Goal: Task Accomplishment & Management: Complete application form

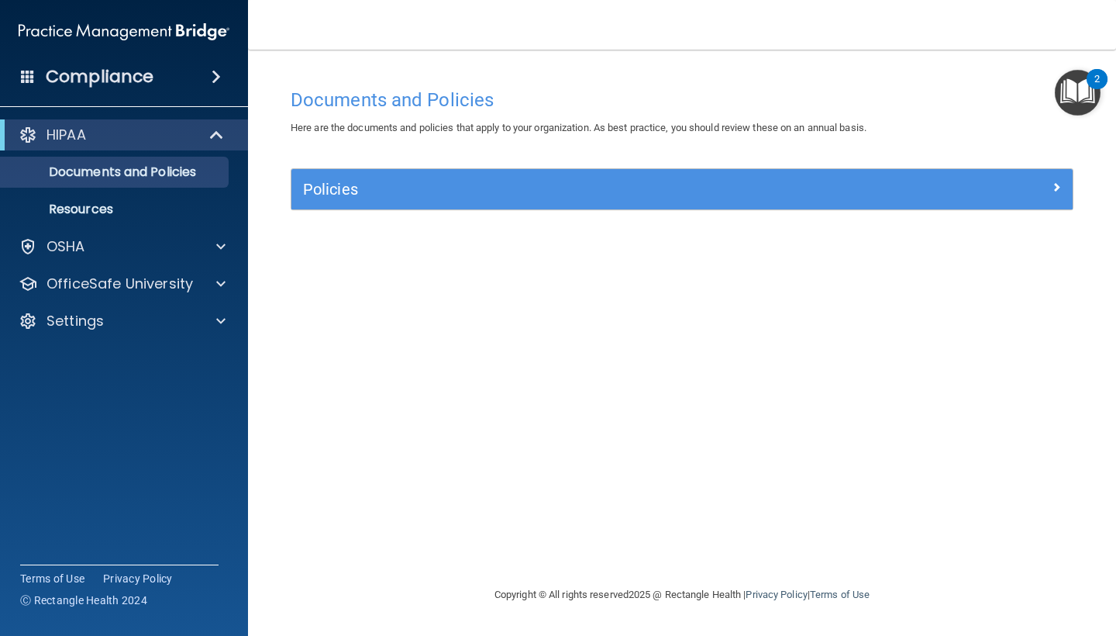
click at [114, 87] on h4 "Compliance" at bounding box center [100, 77] width 108 height 22
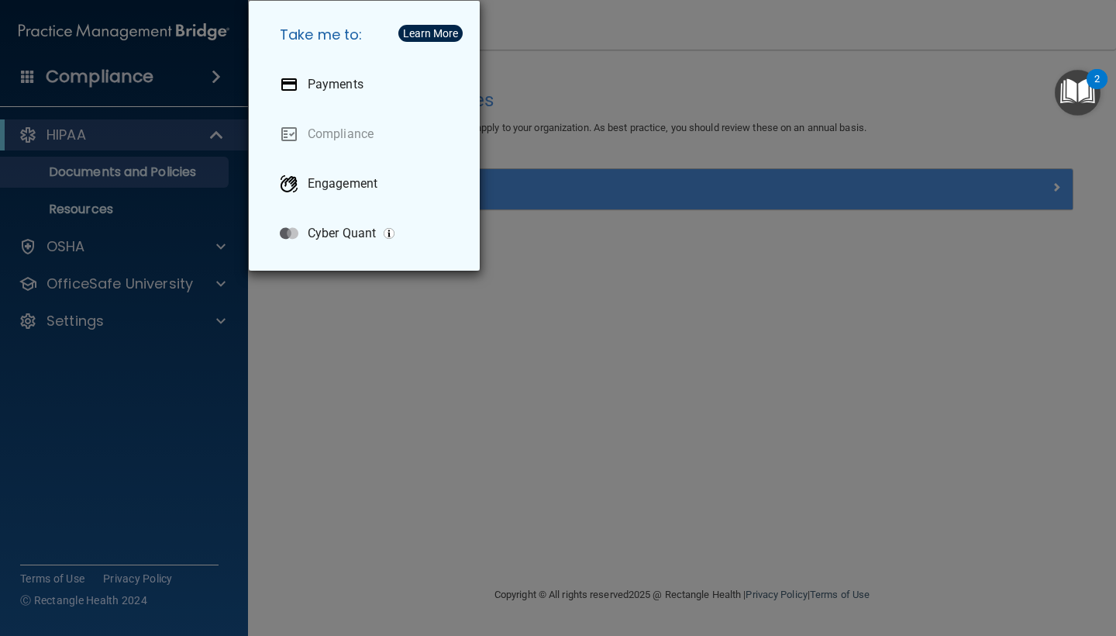
click at [615, 356] on div "Take me to: Payments Compliance Engagement Cyber Quant" at bounding box center [558, 318] width 1116 height 636
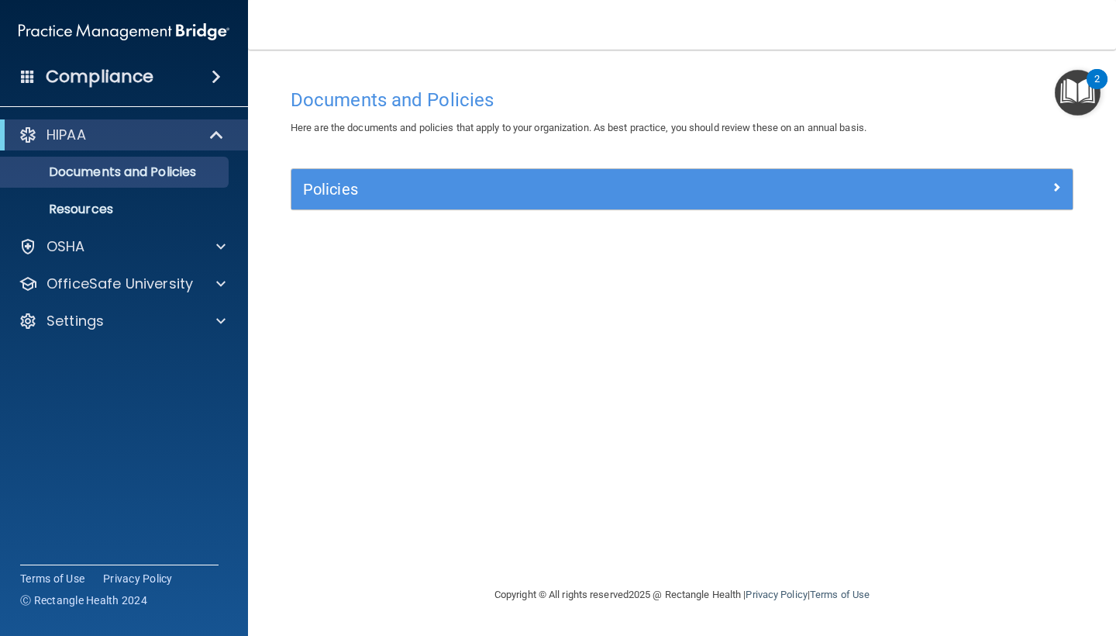
click at [1069, 91] on img "Open Resource Center, 2 new notifications" at bounding box center [1078, 93] width 46 height 46
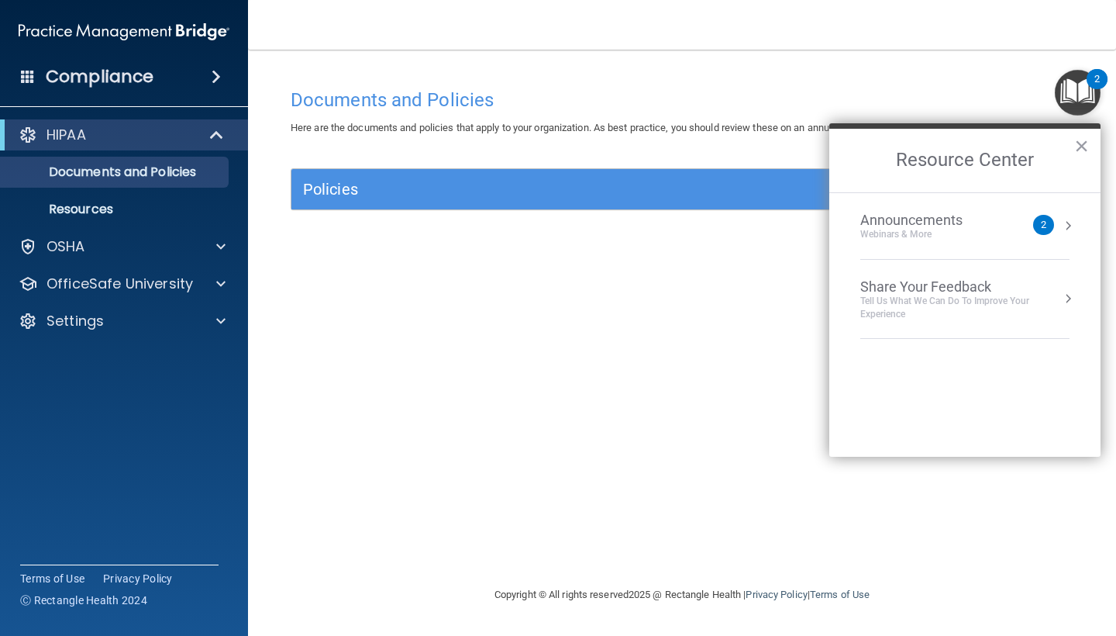
click at [907, 219] on div "Announcements" at bounding box center [926, 220] width 133 height 17
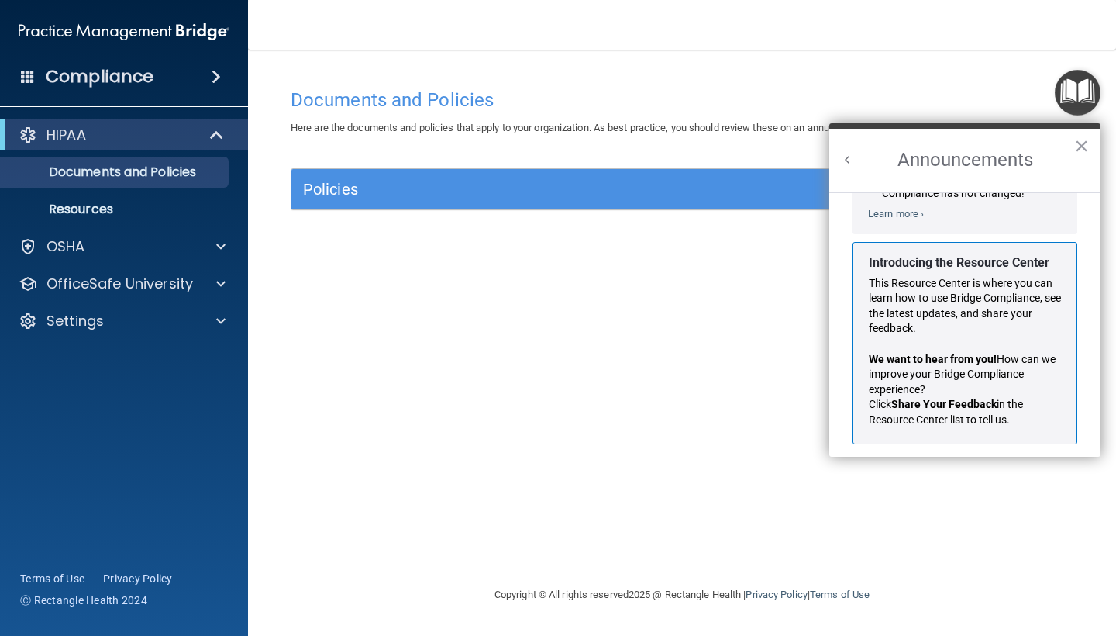
scroll to position [228, 0]
click at [680, 398] on div "Documents and Policies Here are the documents and policies that apply to your o…" at bounding box center [682, 333] width 806 height 505
click at [1099, 113] on img "Open Resource Center" at bounding box center [1078, 93] width 46 height 46
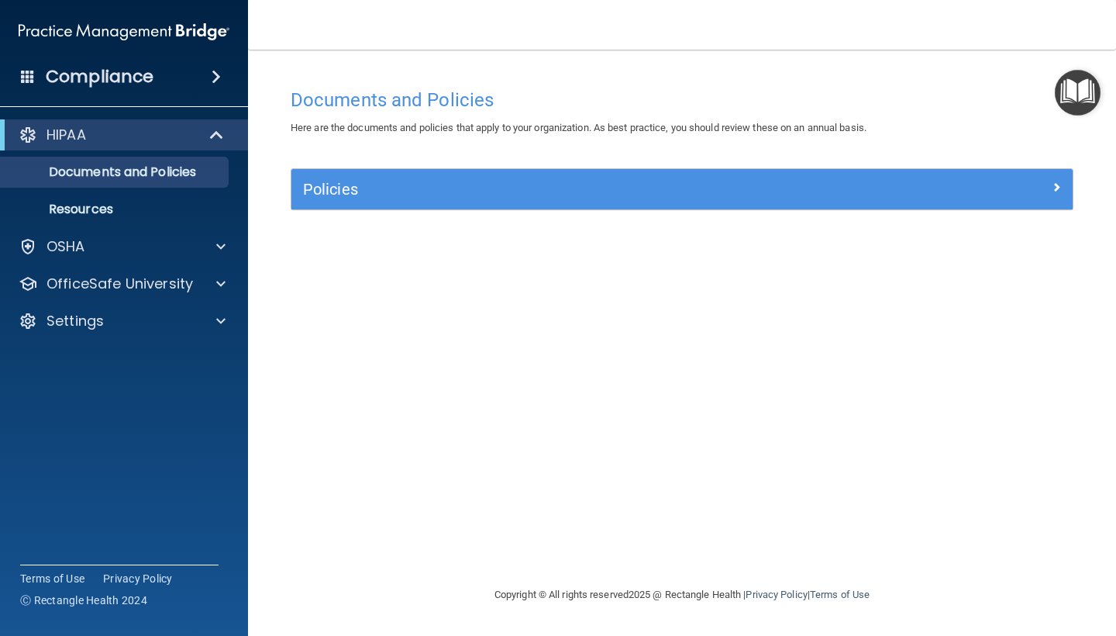
click at [784, 195] on h5 "Policies" at bounding box center [584, 189] width 563 height 17
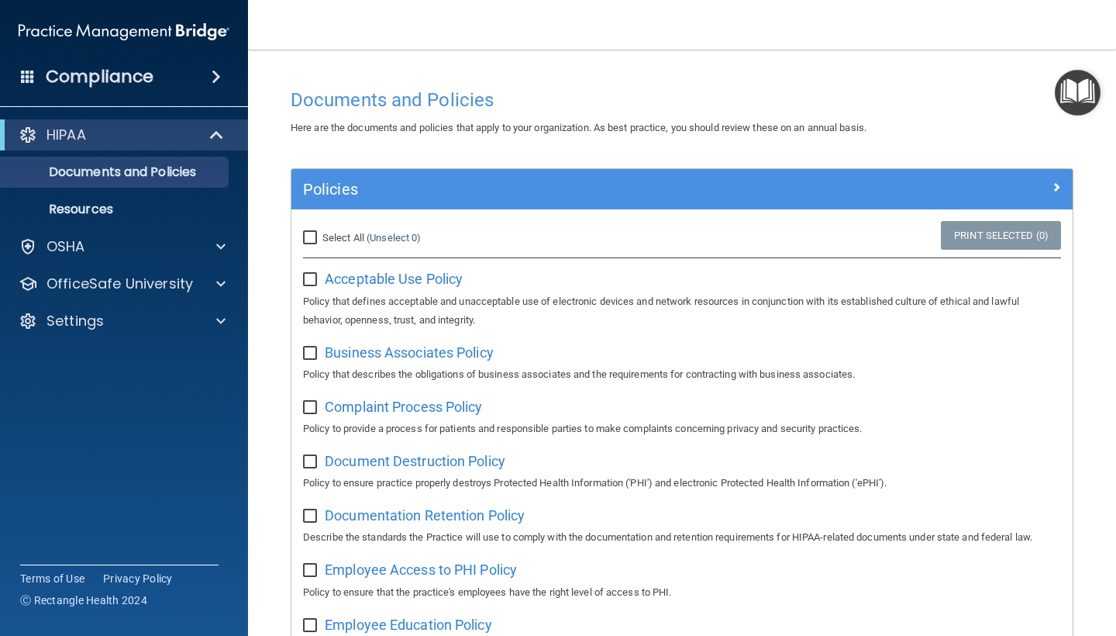
click at [784, 195] on h5 "Policies" at bounding box center [584, 189] width 563 height 17
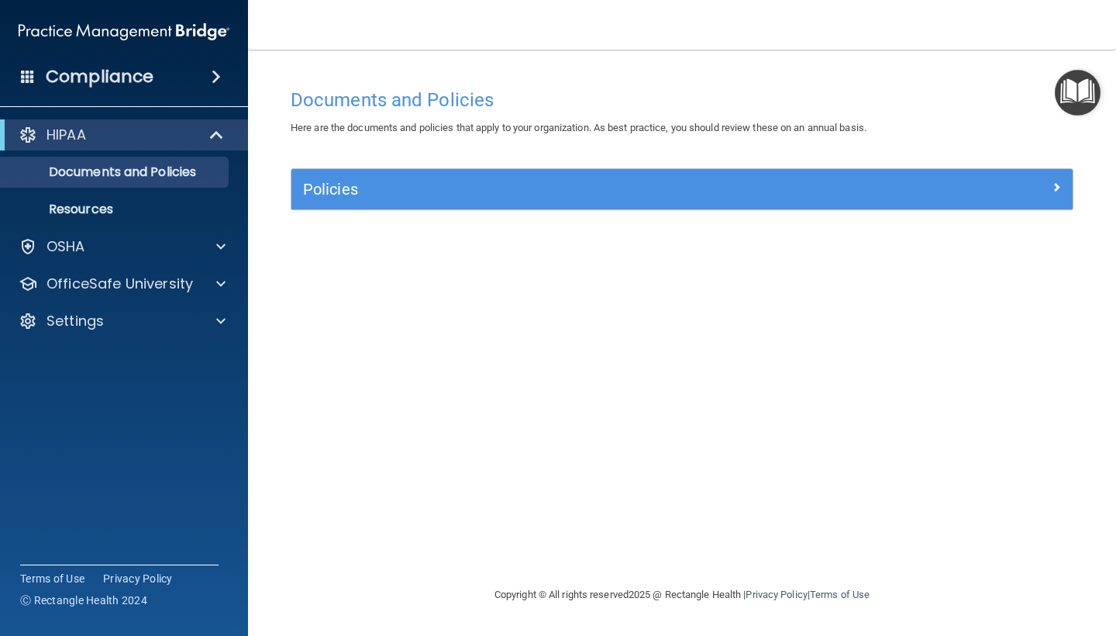
click at [784, 195] on h5 "Policies" at bounding box center [584, 189] width 563 height 17
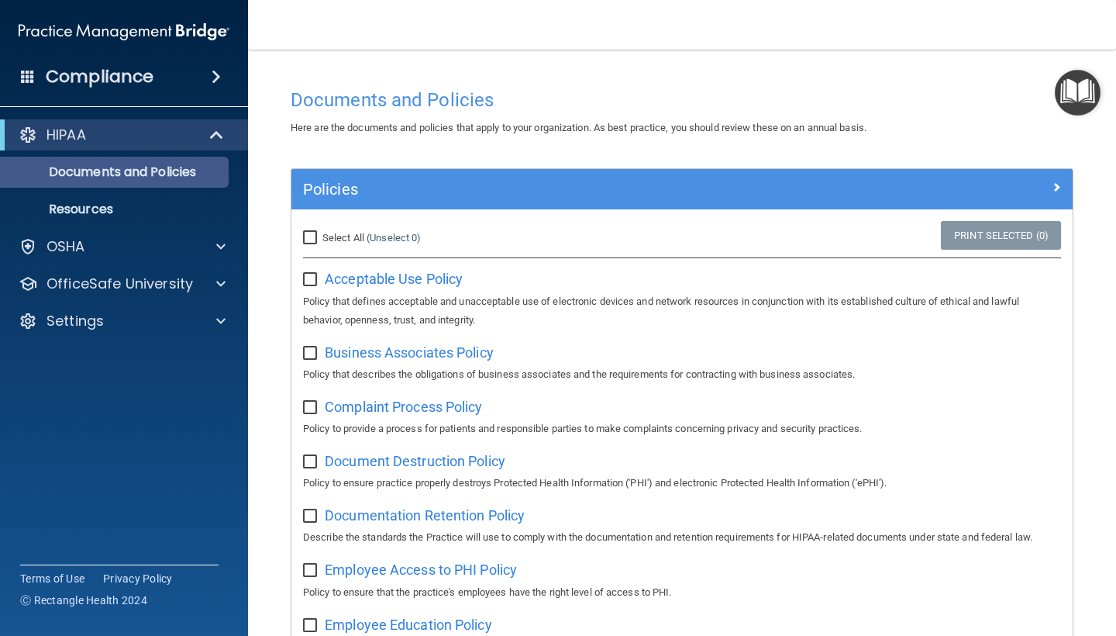
click at [129, 169] on p "Documents and Policies" at bounding box center [116, 172] width 212 height 16
click at [91, 264] on div "HIPAA Documents and Policies Report an Incident Business Associates Emergency P…" at bounding box center [124, 231] width 249 height 236
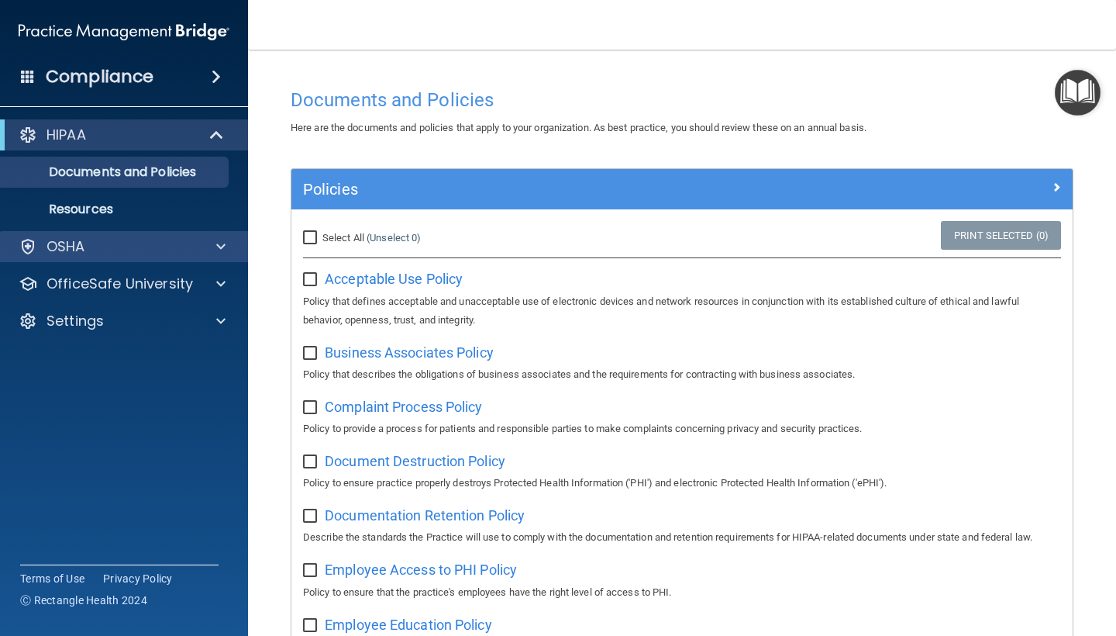
click at [94, 251] on div "OSHA" at bounding box center [103, 246] width 192 height 19
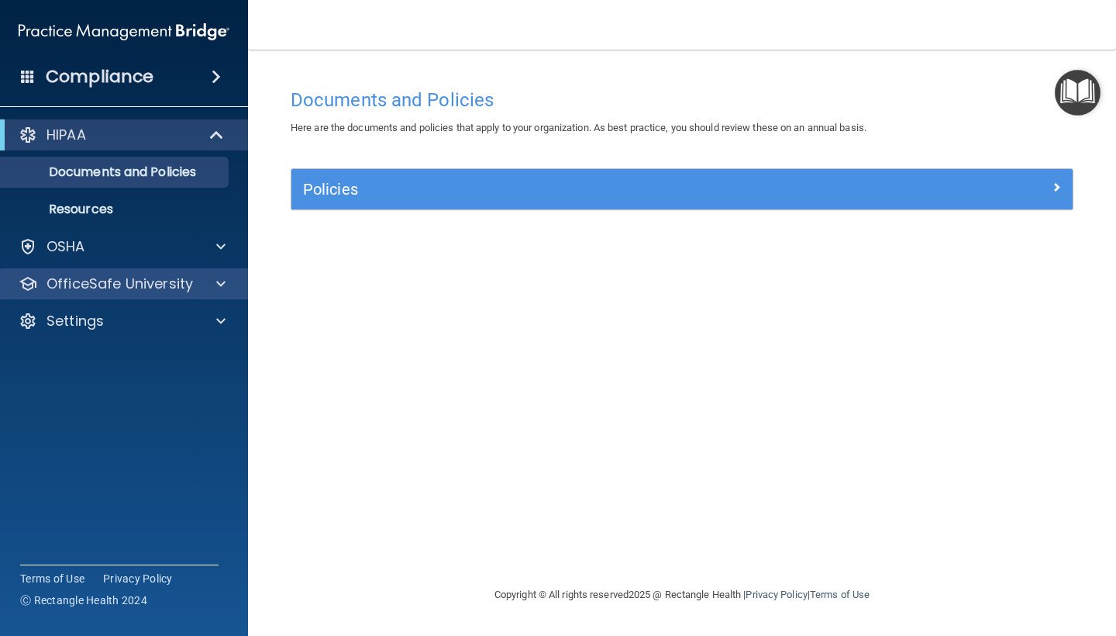
click at [116, 284] on p "OfficeSafe University" at bounding box center [120, 283] width 146 height 19
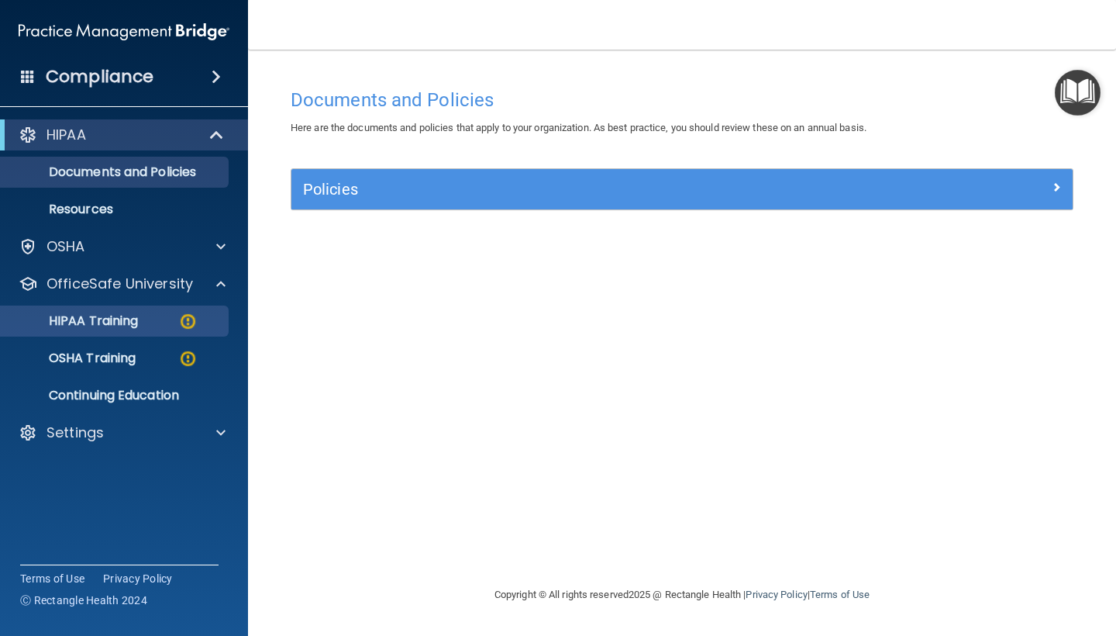
click at [115, 334] on link "HIPAA Training" at bounding box center [106, 320] width 244 height 31
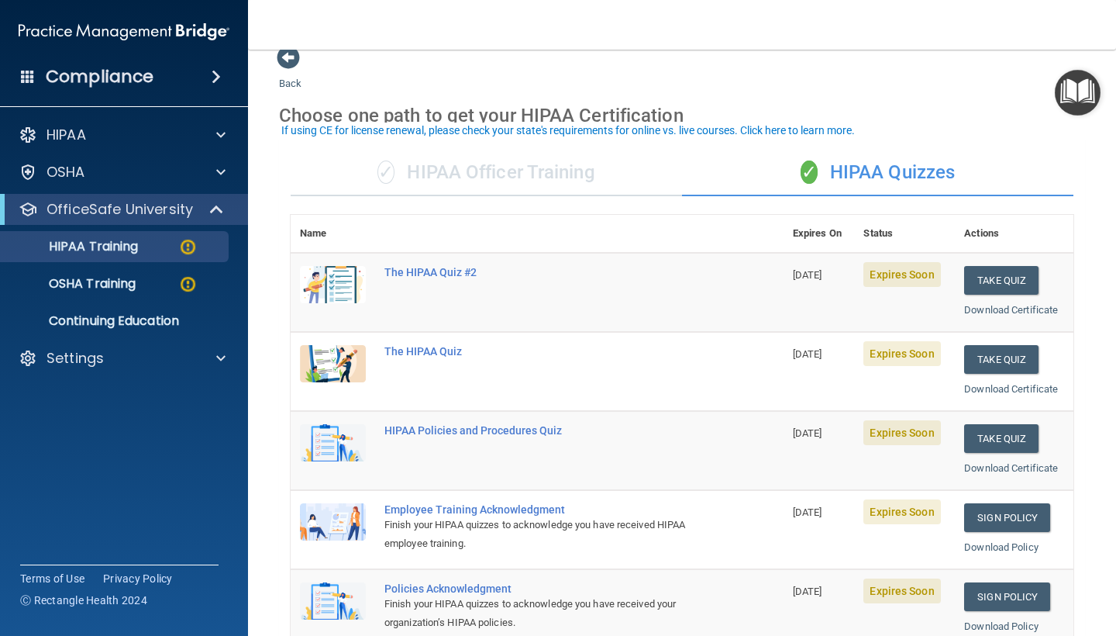
scroll to position [27, 0]
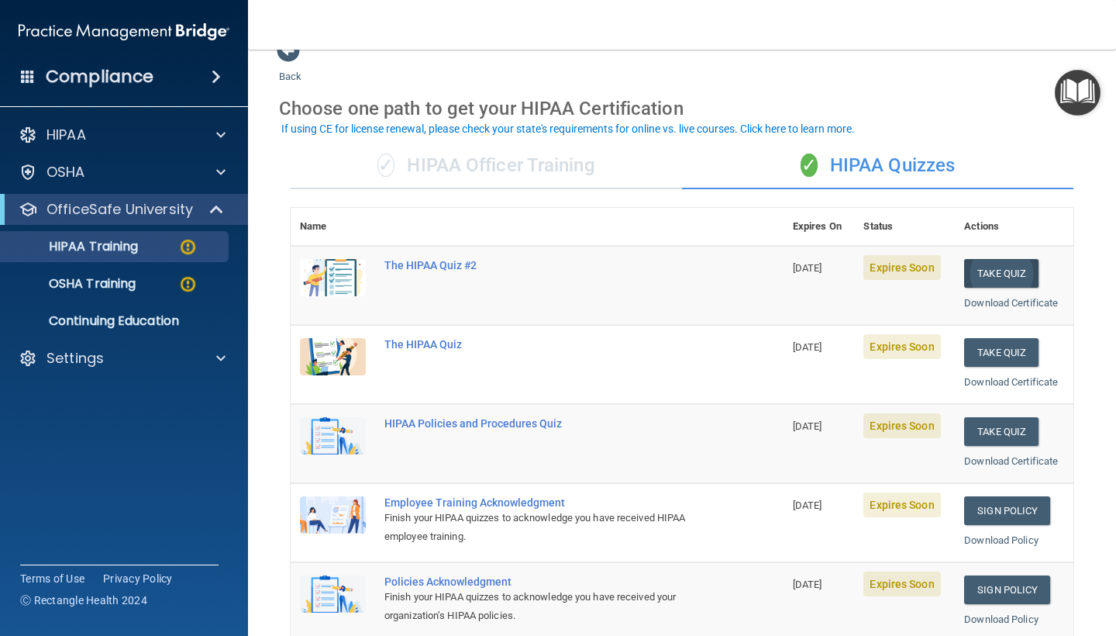
click at [997, 267] on button "Take Quiz" at bounding box center [1001, 273] width 74 height 29
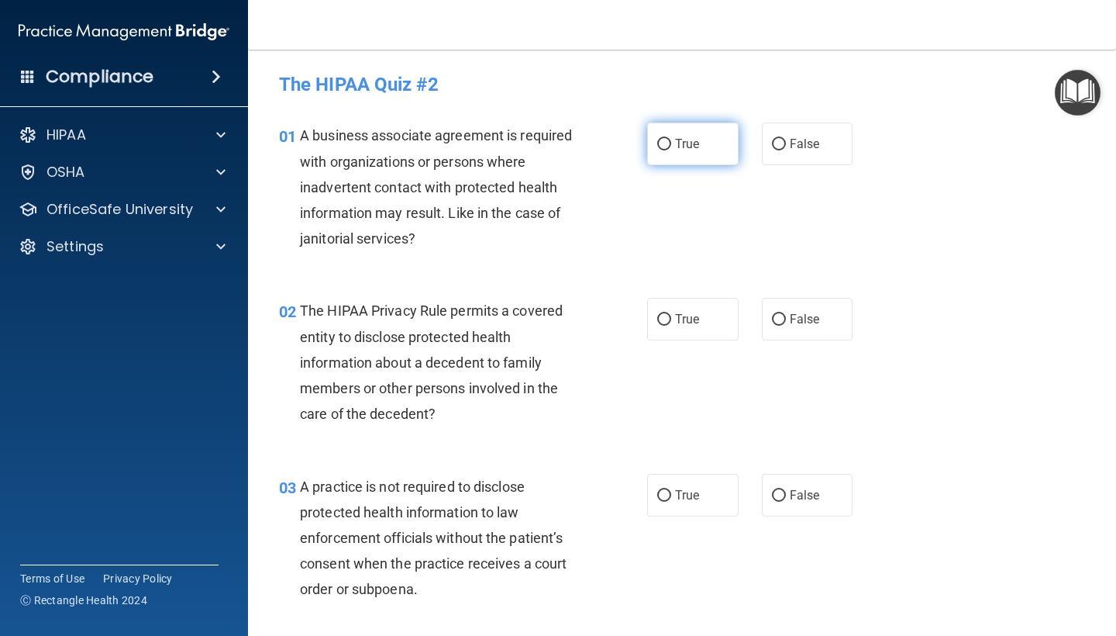
click at [686, 139] on span "True" at bounding box center [687, 143] width 24 height 15
click at [671, 139] on input "True" at bounding box center [664, 145] width 14 height 12
radio input "true"
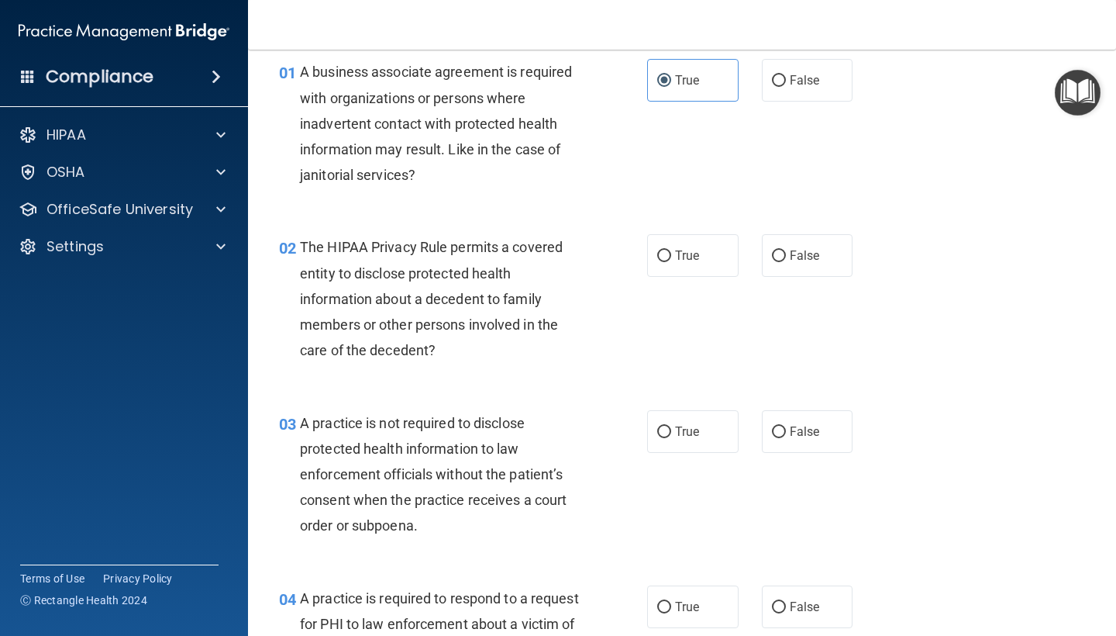
scroll to position [86, 0]
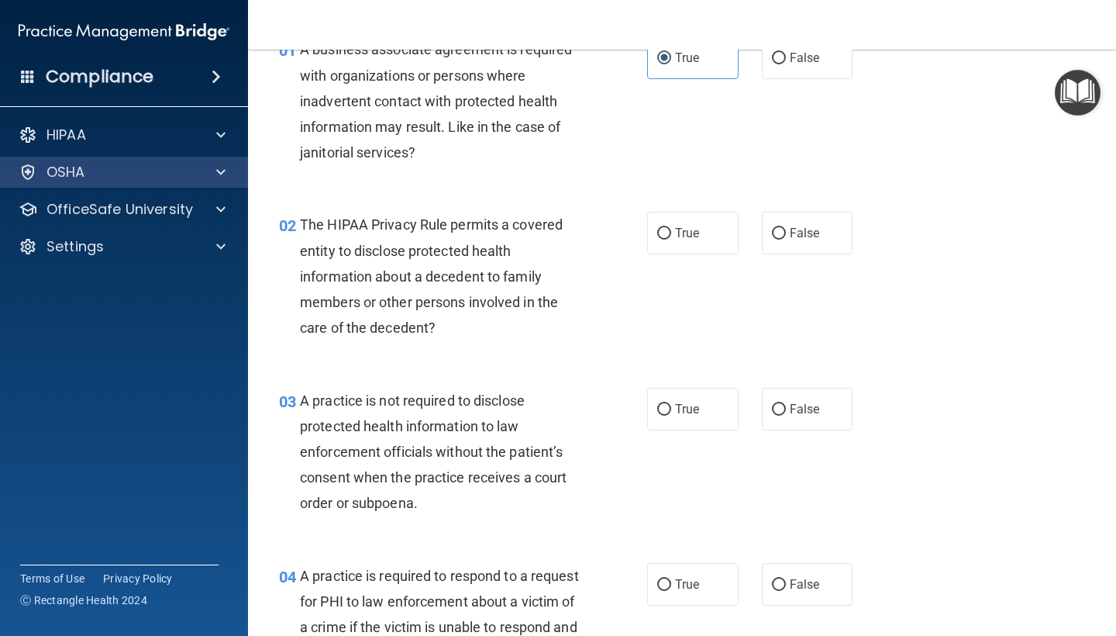
click at [109, 176] on div "OSHA" at bounding box center [103, 172] width 192 height 19
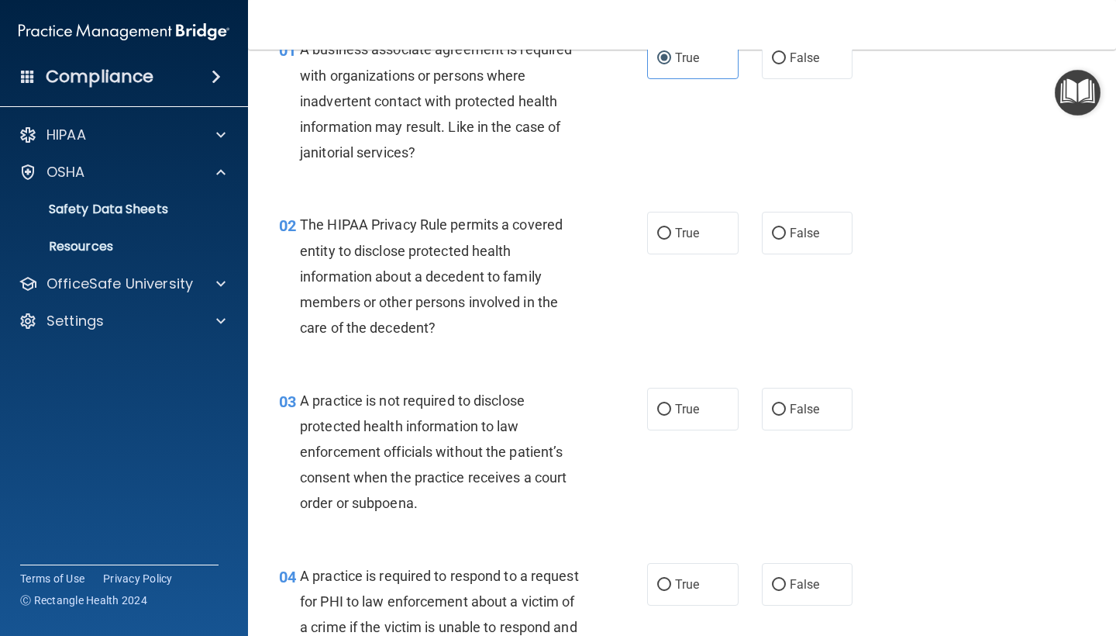
click at [1063, 419] on div "03 A practice is not required to disclose protected health information to law e…" at bounding box center [681, 455] width 829 height 175
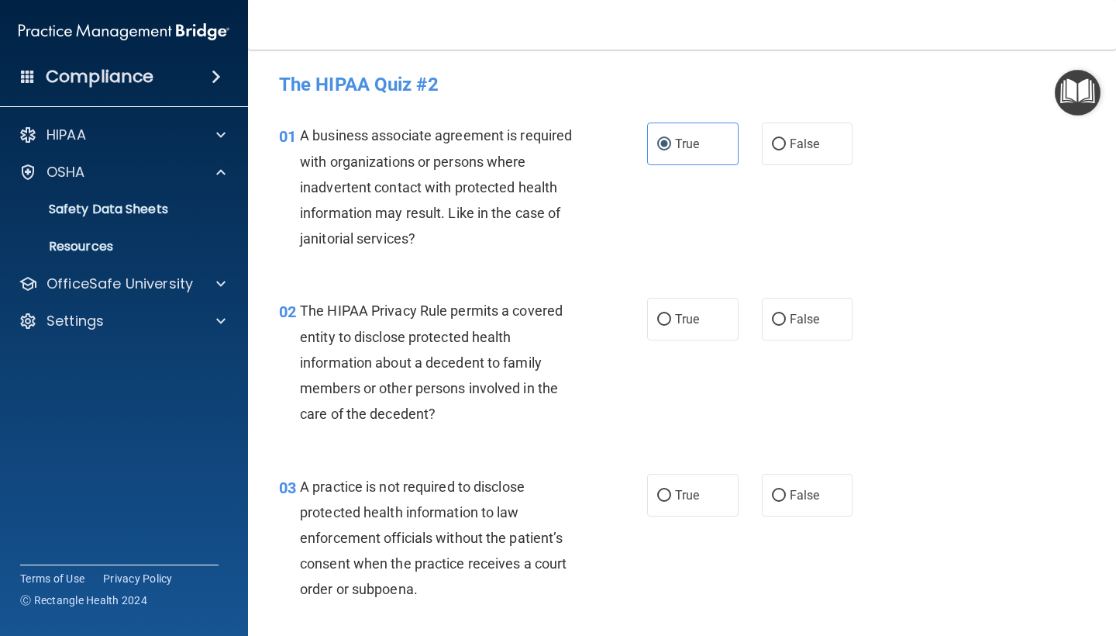
scroll to position [0, 0]
click at [664, 314] on input "True" at bounding box center [664, 320] width 14 height 12
radio input "true"
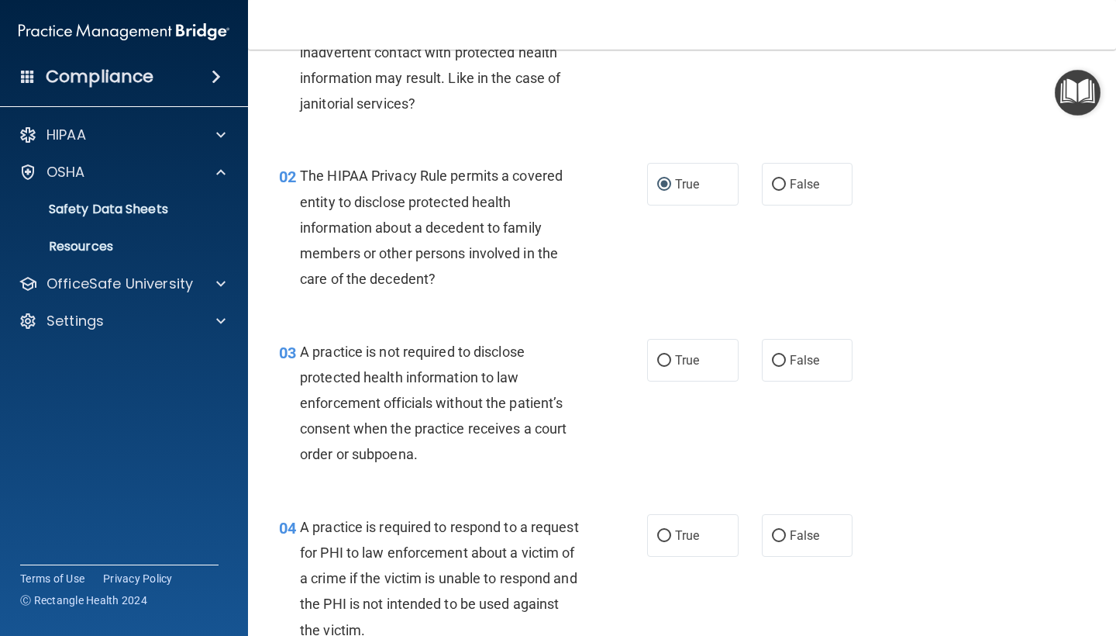
scroll to position [136, 0]
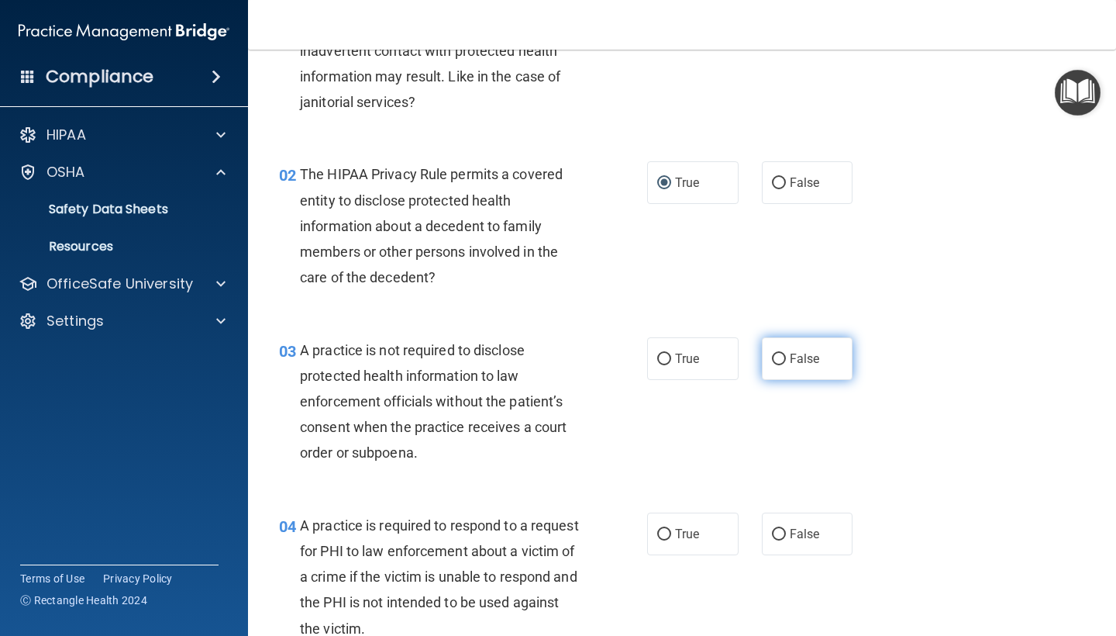
click at [824, 352] on label "False" at bounding box center [807, 358] width 91 height 43
click at [786, 353] on input "False" at bounding box center [779, 359] width 14 height 12
radio input "true"
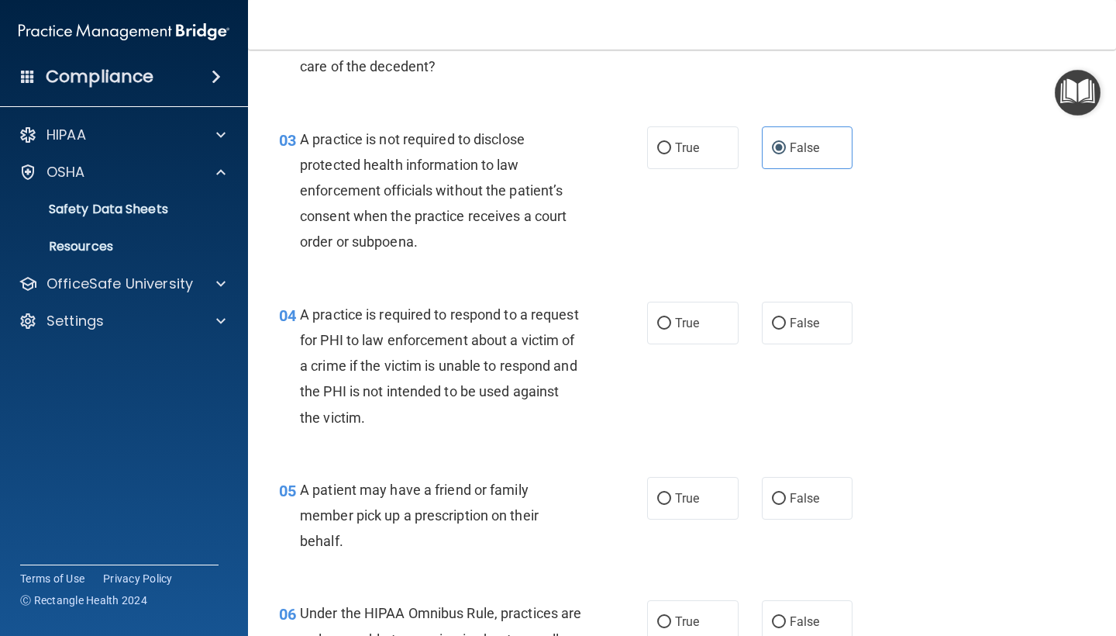
scroll to position [349, 0]
click at [662, 322] on input "True" at bounding box center [664, 322] width 14 height 12
radio input "true"
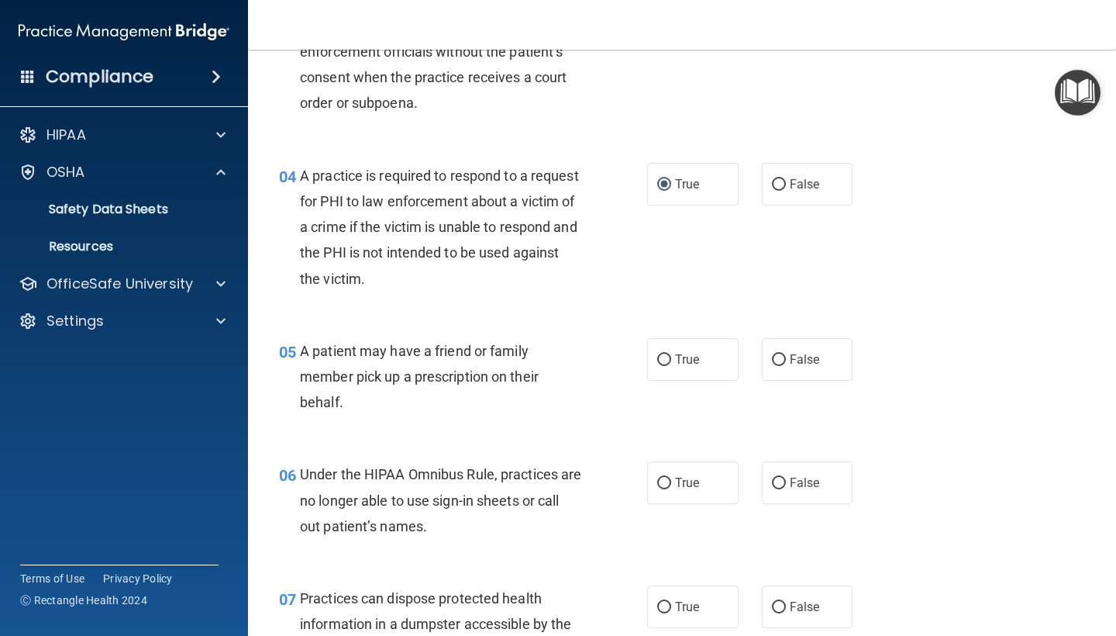
scroll to position [487, 0]
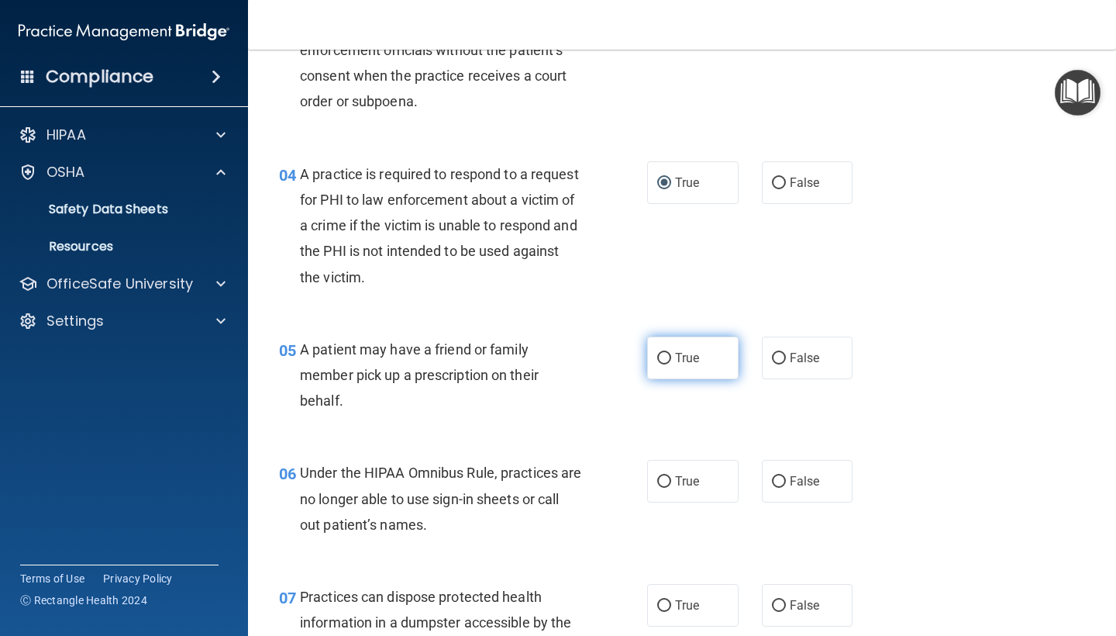
click at [686, 369] on label "True" at bounding box center [692, 357] width 91 height 43
click at [671, 364] on input "True" at bounding box center [664, 359] width 14 height 12
radio input "true"
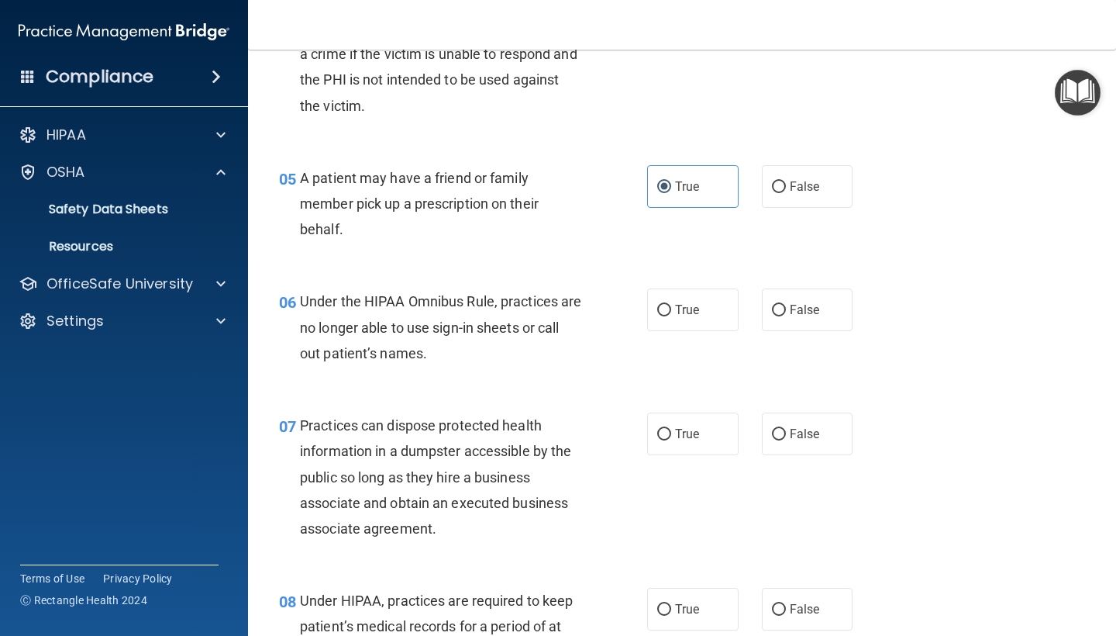
scroll to position [660, 0]
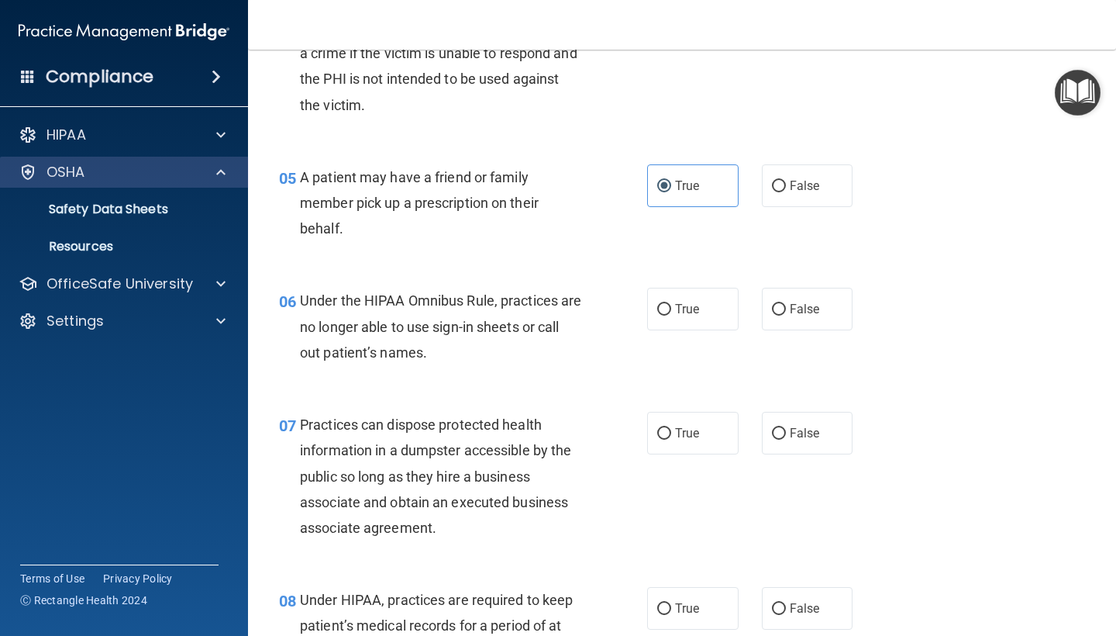
click at [101, 166] on div "OSHA" at bounding box center [103, 172] width 192 height 19
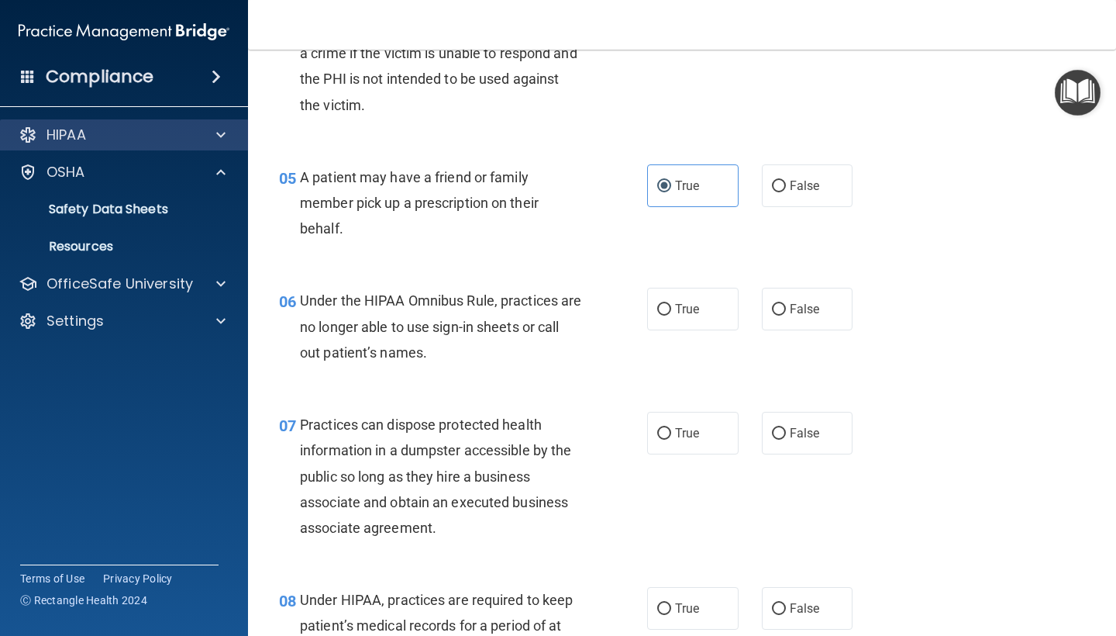
click at [132, 144] on div "HIPAA" at bounding box center [124, 134] width 249 height 31
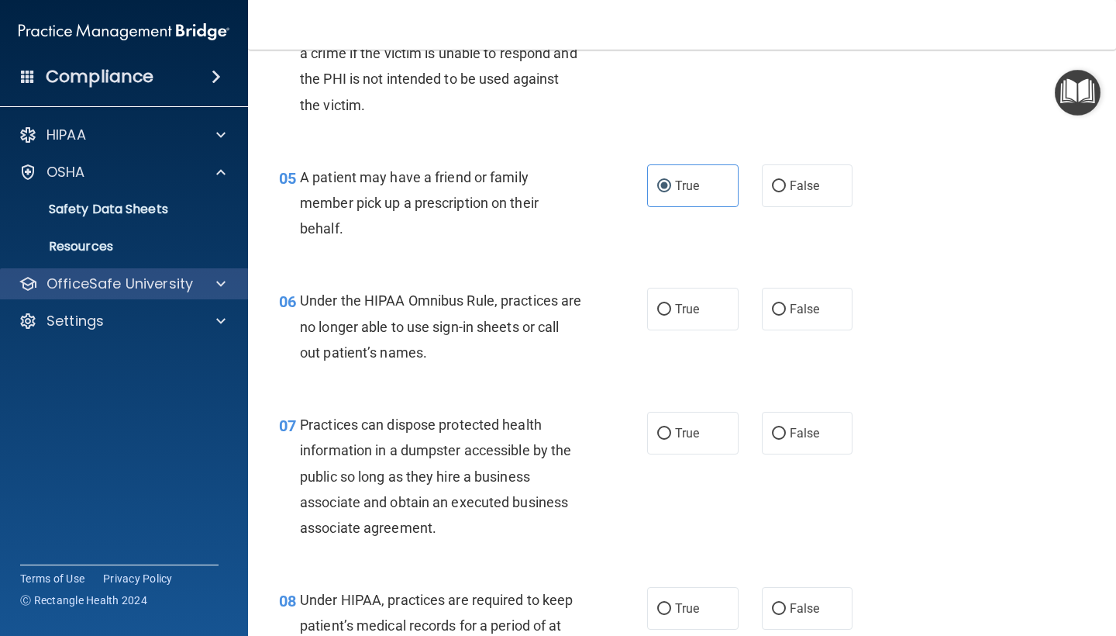
click at [131, 281] on p "OfficeSafe University" at bounding box center [120, 283] width 146 height 19
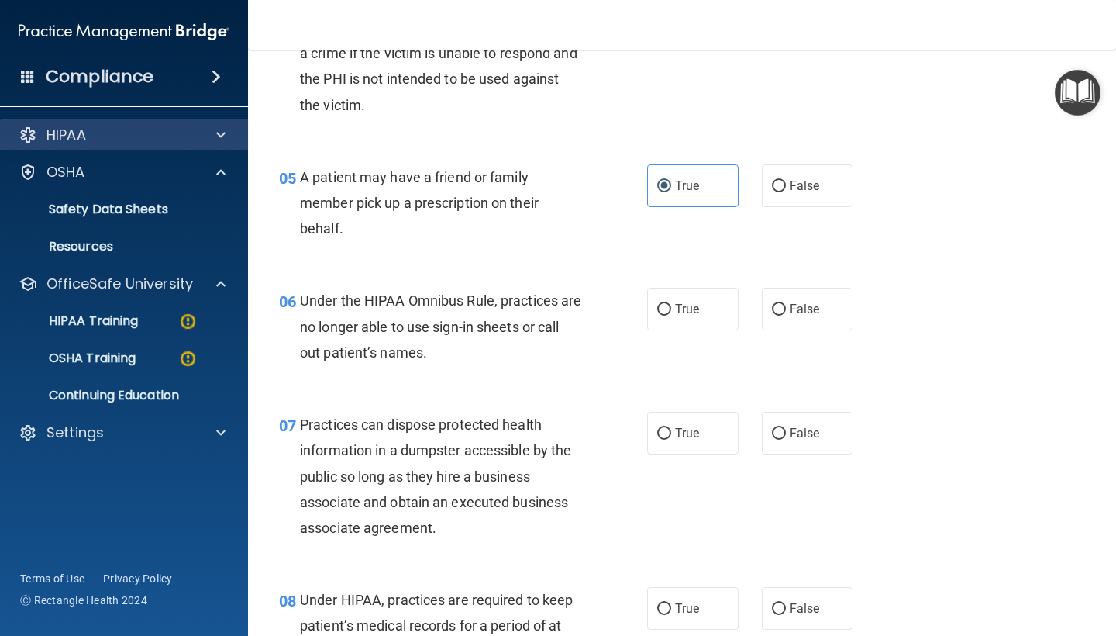
click at [111, 137] on div "HIPAA" at bounding box center [103, 135] width 192 height 19
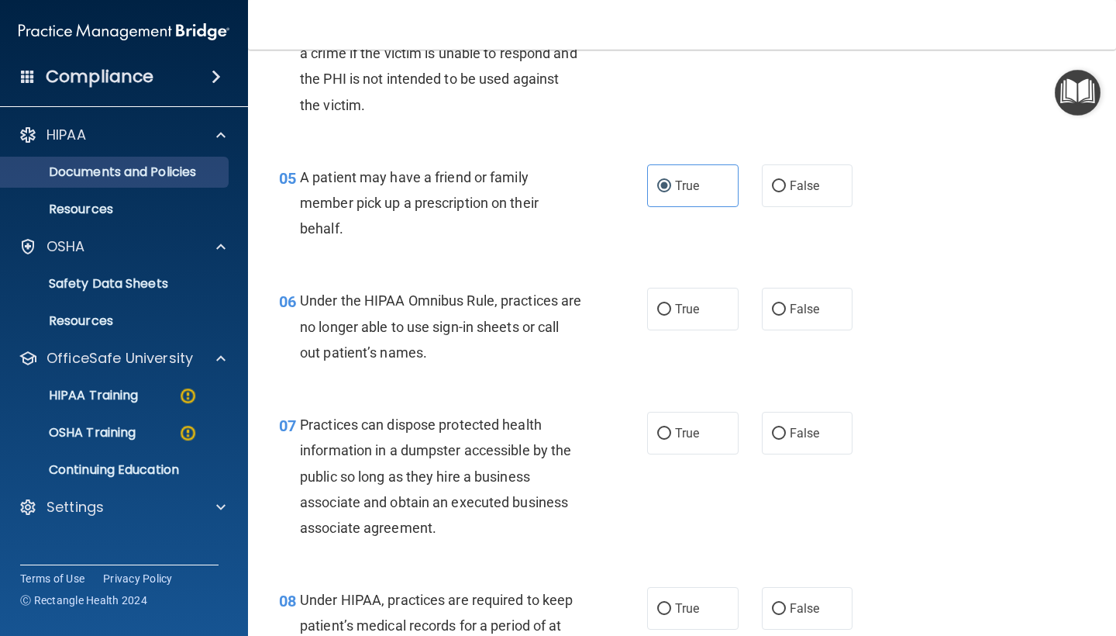
click at [97, 172] on p "Documents and Policies" at bounding box center [116, 172] width 212 height 16
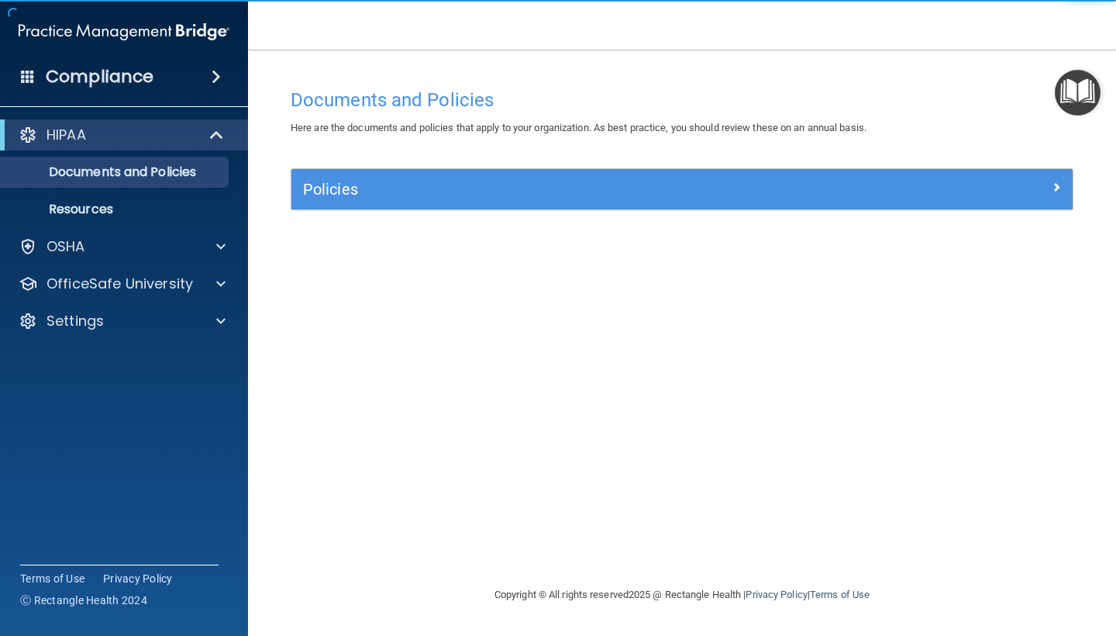
click at [381, 188] on h5 "Policies" at bounding box center [584, 189] width 563 height 17
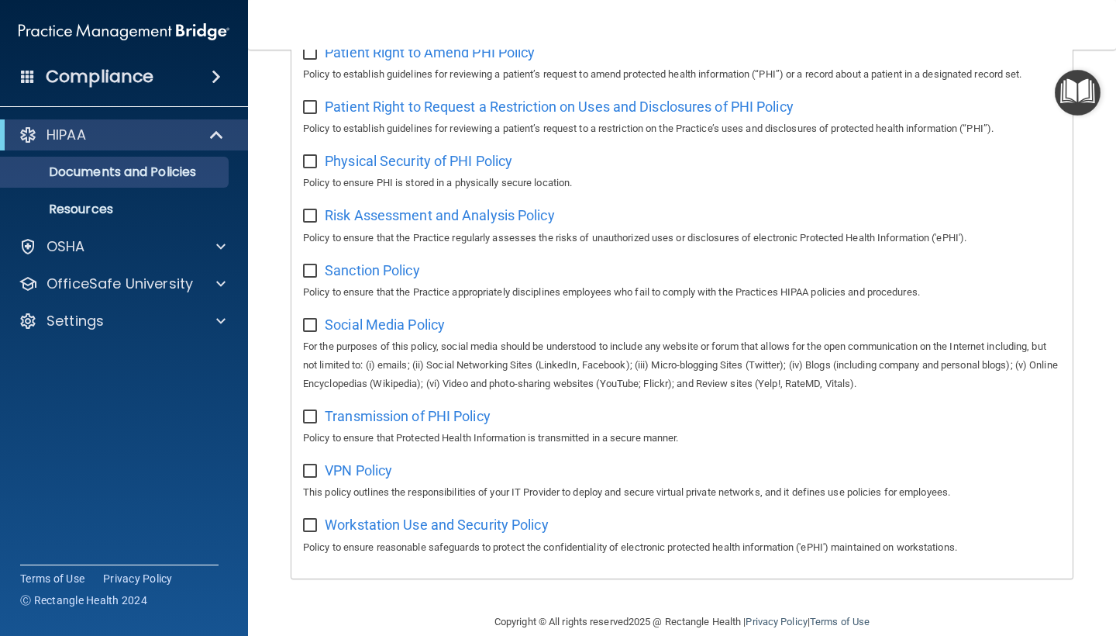
scroll to position [915, 0]
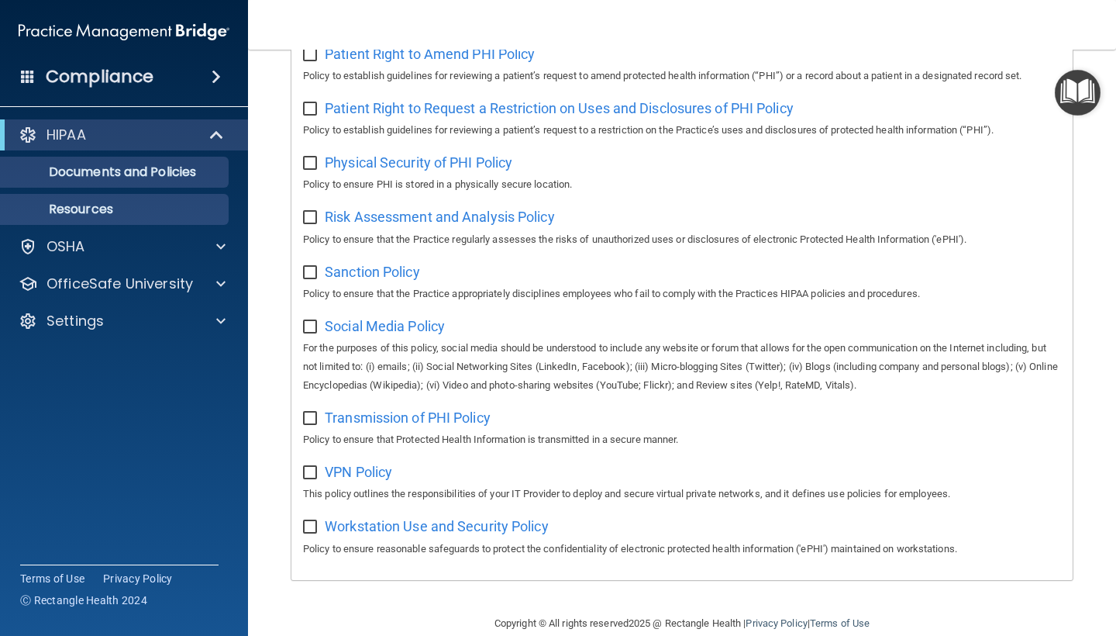
click at [133, 215] on p "Resources" at bounding box center [116, 210] width 212 height 16
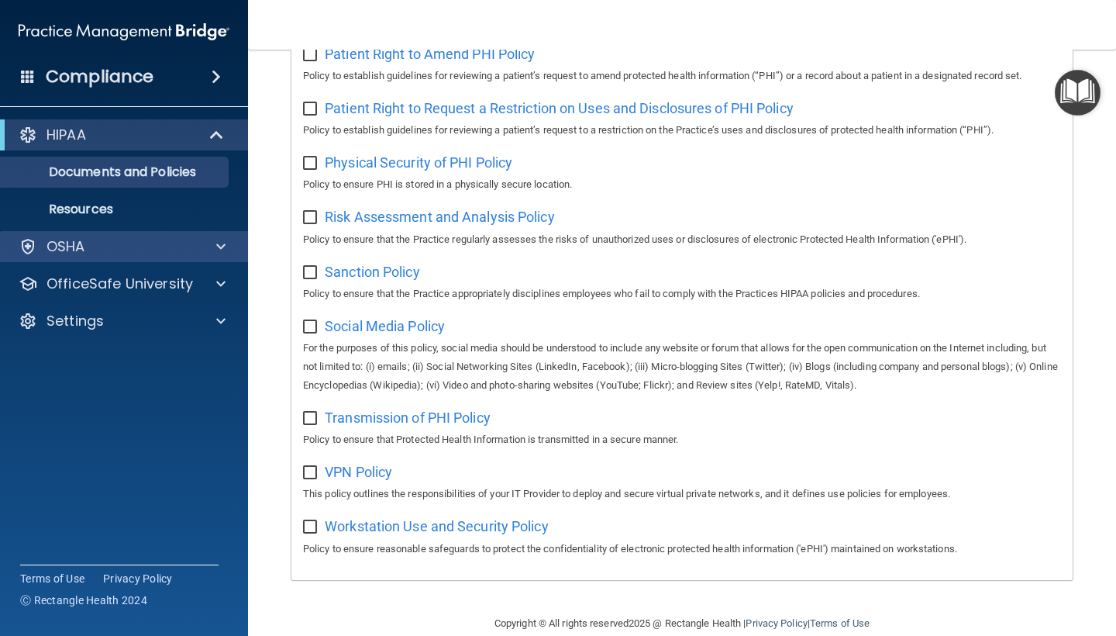
click at [64, 251] on p "OSHA" at bounding box center [66, 246] width 39 height 19
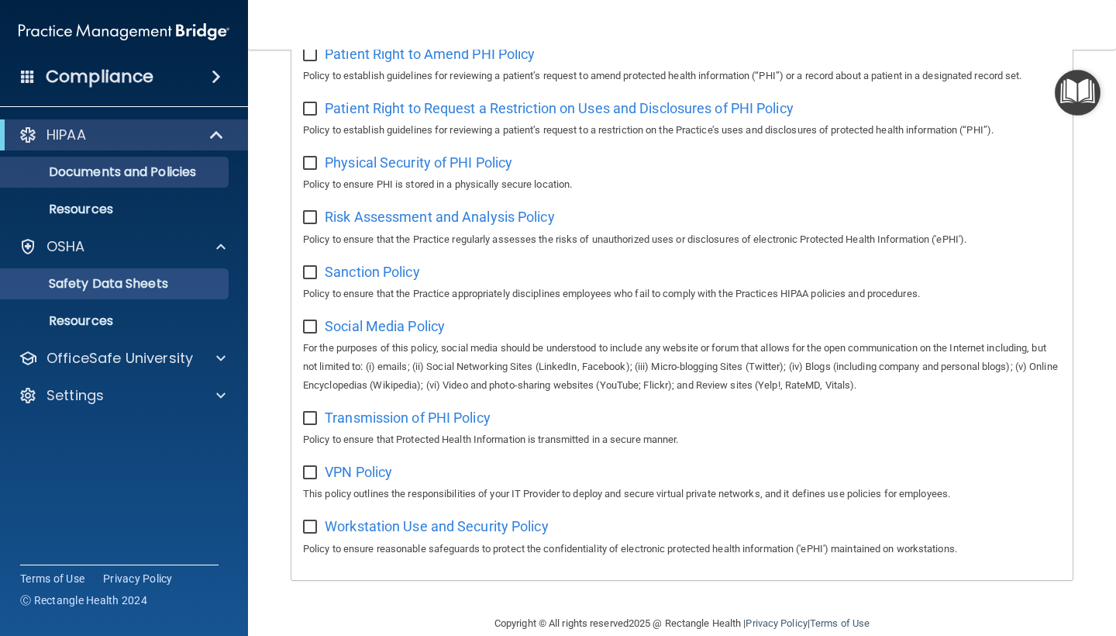
click at [84, 280] on p "Safety Data Sheets" at bounding box center [116, 284] width 212 height 16
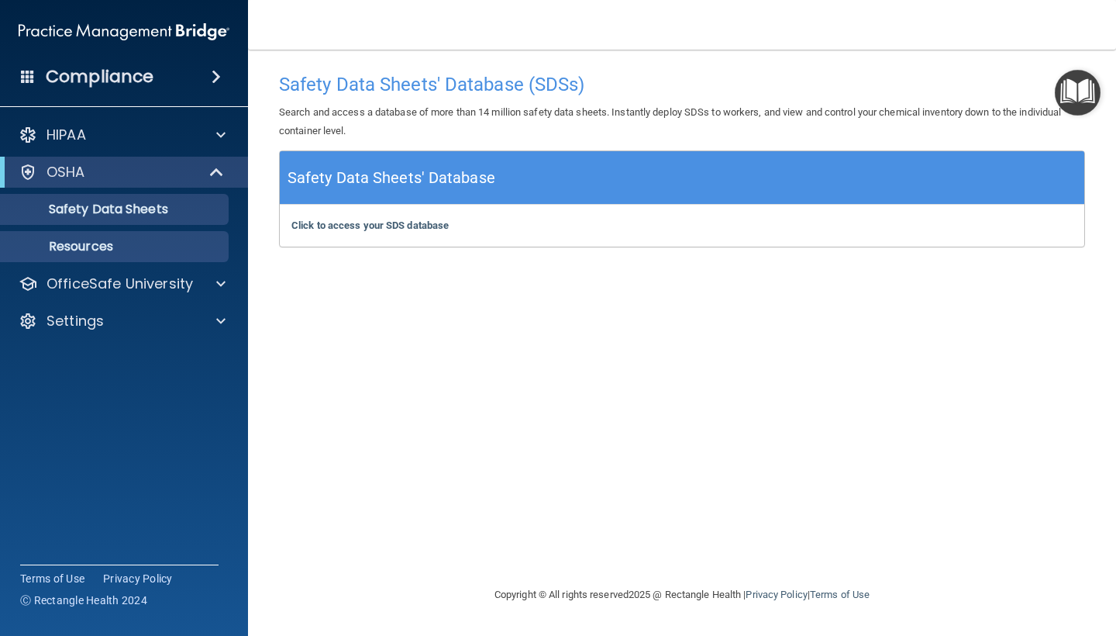
click at [202, 243] on p "Resources" at bounding box center [116, 247] width 212 height 16
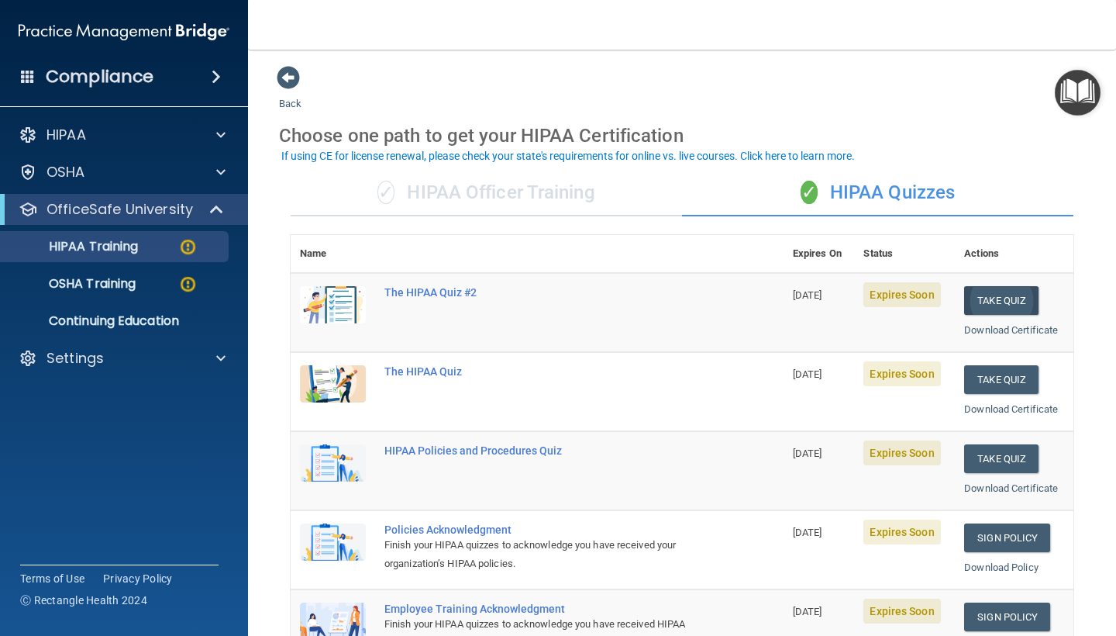
click at [977, 294] on button "Take Quiz" at bounding box center [1001, 300] width 74 height 29
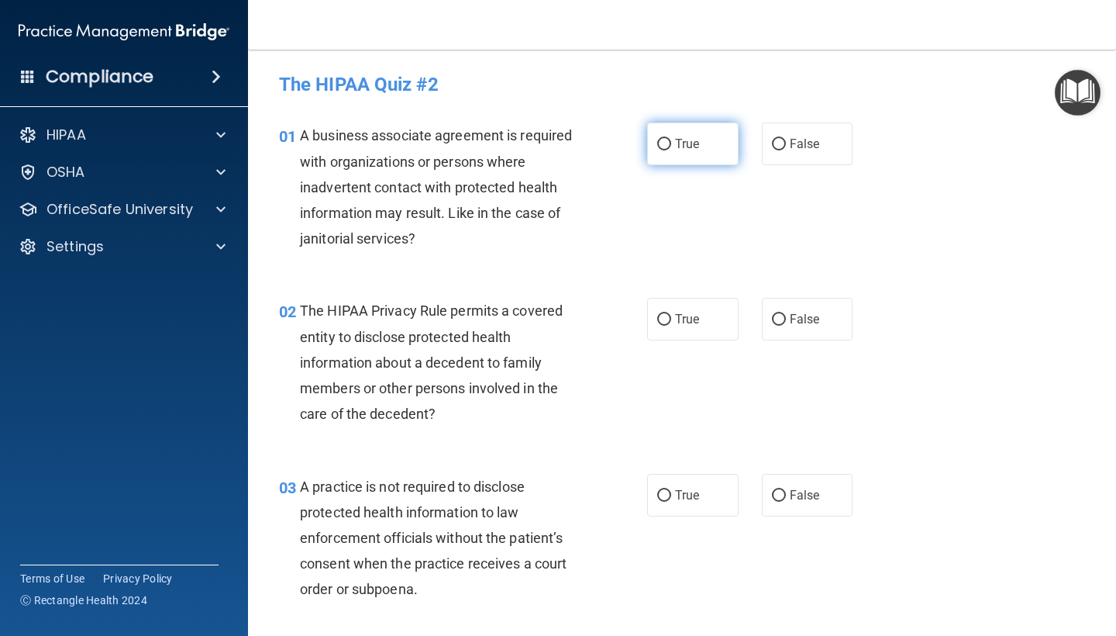
click at [687, 149] on span "True" at bounding box center [687, 143] width 24 height 15
click at [671, 149] on input "True" at bounding box center [664, 145] width 14 height 12
radio input "true"
click at [686, 317] on span "True" at bounding box center [687, 319] width 24 height 15
click at [671, 317] on input "True" at bounding box center [664, 320] width 14 height 12
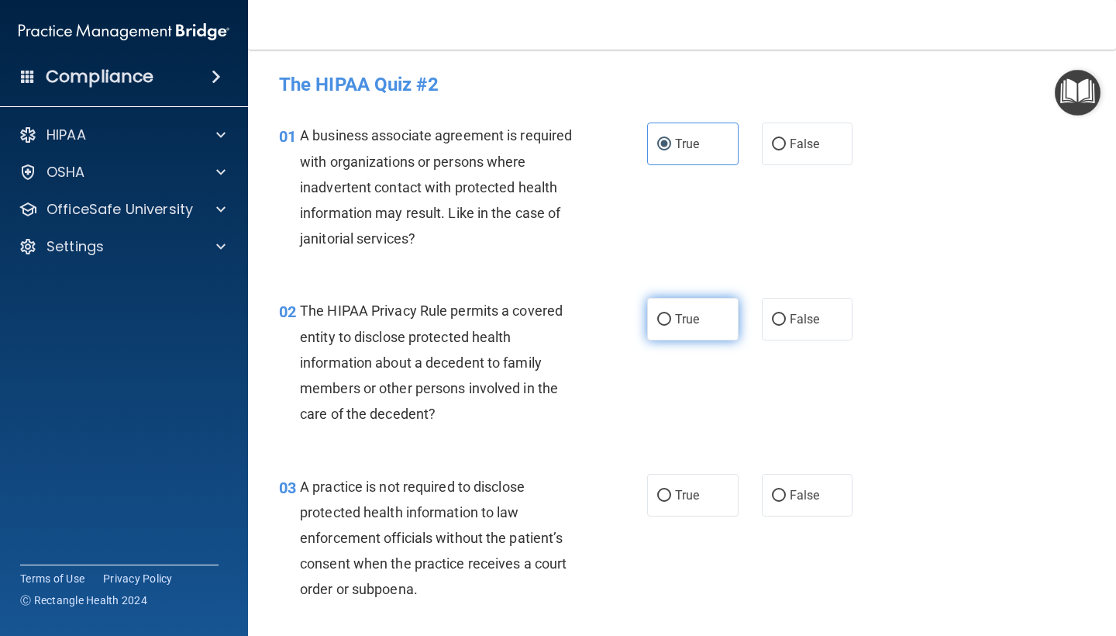
radio input "true"
click at [815, 474] on label "False" at bounding box center [807, 495] width 91 height 43
click at [786, 490] on input "False" at bounding box center [779, 496] width 14 height 12
radio input "true"
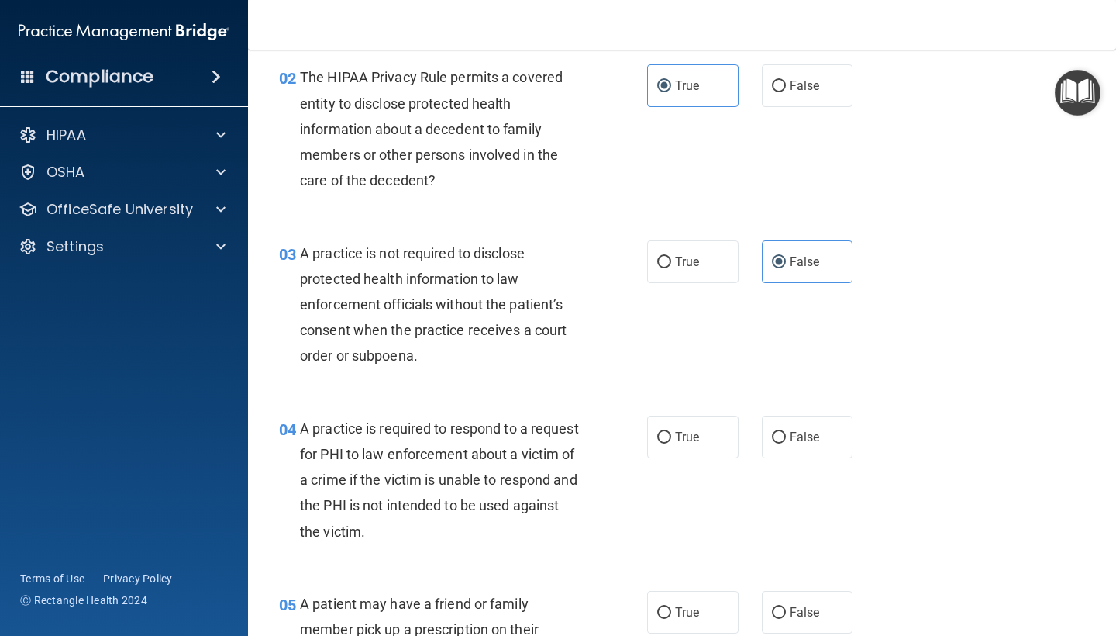
scroll to position [265, 0]
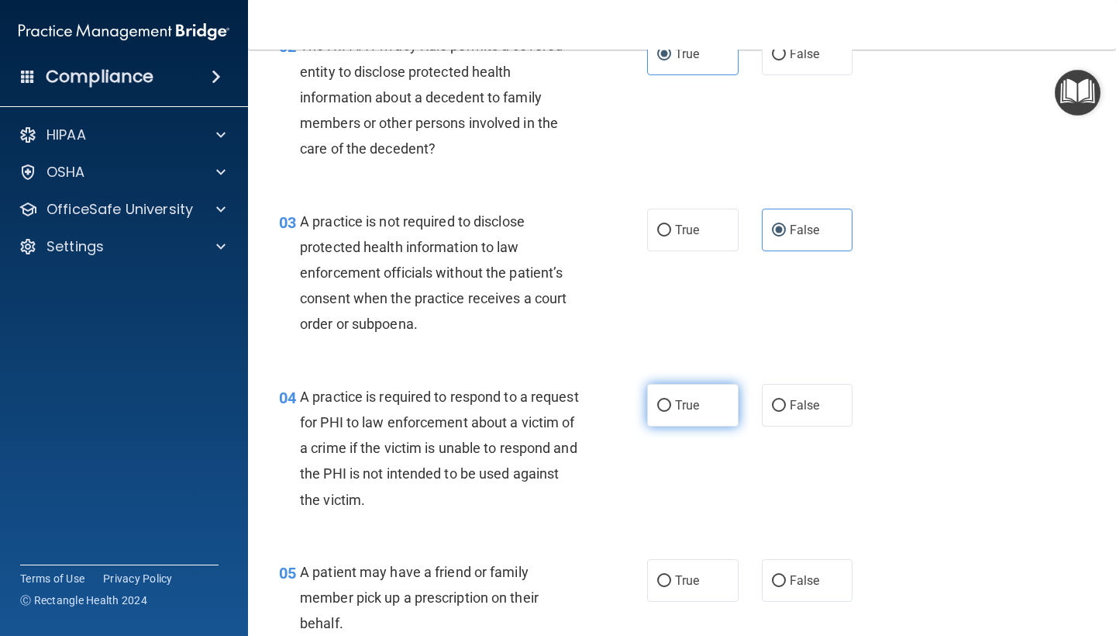
click at [667, 391] on label "True" at bounding box center [692, 405] width 91 height 43
click at [667, 400] on input "True" at bounding box center [664, 406] width 14 height 12
radio input "true"
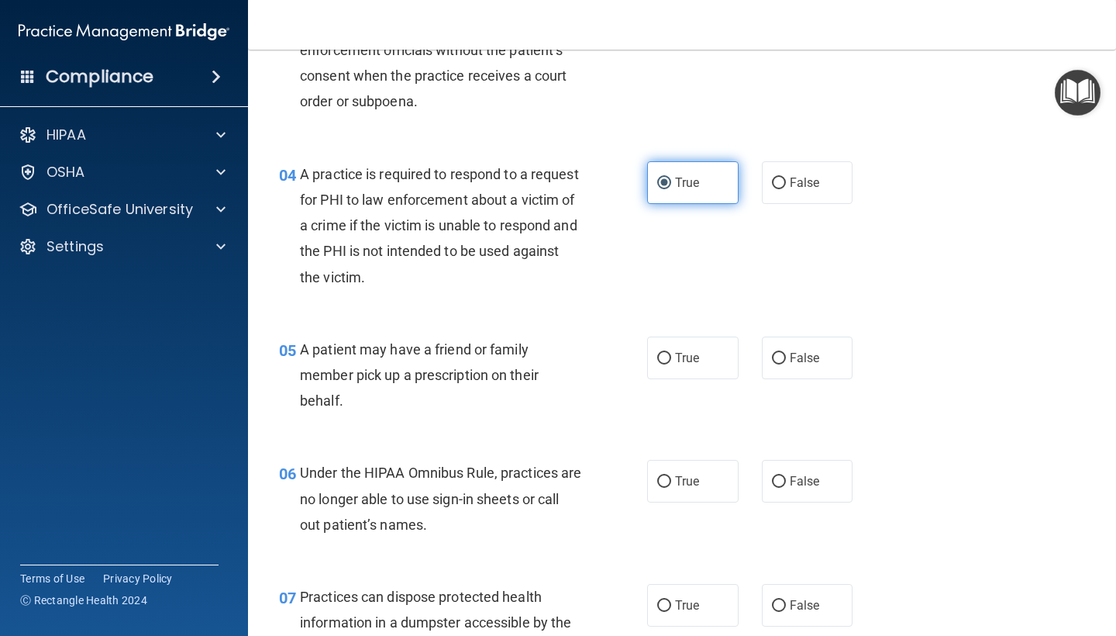
scroll to position [496, 0]
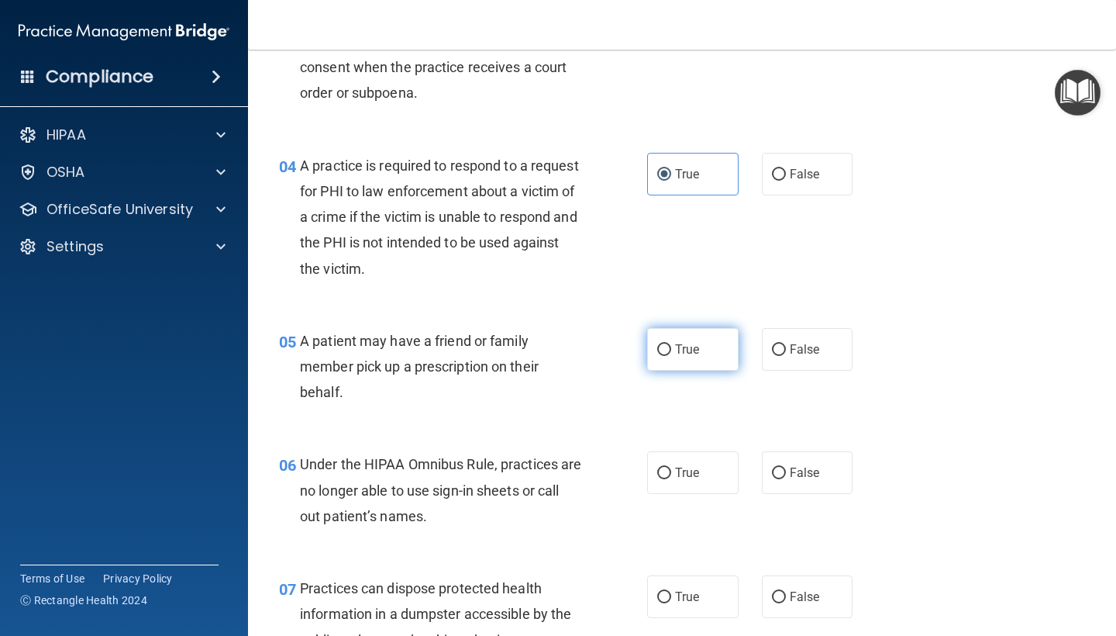
click at [667, 352] on label "True" at bounding box center [692, 349] width 91 height 43
click at [667, 352] on input "True" at bounding box center [664, 350] width 14 height 12
radio input "true"
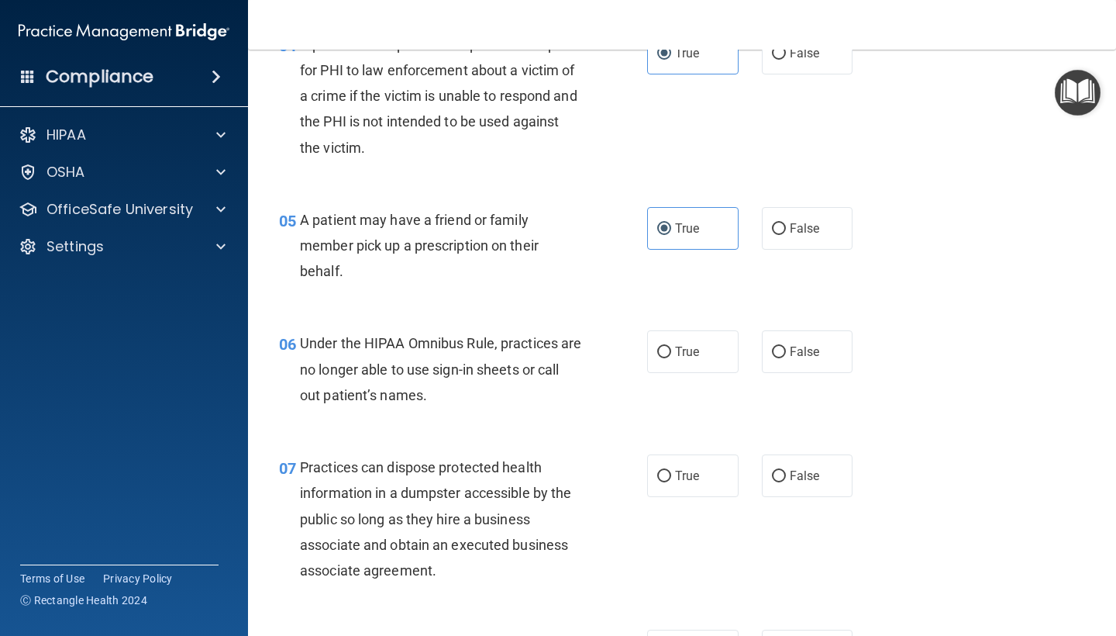
scroll to position [619, 0]
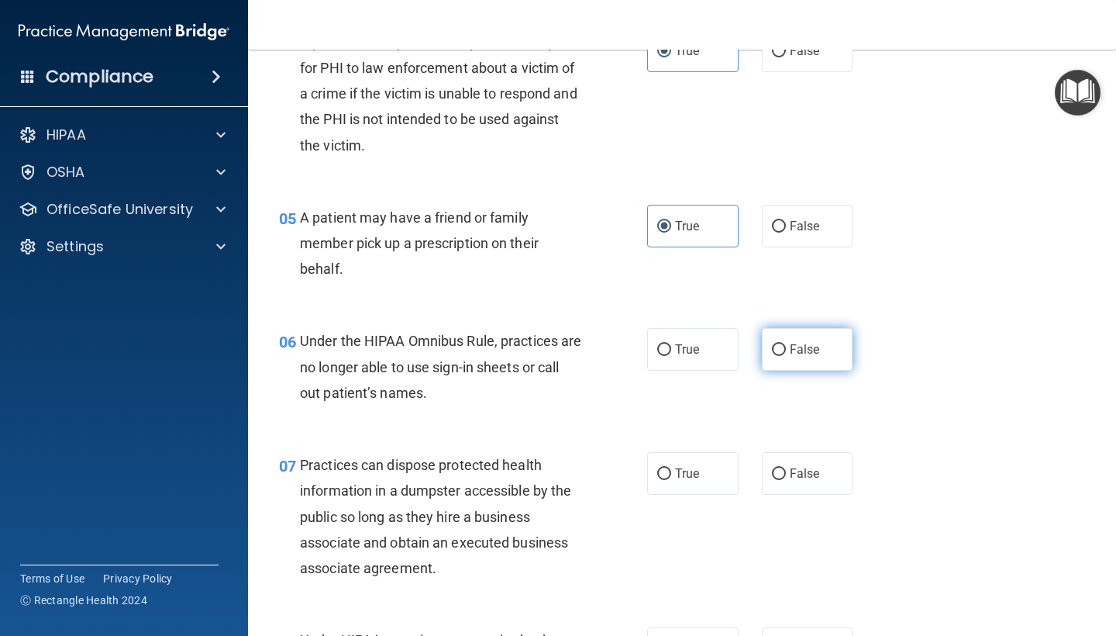
click at [828, 346] on label "False" at bounding box center [807, 349] width 91 height 43
click at [786, 346] on input "False" at bounding box center [779, 350] width 14 height 12
radio input "true"
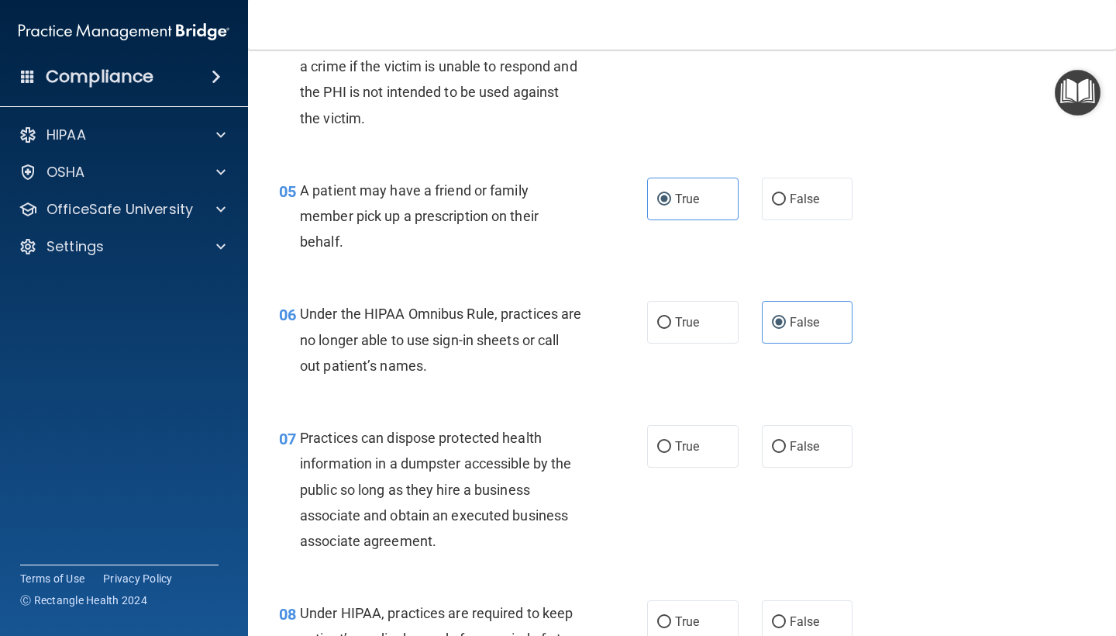
scroll to position [658, 0]
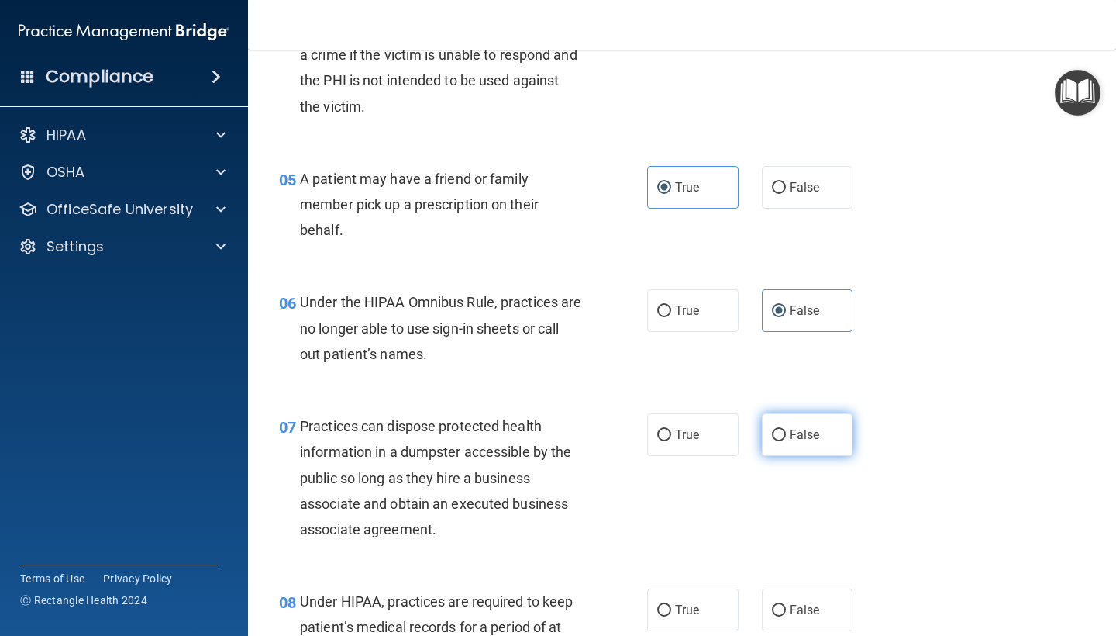
click at [784, 430] on input "False" at bounding box center [779, 435] width 14 height 12
radio input "true"
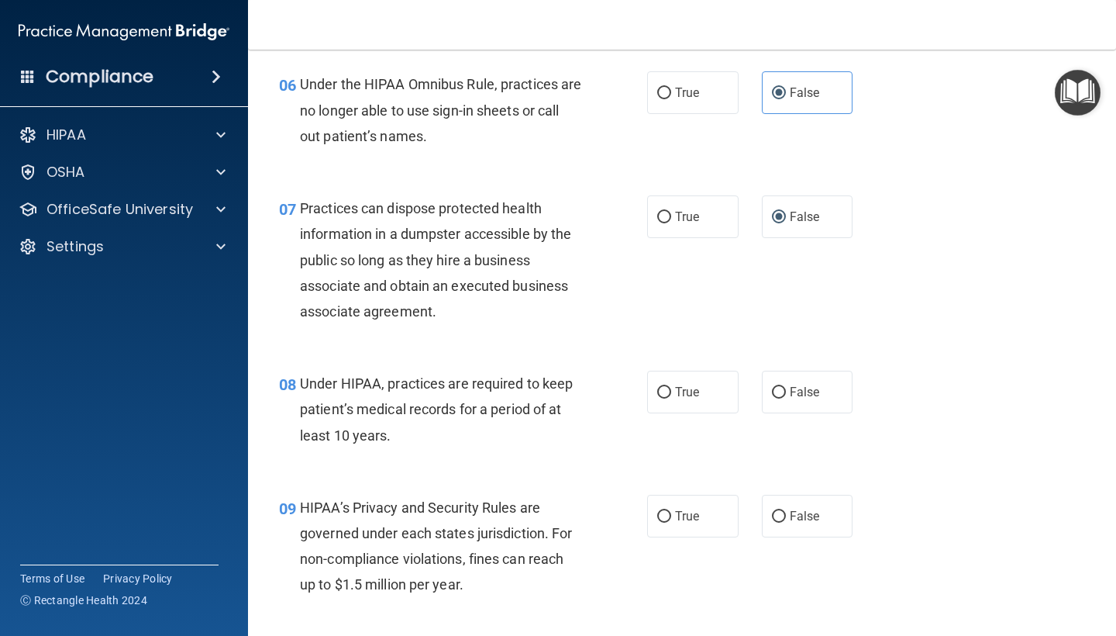
scroll to position [890, 0]
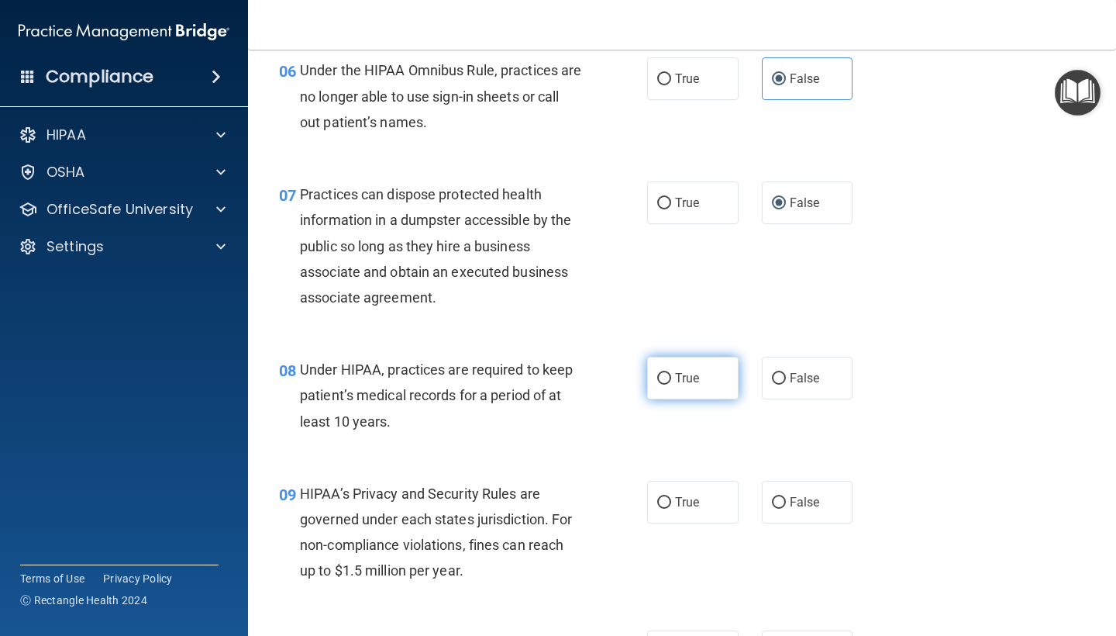
click at [685, 378] on span "True" at bounding box center [687, 377] width 24 height 15
click at [671, 378] on input "True" at bounding box center [664, 379] width 14 height 12
radio input "true"
click at [828, 391] on label "False" at bounding box center [807, 378] width 91 height 43
click at [786, 384] on input "False" at bounding box center [779, 379] width 14 height 12
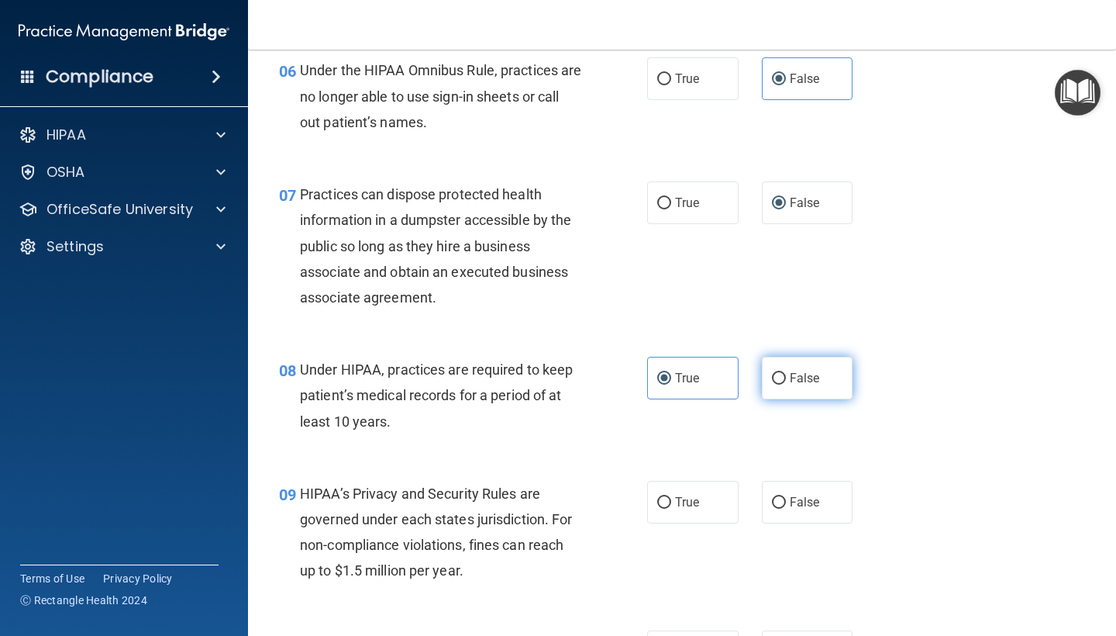
radio input "true"
radio input "false"
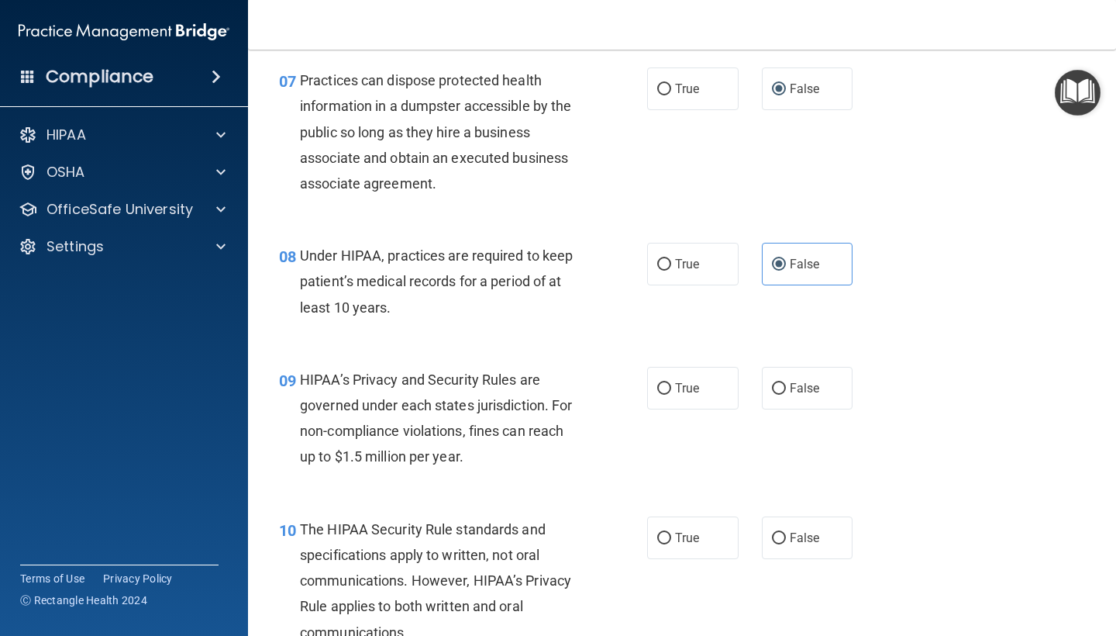
scroll to position [1006, 0]
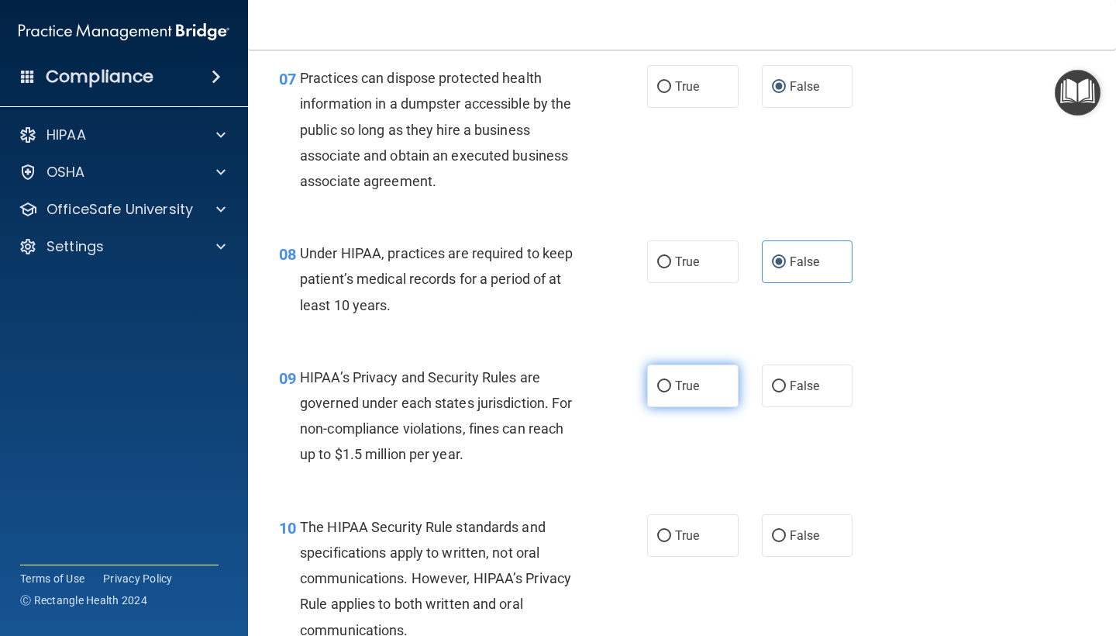
click at [682, 381] on span "True" at bounding box center [687, 385] width 24 height 15
click at [671, 381] on input "True" at bounding box center [664, 387] width 14 height 12
radio input "true"
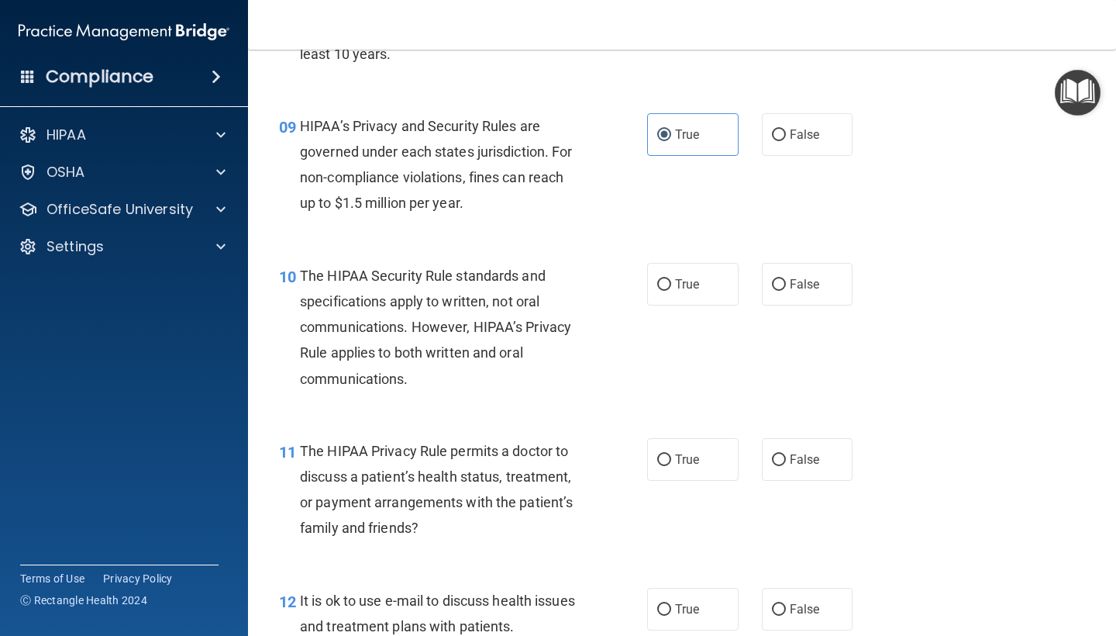
scroll to position [1269, 0]
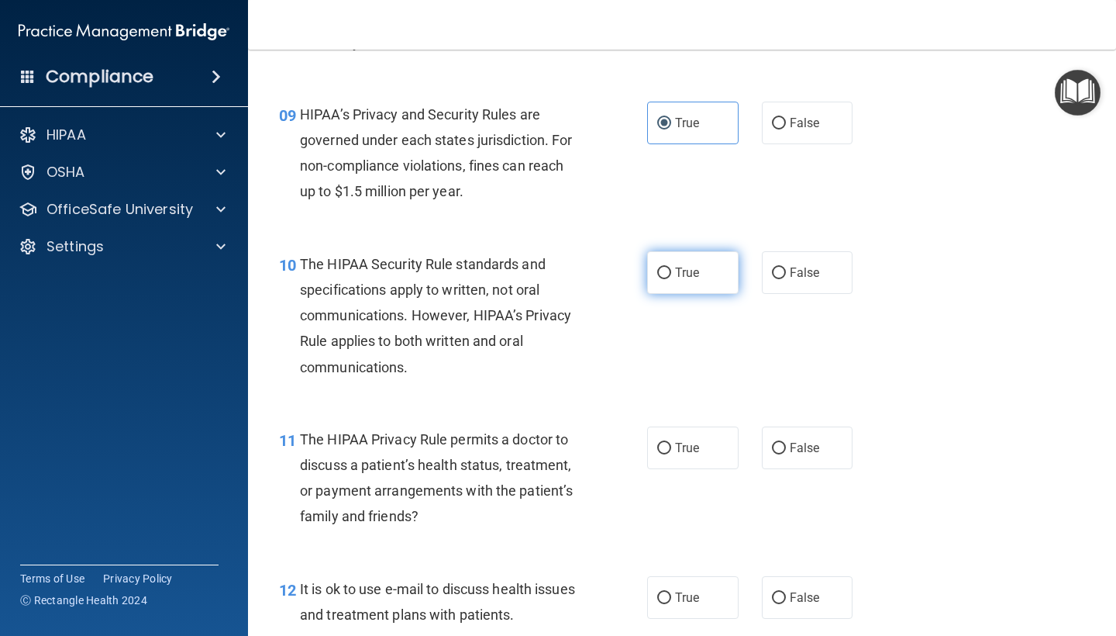
click at [673, 255] on label "True" at bounding box center [692, 272] width 91 height 43
click at [671, 267] on input "True" at bounding box center [664, 273] width 14 height 12
radio input "true"
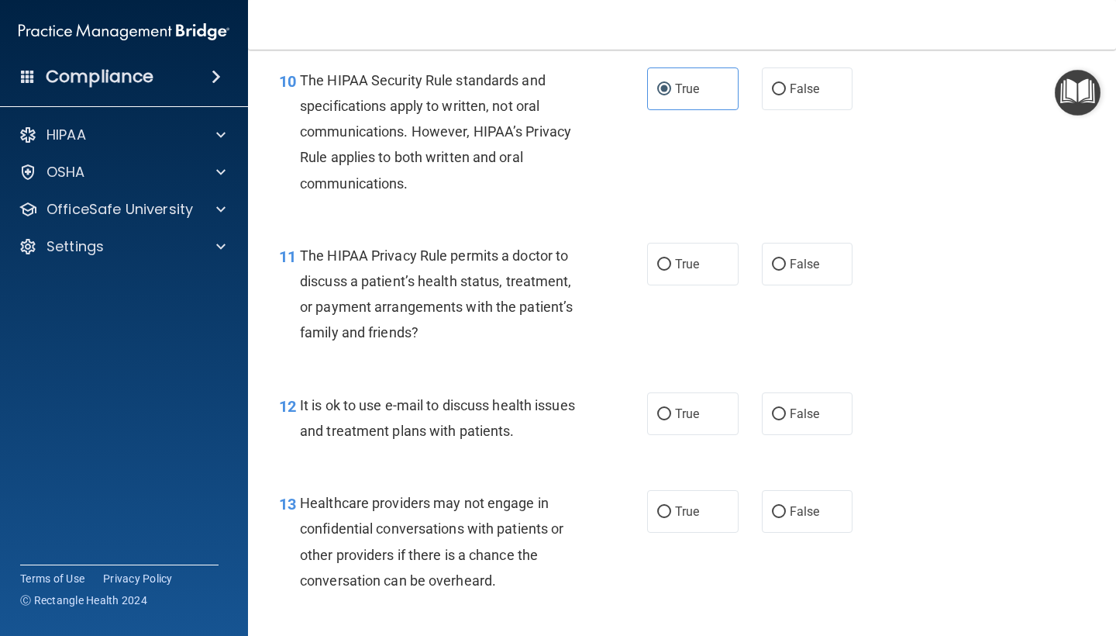
scroll to position [1459, 0]
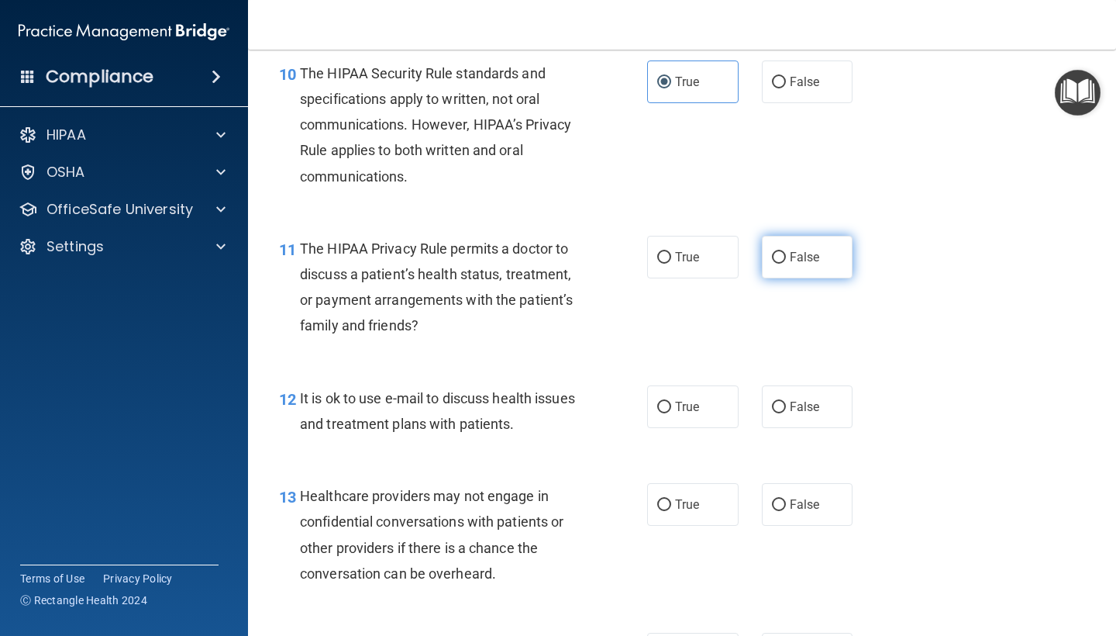
click at [825, 244] on label "False" at bounding box center [807, 257] width 91 height 43
click at [786, 252] on input "False" at bounding box center [779, 258] width 14 height 12
radio input "true"
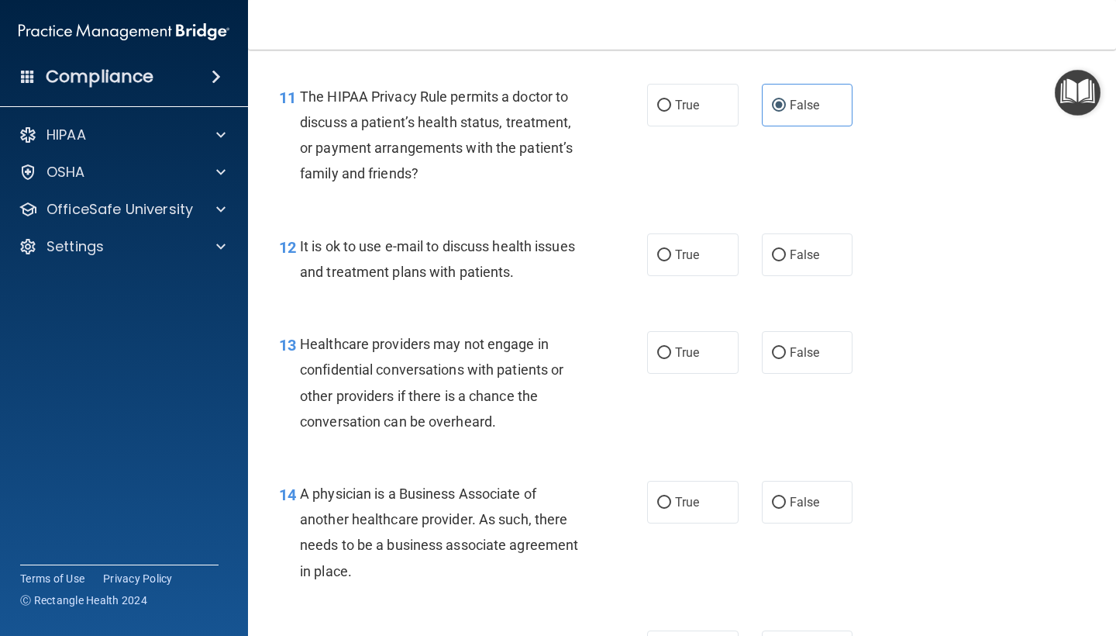
scroll to position [1612, 0]
click at [682, 246] on span "True" at bounding box center [687, 253] width 24 height 15
click at [671, 249] on input "True" at bounding box center [664, 255] width 14 height 12
radio input "true"
click at [667, 330] on label "True" at bounding box center [692, 351] width 91 height 43
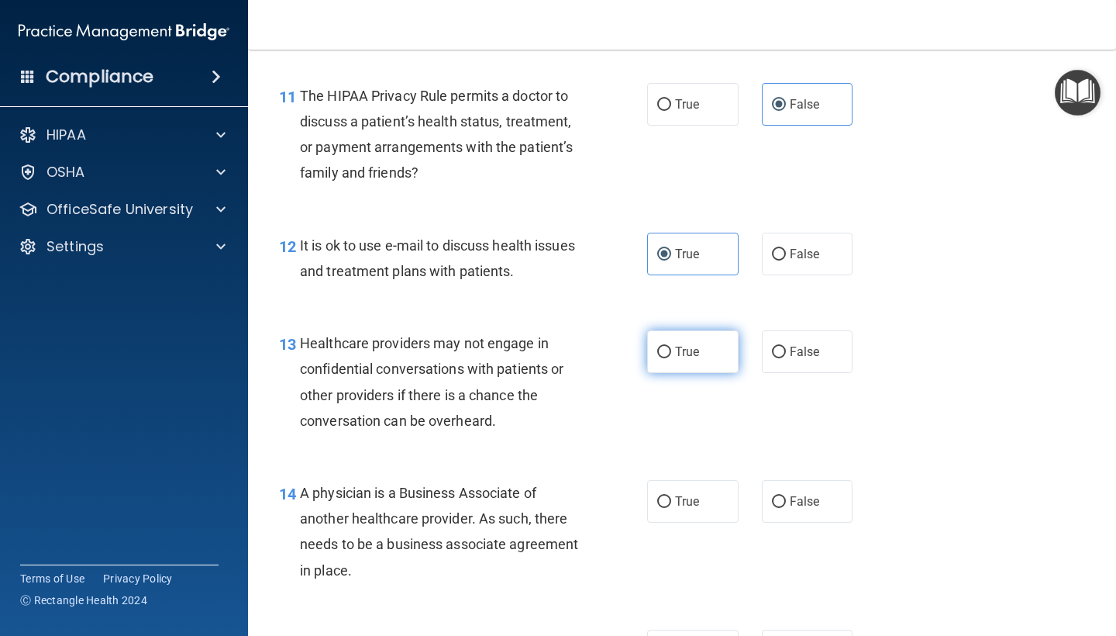
click at [667, 346] on input "True" at bounding box center [664, 352] width 14 height 12
radio input "true"
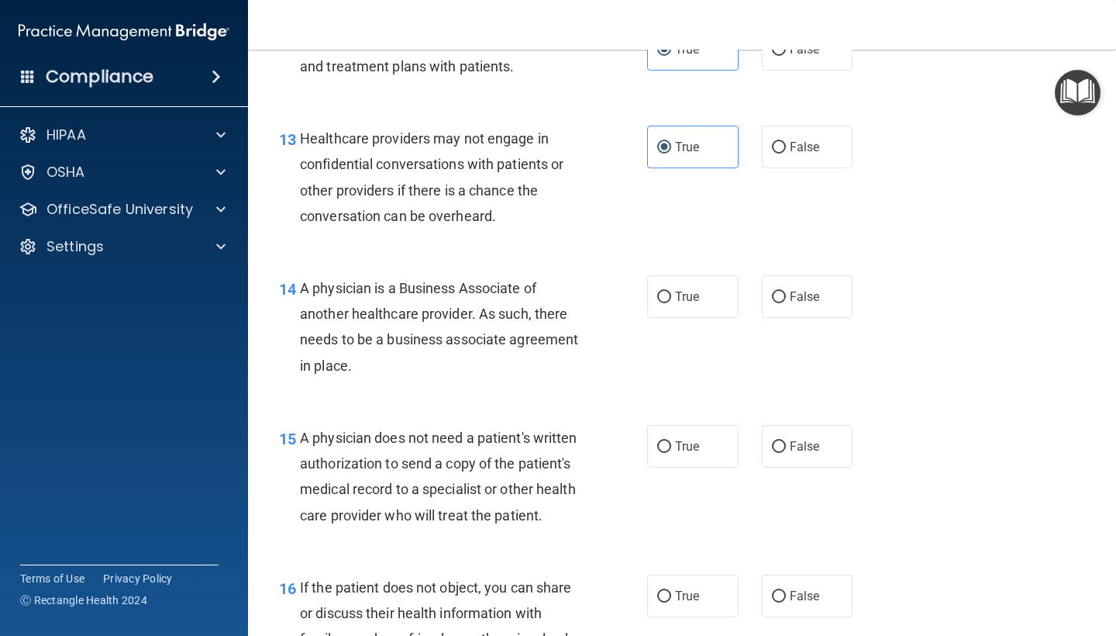
scroll to position [1817, 0]
click at [777, 298] on label "False" at bounding box center [807, 295] width 91 height 43
click at [777, 298] on input "False" at bounding box center [779, 297] width 14 height 12
radio input "true"
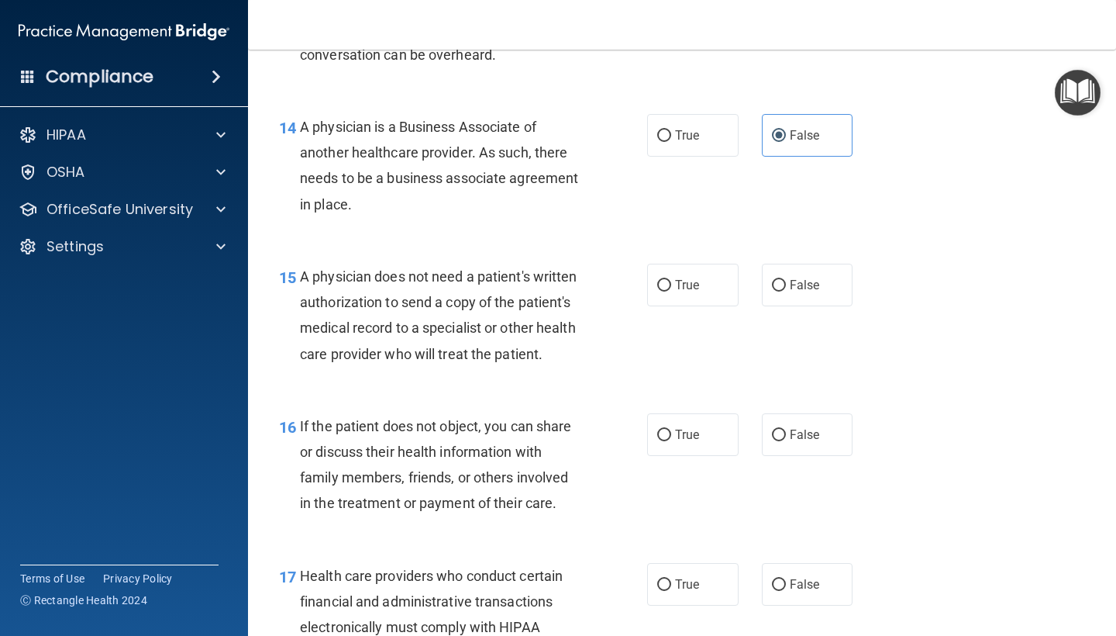
scroll to position [1982, 0]
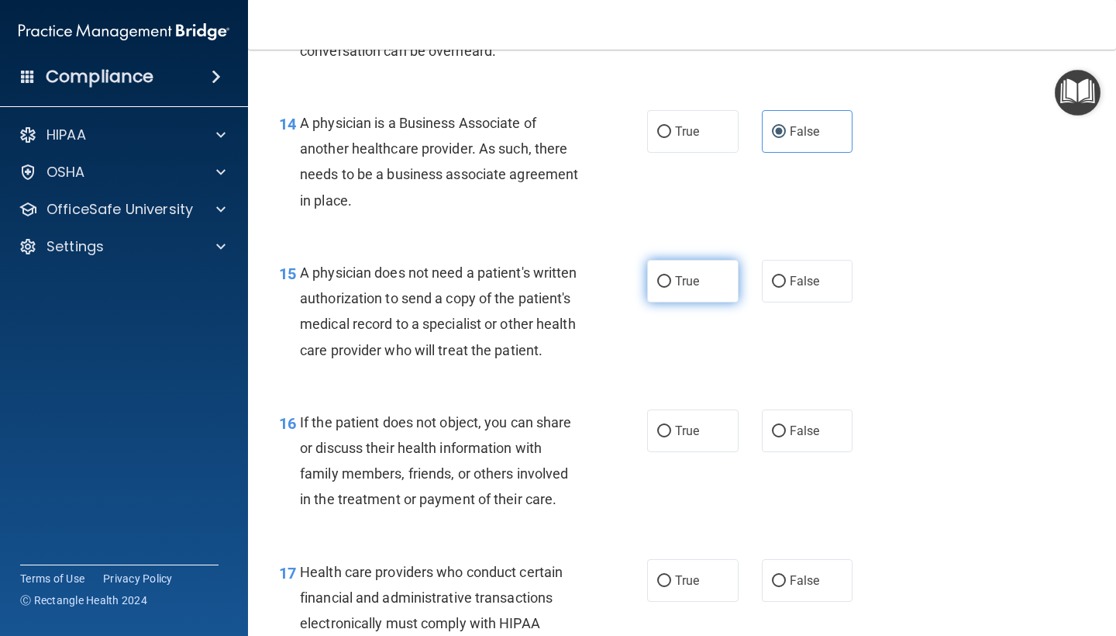
click at [668, 276] on input "True" at bounding box center [664, 282] width 14 height 12
radio input "true"
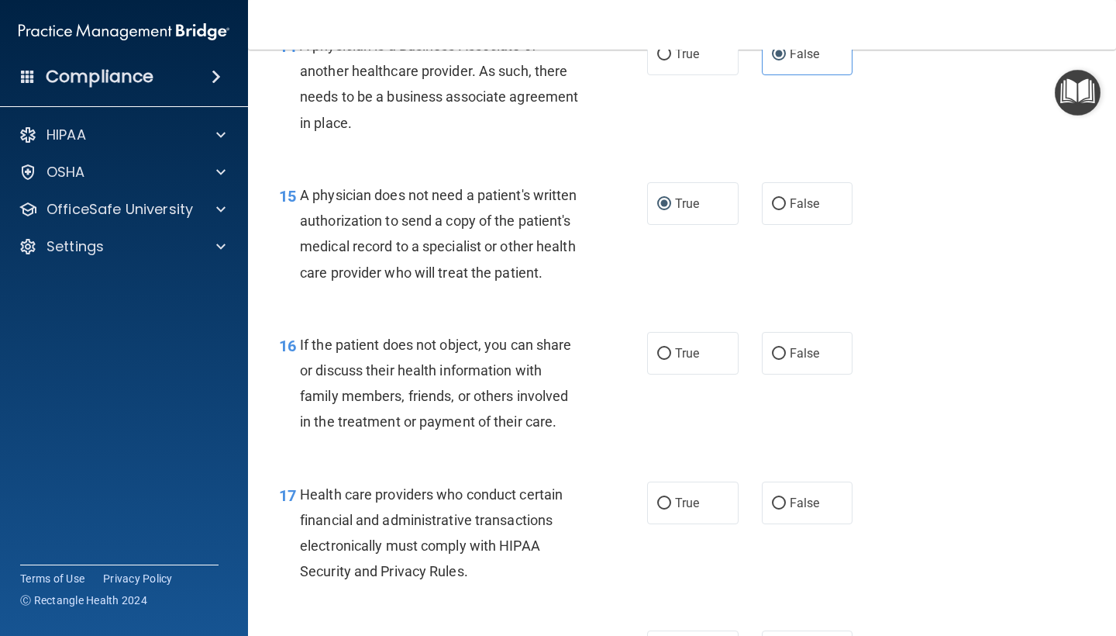
scroll to position [2062, 0]
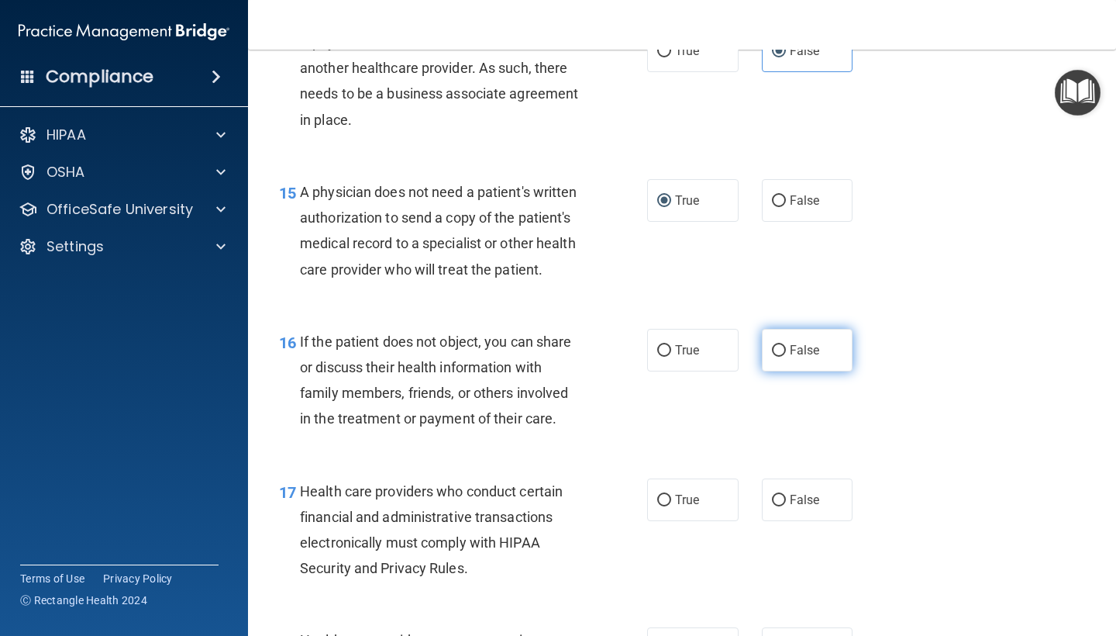
click at [787, 331] on label "False" at bounding box center [807, 350] width 91 height 43
click at [786, 345] on input "False" at bounding box center [779, 351] width 14 height 12
radio input "true"
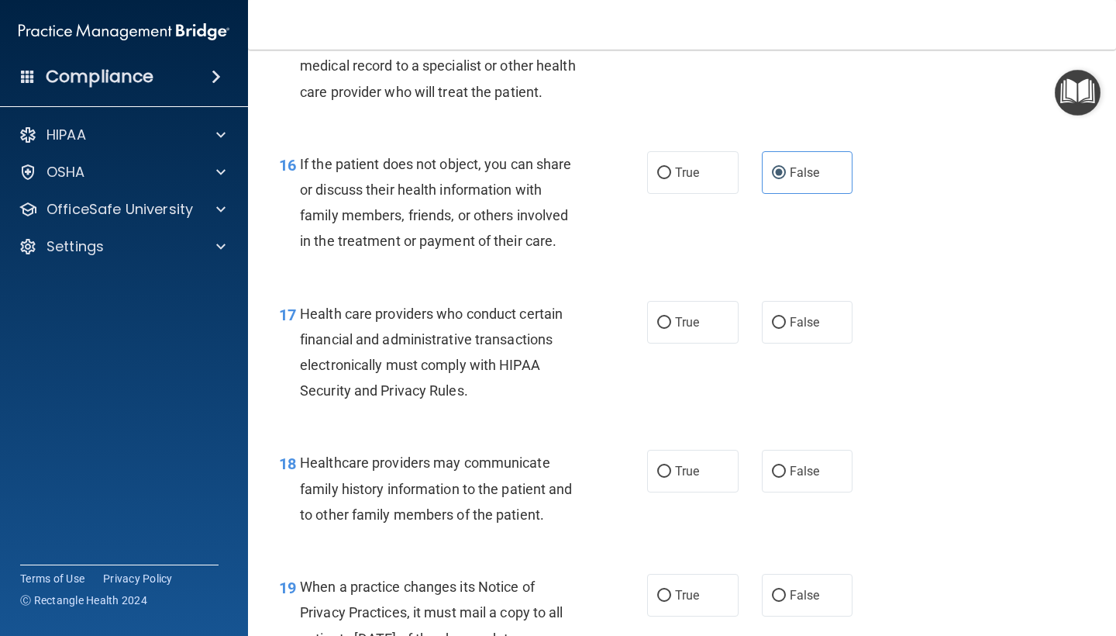
scroll to position [2251, 0]
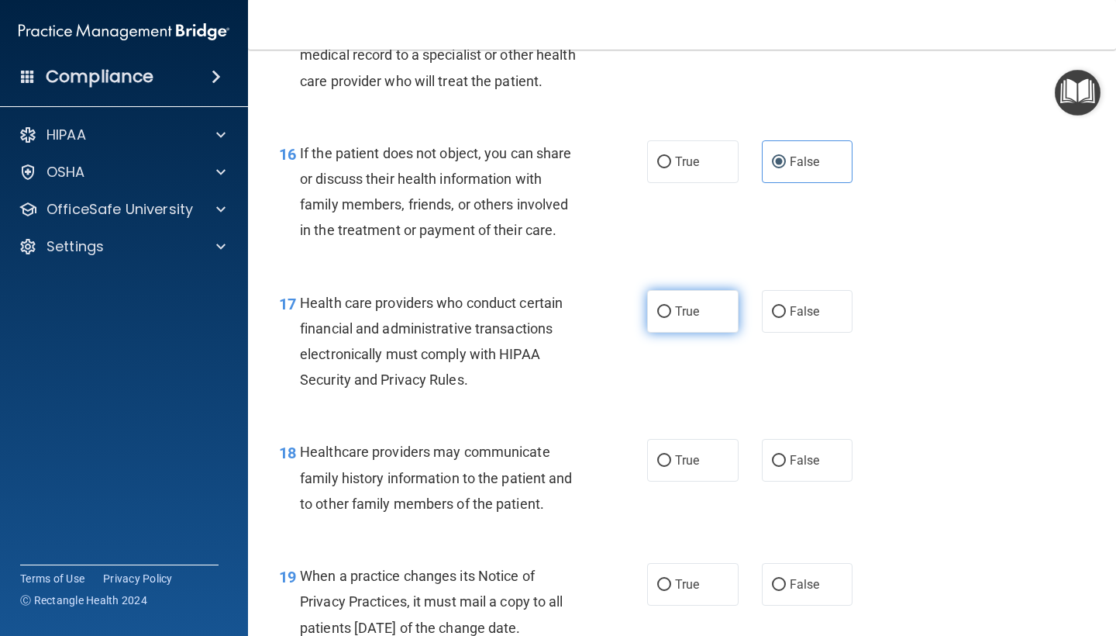
click at [665, 306] on label "True" at bounding box center [692, 311] width 91 height 43
click at [665, 306] on input "True" at bounding box center [664, 312] width 14 height 12
radio input "true"
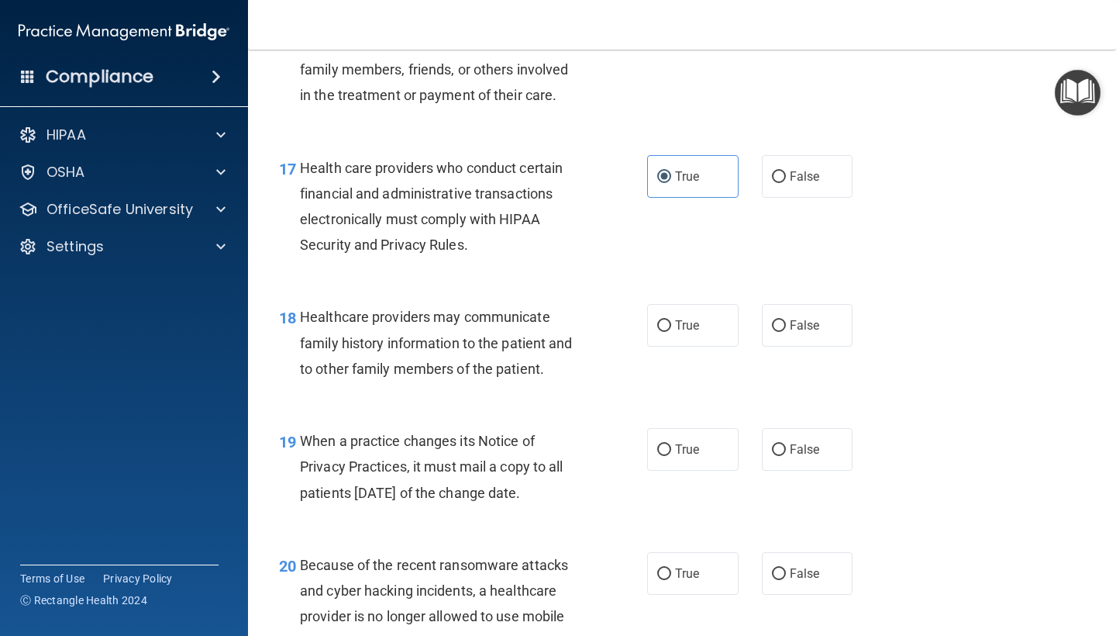
scroll to position [2386, 0]
click at [813, 326] on label "False" at bounding box center [807, 324] width 91 height 43
click at [786, 326] on input "False" at bounding box center [779, 325] width 14 height 12
radio input "true"
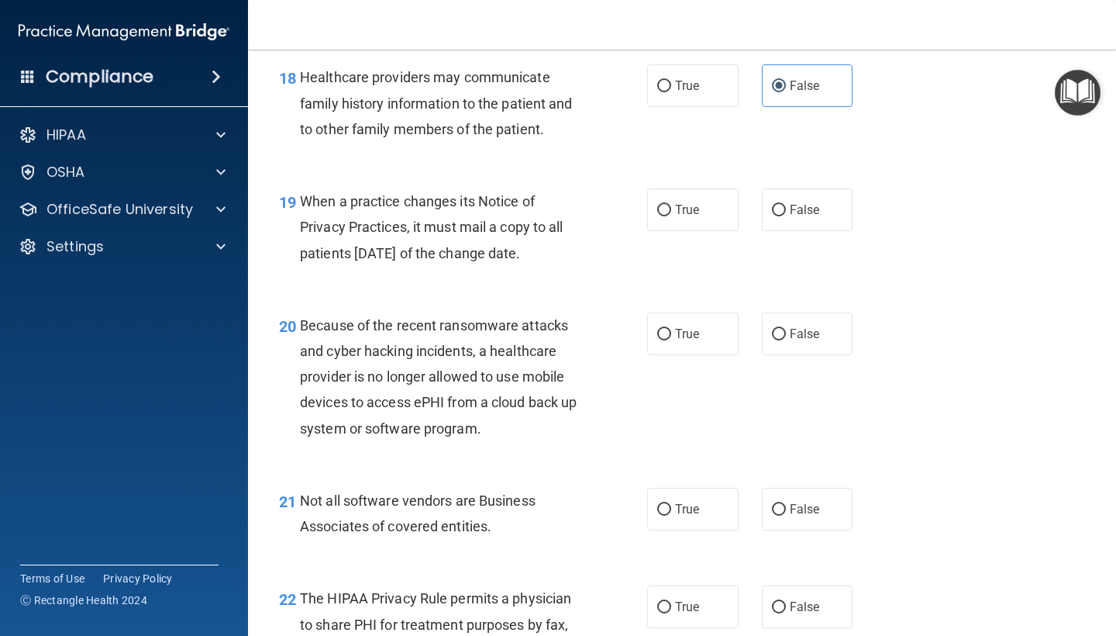
scroll to position [2627, 0]
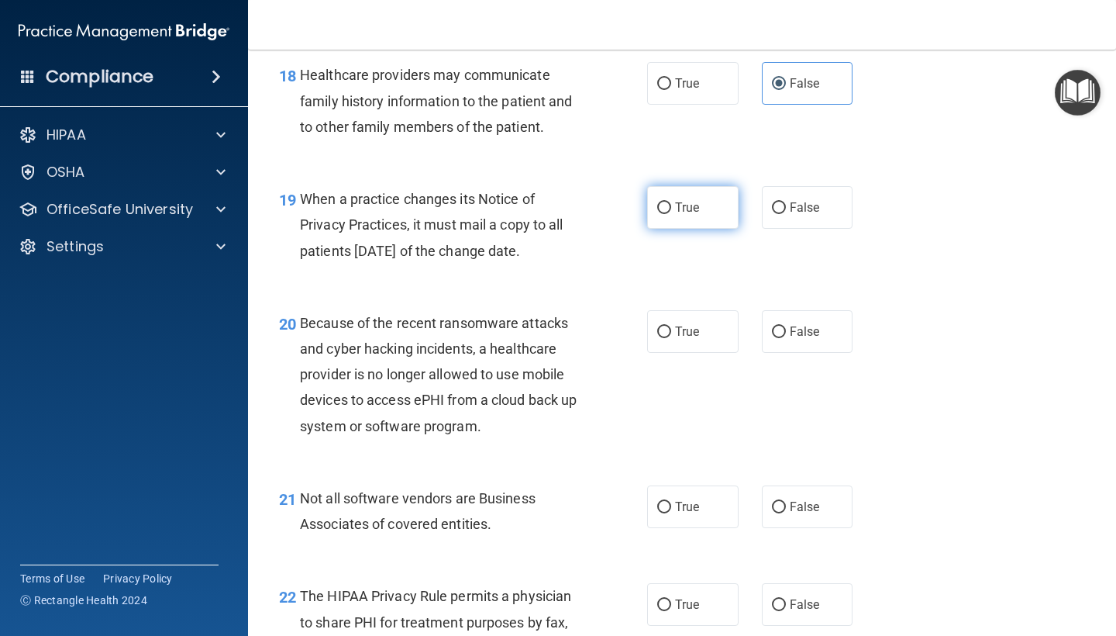
click at [667, 186] on label "True" at bounding box center [692, 207] width 91 height 43
click at [667, 202] on input "True" at bounding box center [664, 208] width 14 height 12
radio input "true"
click at [808, 324] on span "False" at bounding box center [805, 331] width 30 height 15
click at [786, 326] on input "False" at bounding box center [779, 332] width 14 height 12
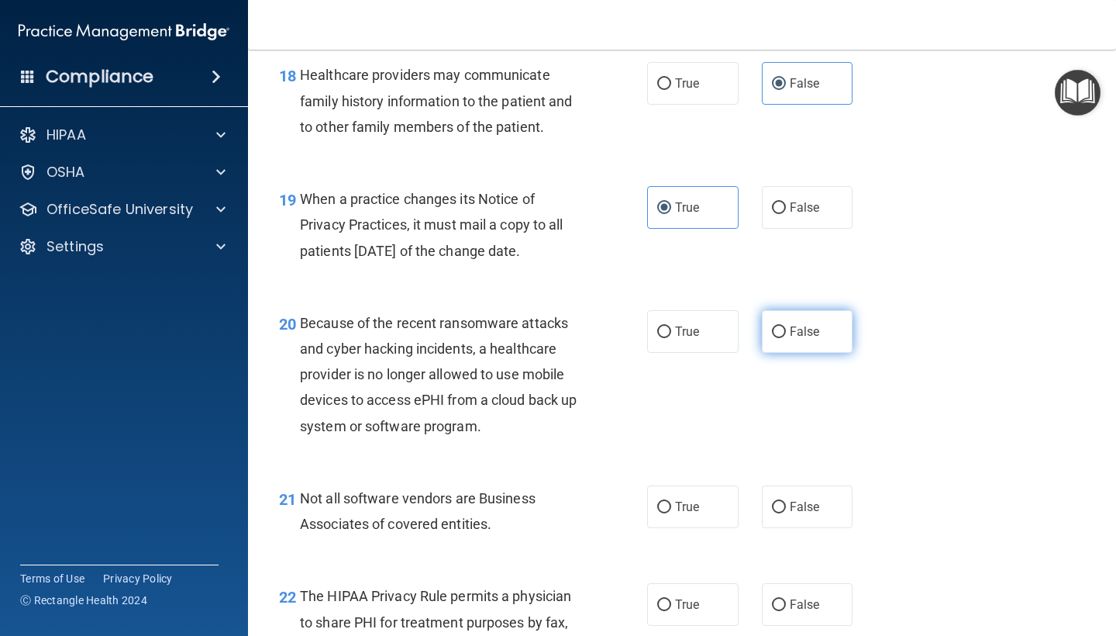
radio input "true"
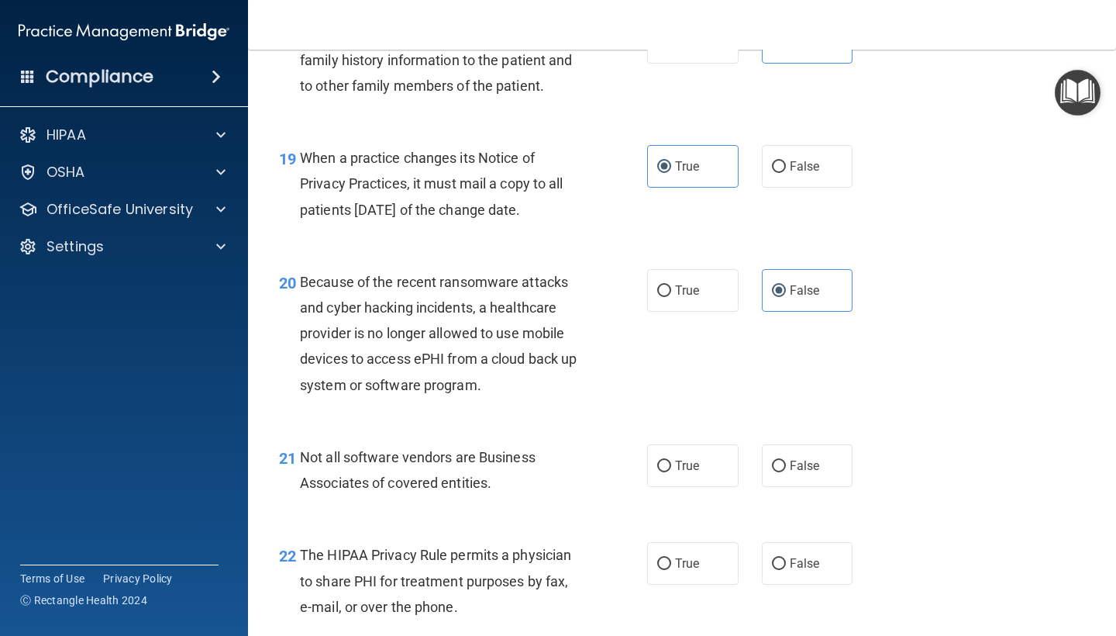
scroll to position [2701, 0]
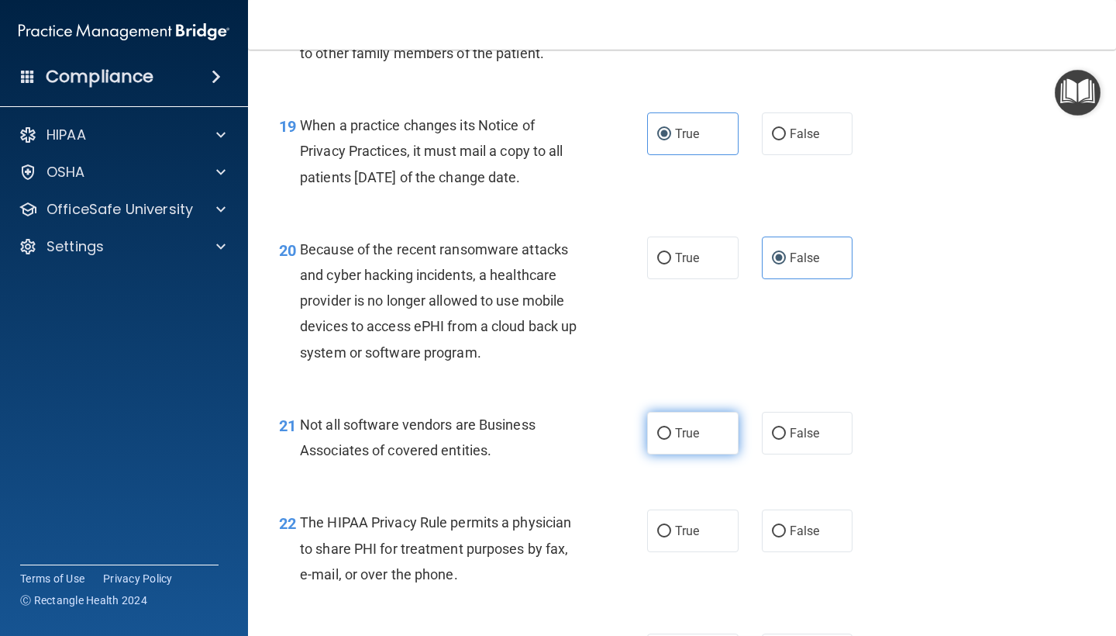
click at [674, 425] on label "True" at bounding box center [692, 433] width 91 height 43
click at [671, 428] on input "True" at bounding box center [664, 434] width 14 height 12
radio input "true"
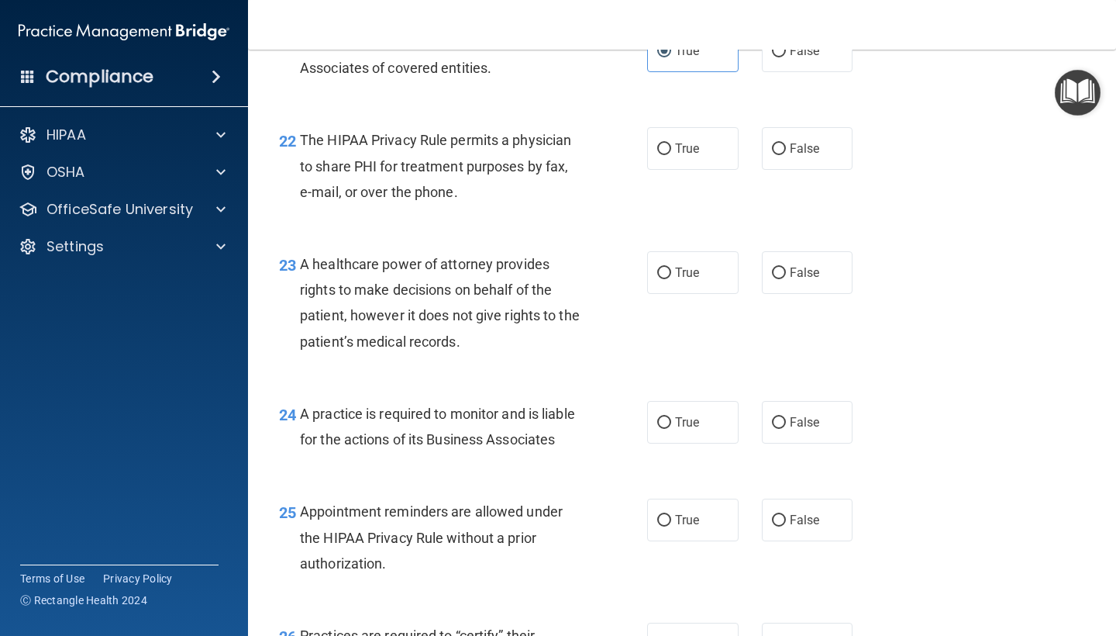
scroll to position [3081, 0]
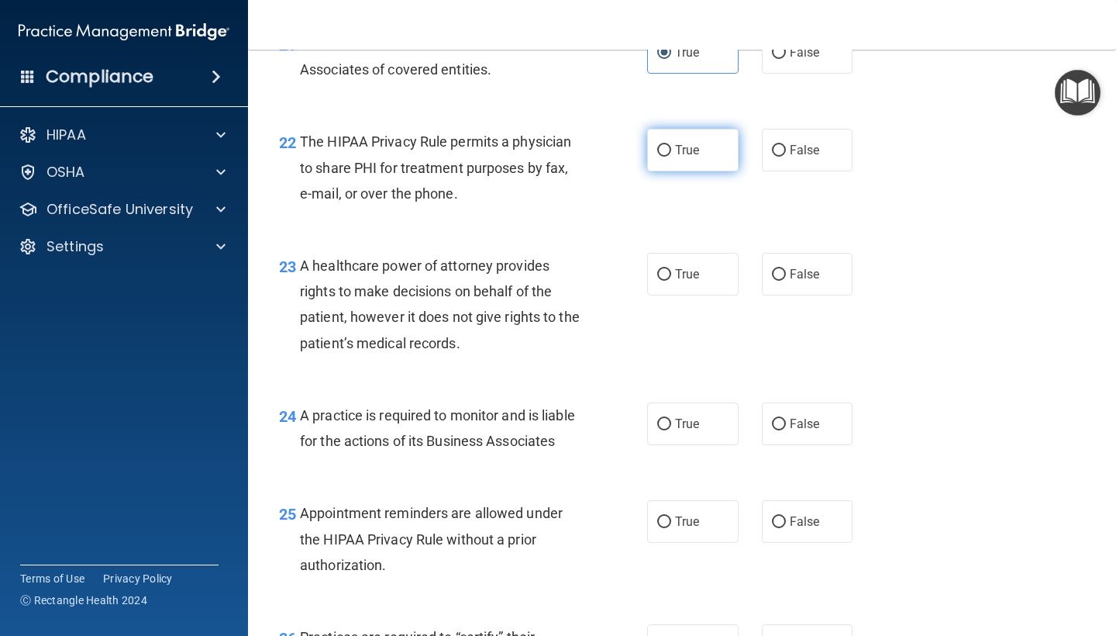
click at [699, 143] on span "True" at bounding box center [687, 150] width 24 height 15
click at [671, 145] on input "True" at bounding box center [664, 151] width 14 height 12
radio input "true"
click at [792, 276] on label "False" at bounding box center [807, 274] width 91 height 43
click at [786, 276] on input "False" at bounding box center [779, 275] width 14 height 12
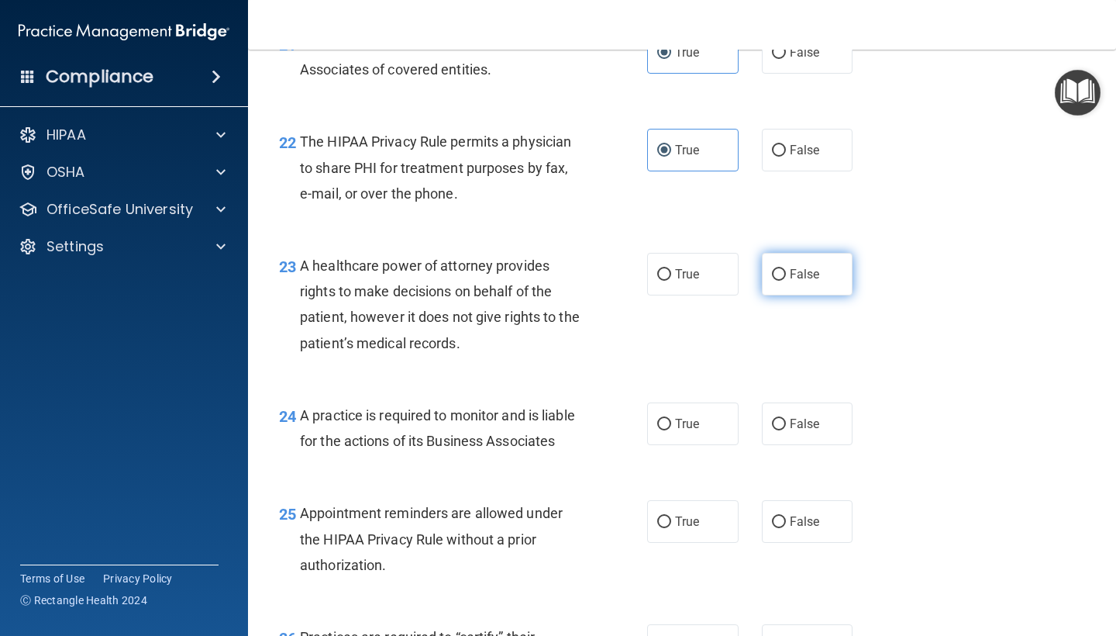
radio input "true"
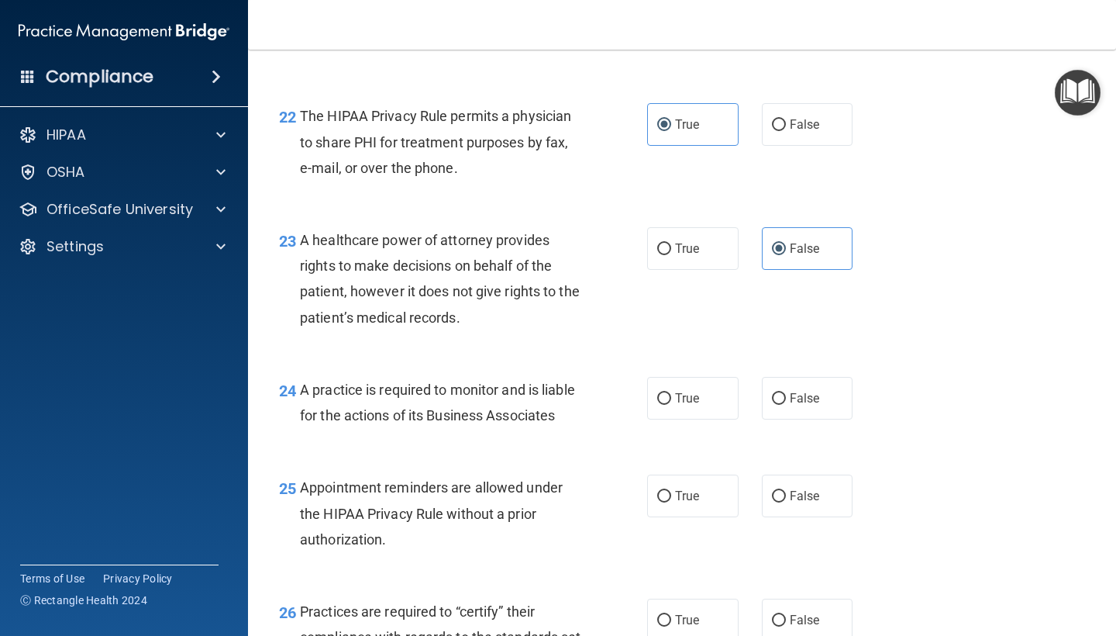
scroll to position [3109, 0]
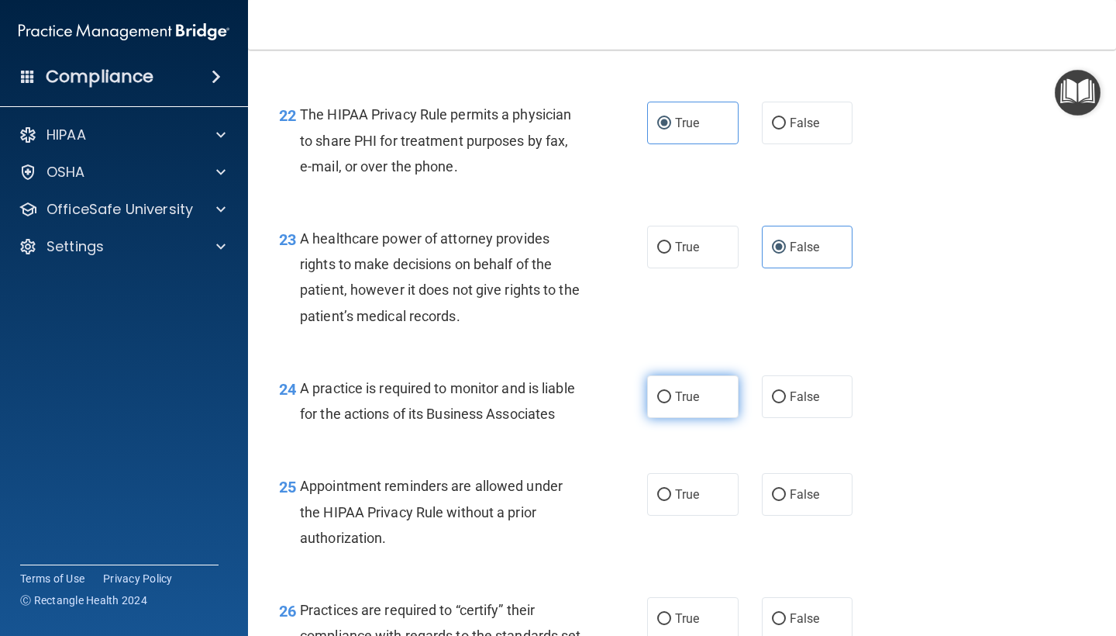
click at [673, 381] on label "True" at bounding box center [692, 396] width 91 height 43
click at [671, 391] on input "True" at bounding box center [664, 397] width 14 height 12
radio input "true"
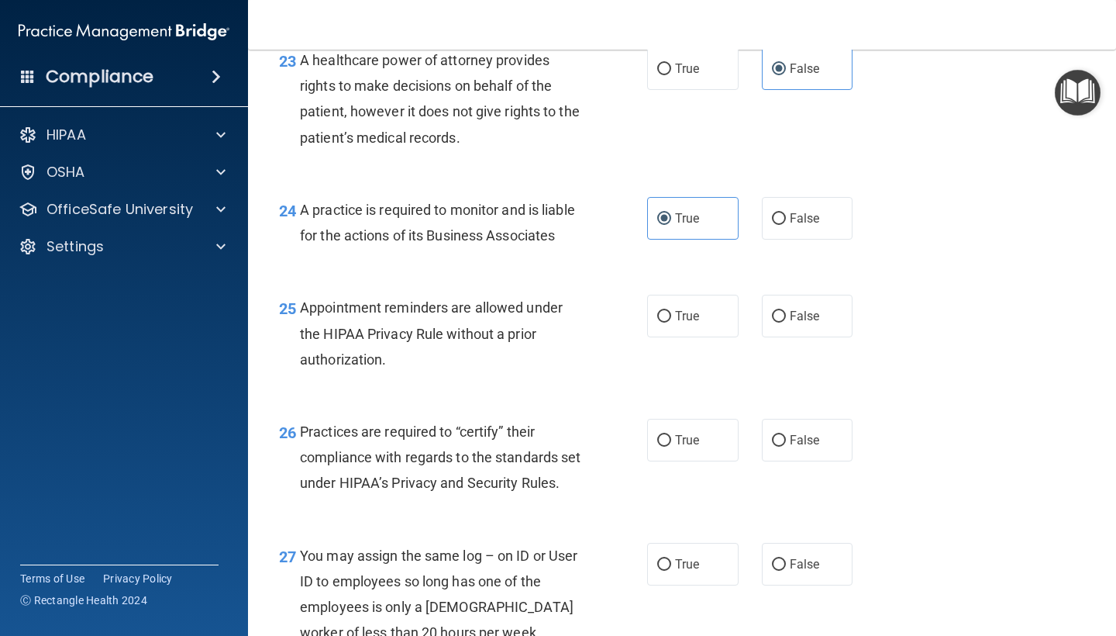
scroll to position [3288, 0]
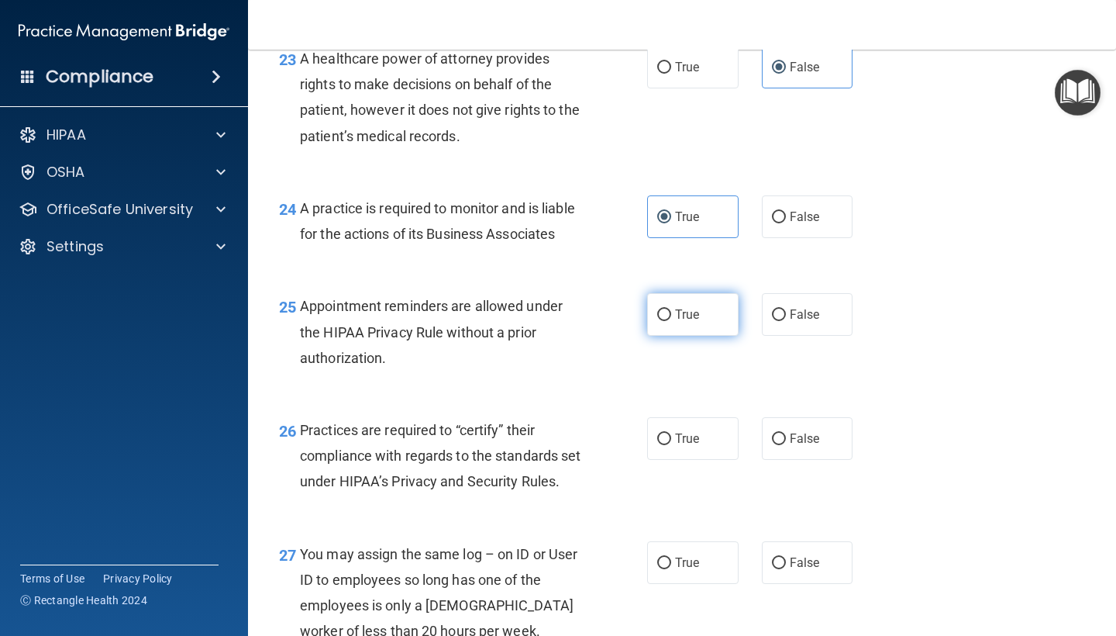
click at [687, 308] on label "True" at bounding box center [692, 314] width 91 height 43
click at [671, 309] on input "True" at bounding box center [664, 315] width 14 height 12
radio input "true"
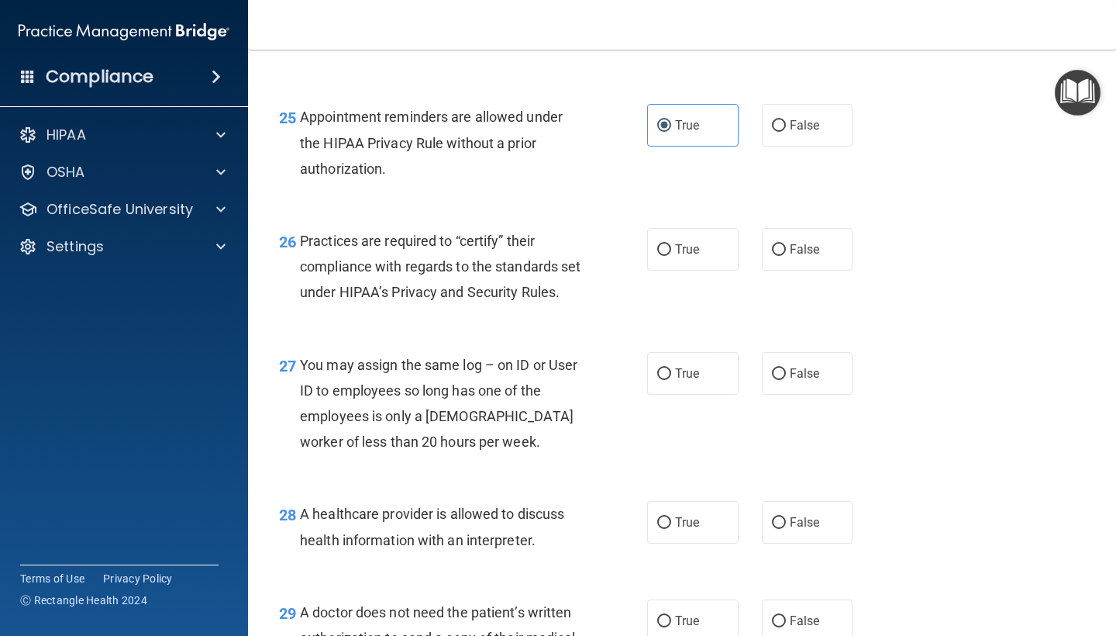
scroll to position [3479, 0]
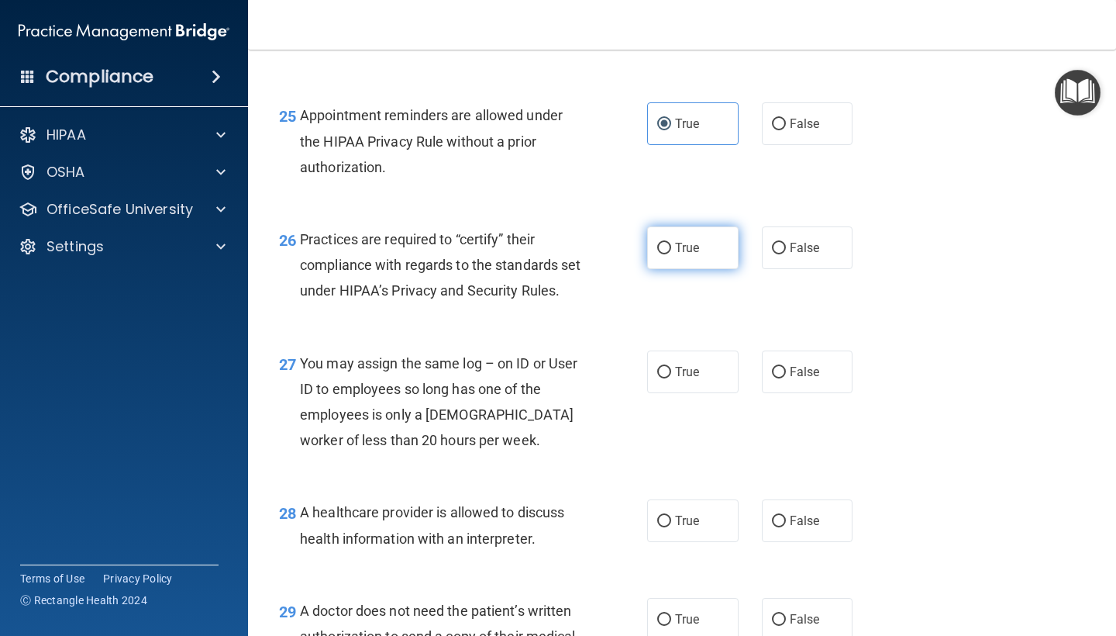
click at [684, 240] on span "True" at bounding box center [687, 247] width 24 height 15
click at [671, 243] on input "True" at bounding box center [664, 249] width 14 height 12
radio input "true"
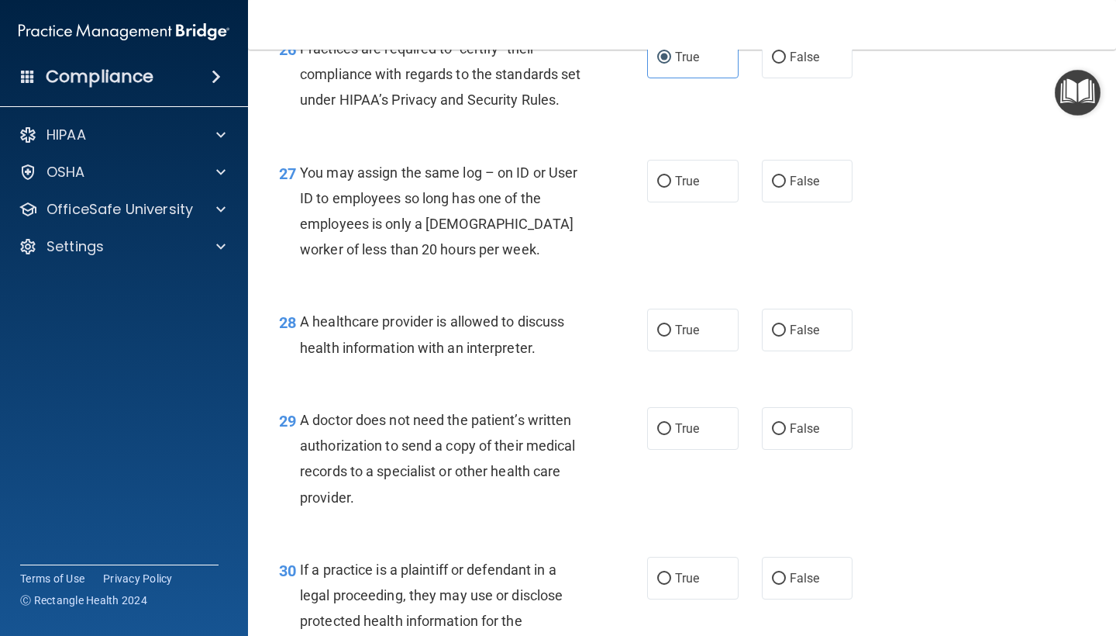
scroll to position [3672, 0]
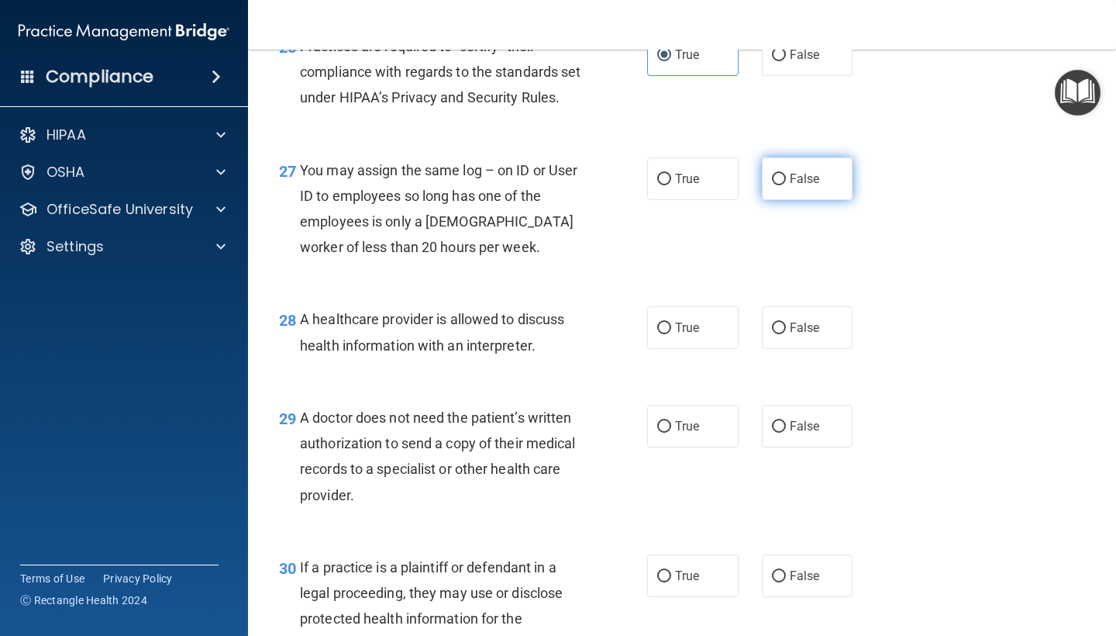
click at [784, 185] on input "False" at bounding box center [779, 180] width 14 height 12
radio input "true"
click at [673, 346] on label "True" at bounding box center [692, 327] width 91 height 43
click at [671, 334] on input "True" at bounding box center [664, 328] width 14 height 12
radio input "true"
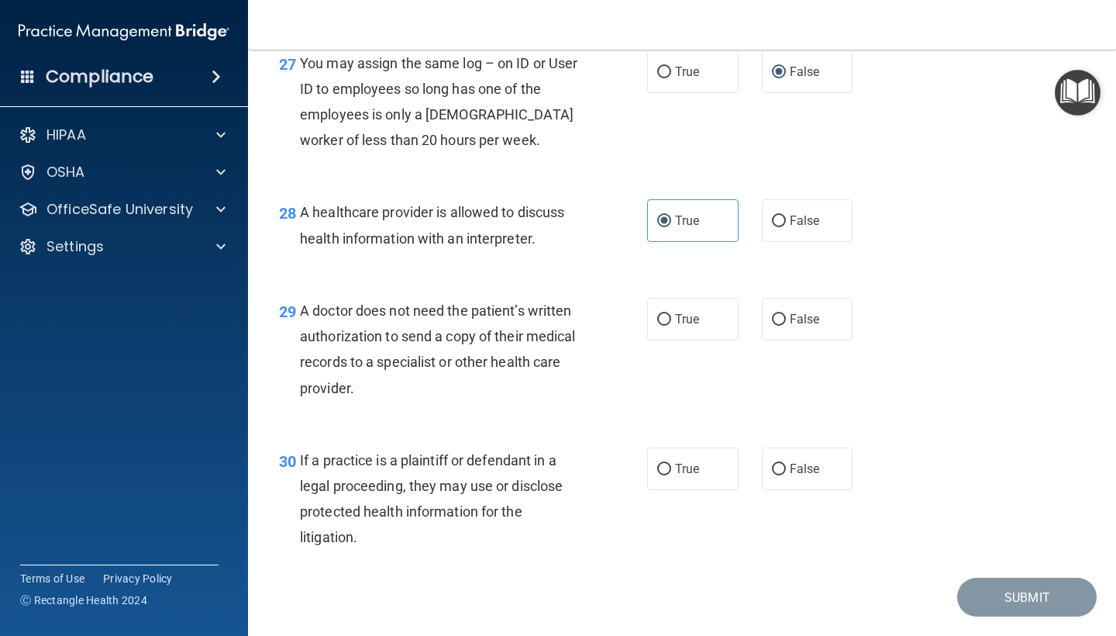
scroll to position [3782, 0]
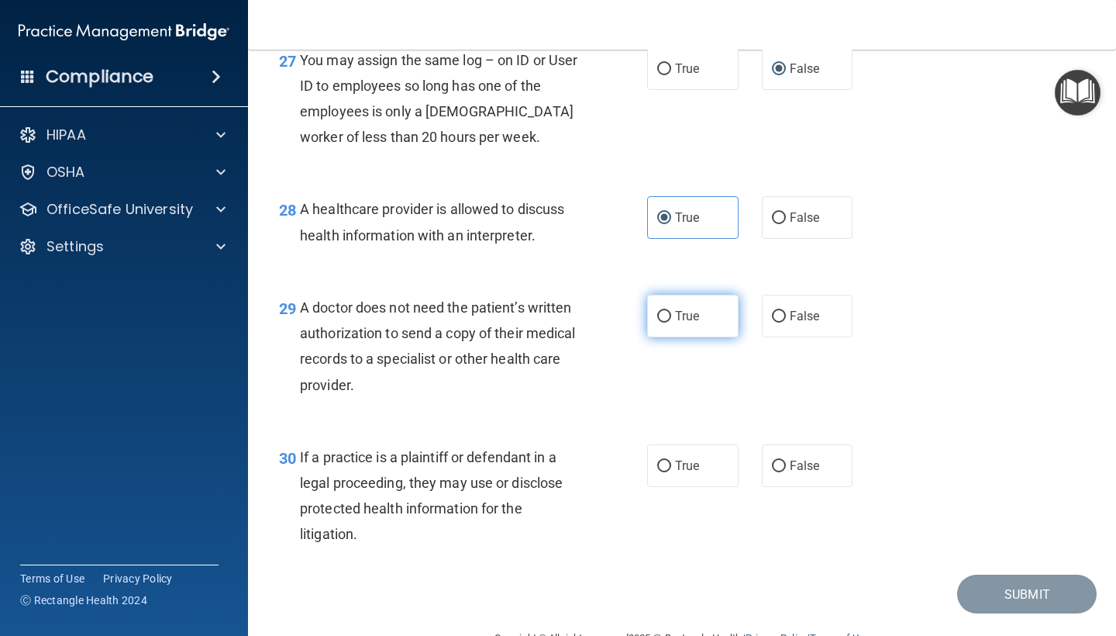
click at [687, 323] on span "True" at bounding box center [687, 315] width 24 height 15
click at [671, 322] on input "True" at bounding box center [664, 317] width 14 height 12
radio input "true"
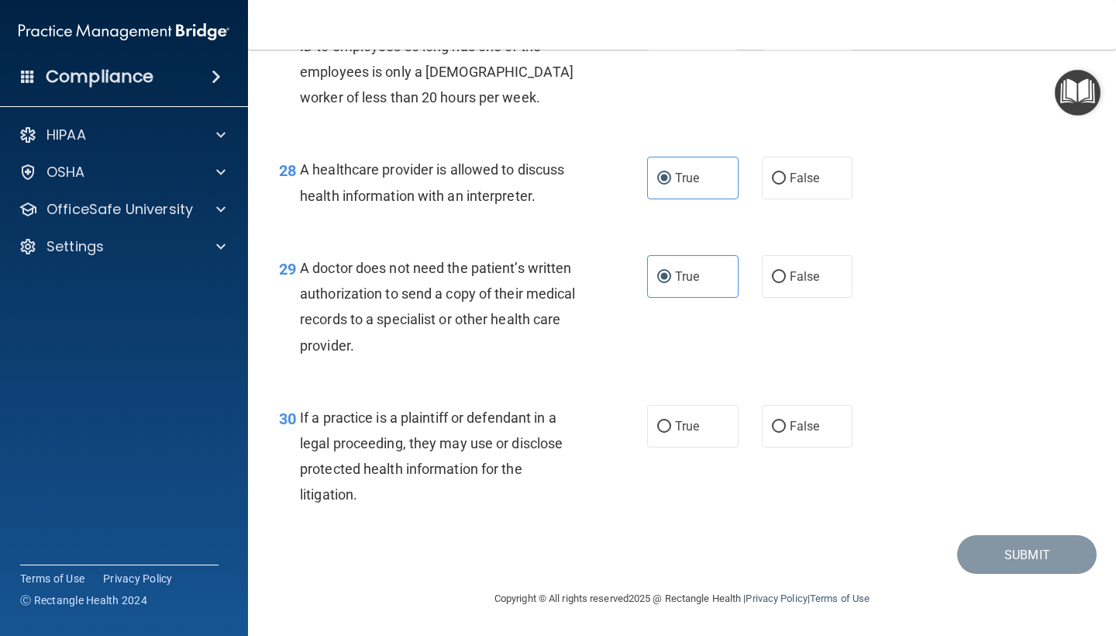
scroll to position [3828, 0]
click at [669, 436] on label "True" at bounding box center [692, 426] width 91 height 43
click at [669, 432] on input "True" at bounding box center [664, 427] width 14 height 12
radio input "true"
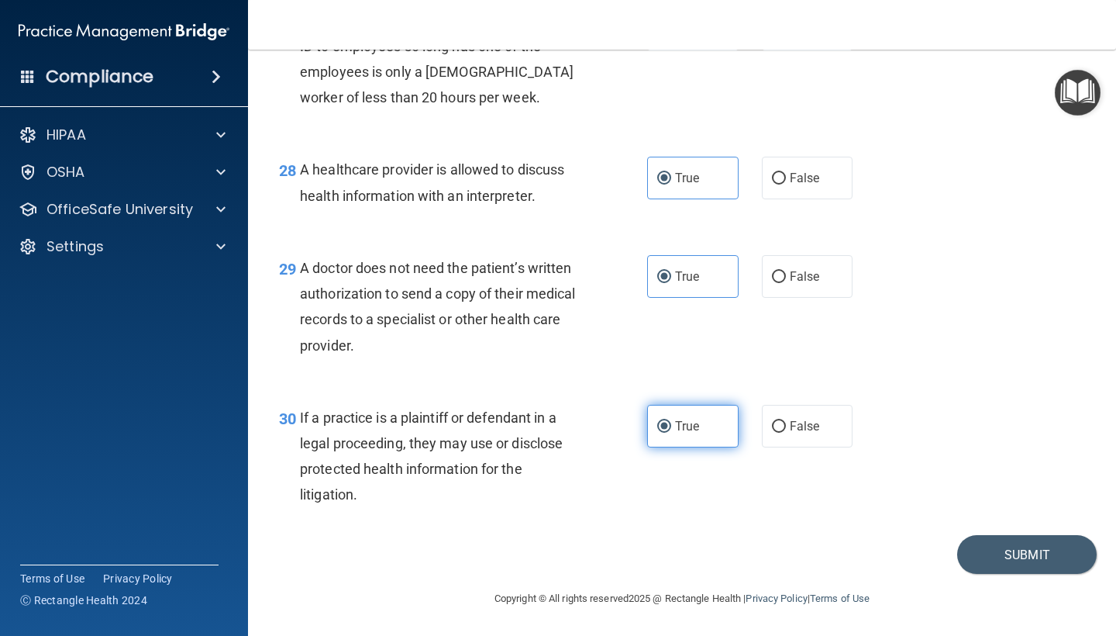
click at [669, 436] on label "True" at bounding box center [692, 426] width 91 height 43
click at [669, 432] on input "True" at bounding box center [664, 427] width 14 height 12
click at [1018, 552] on button "Submit" at bounding box center [1027, 555] width 140 height 40
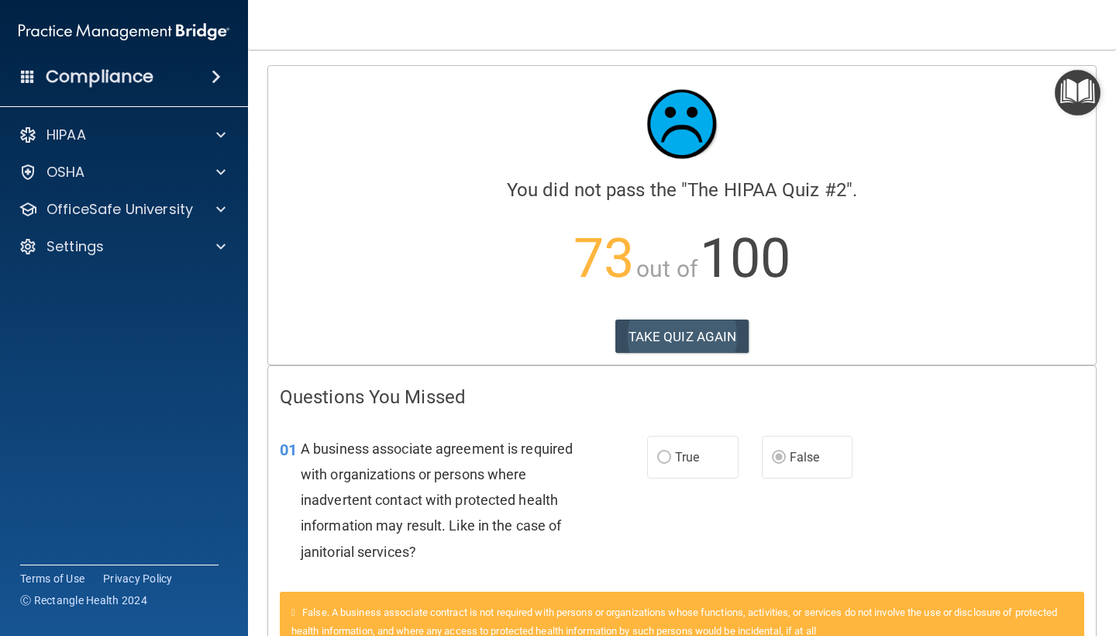
click at [696, 331] on button "TAKE QUIZ AGAIN" at bounding box center [682, 336] width 134 height 34
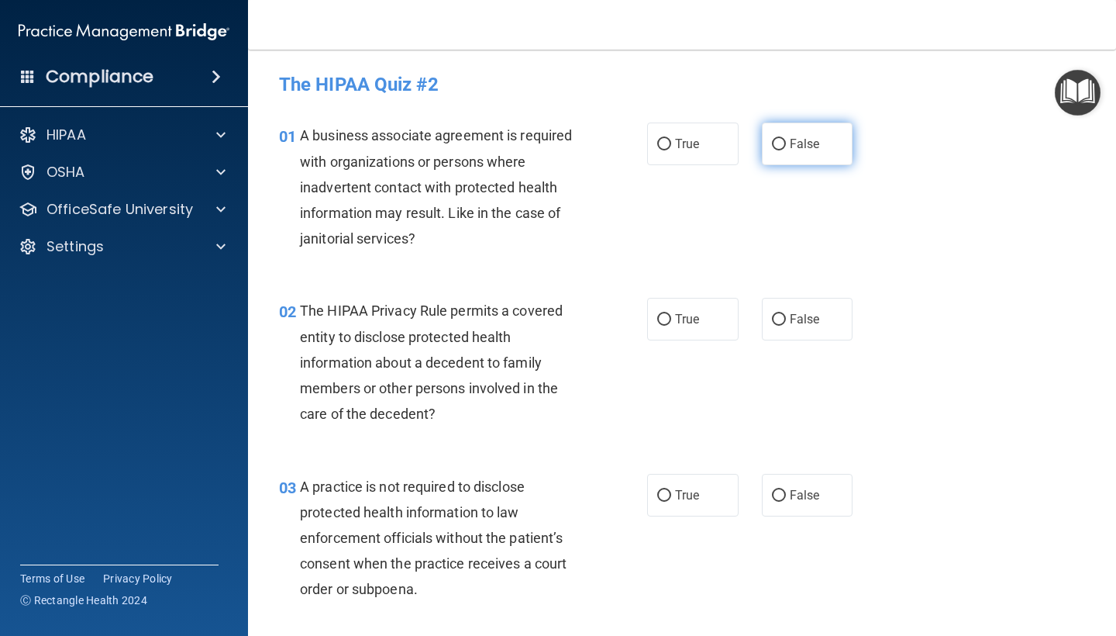
click at [805, 136] on label "False" at bounding box center [807, 143] width 91 height 43
click at [786, 139] on input "False" at bounding box center [779, 145] width 14 height 12
radio input "true"
click at [680, 326] on label "True" at bounding box center [692, 319] width 91 height 43
click at [671, 326] on input "True" at bounding box center [664, 320] width 14 height 12
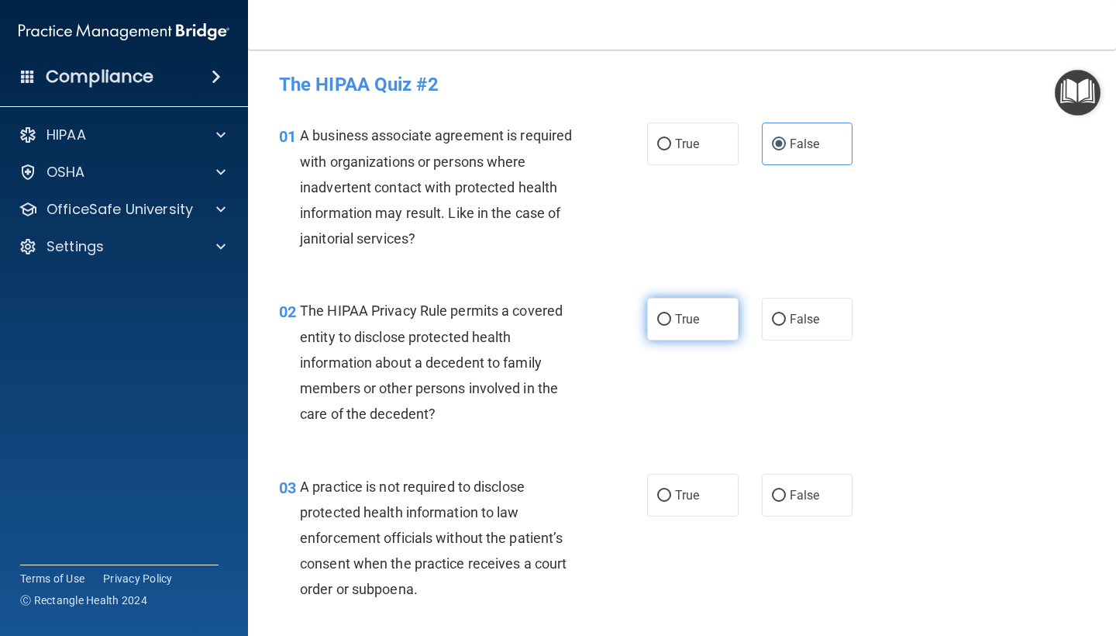
radio input "true"
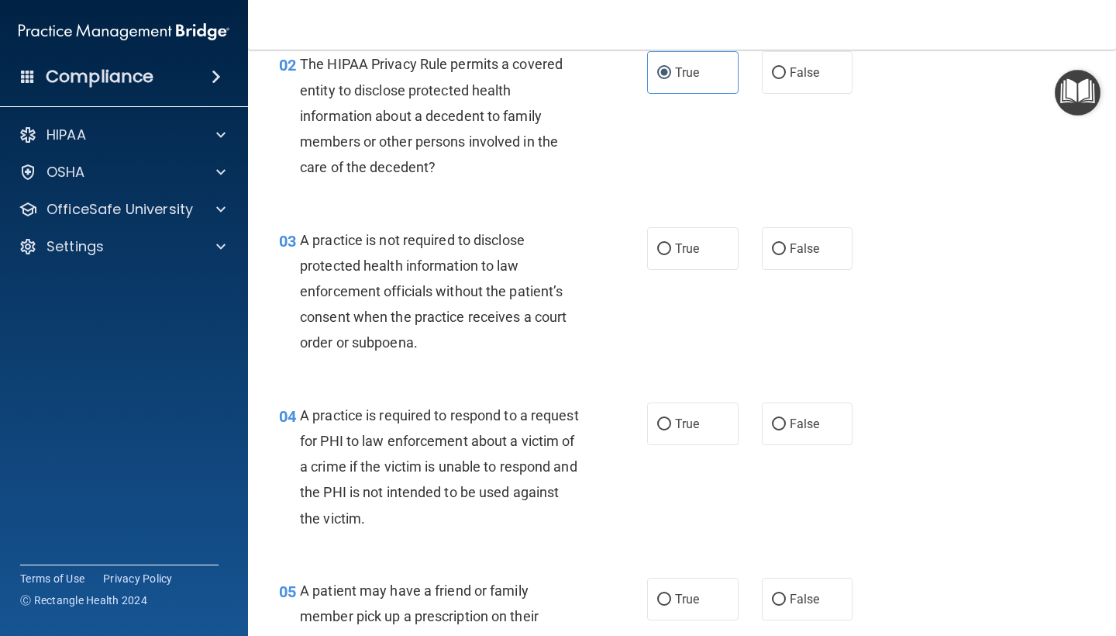
scroll to position [250, 0]
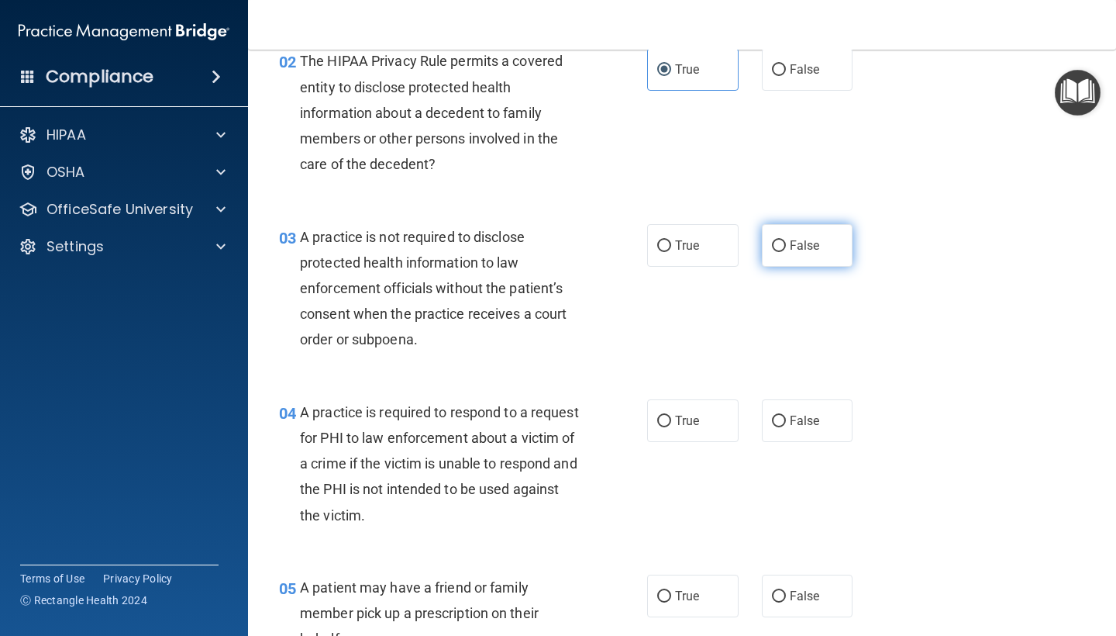
click at [842, 253] on label "False" at bounding box center [807, 245] width 91 height 43
click at [786, 252] on input "False" at bounding box center [779, 246] width 14 height 12
radio input "true"
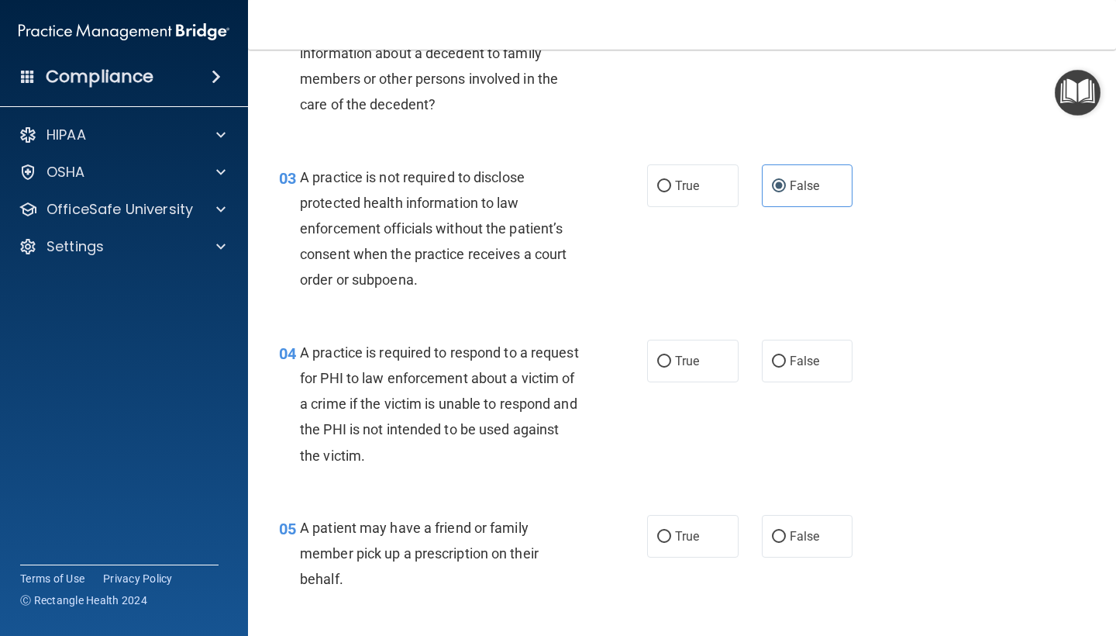
scroll to position [353, 0]
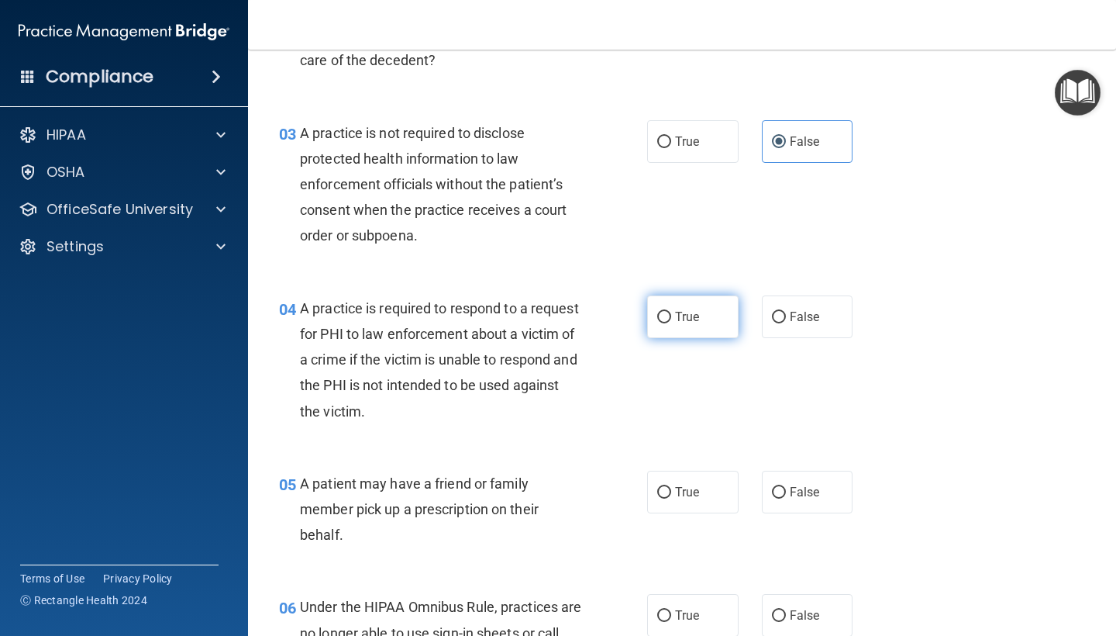
click at [690, 322] on label "True" at bounding box center [692, 316] width 91 height 43
click at [671, 322] on input "True" at bounding box center [664, 318] width 14 height 12
radio input "true"
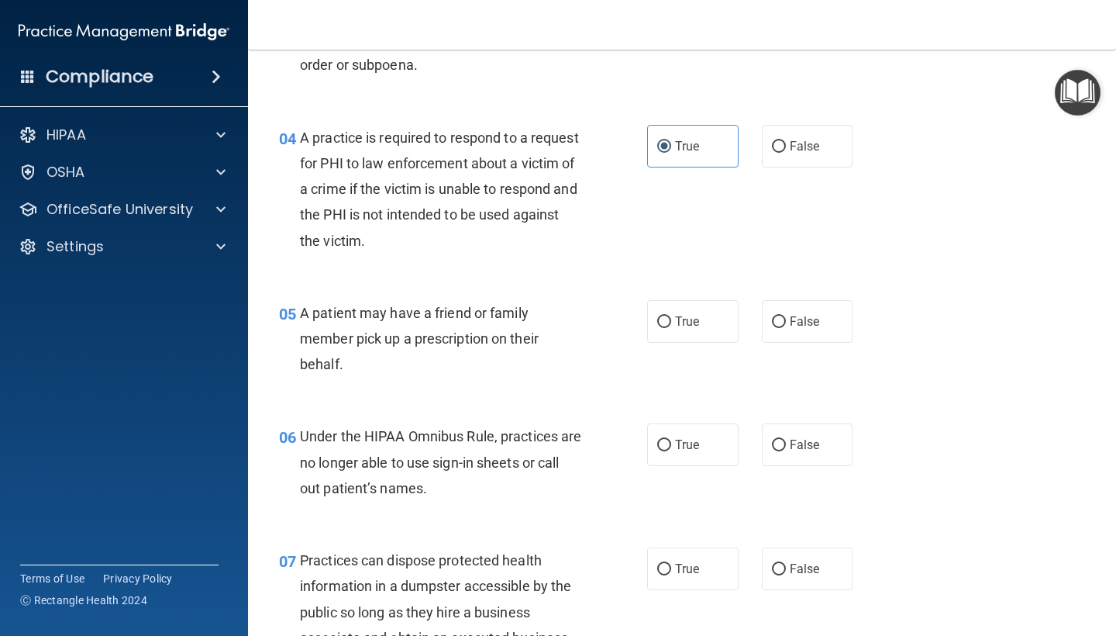
scroll to position [525, 0]
click at [724, 325] on label "True" at bounding box center [692, 320] width 91 height 43
click at [671, 325] on input "True" at bounding box center [664, 321] width 14 height 12
radio input "true"
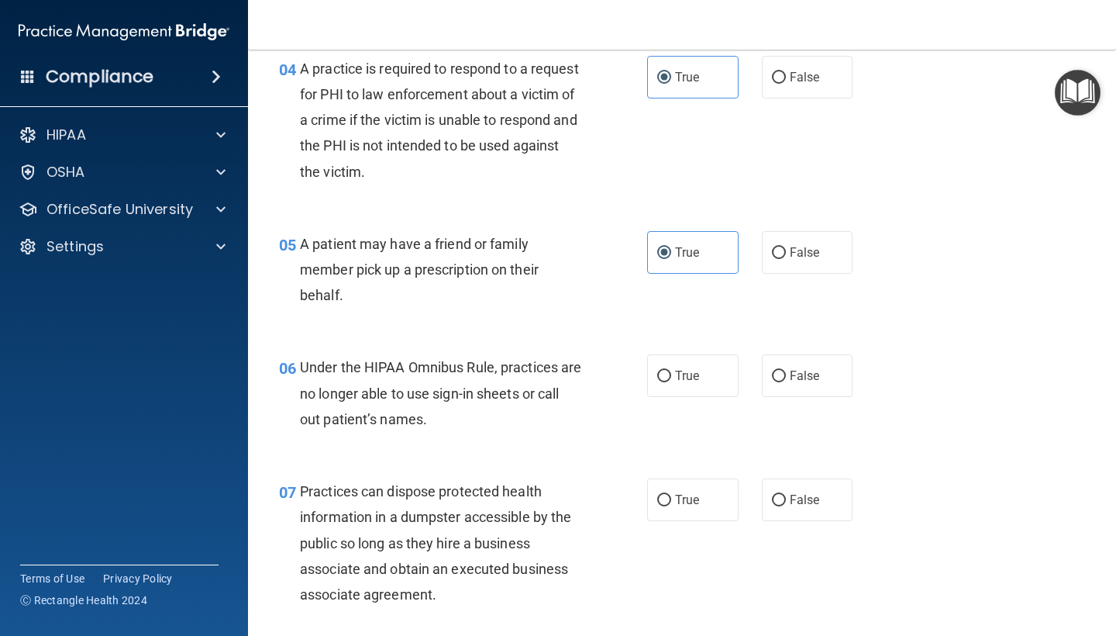
scroll to position [615, 0]
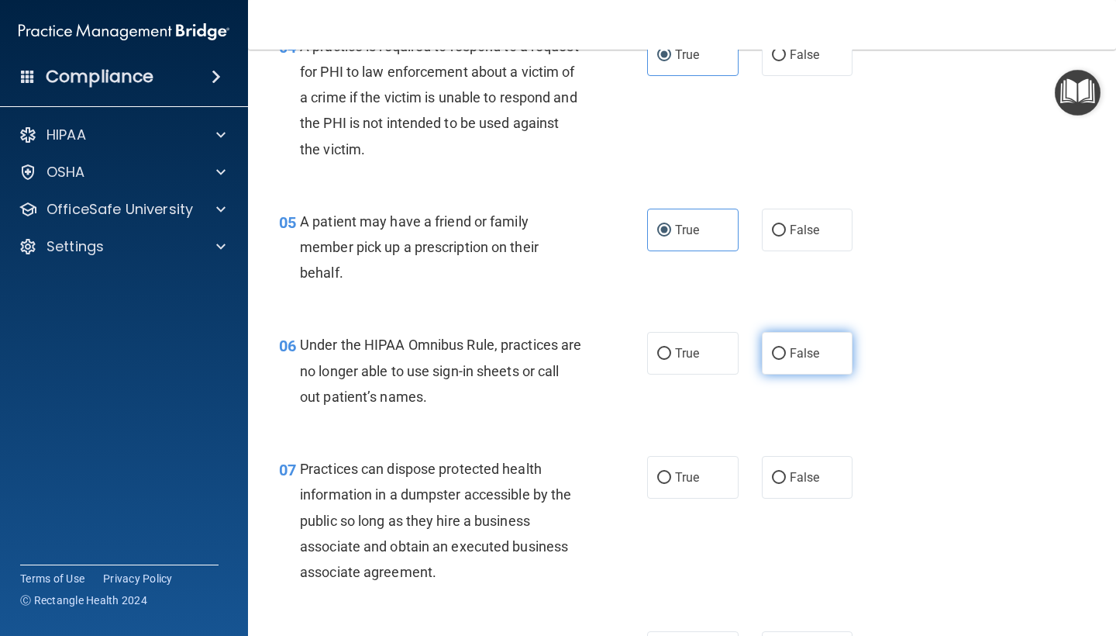
click at [784, 348] on input "False" at bounding box center [779, 354] width 14 height 12
radio input "true"
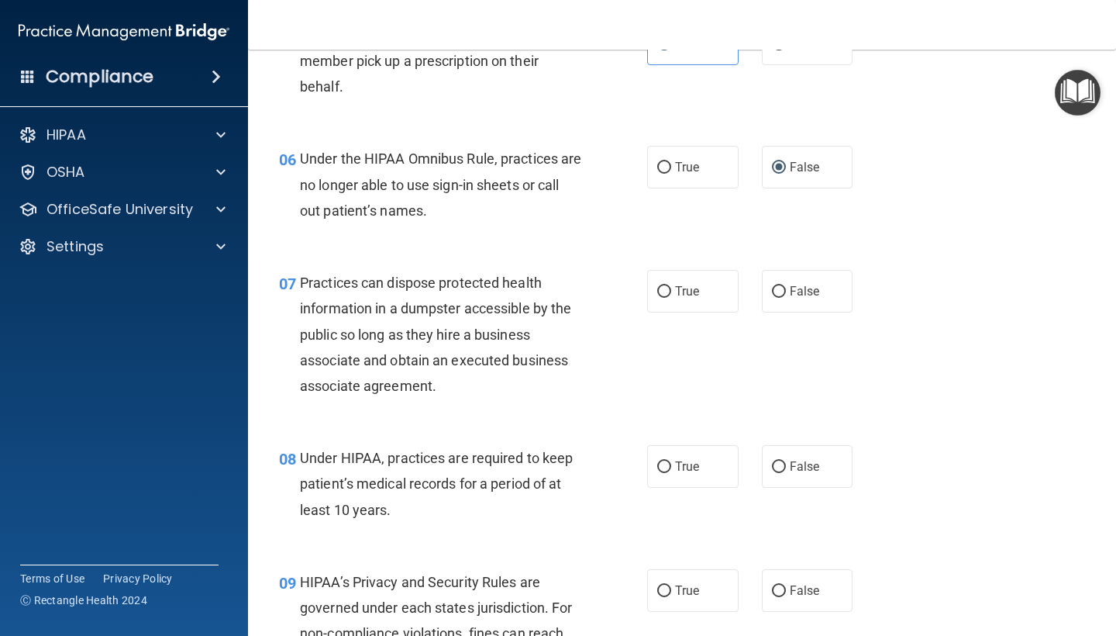
scroll to position [804, 0]
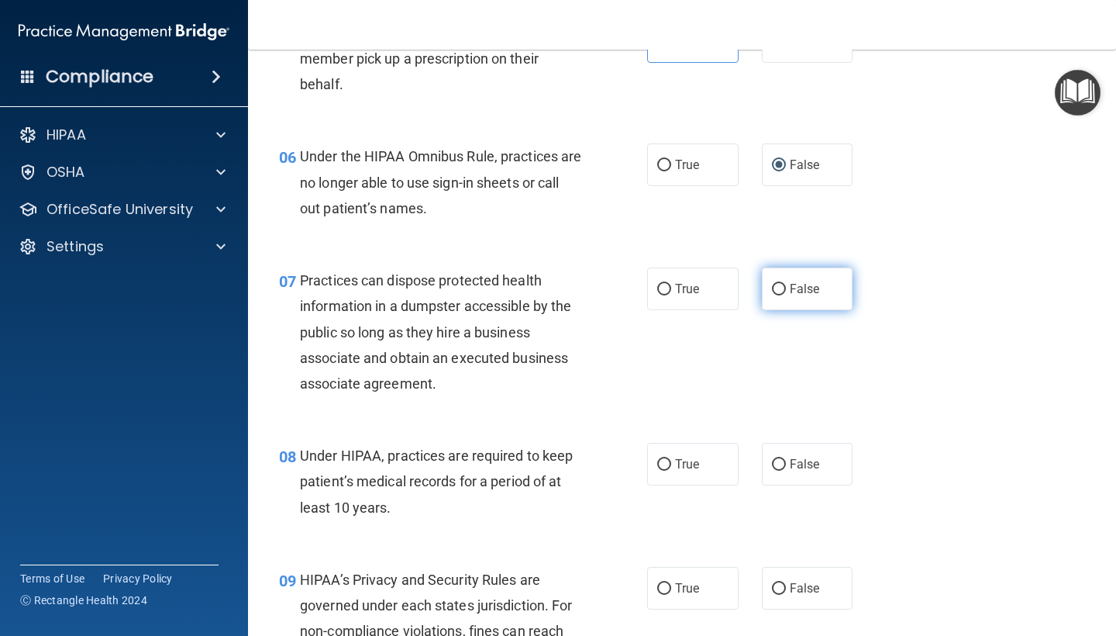
click at [794, 284] on span "False" at bounding box center [805, 288] width 30 height 15
click at [786, 284] on input "False" at bounding box center [779, 290] width 14 height 12
radio input "true"
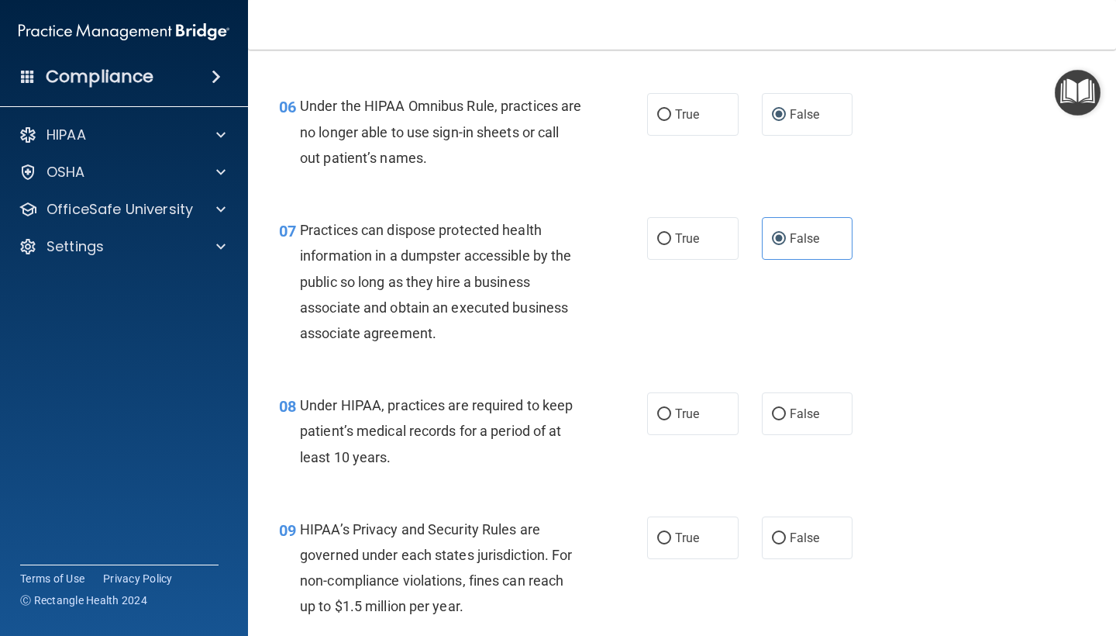
scroll to position [879, 0]
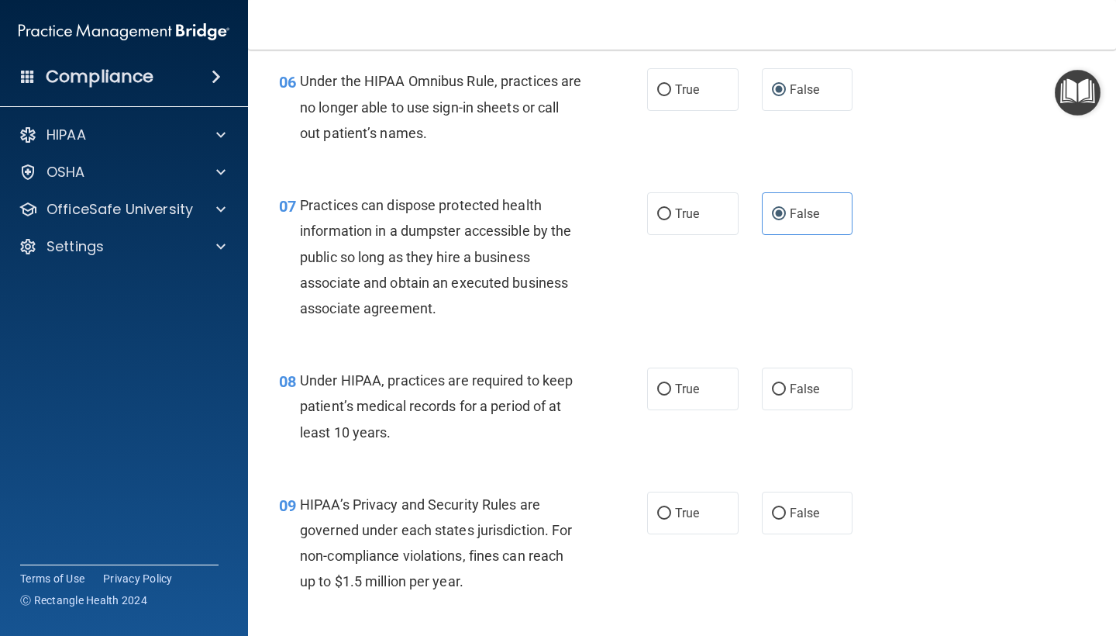
click at [797, 405] on div "08 Under HIPAA, practices are required to keep patient’s medical records for a …" at bounding box center [681, 410] width 829 height 124
click at [795, 388] on span "False" at bounding box center [805, 388] width 30 height 15
click at [786, 388] on input "False" at bounding box center [779, 390] width 14 height 12
radio input "true"
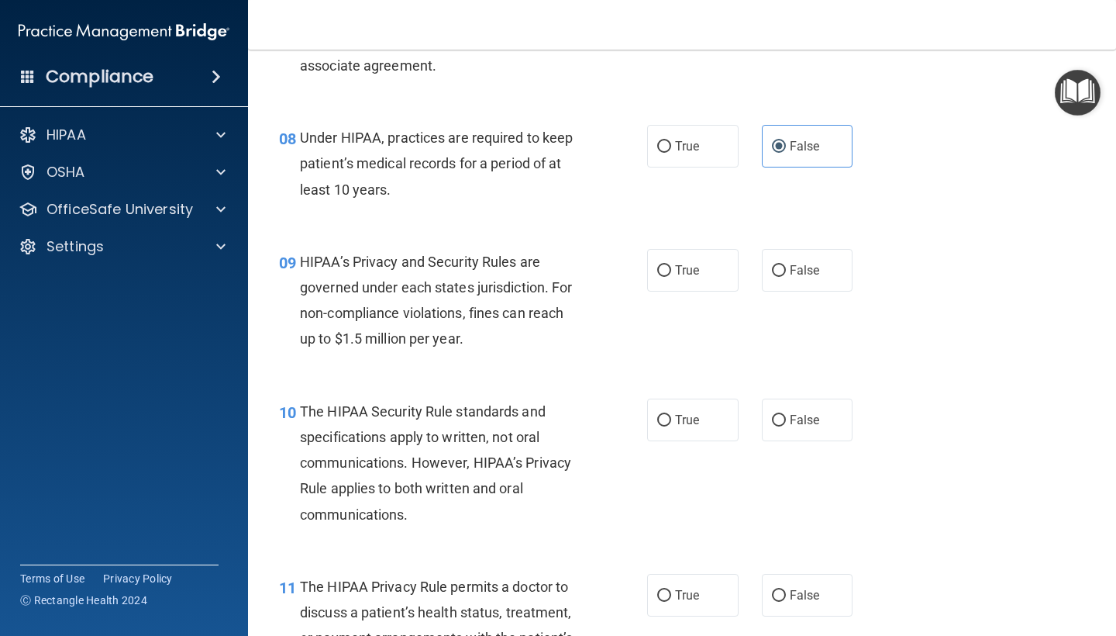
scroll to position [1142, 0]
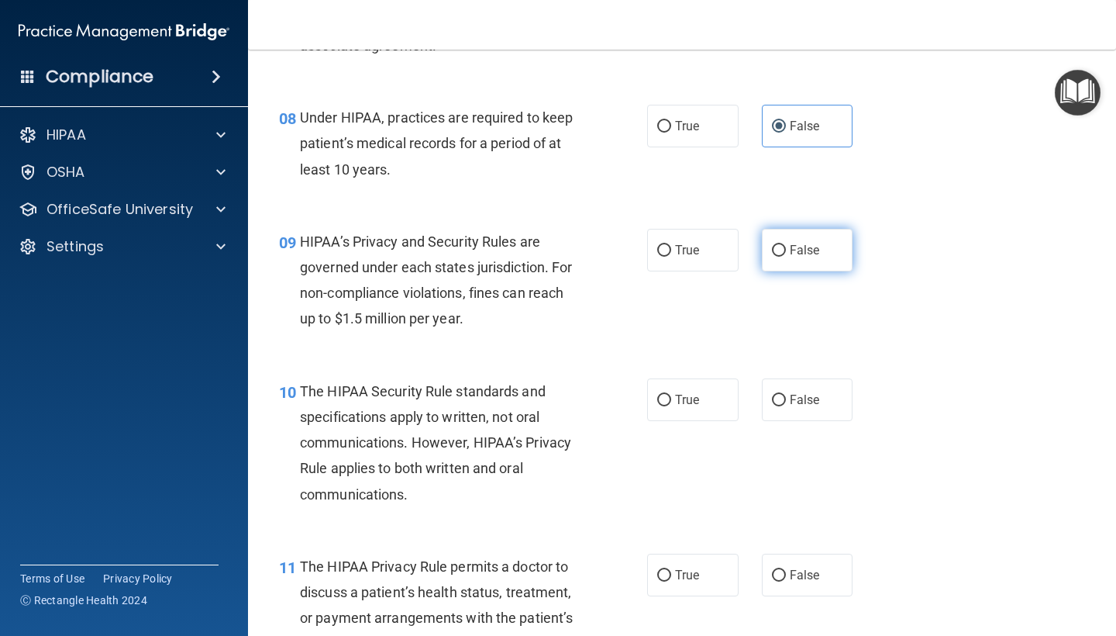
click at [787, 252] on label "False" at bounding box center [807, 250] width 91 height 43
click at [786, 252] on input "False" at bounding box center [779, 251] width 14 height 12
radio input "true"
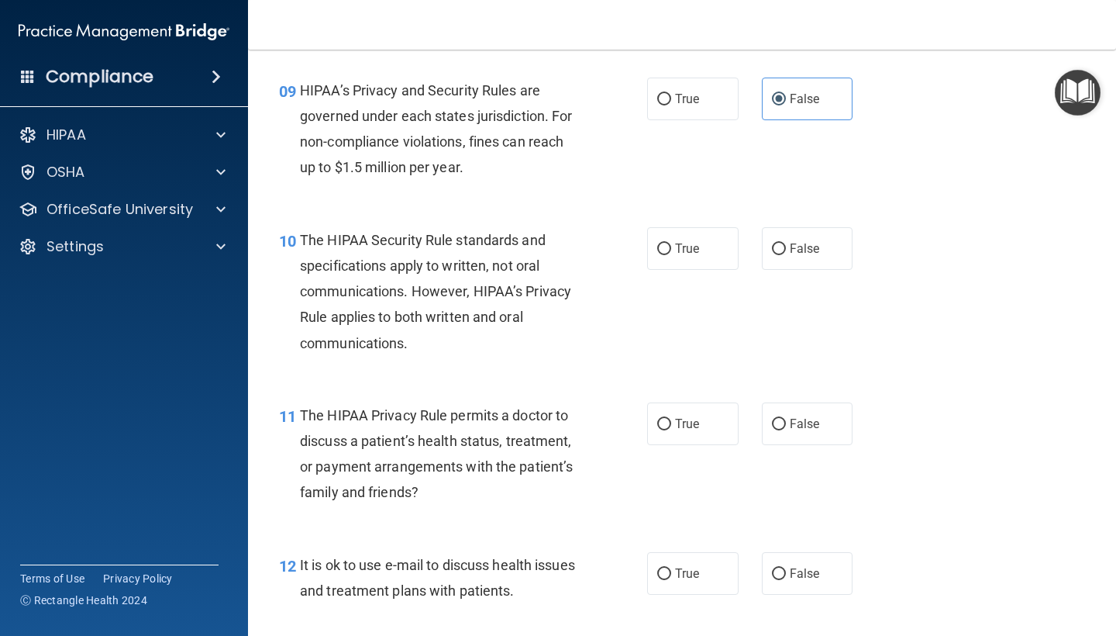
scroll to position [1290, 0]
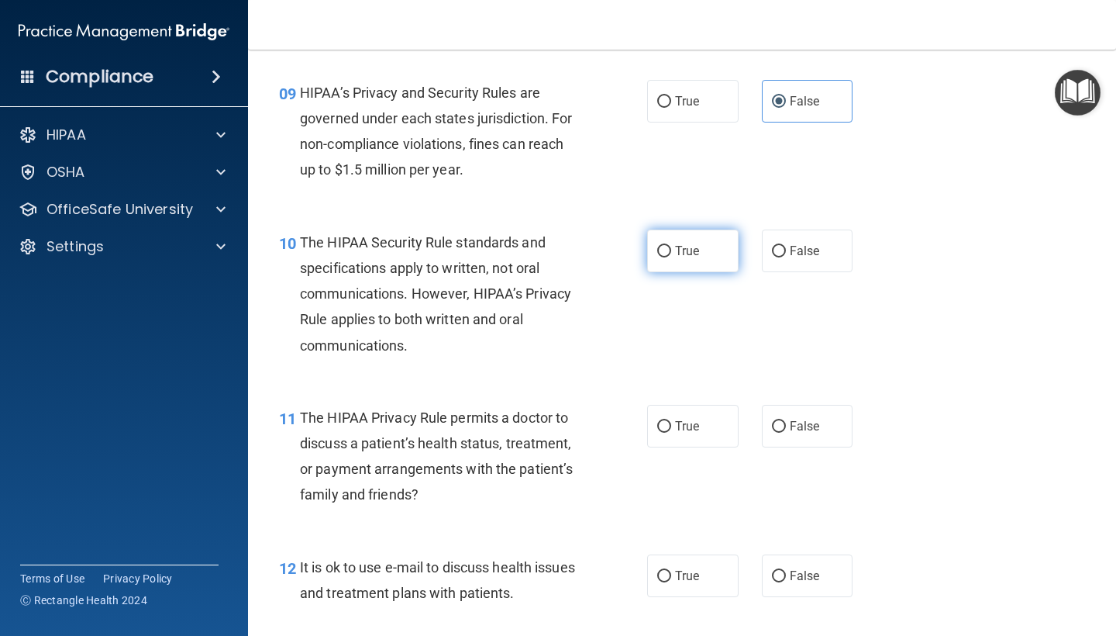
click at [682, 257] on label "True" at bounding box center [692, 250] width 91 height 43
click at [671, 257] on input "True" at bounding box center [664, 252] width 14 height 12
radio input "true"
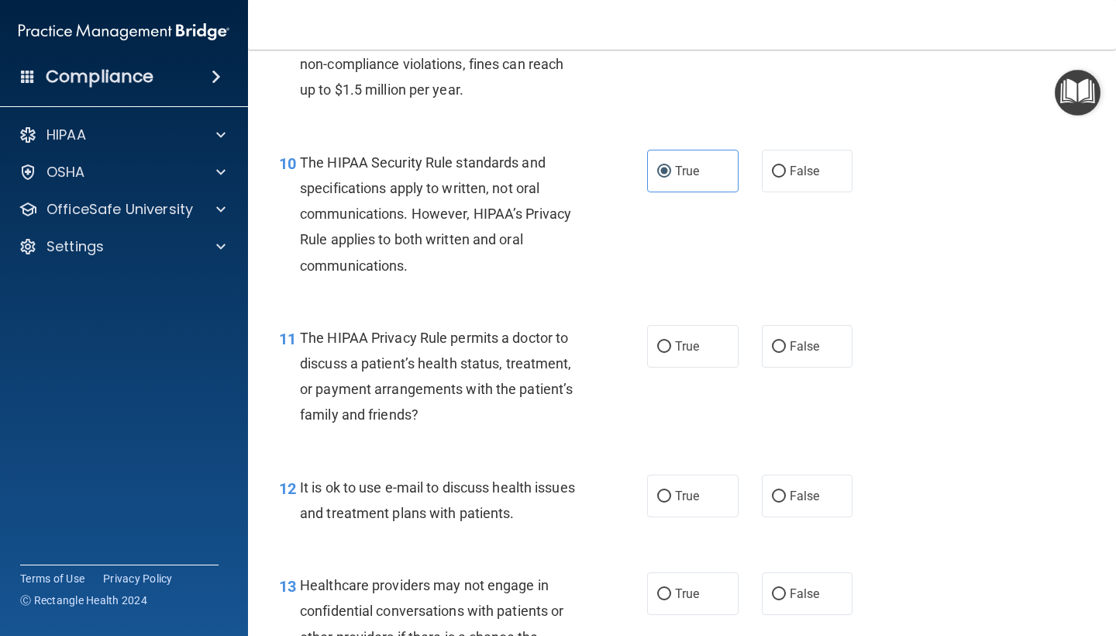
scroll to position [1383, 0]
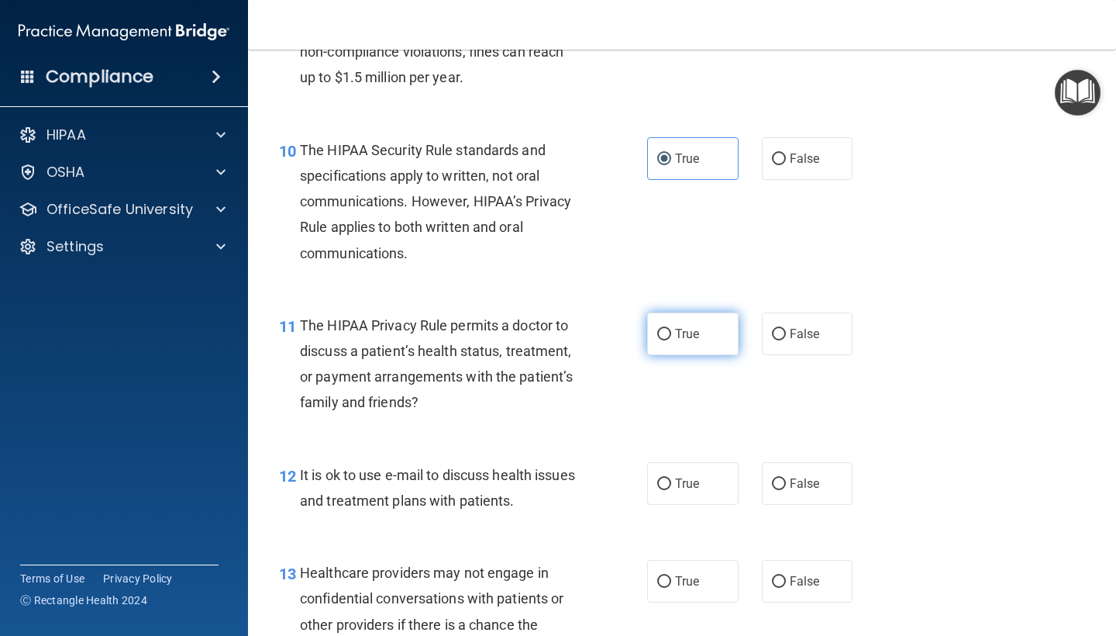
click at [684, 333] on label "True" at bounding box center [692, 333] width 91 height 43
click at [671, 333] on input "True" at bounding box center [664, 335] width 14 height 12
radio input "true"
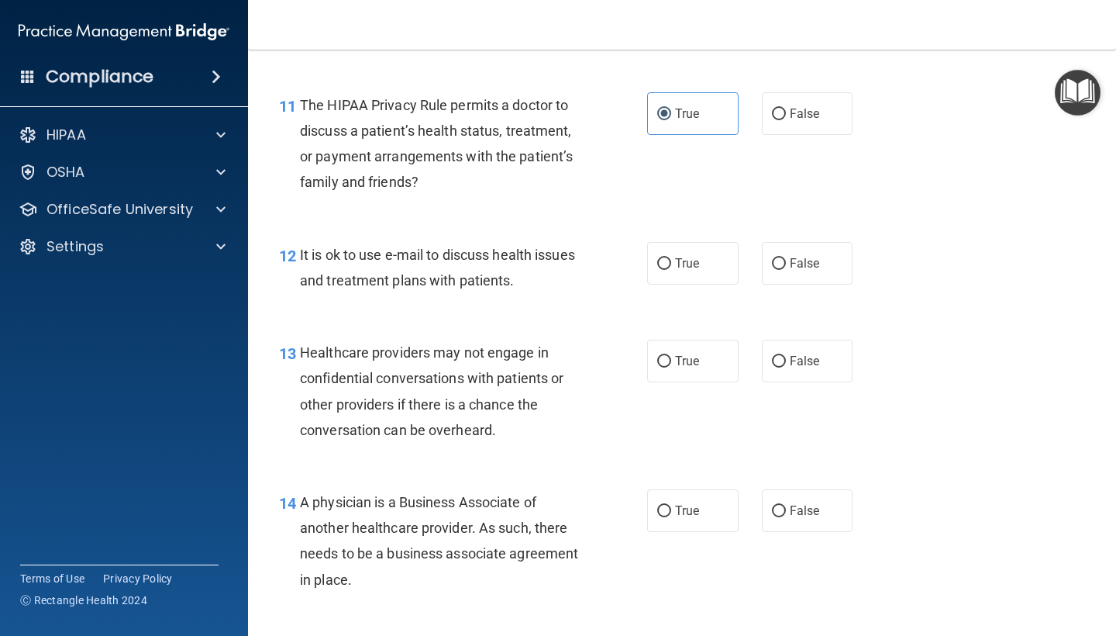
scroll to position [1604, 0]
click at [686, 255] on span "True" at bounding box center [687, 262] width 24 height 15
click at [671, 257] on input "True" at bounding box center [664, 263] width 14 height 12
radio input "true"
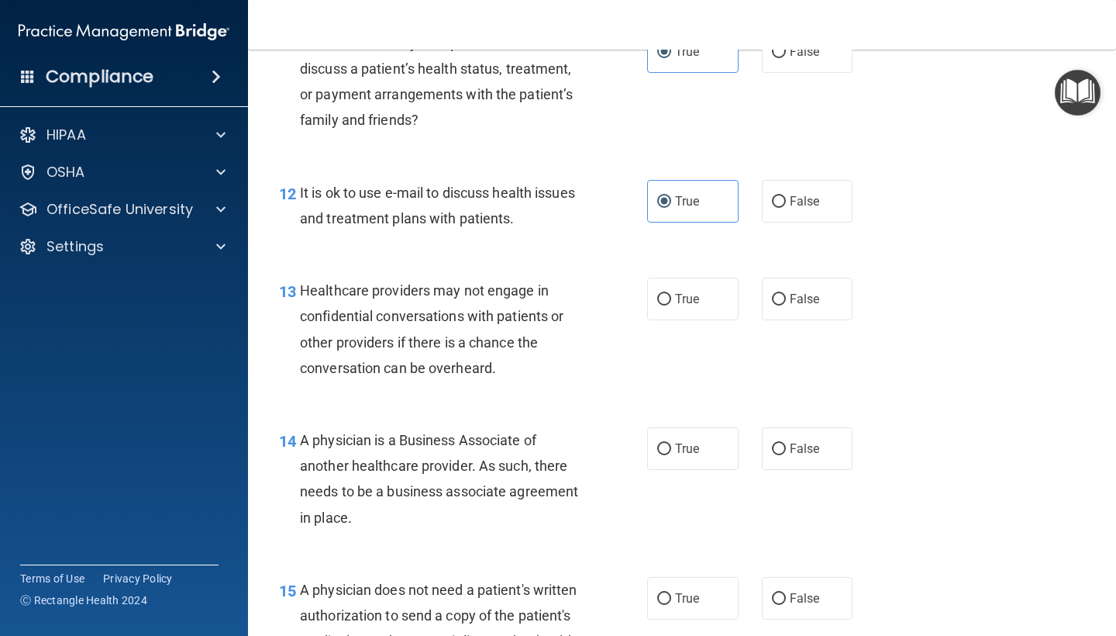
scroll to position [1669, 0]
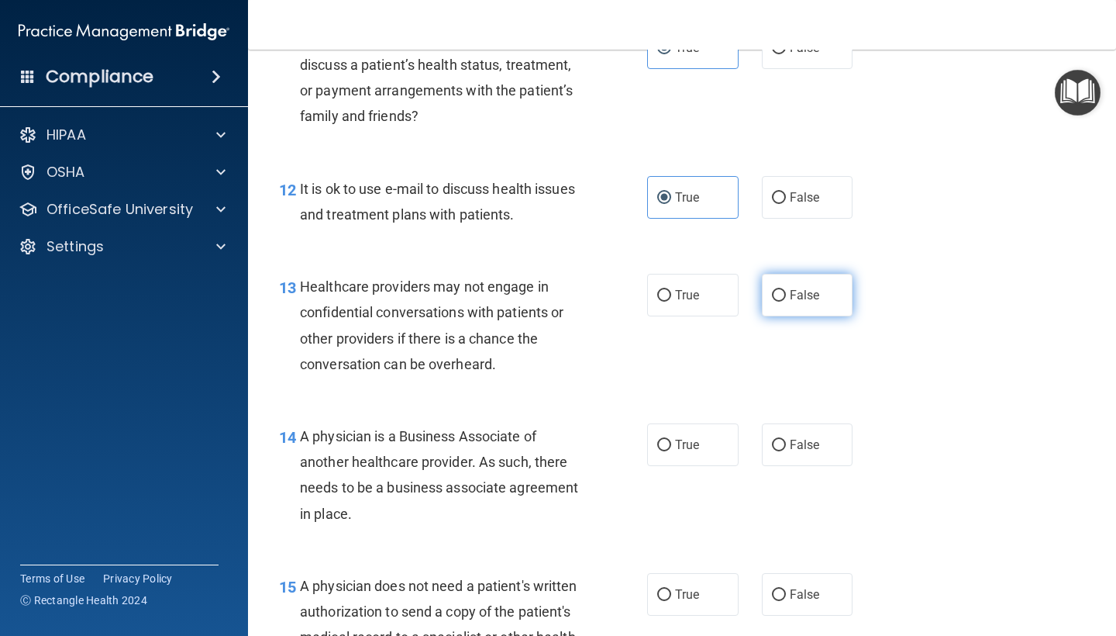
click at [817, 288] on span "False" at bounding box center [805, 295] width 30 height 15
click at [786, 290] on input "False" at bounding box center [779, 296] width 14 height 12
radio input "true"
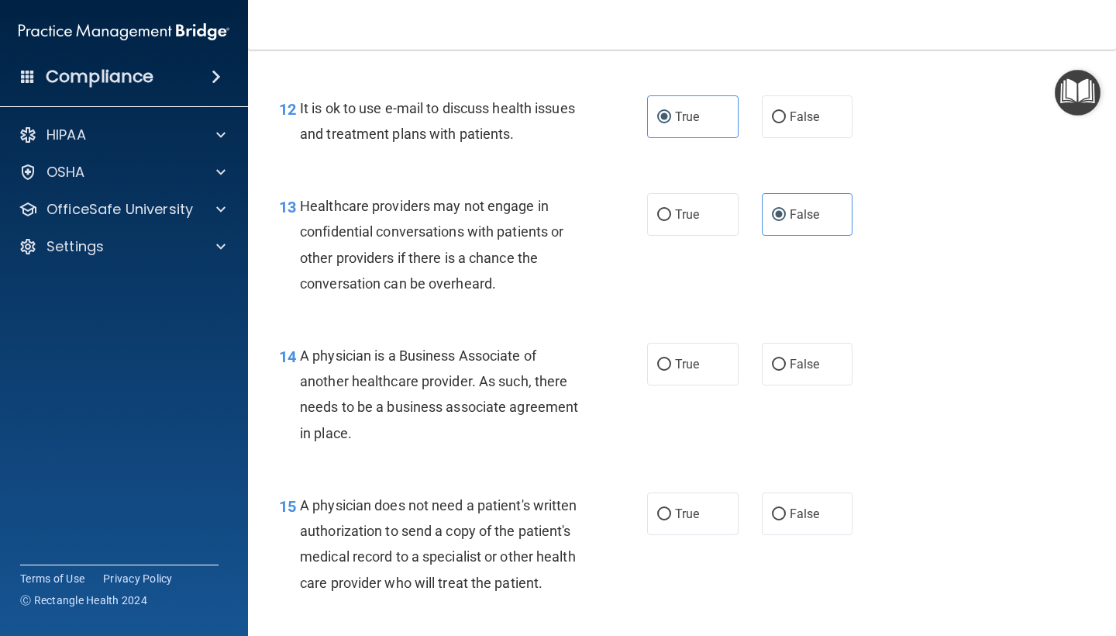
scroll to position [1795, 0]
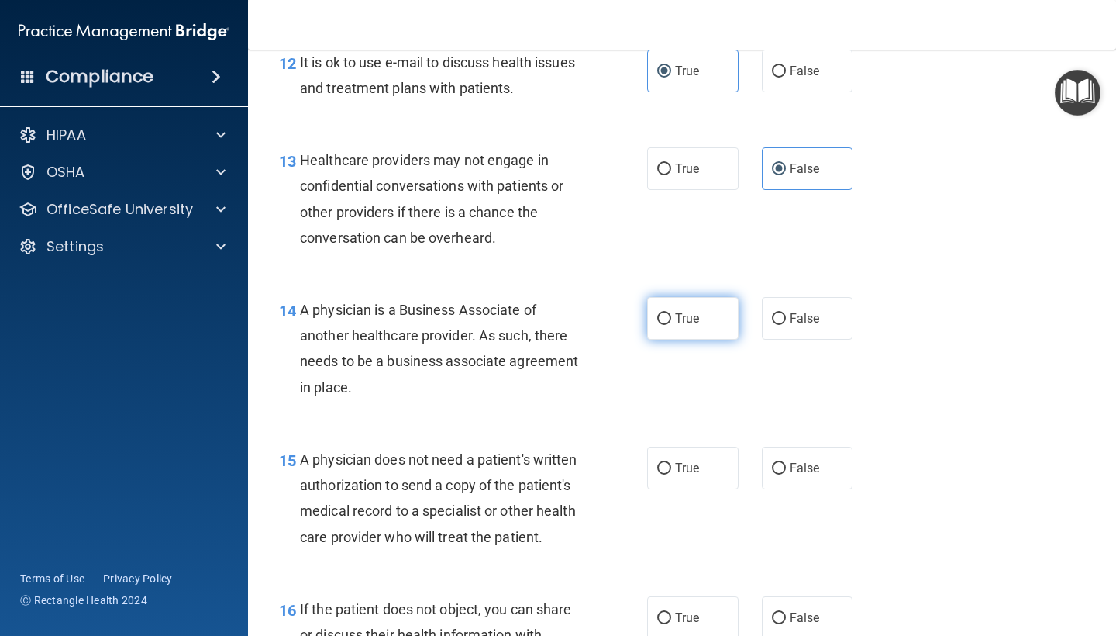
click at [684, 312] on span "True" at bounding box center [687, 318] width 24 height 15
click at [671, 313] on input "True" at bounding box center [664, 319] width 14 height 12
radio input "true"
drag, startPoint x: 684, startPoint y: 312, endPoint x: 708, endPoint y: 312, distance: 24.0
click at [699, 312] on span "True" at bounding box center [687, 318] width 24 height 15
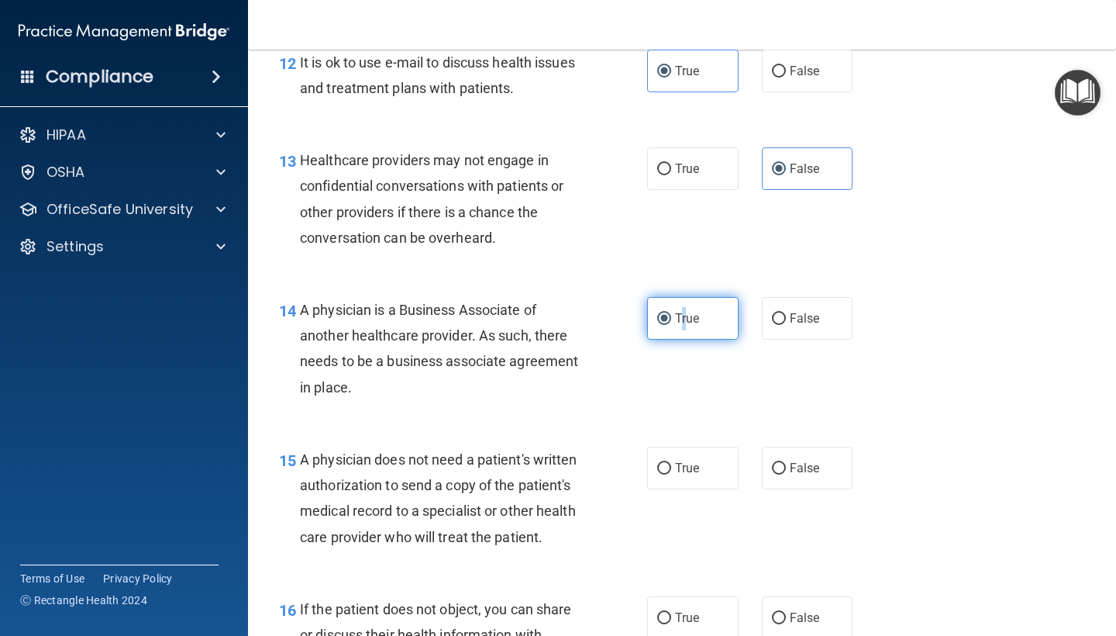
click at [671, 313] on input "True" at bounding box center [664, 319] width 14 height 12
click at [787, 311] on label "False" at bounding box center [807, 318] width 91 height 43
click at [786, 313] on input "False" at bounding box center [779, 319] width 14 height 12
radio input "true"
radio input "false"
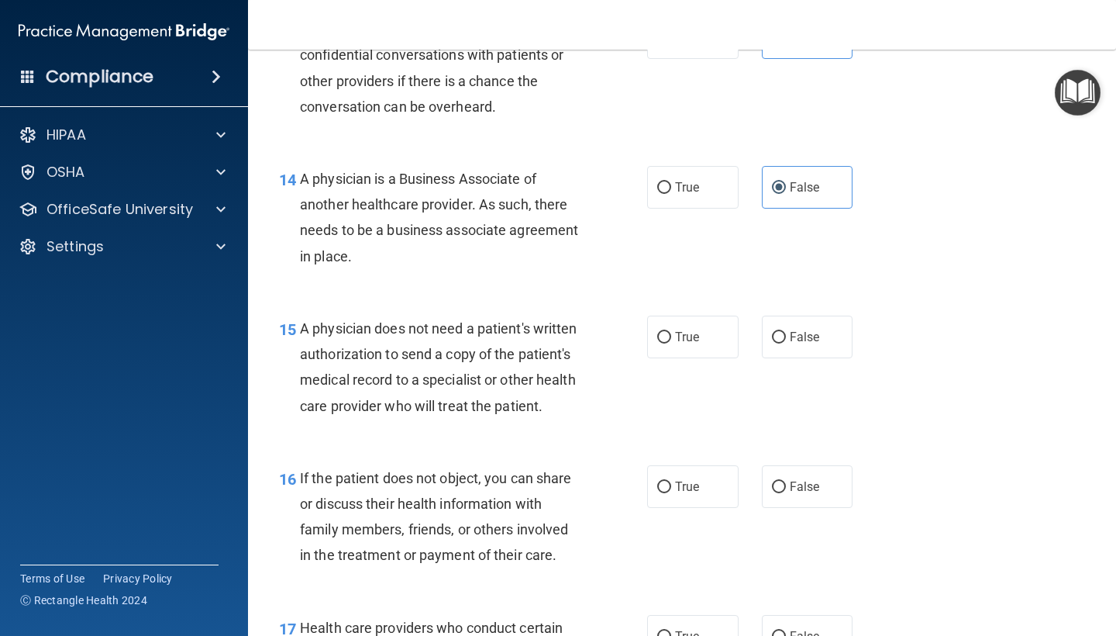
scroll to position [1929, 0]
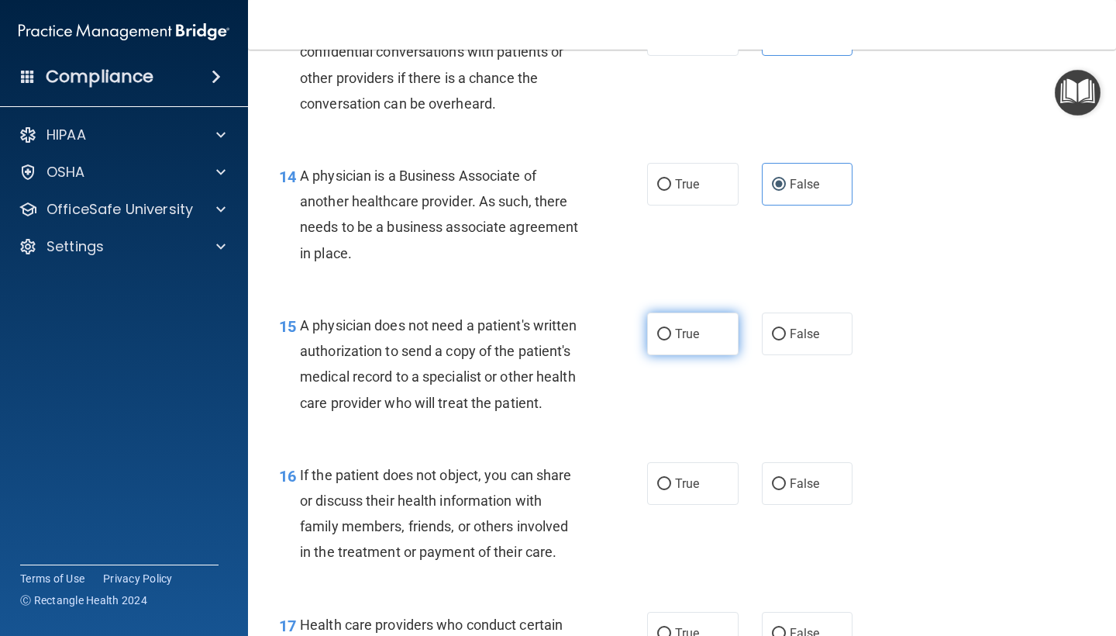
click at [663, 329] on input "True" at bounding box center [664, 335] width 14 height 12
radio input "true"
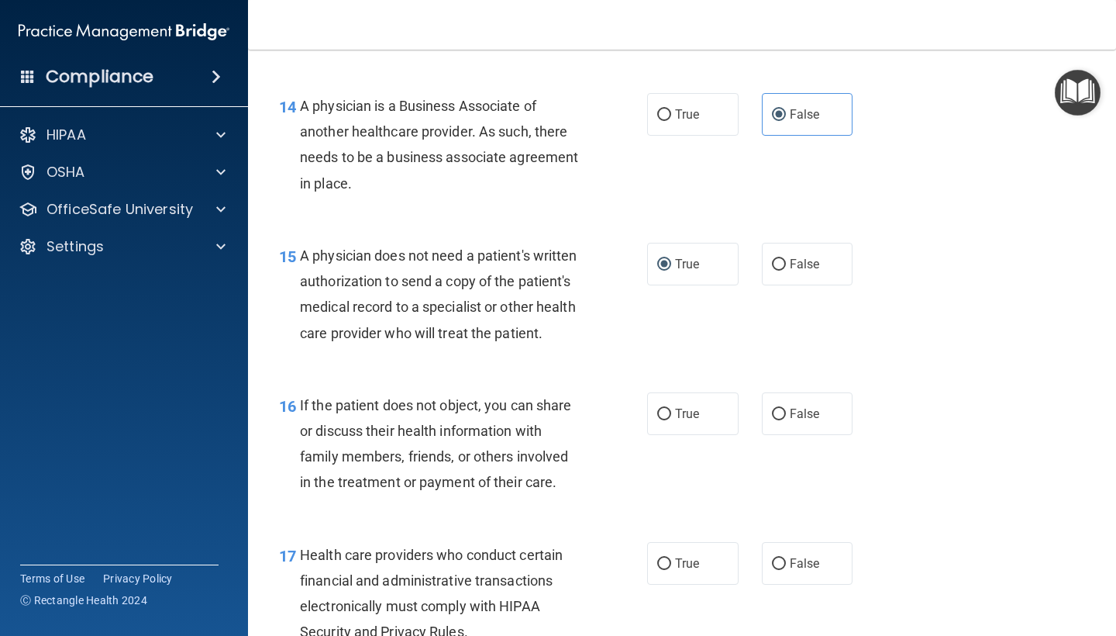
scroll to position [2011, 0]
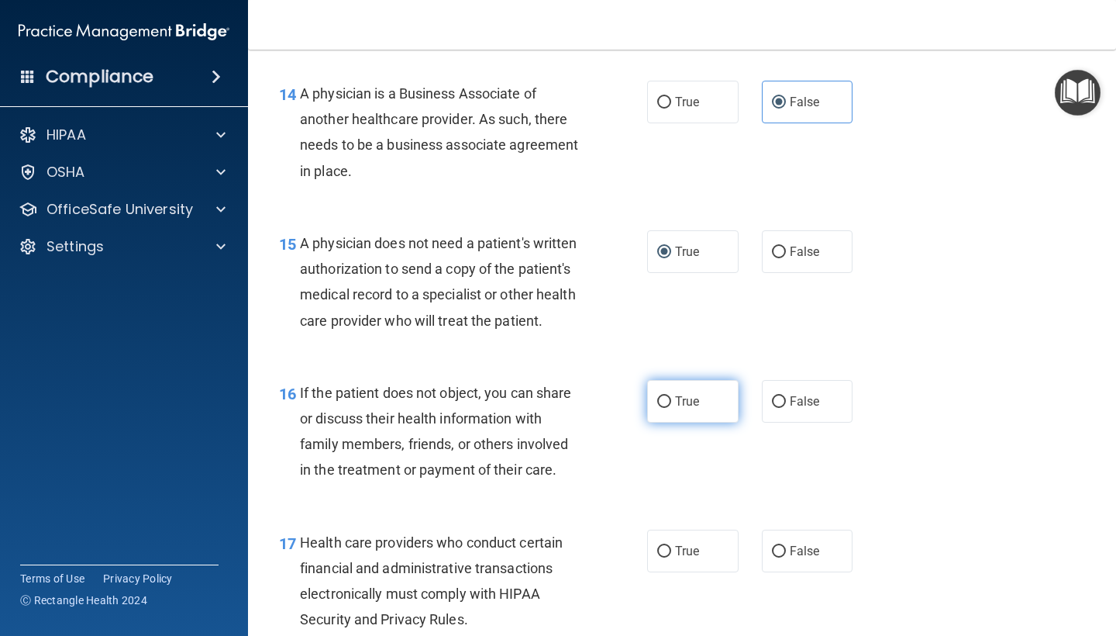
click at [720, 395] on label "True" at bounding box center [692, 401] width 91 height 43
click at [671, 396] on input "True" at bounding box center [664, 402] width 14 height 12
radio input "true"
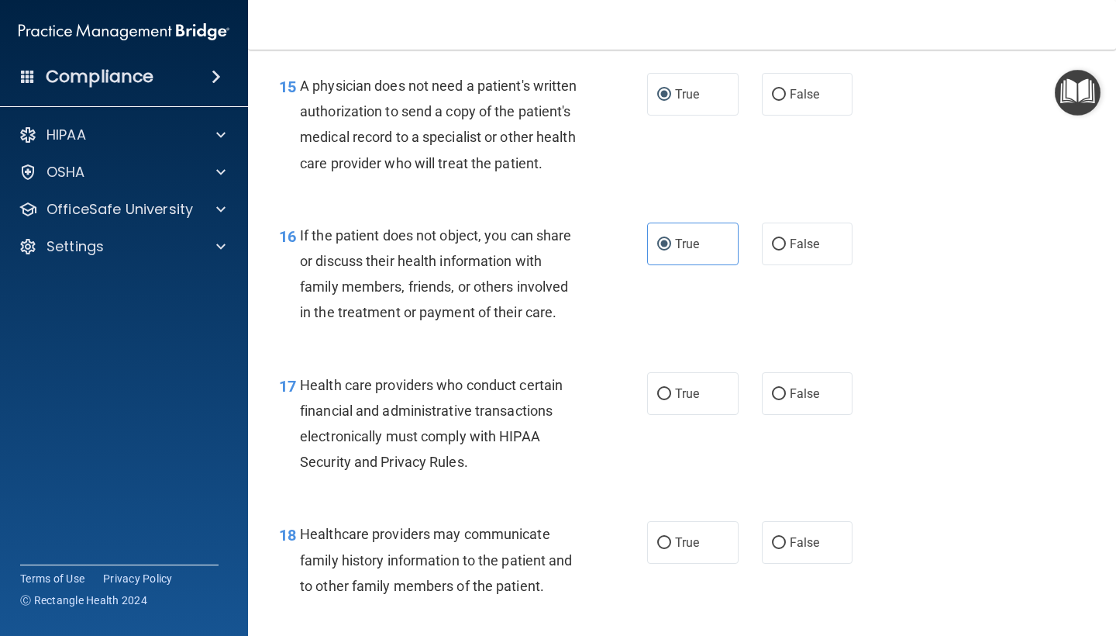
scroll to position [2169, 0]
click at [677, 385] on span "True" at bounding box center [687, 392] width 24 height 15
click at [671, 388] on input "True" at bounding box center [664, 394] width 14 height 12
radio input "true"
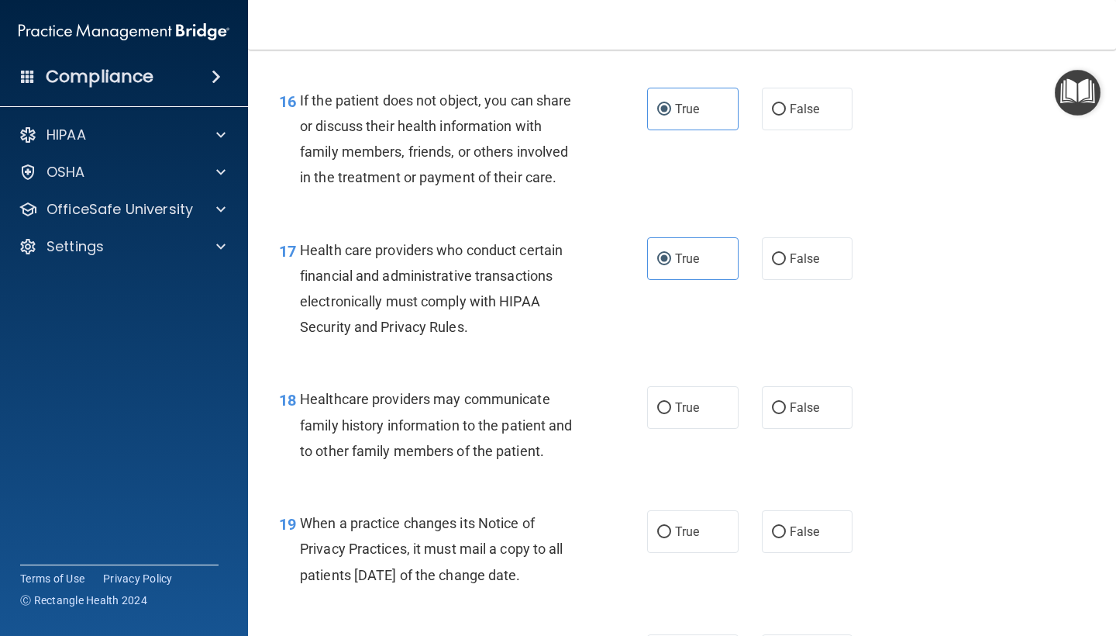
scroll to position [2312, 0]
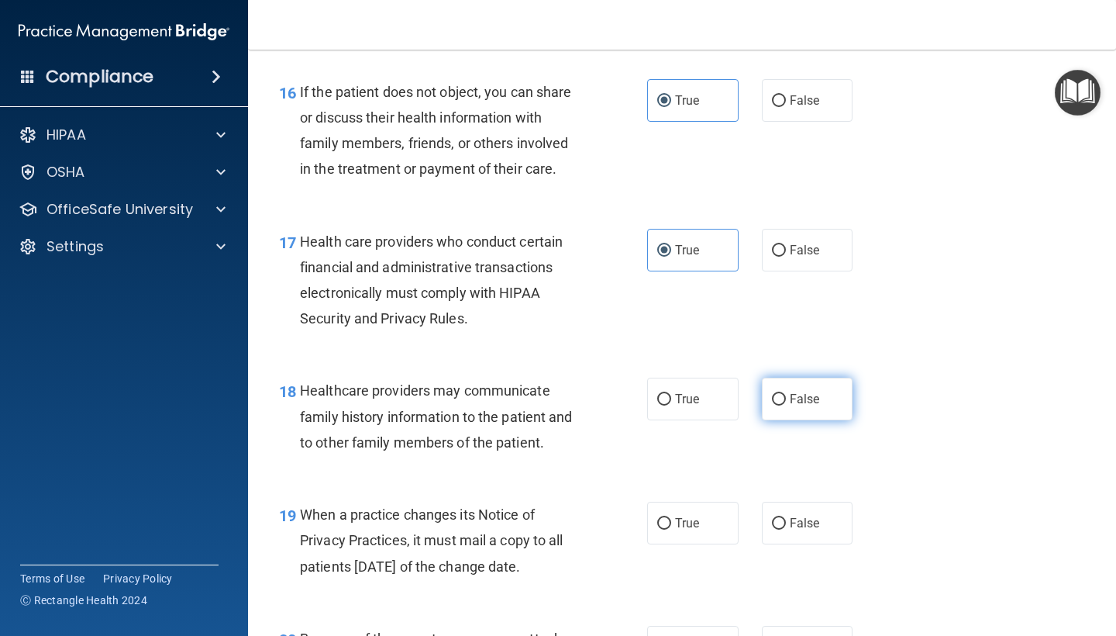
click at [826, 381] on label "False" at bounding box center [807, 398] width 91 height 43
click at [786, 394] on input "False" at bounding box center [779, 400] width 14 height 12
radio input "true"
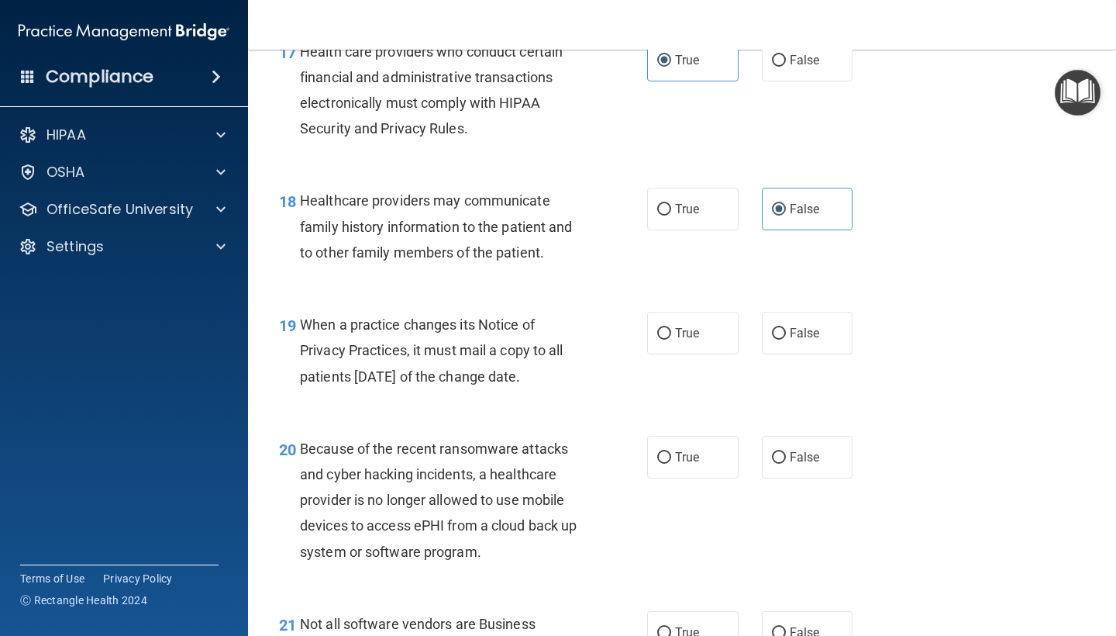
scroll to position [2503, 0]
click at [677, 325] on span "True" at bounding box center [687, 332] width 24 height 15
click at [671, 327] on input "True" at bounding box center [664, 333] width 14 height 12
radio input "true"
click at [816, 326] on span "False" at bounding box center [805, 332] width 30 height 15
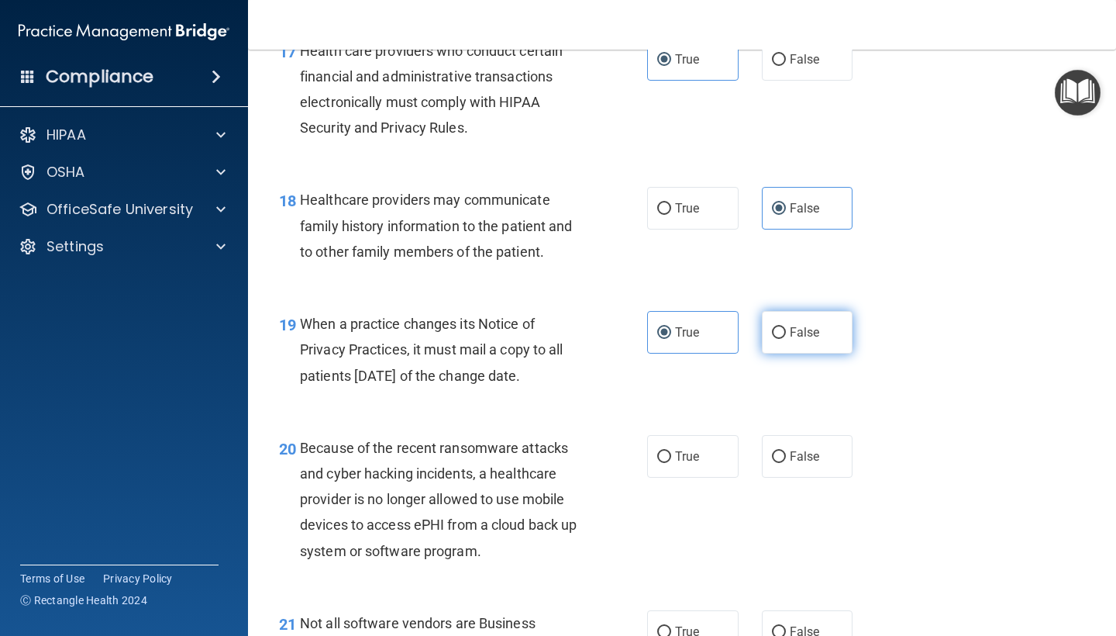
click at [786, 327] on input "False" at bounding box center [779, 333] width 14 height 12
radio input "true"
radio input "false"
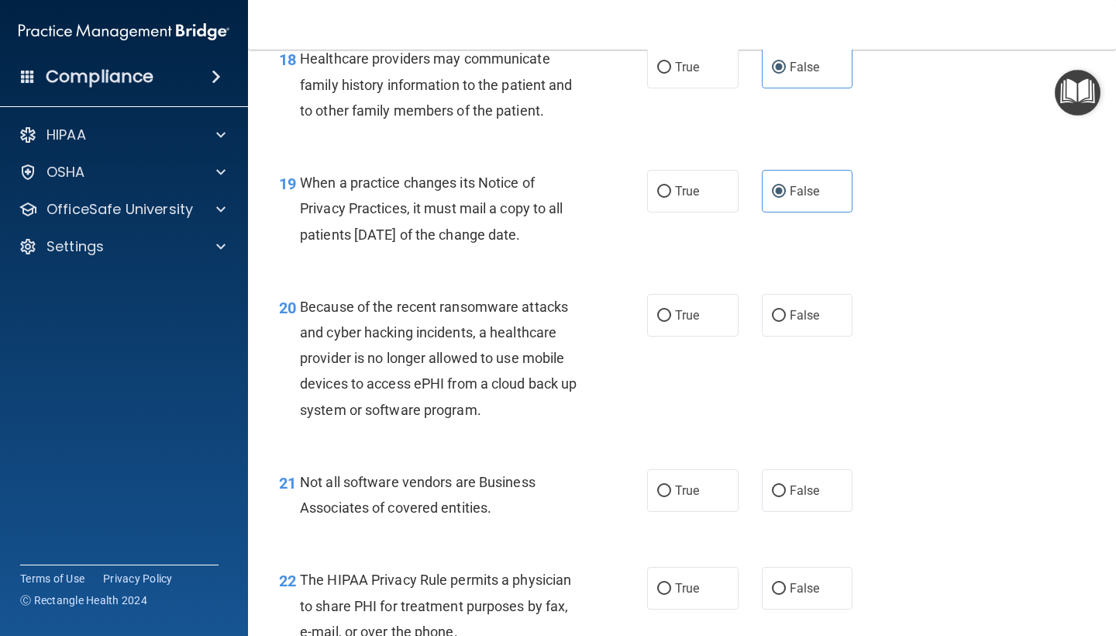
scroll to position [2640, 0]
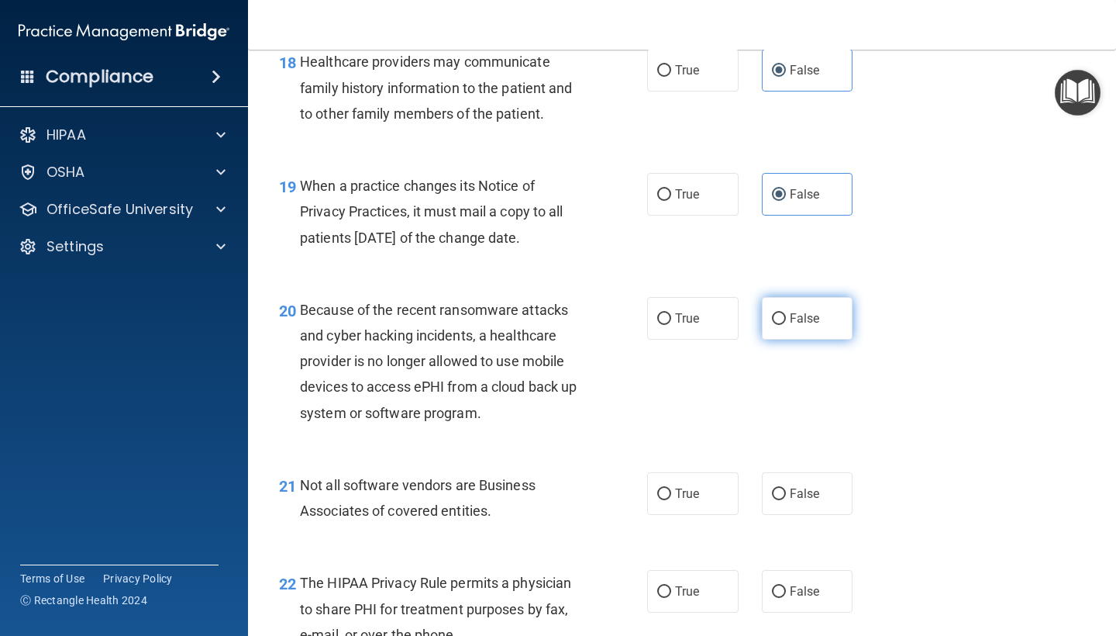
click at [791, 311] on span "False" at bounding box center [805, 318] width 30 height 15
click at [786, 313] on input "False" at bounding box center [779, 319] width 14 height 12
radio input "true"
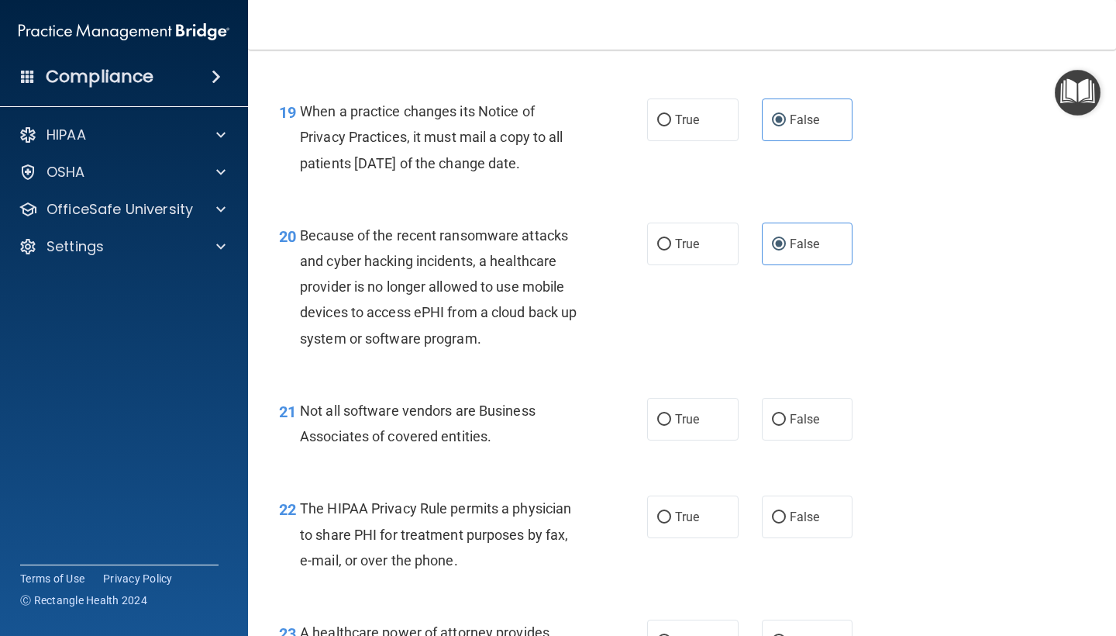
scroll to position [2730, 0]
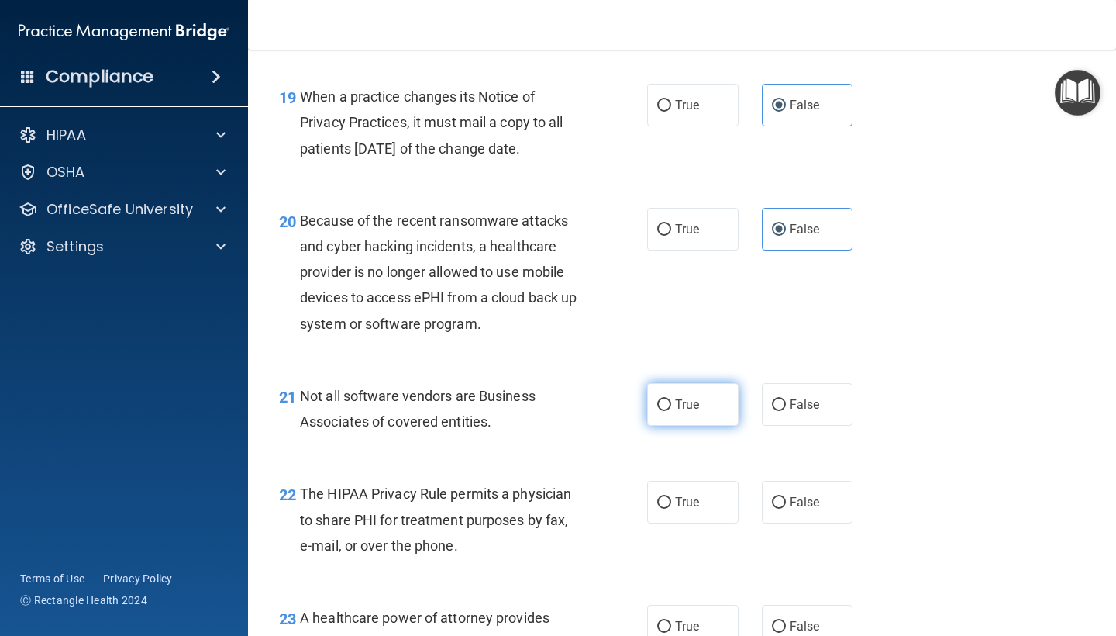
click at [698, 397] on span "True" at bounding box center [687, 404] width 24 height 15
click at [671, 399] on input "True" at bounding box center [664, 405] width 14 height 12
radio input "true"
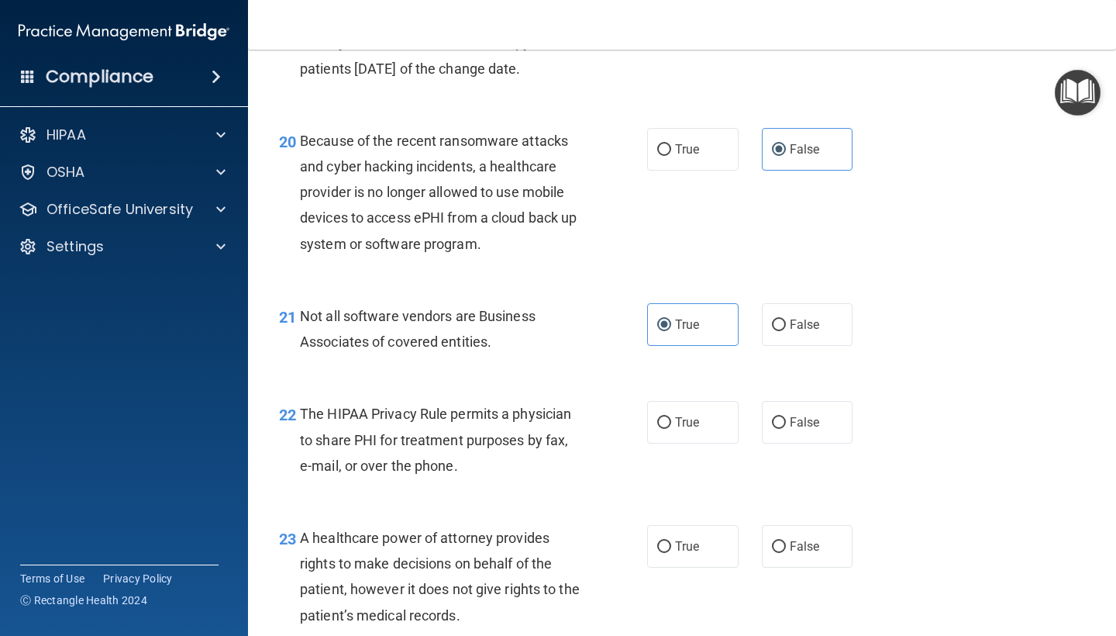
scroll to position [2823, 0]
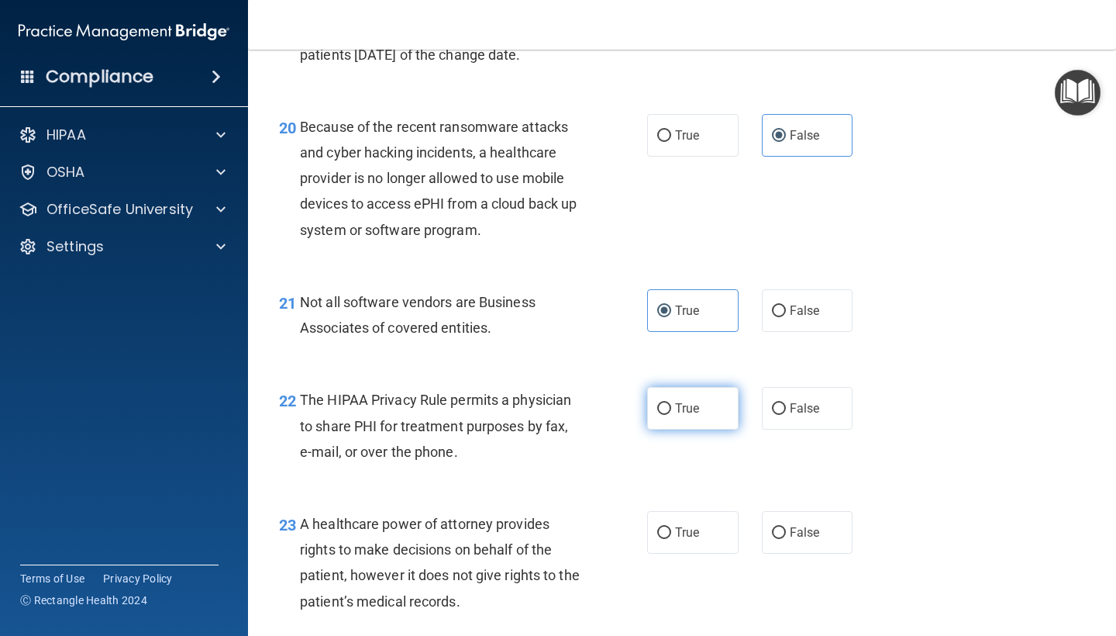
click at [697, 407] on label "True" at bounding box center [692, 408] width 91 height 43
click at [671, 407] on input "True" at bounding box center [664, 409] width 14 height 12
radio input "true"
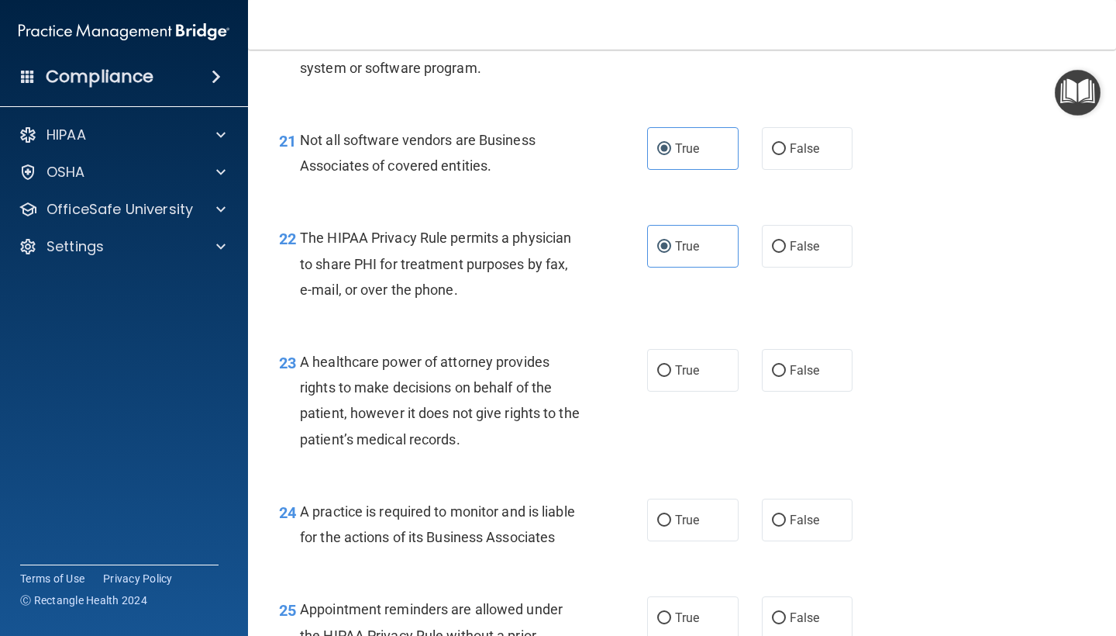
scroll to position [2987, 0]
click at [676, 361] on span "True" at bounding box center [687, 368] width 24 height 15
click at [671, 363] on input "True" at bounding box center [664, 369] width 14 height 12
radio input "true"
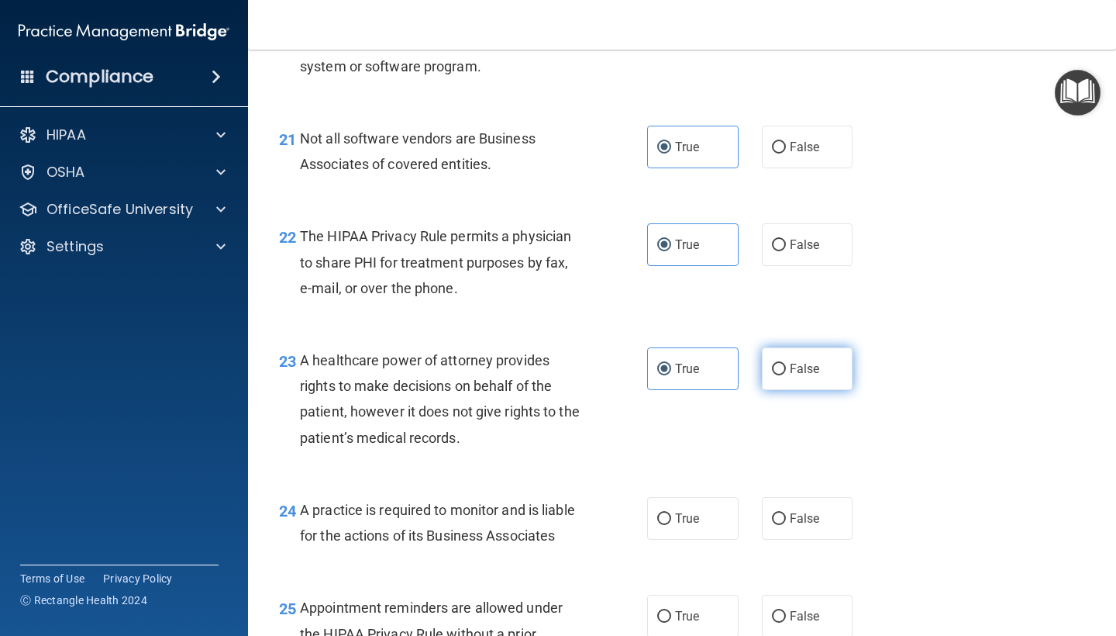
click at [822, 347] on label "False" at bounding box center [807, 368] width 91 height 43
click at [786, 363] on input "False" at bounding box center [779, 369] width 14 height 12
radio input "true"
radio input "false"
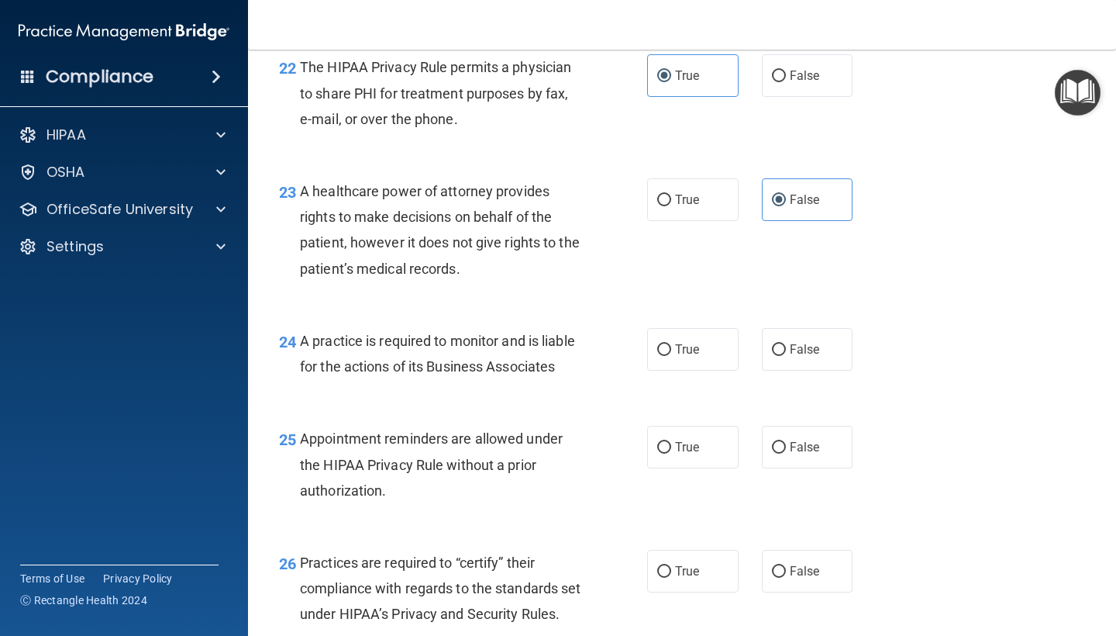
scroll to position [3170, 0]
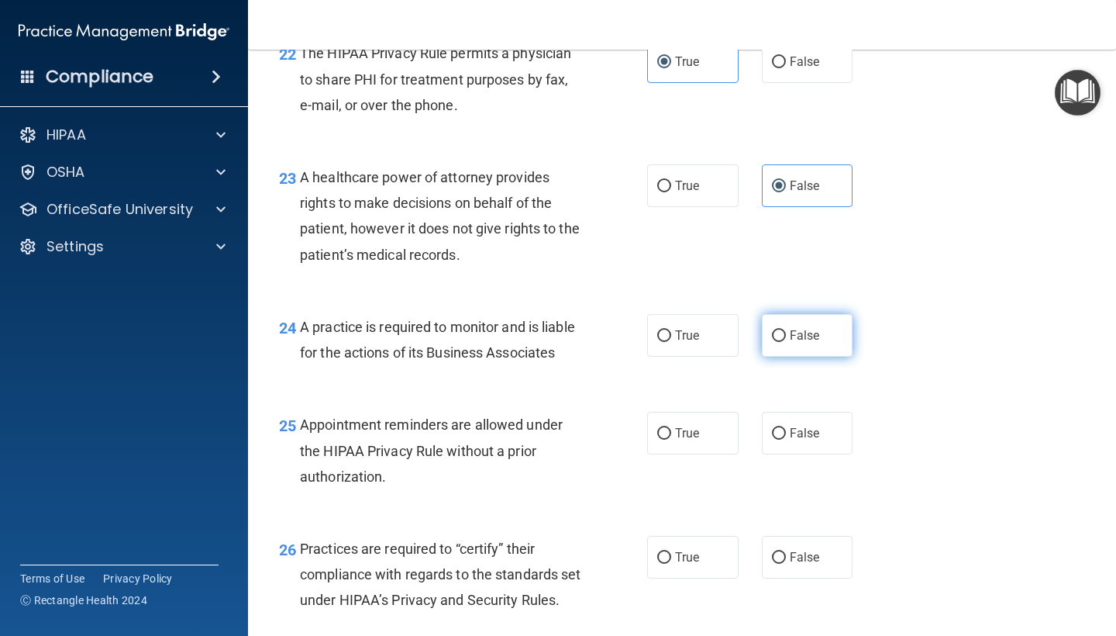
click at [806, 328] on span "False" at bounding box center [805, 335] width 30 height 15
click at [786, 330] on input "False" at bounding box center [779, 336] width 14 height 12
radio input "true"
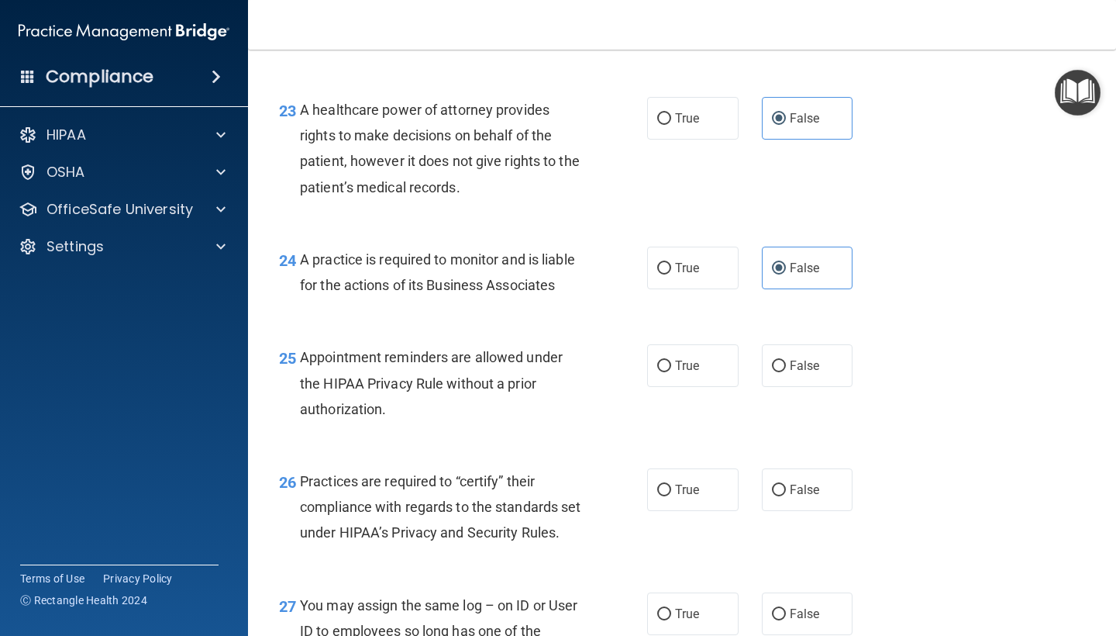
scroll to position [3249, 0]
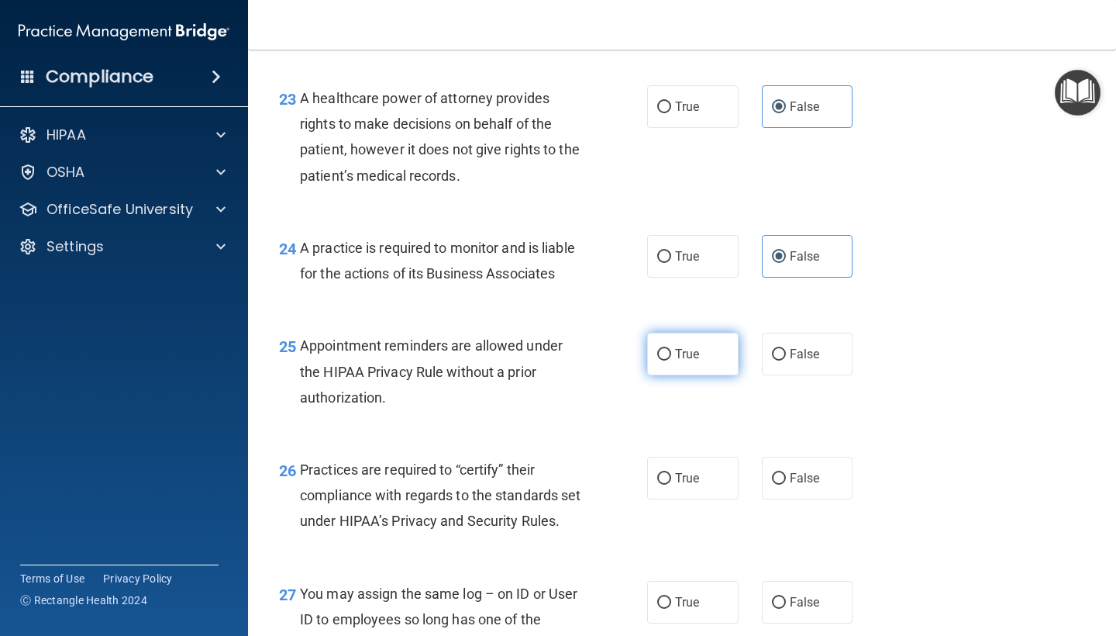
click at [694, 346] on span "True" at bounding box center [687, 353] width 24 height 15
click at [671, 349] on input "True" at bounding box center [664, 355] width 14 height 12
radio input "true"
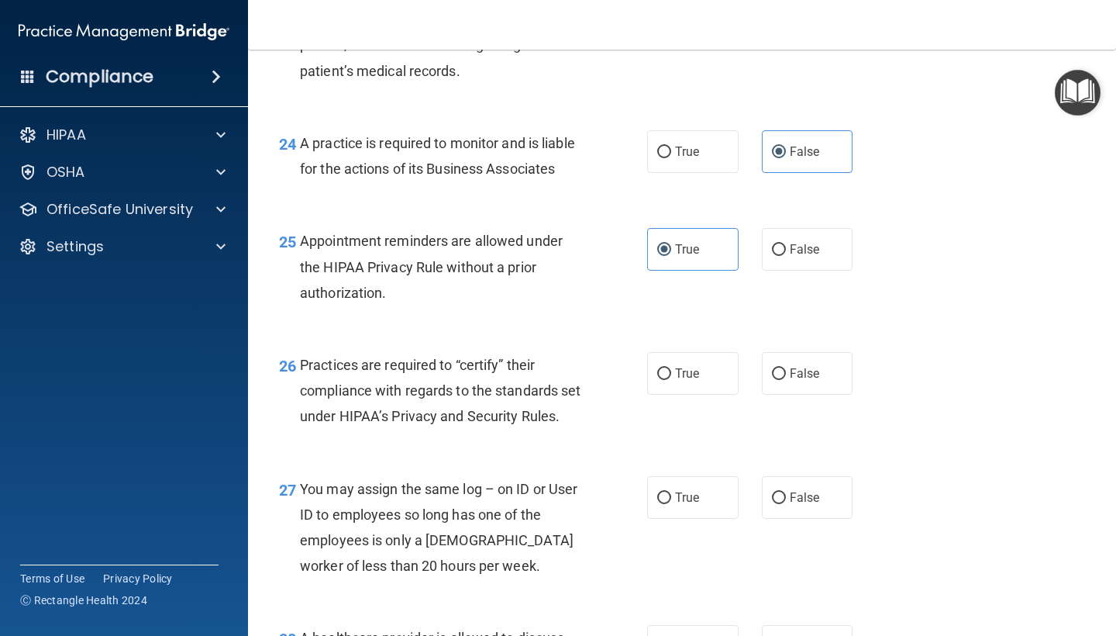
scroll to position [3364, 0]
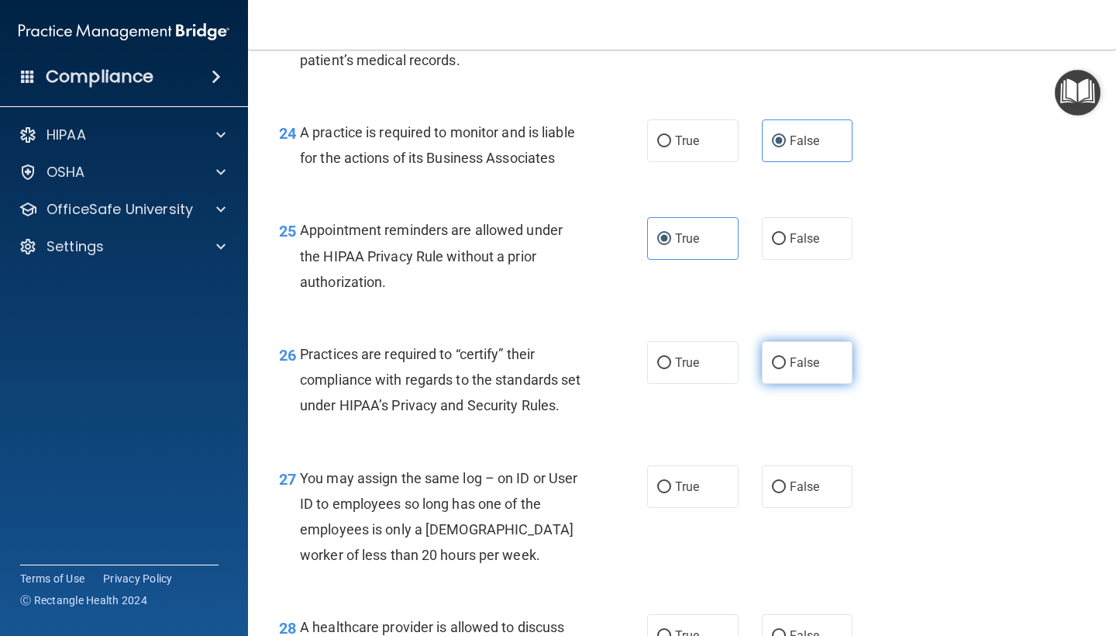
click at [797, 359] on label "False" at bounding box center [807, 362] width 91 height 43
click at [786, 359] on input "False" at bounding box center [779, 363] width 14 height 12
radio input "true"
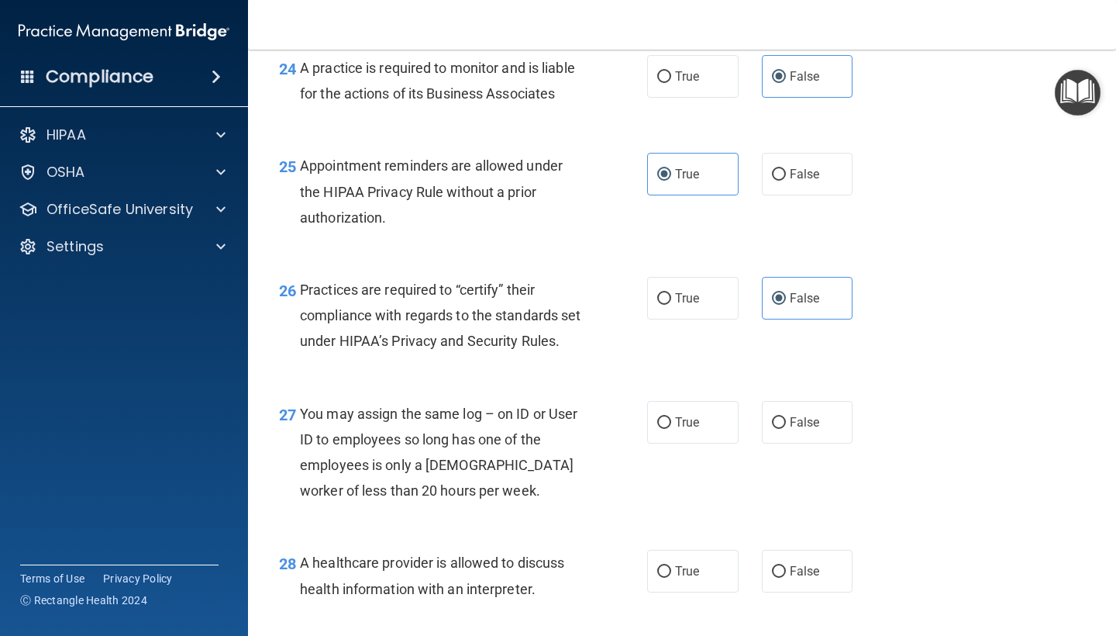
scroll to position [3443, 0]
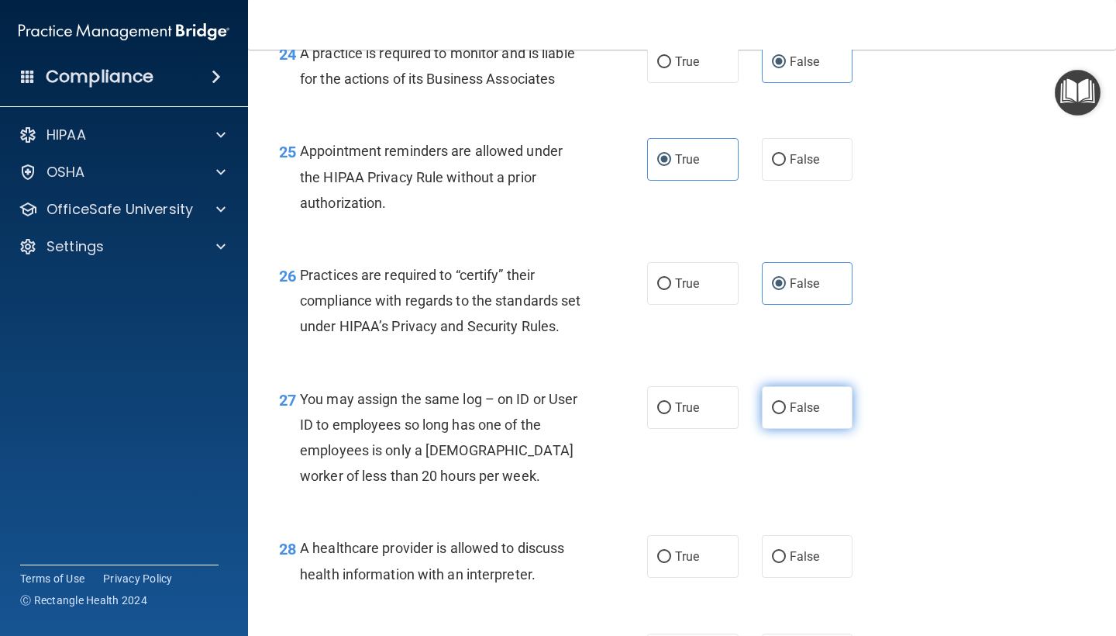
click at [840, 407] on label "False" at bounding box center [807, 407] width 91 height 43
click at [786, 407] on input "False" at bounding box center [779, 408] width 14 height 12
radio input "true"
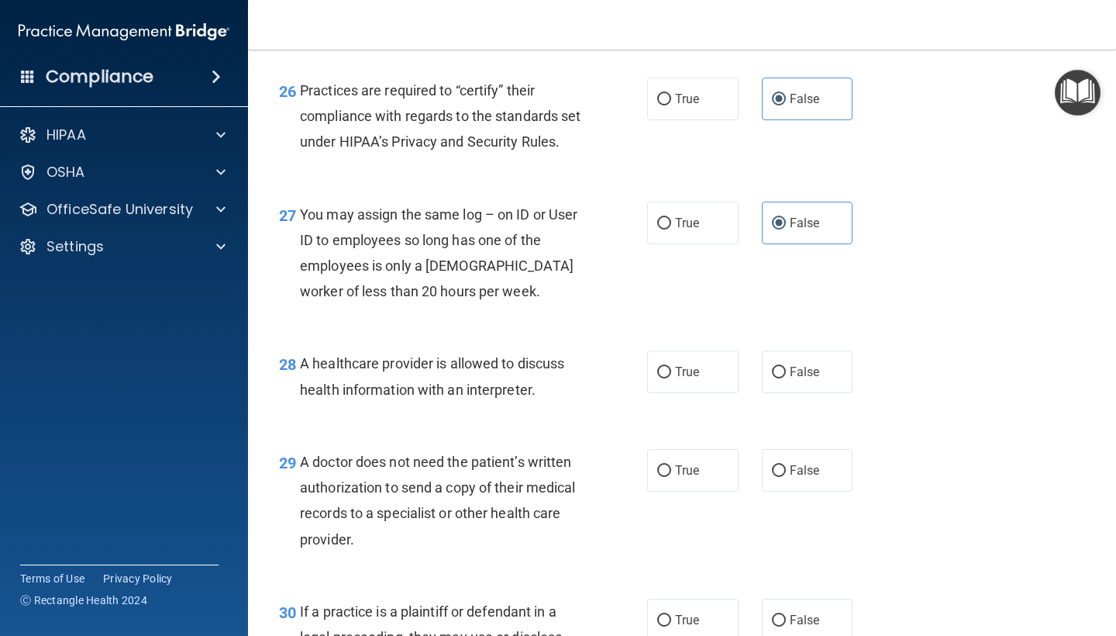
scroll to position [3629, 0]
click at [703, 370] on label "True" at bounding box center [692, 371] width 91 height 43
click at [671, 370] on input "True" at bounding box center [664, 372] width 14 height 12
radio input "true"
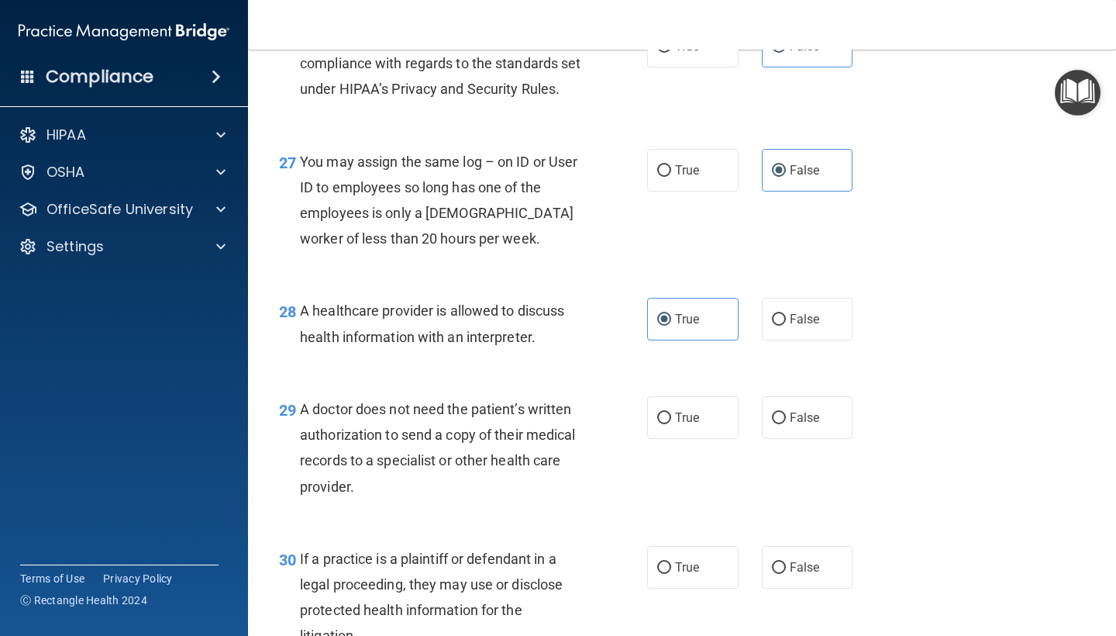
scroll to position [3693, 0]
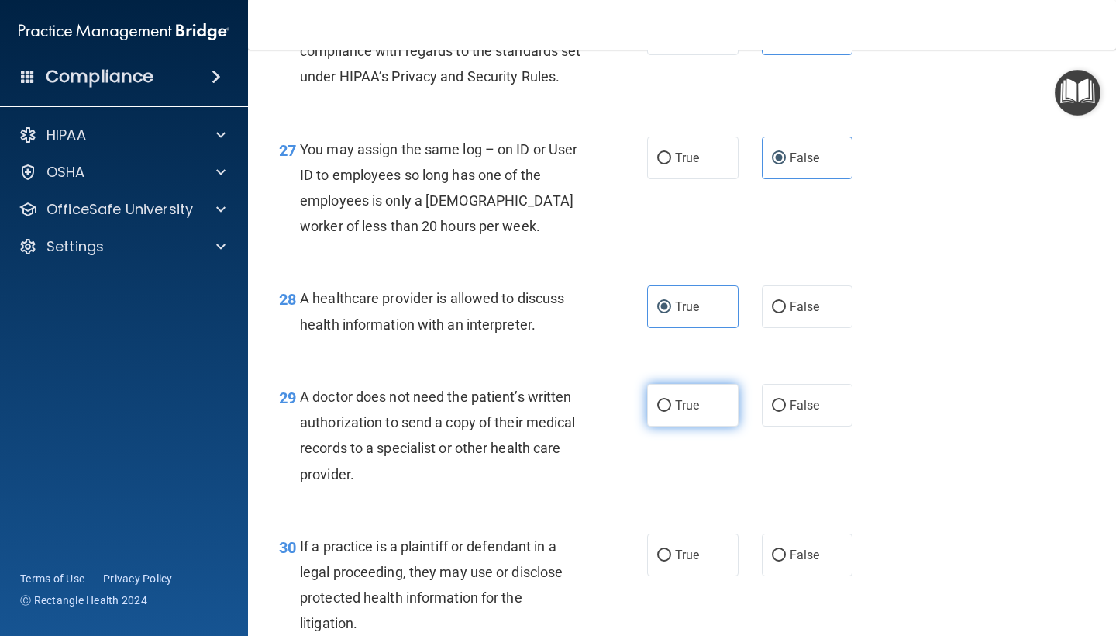
click at [679, 406] on span "True" at bounding box center [687, 405] width 24 height 15
click at [671, 406] on input "True" at bounding box center [664, 406] width 14 height 12
radio input "true"
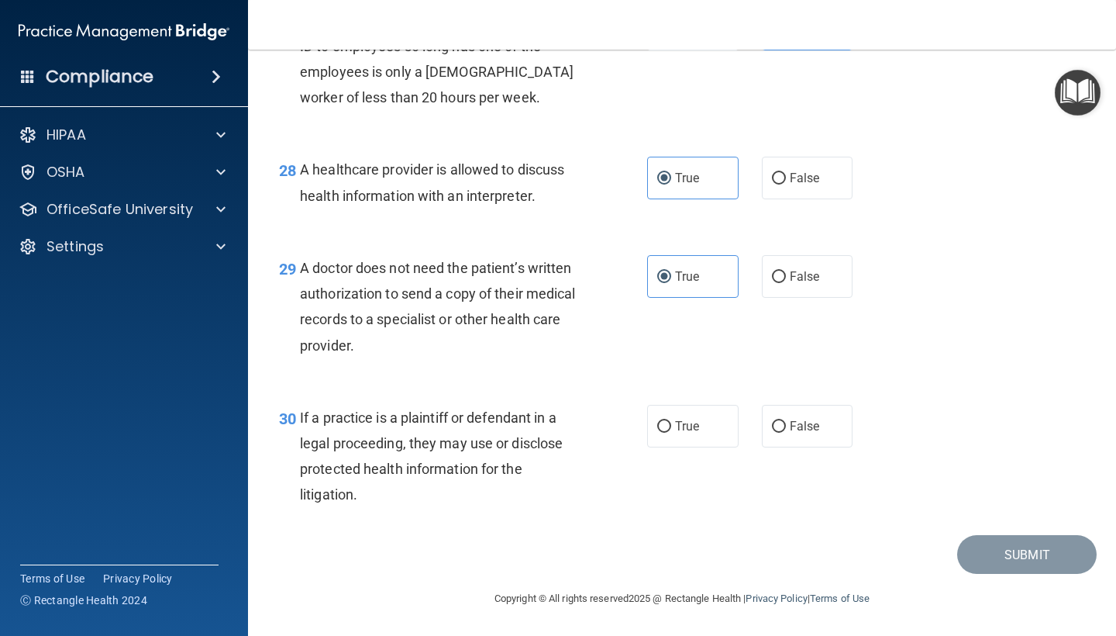
scroll to position [3828, 0]
click at [664, 419] on label "True" at bounding box center [692, 426] width 91 height 43
click at [664, 421] on input "True" at bounding box center [664, 427] width 14 height 12
radio input "true"
click at [1056, 553] on button "Submit" at bounding box center [1027, 555] width 140 height 40
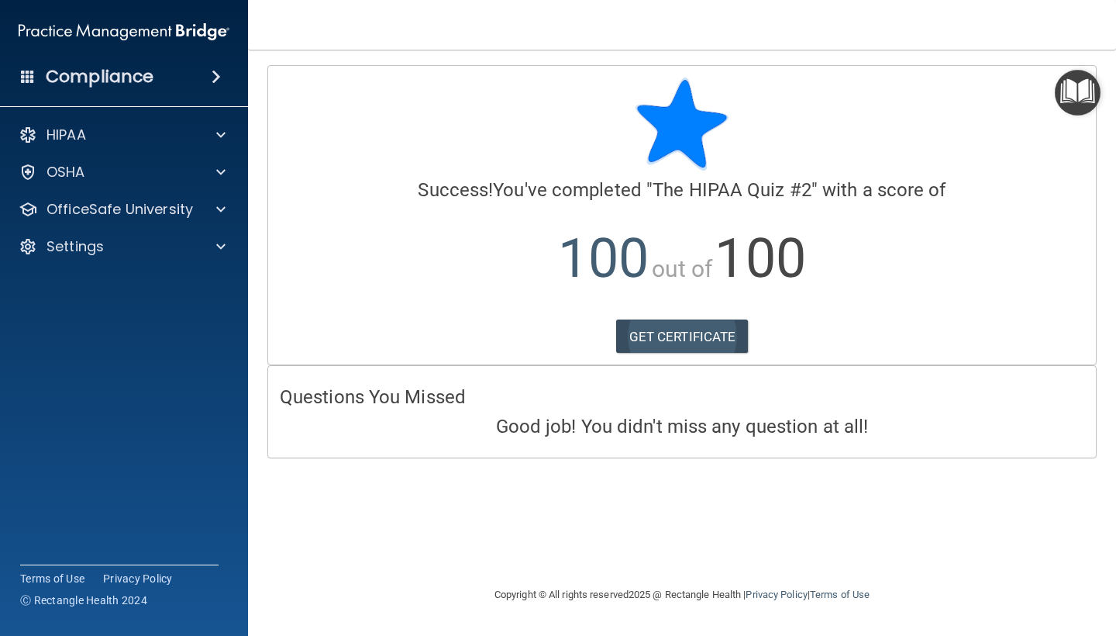
click at [693, 340] on link "GET CERTIFICATE" at bounding box center [682, 336] width 133 height 34
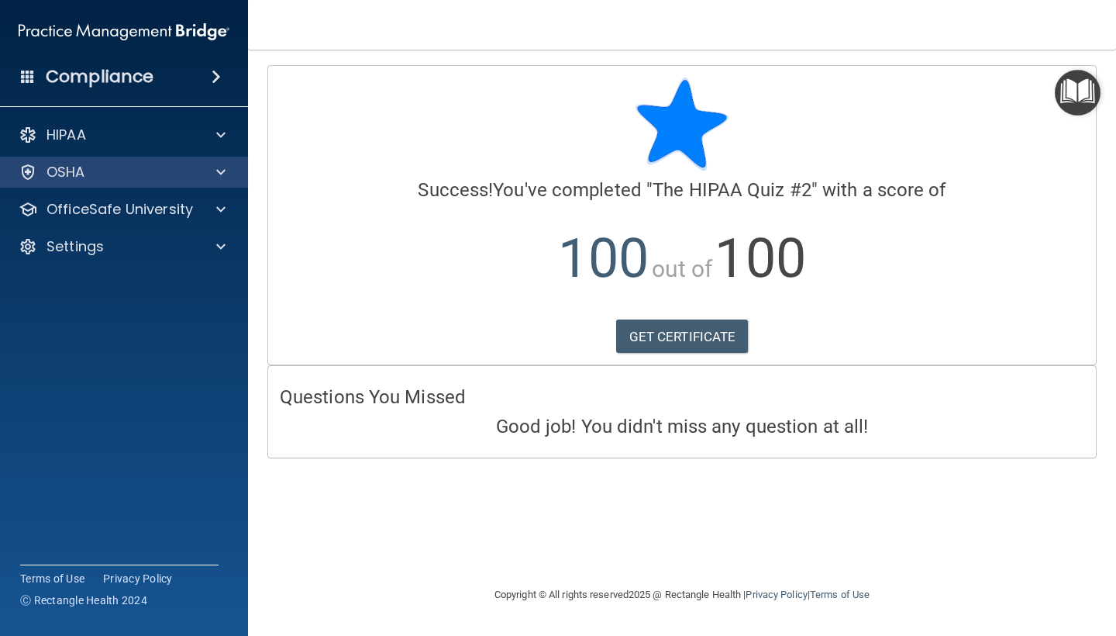
click at [62, 168] on p "OSHA" at bounding box center [66, 172] width 39 height 19
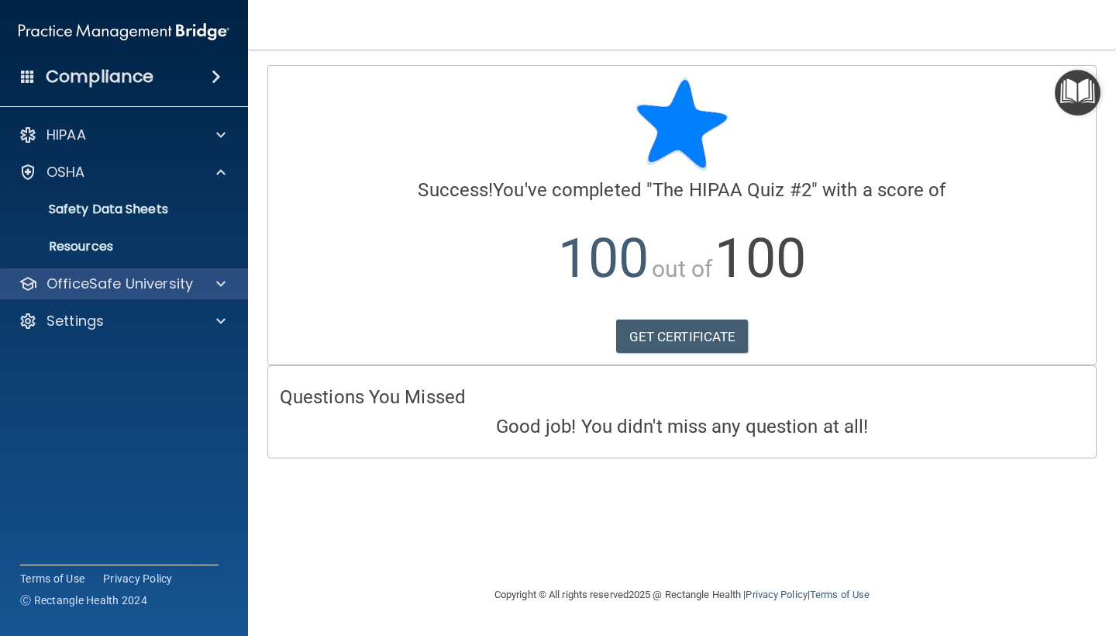
click at [87, 296] on div "OfficeSafe University" at bounding box center [124, 283] width 249 height 31
click at [104, 281] on p "OfficeSafe University" at bounding box center [120, 283] width 146 height 19
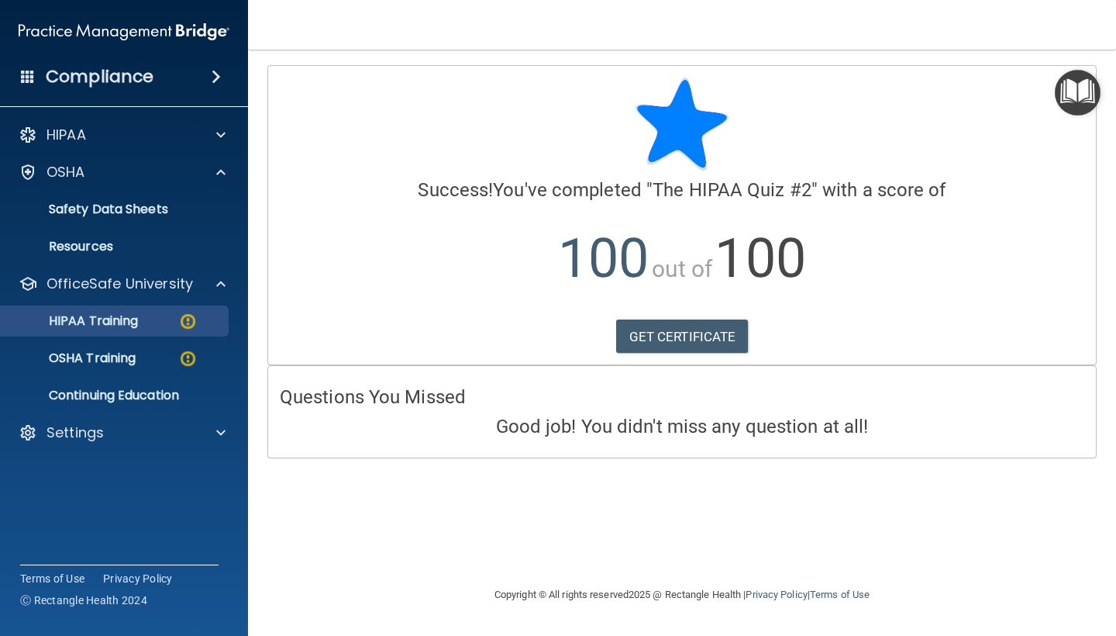
click at [107, 322] on p "HIPAA Training" at bounding box center [74, 321] width 128 height 16
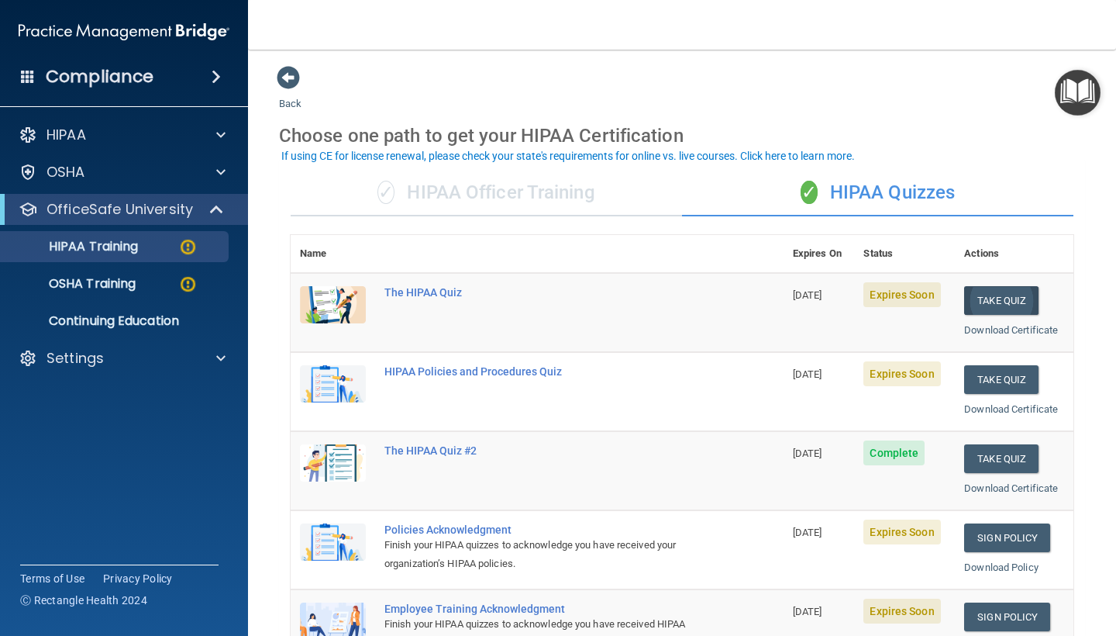
click at [993, 298] on button "Take Quiz" at bounding box center [1001, 300] width 74 height 29
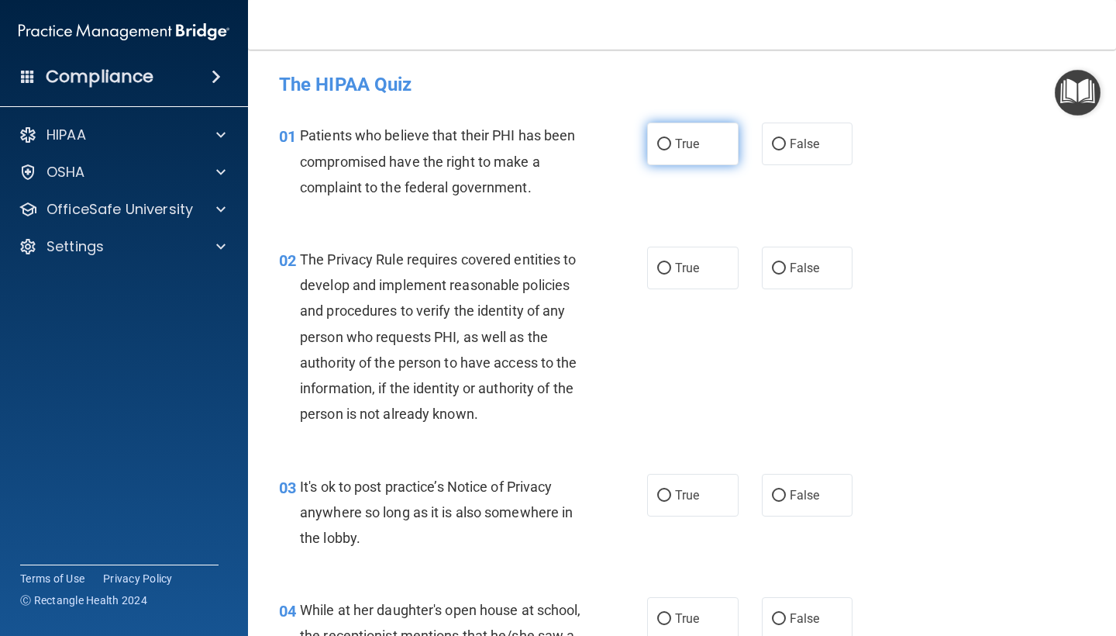
click at [691, 142] on span "True" at bounding box center [687, 143] width 24 height 15
click at [671, 142] on input "True" at bounding box center [664, 145] width 14 height 12
radio input "true"
click at [680, 267] on span "True" at bounding box center [687, 267] width 24 height 15
click at [671, 267] on input "True" at bounding box center [664, 269] width 14 height 12
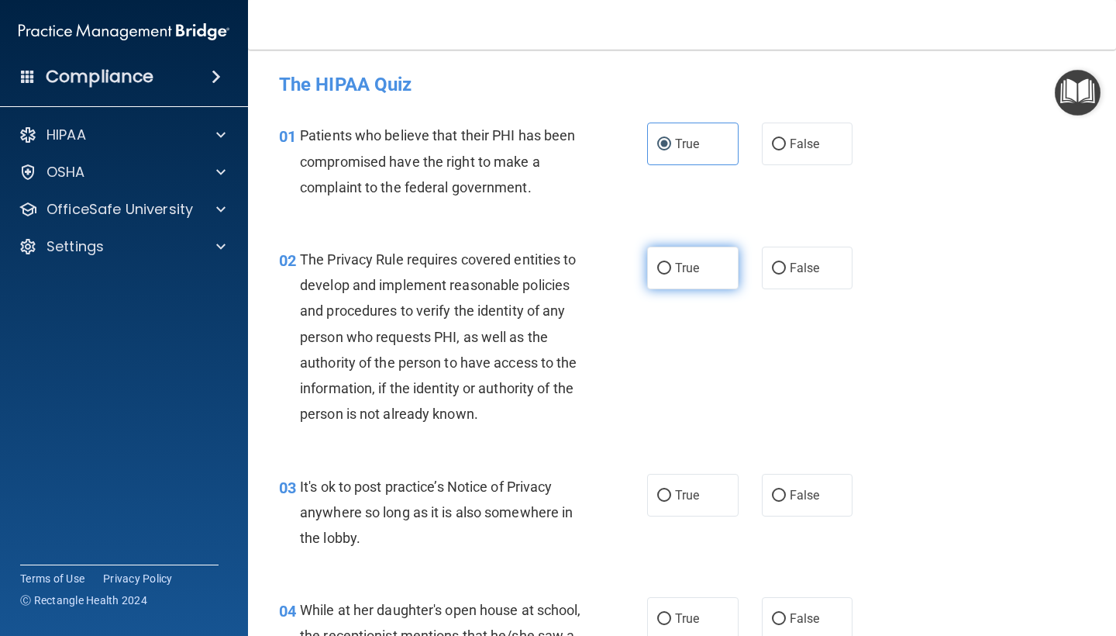
radio input "true"
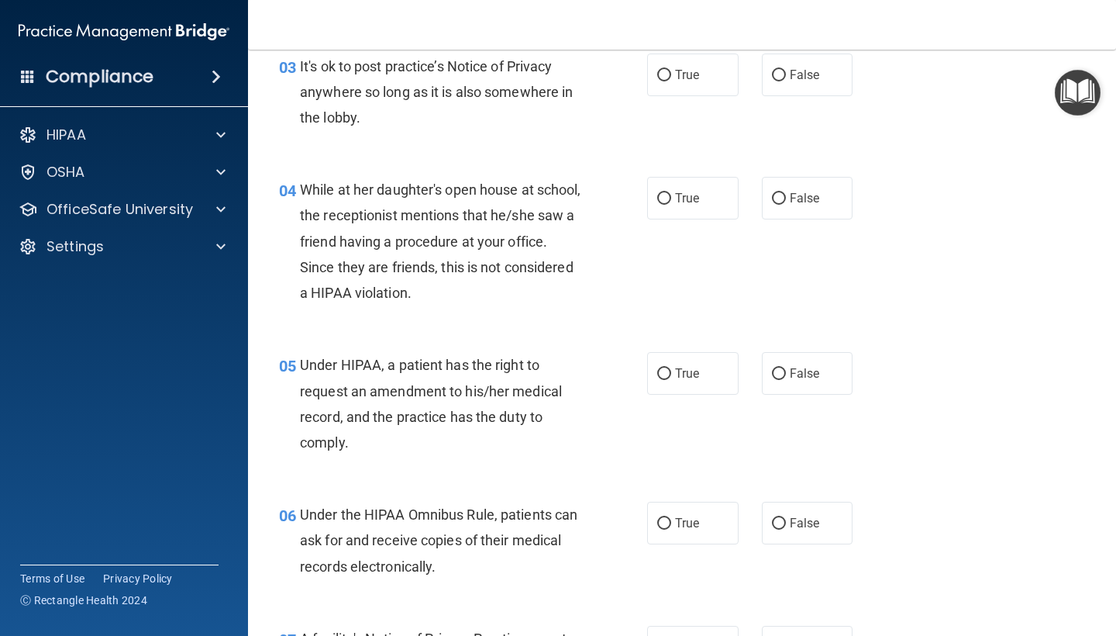
scroll to position [422, 0]
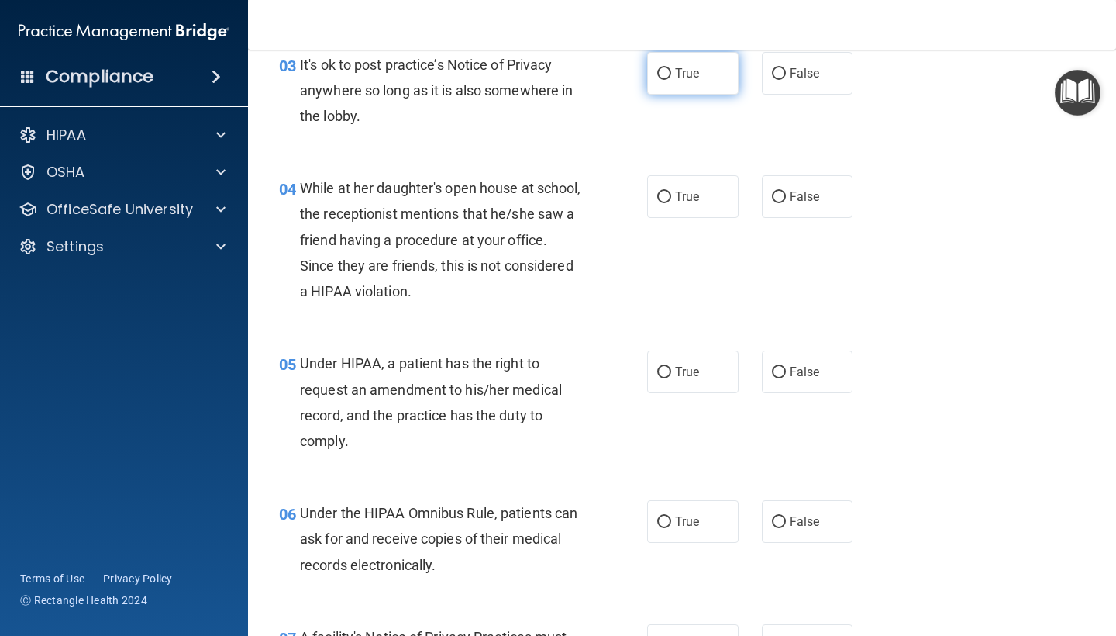
click at [725, 79] on label "True" at bounding box center [692, 73] width 91 height 43
click at [671, 79] on input "True" at bounding box center [664, 74] width 14 height 12
radio input "true"
click at [803, 195] on span "False" at bounding box center [805, 196] width 30 height 15
click at [786, 195] on input "False" at bounding box center [779, 197] width 14 height 12
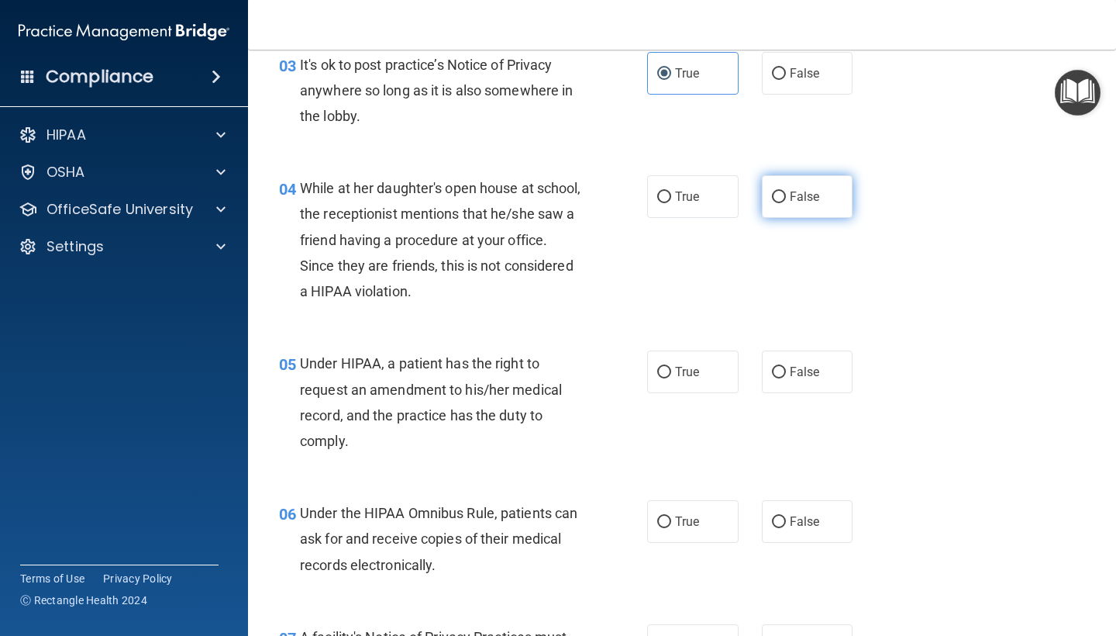
radio input "true"
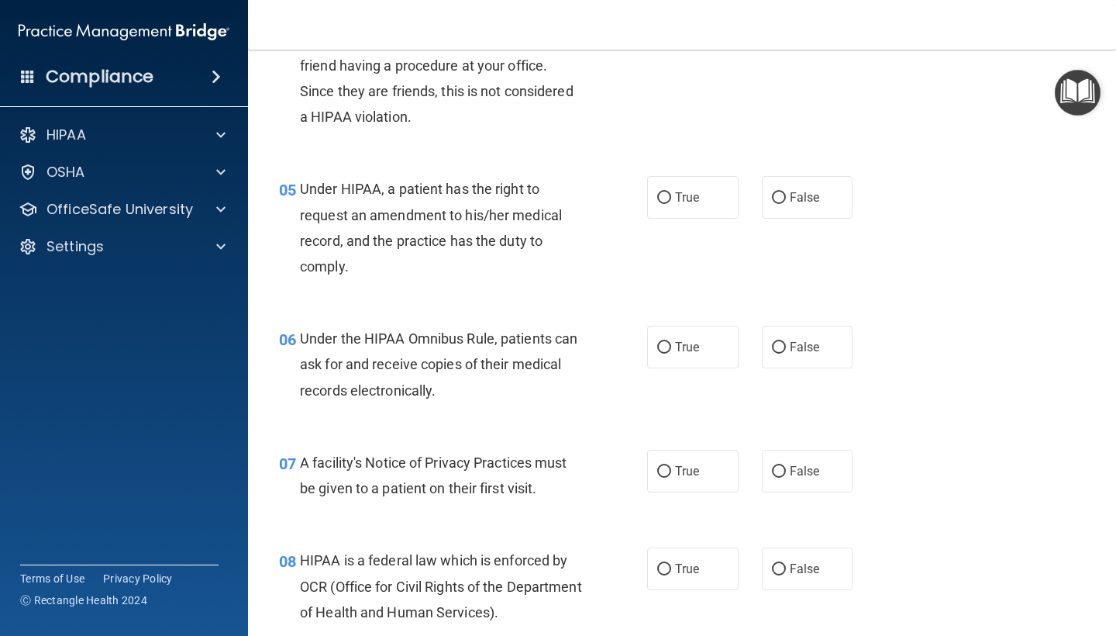
scroll to position [597, 0]
click at [811, 195] on span "False" at bounding box center [805, 196] width 30 height 15
click at [786, 195] on input "False" at bounding box center [779, 197] width 14 height 12
radio input "true"
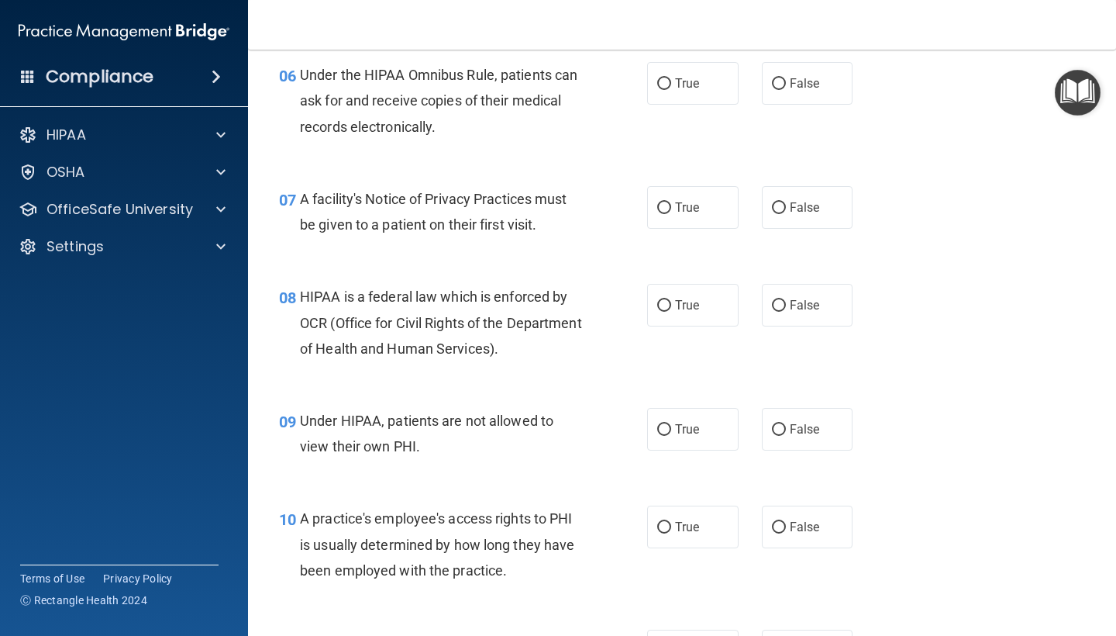
scroll to position [860, 0]
click at [699, 85] on span "True" at bounding box center [687, 82] width 24 height 15
click at [671, 85] on input "True" at bounding box center [664, 84] width 14 height 12
radio input "true"
click at [676, 207] on span "True" at bounding box center [687, 206] width 24 height 15
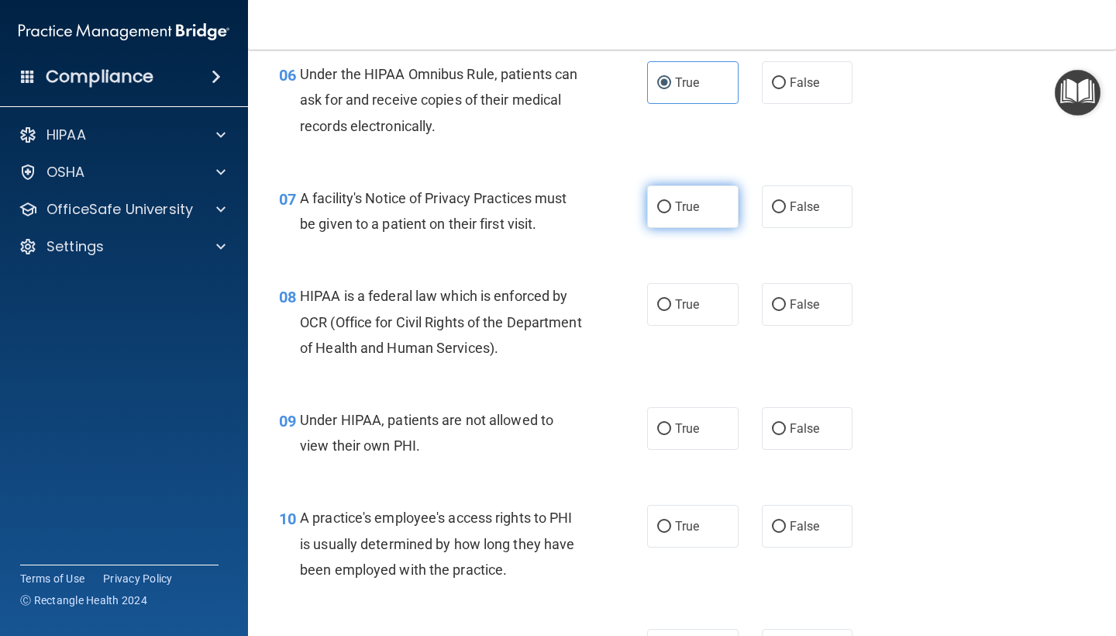
click at [671, 207] on input "True" at bounding box center [664, 208] width 14 height 12
radio input "true"
click at [711, 308] on label "True" at bounding box center [692, 304] width 91 height 43
click at [671, 308] on input "True" at bounding box center [664, 305] width 14 height 12
radio input "true"
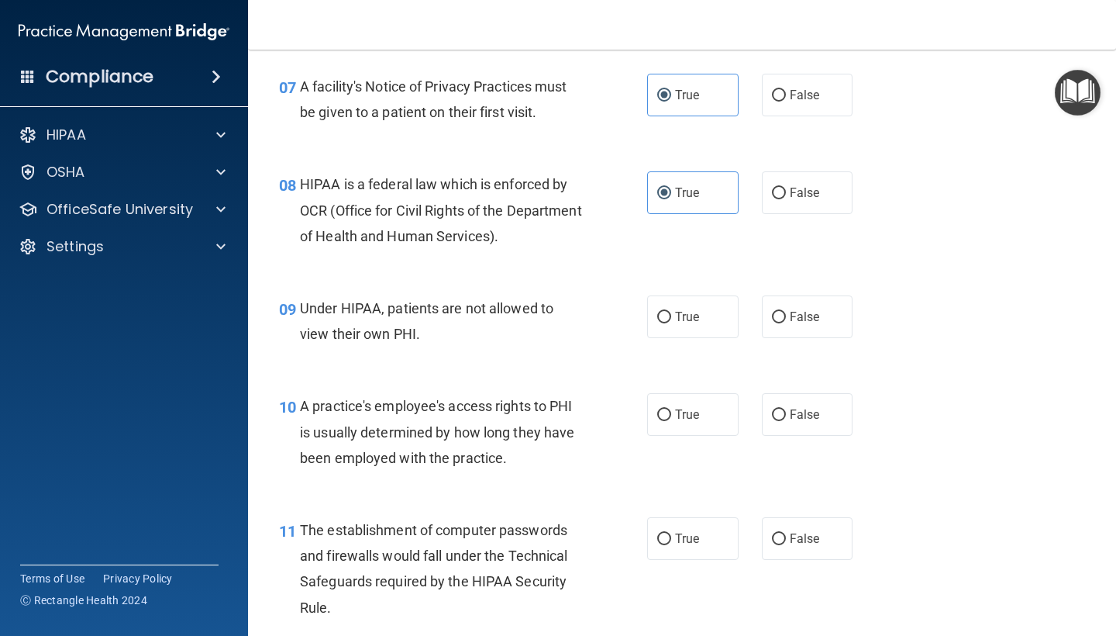
scroll to position [974, 0]
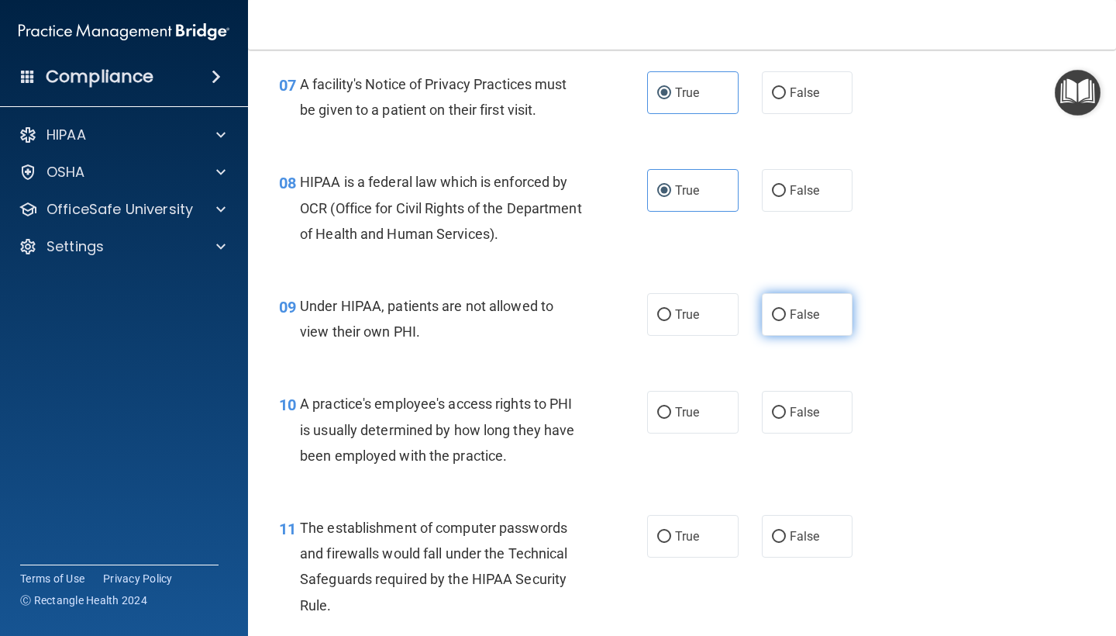
click at [786, 319] on label "False" at bounding box center [807, 314] width 91 height 43
click at [786, 319] on input "False" at bounding box center [779, 315] width 14 height 12
radio input "true"
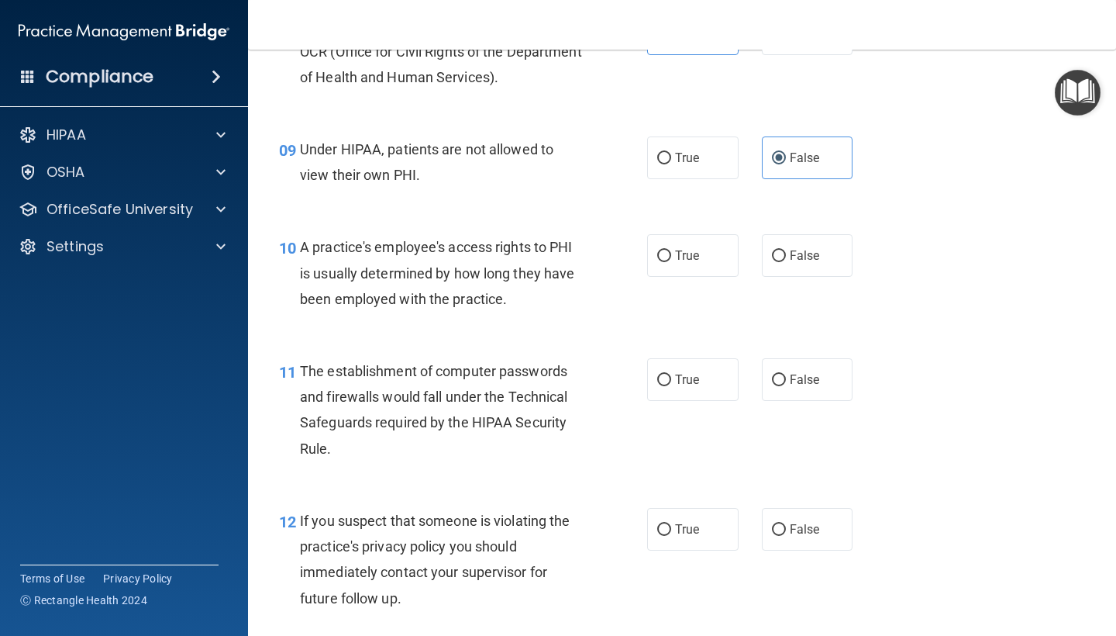
scroll to position [1163, 0]
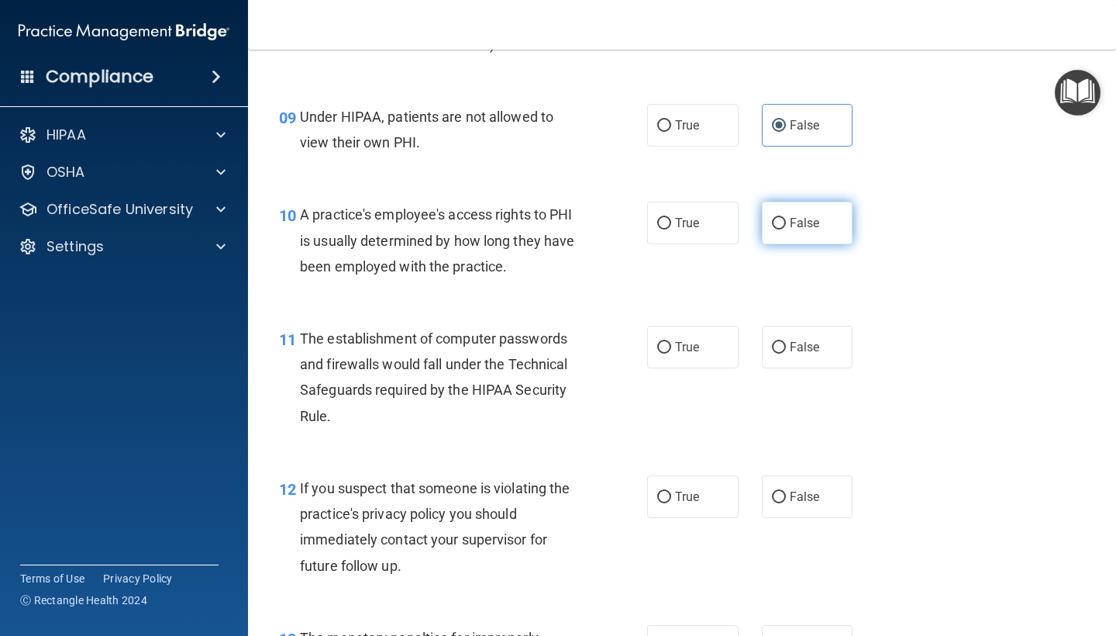
click at [814, 219] on span "False" at bounding box center [805, 222] width 30 height 15
click at [786, 219] on input "False" at bounding box center [779, 224] width 14 height 12
radio input "true"
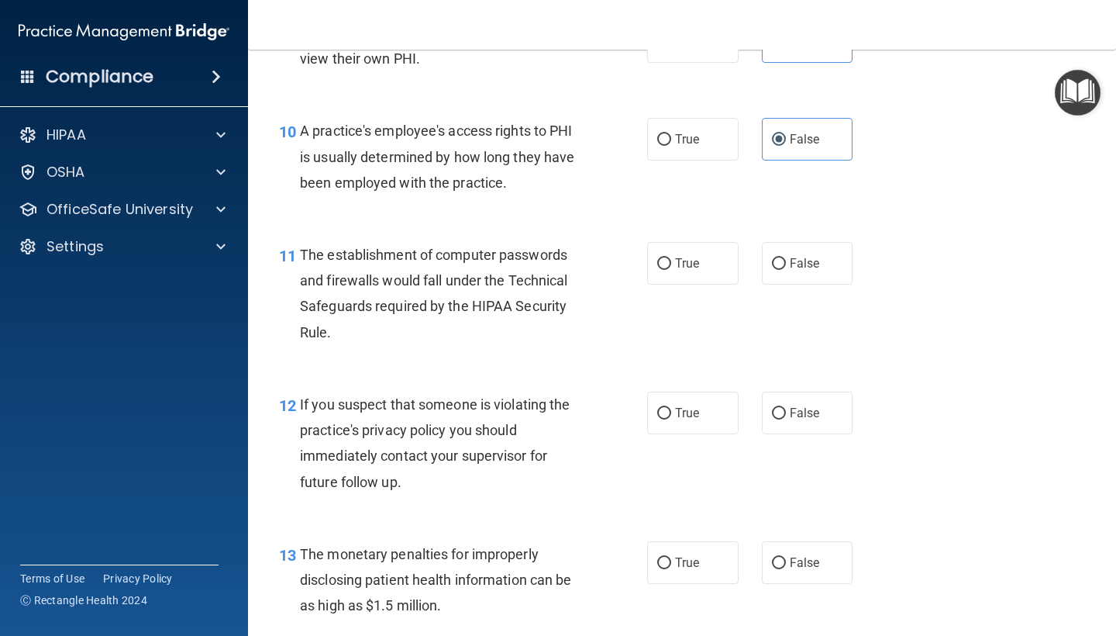
scroll to position [1249, 0]
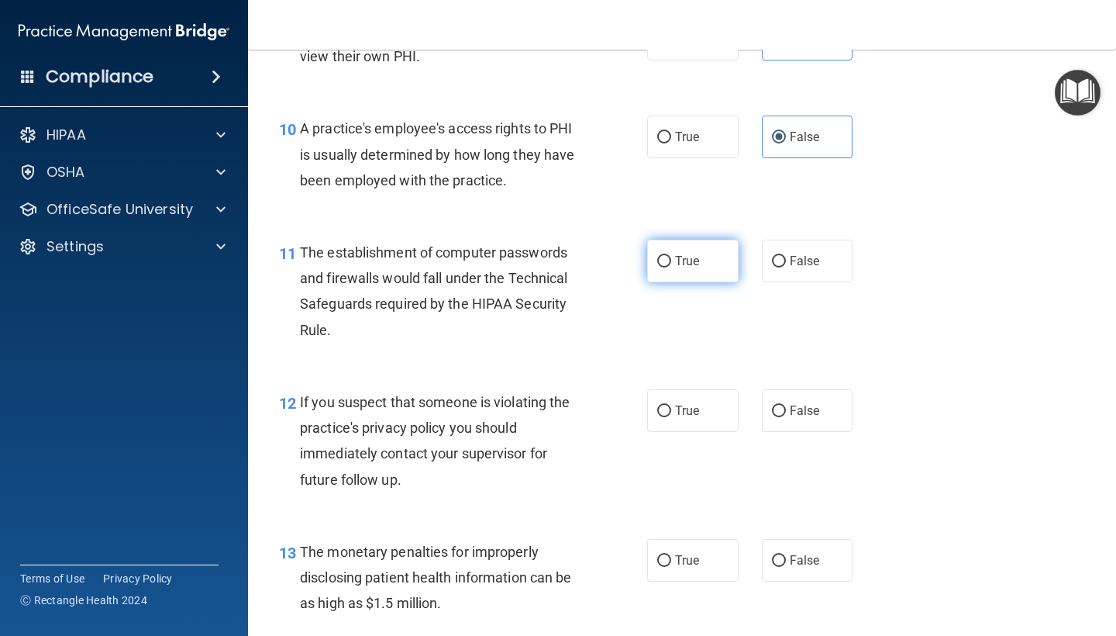
click at [667, 256] on input "True" at bounding box center [664, 262] width 14 height 12
radio input "true"
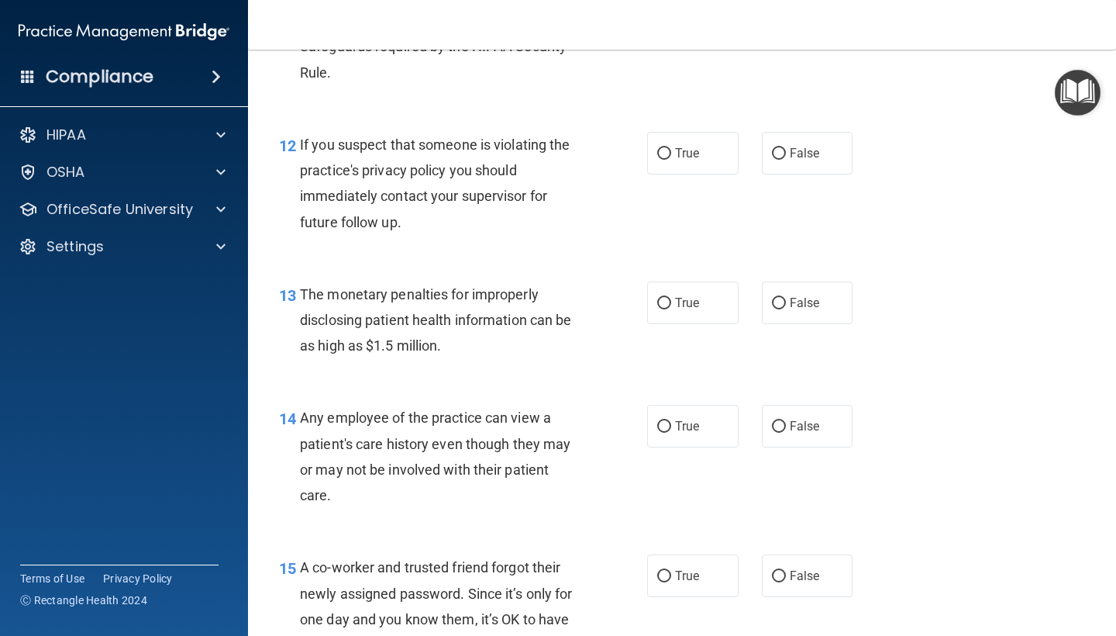
scroll to position [1507, 0]
click at [678, 146] on span "True" at bounding box center [687, 152] width 24 height 15
click at [671, 147] on input "True" at bounding box center [664, 153] width 14 height 12
radio input "true"
click at [682, 298] on span "True" at bounding box center [687, 302] width 24 height 15
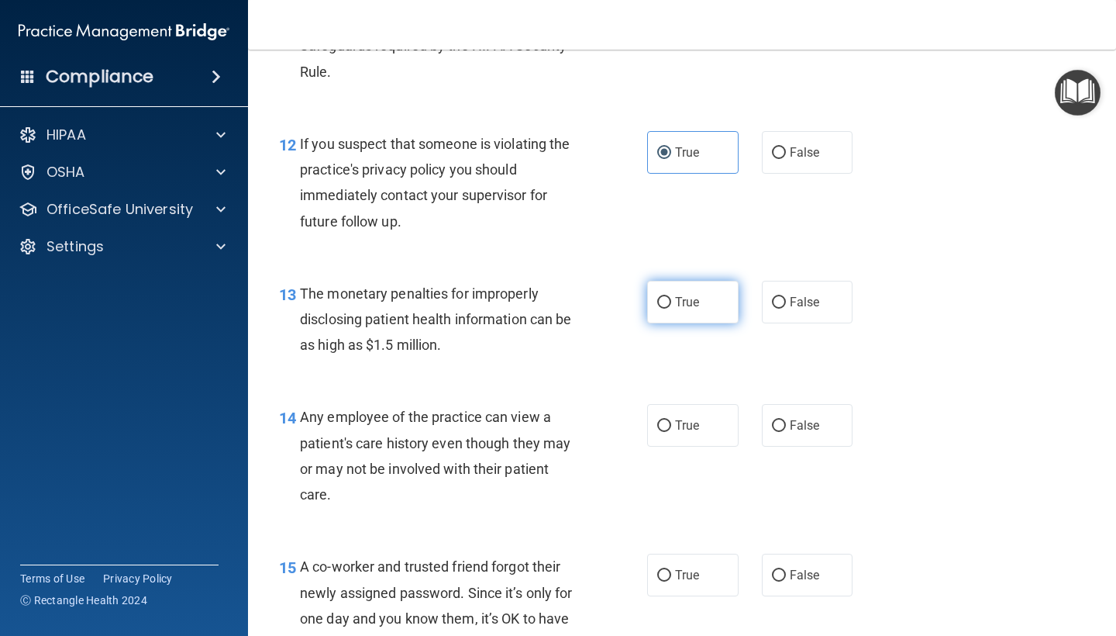
click at [671, 298] on input "True" at bounding box center [664, 303] width 14 height 12
radio input "true"
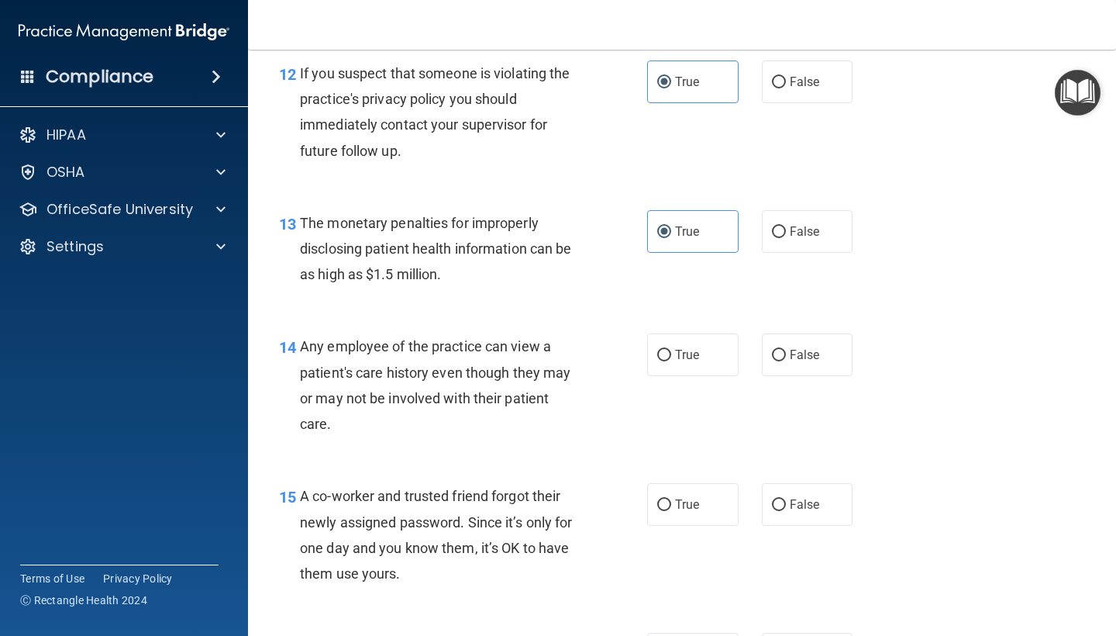
scroll to position [1607, 0]
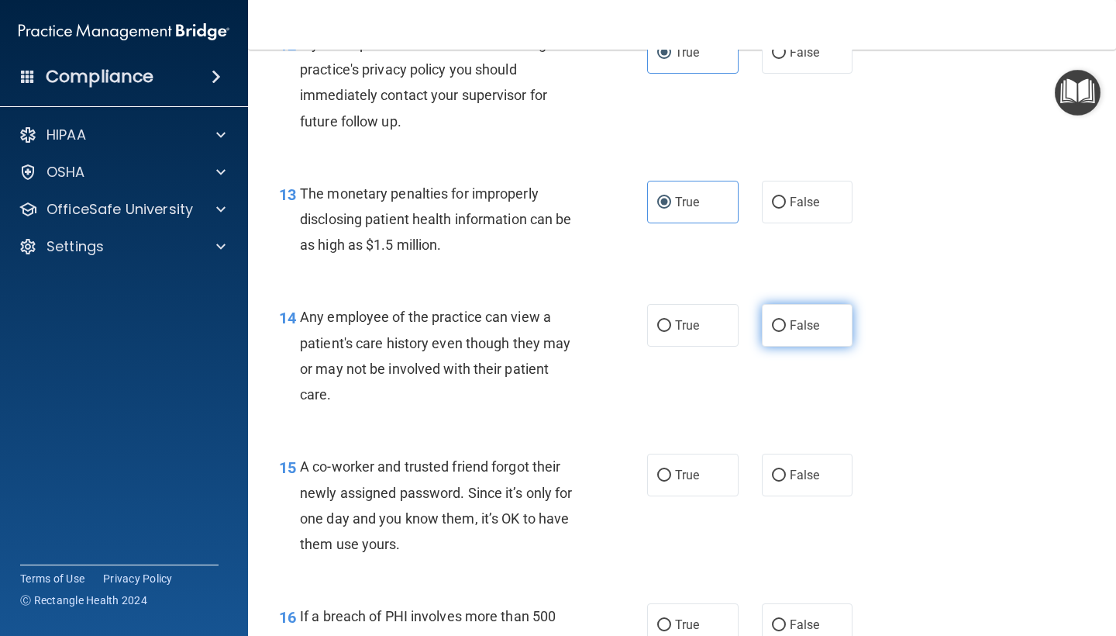
click at [781, 320] on input "False" at bounding box center [779, 326] width 14 height 12
radio input "true"
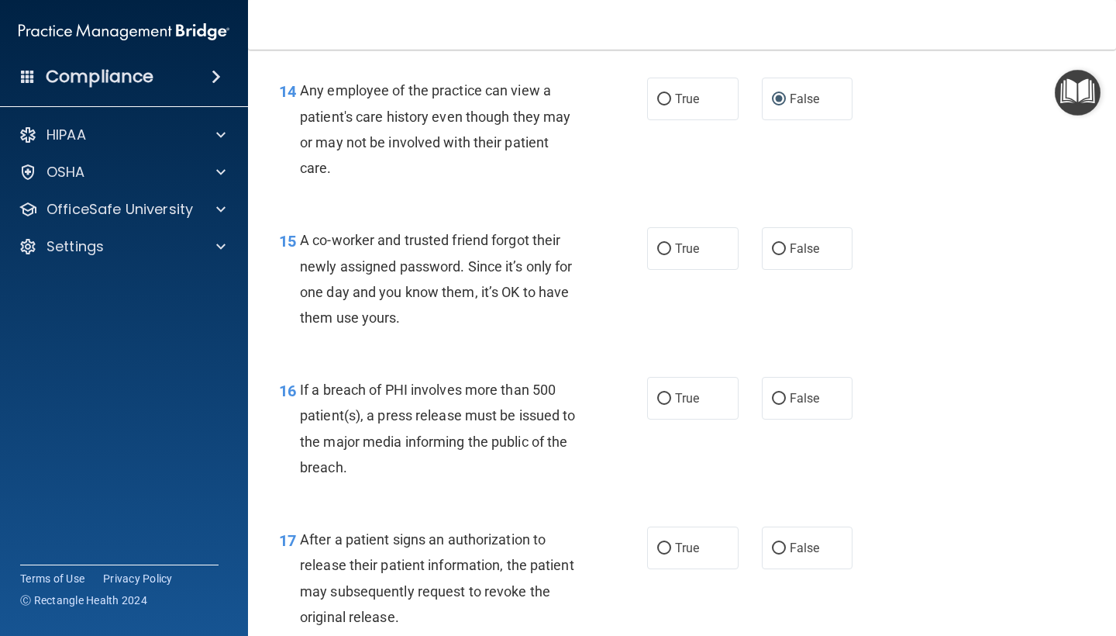
scroll to position [1834, 0]
click at [805, 250] on label "False" at bounding box center [807, 247] width 91 height 43
click at [786, 250] on input "False" at bounding box center [779, 249] width 14 height 12
radio input "true"
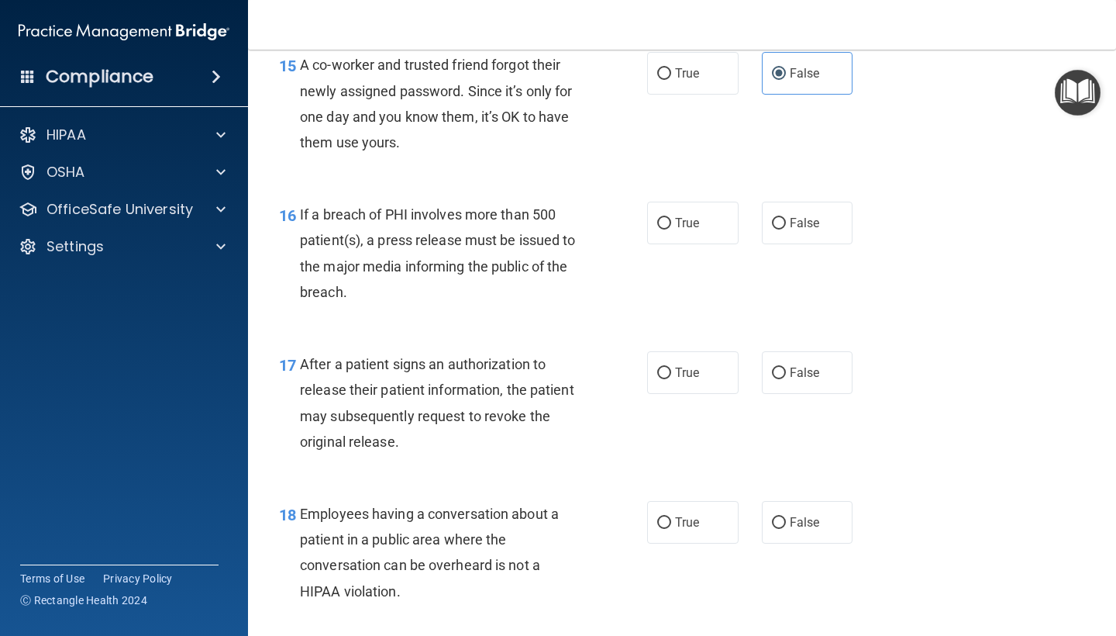
scroll to position [2010, 0]
click at [677, 215] on span "True" at bounding box center [687, 222] width 24 height 15
click at [671, 217] on input "True" at bounding box center [664, 223] width 14 height 12
radio input "true"
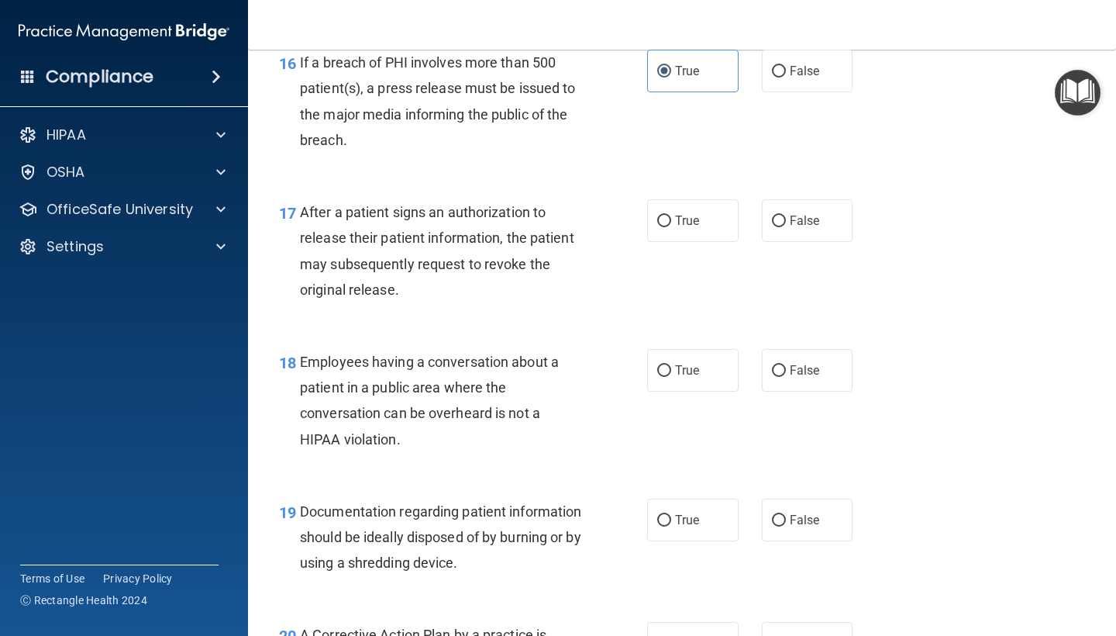
scroll to position [2164, 0]
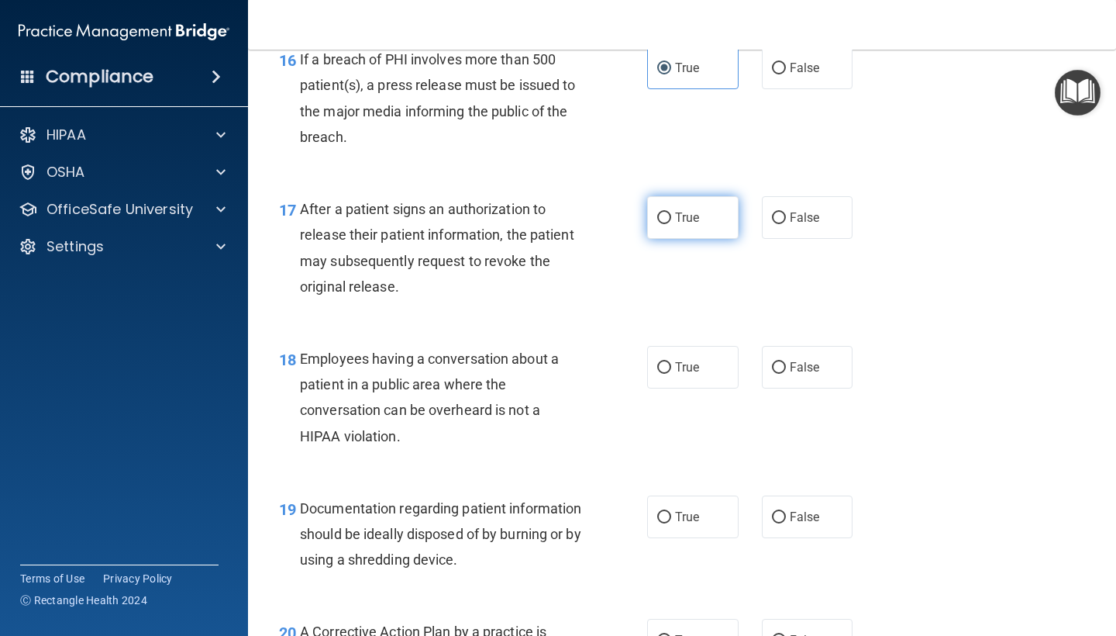
click at [682, 210] on span "True" at bounding box center [687, 217] width 24 height 15
click at [671, 212] on input "True" at bounding box center [664, 218] width 14 height 12
radio input "true"
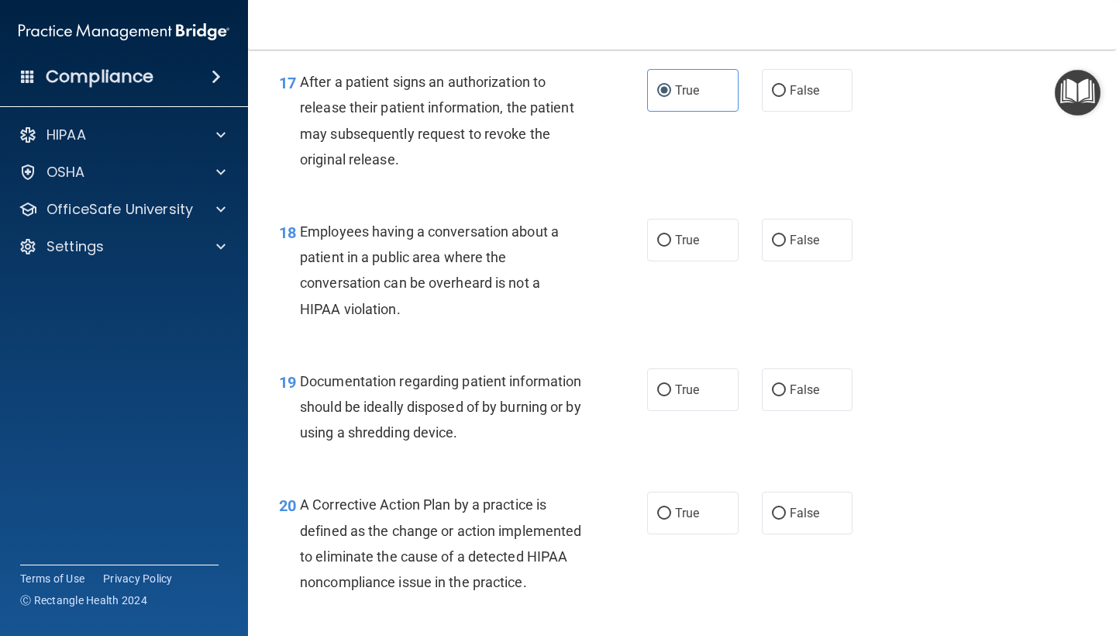
scroll to position [2294, 0]
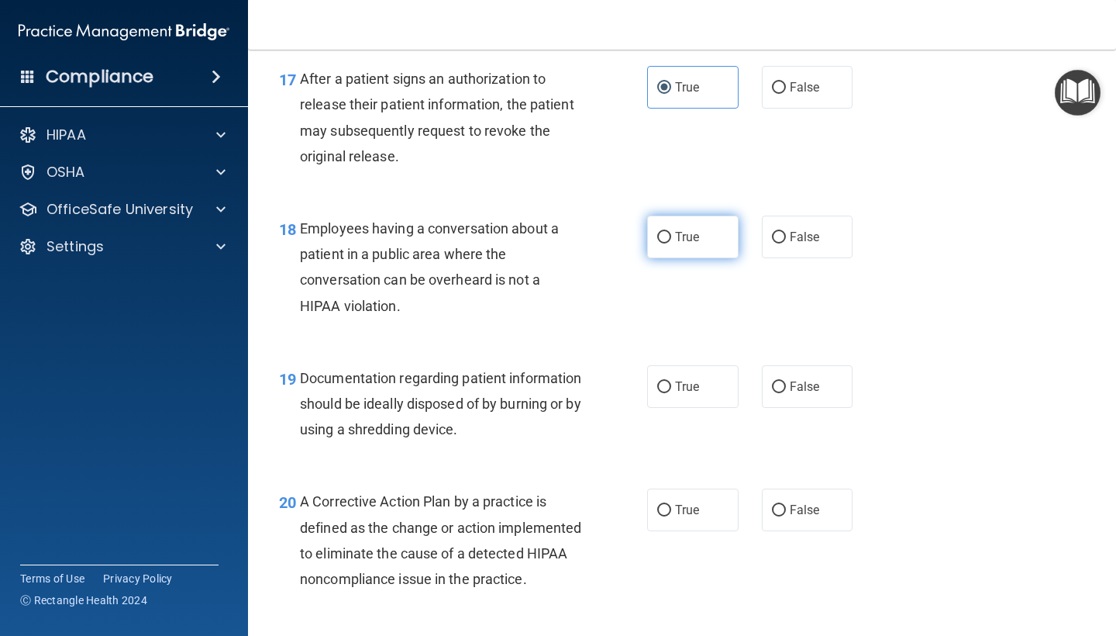
click at [680, 236] on label "True" at bounding box center [692, 236] width 91 height 43
click at [671, 236] on input "True" at bounding box center [664, 238] width 14 height 12
radio input "true"
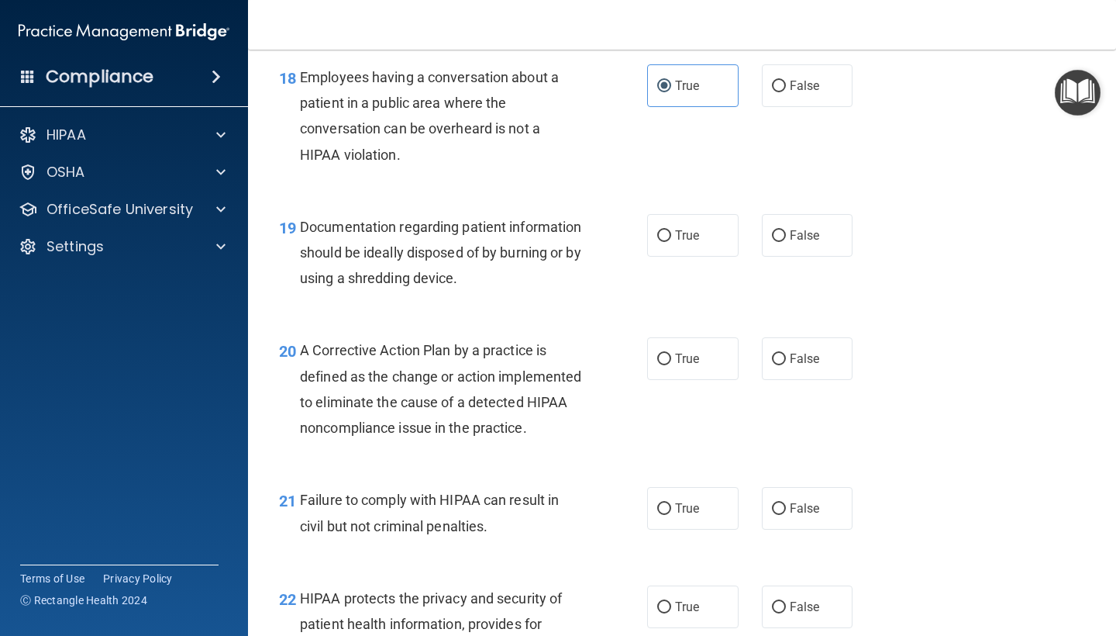
scroll to position [2446, 0]
click at [705, 231] on label "True" at bounding box center [692, 234] width 91 height 43
click at [671, 231] on input "True" at bounding box center [664, 235] width 14 height 12
radio input "true"
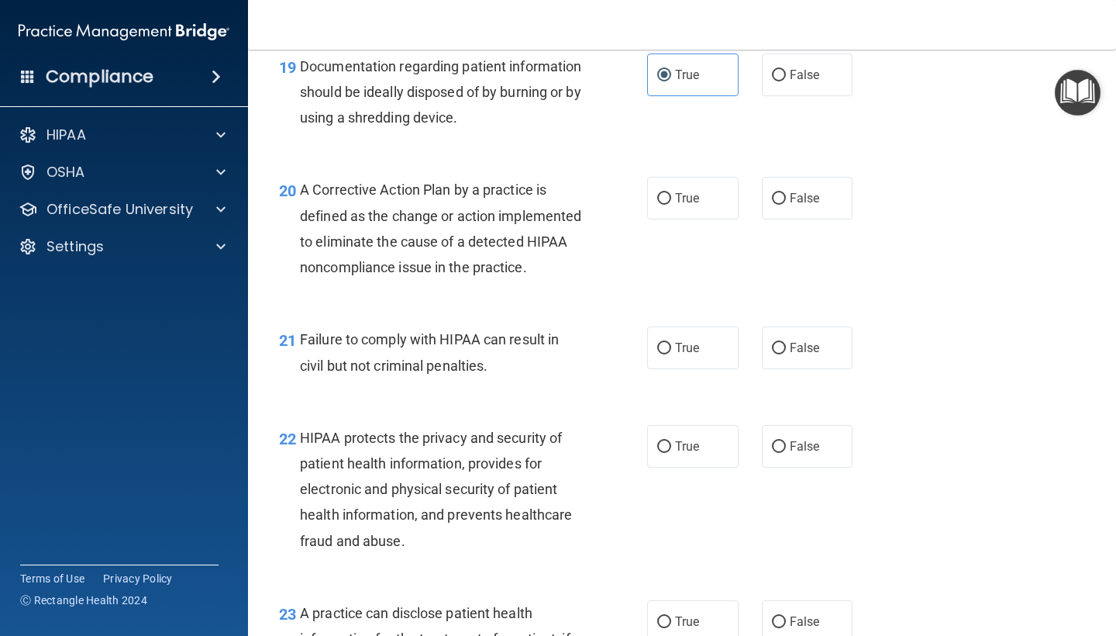
scroll to position [2598, 0]
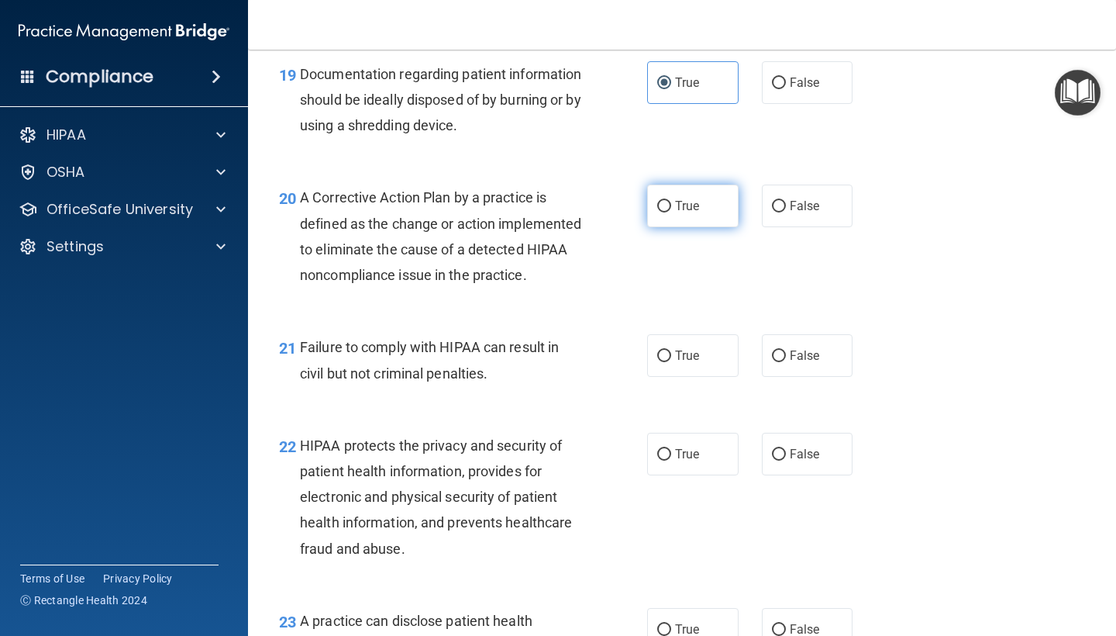
click at [706, 202] on label "True" at bounding box center [692, 205] width 91 height 43
click at [671, 202] on input "True" at bounding box center [664, 207] width 14 height 12
radio input "true"
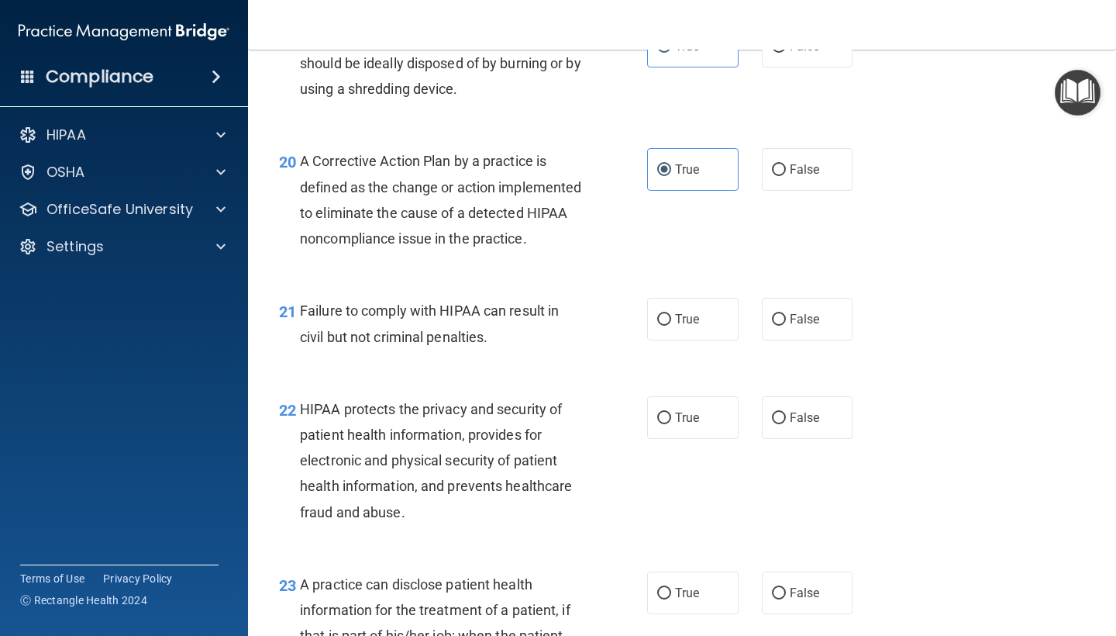
scroll to position [2649, 0]
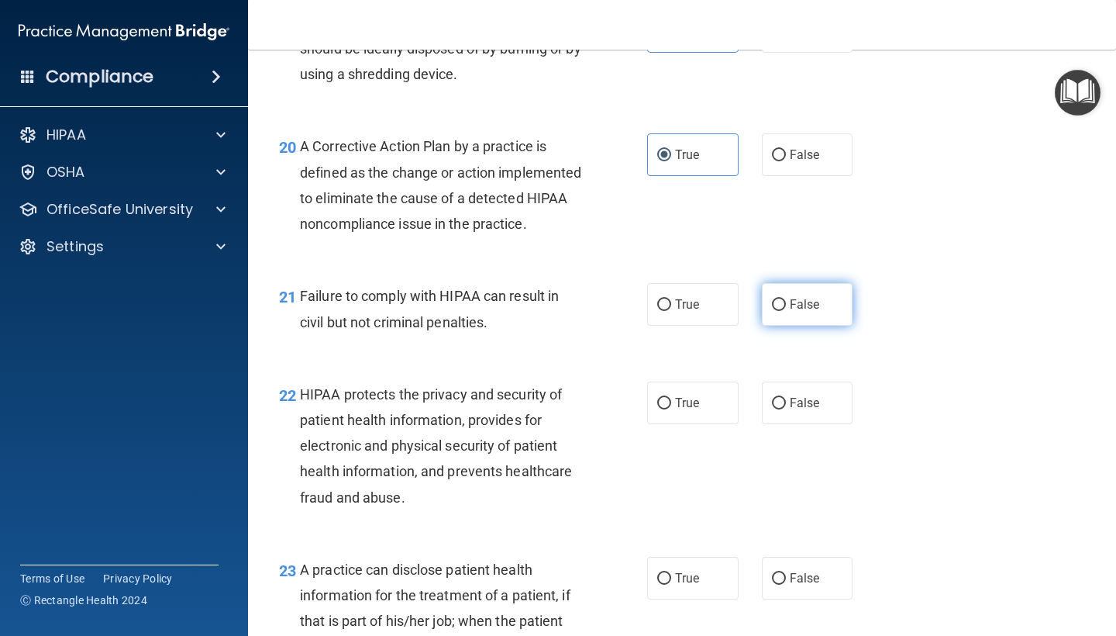
click at [780, 311] on input "False" at bounding box center [779, 305] width 14 height 12
radio input "true"
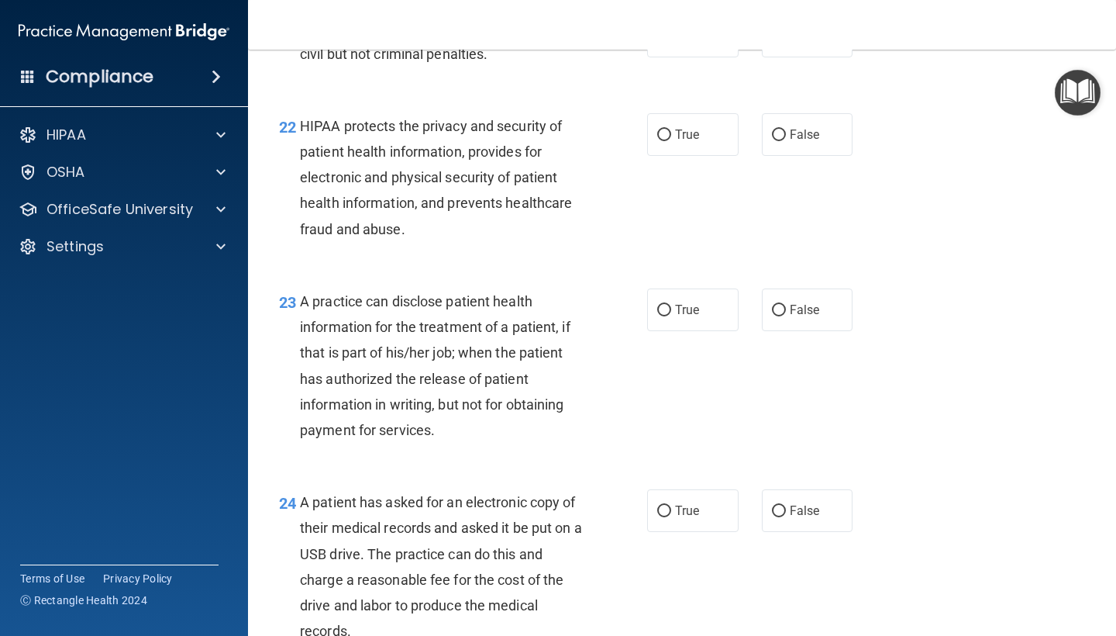
scroll to position [2919, 0]
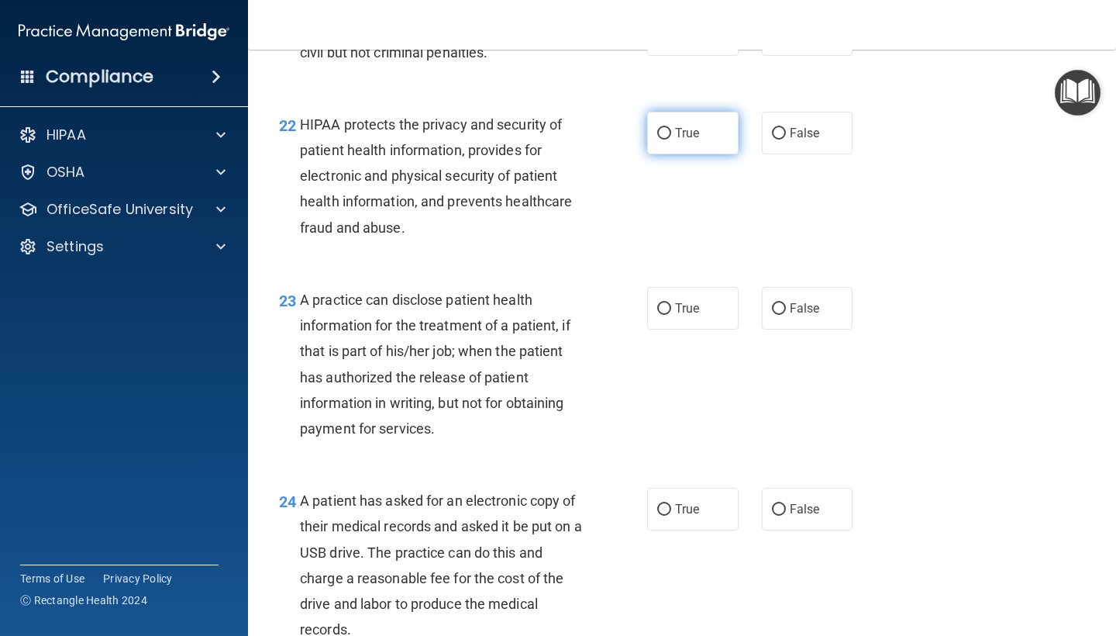
click at [668, 136] on label "True" at bounding box center [692, 133] width 91 height 43
click at [668, 136] on input "True" at bounding box center [664, 134] width 14 height 12
radio input "true"
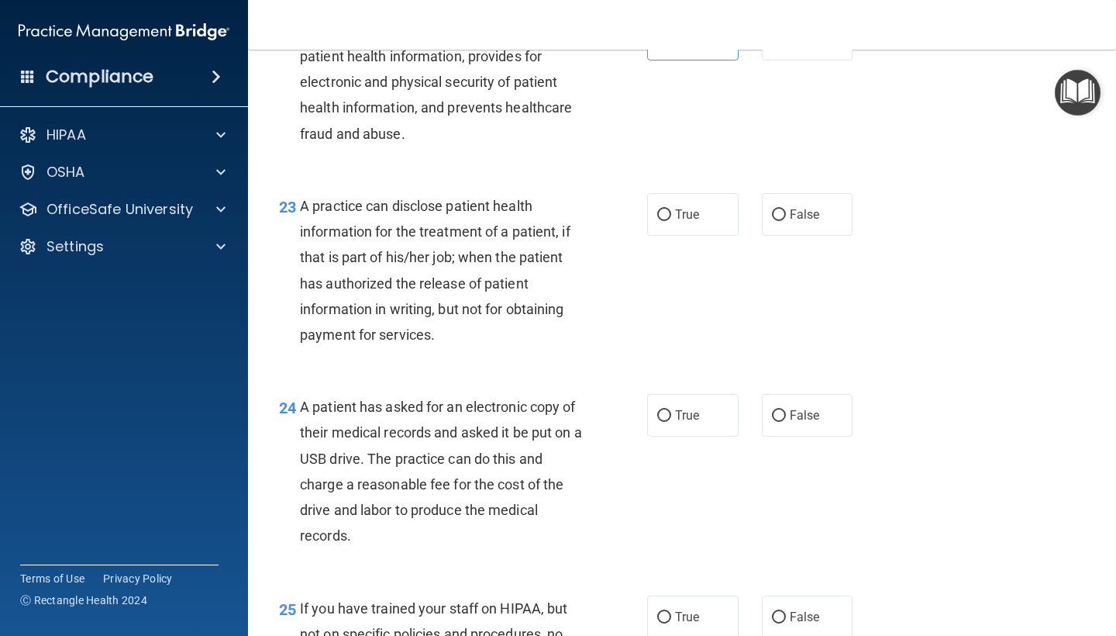
scroll to position [3014, 0]
click at [808, 220] on span "False" at bounding box center [805, 212] width 30 height 15
click at [786, 219] on input "False" at bounding box center [779, 214] width 14 height 12
radio input "true"
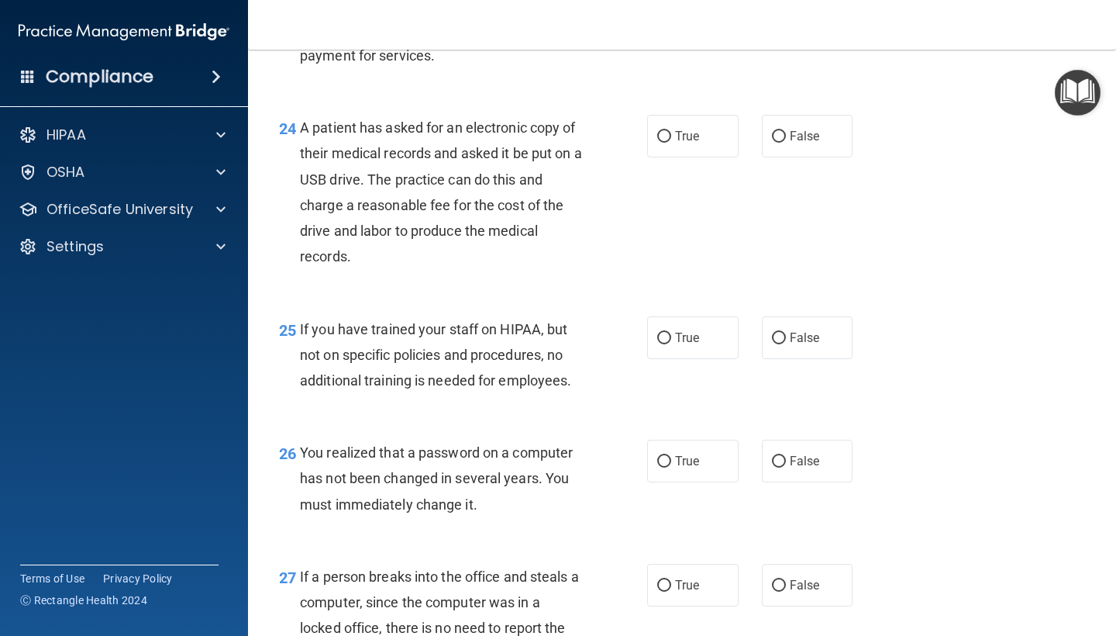
scroll to position [3292, 0]
click at [783, 131] on label "False" at bounding box center [807, 135] width 91 height 43
click at [783, 131] on input "False" at bounding box center [779, 136] width 14 height 12
radio input "true"
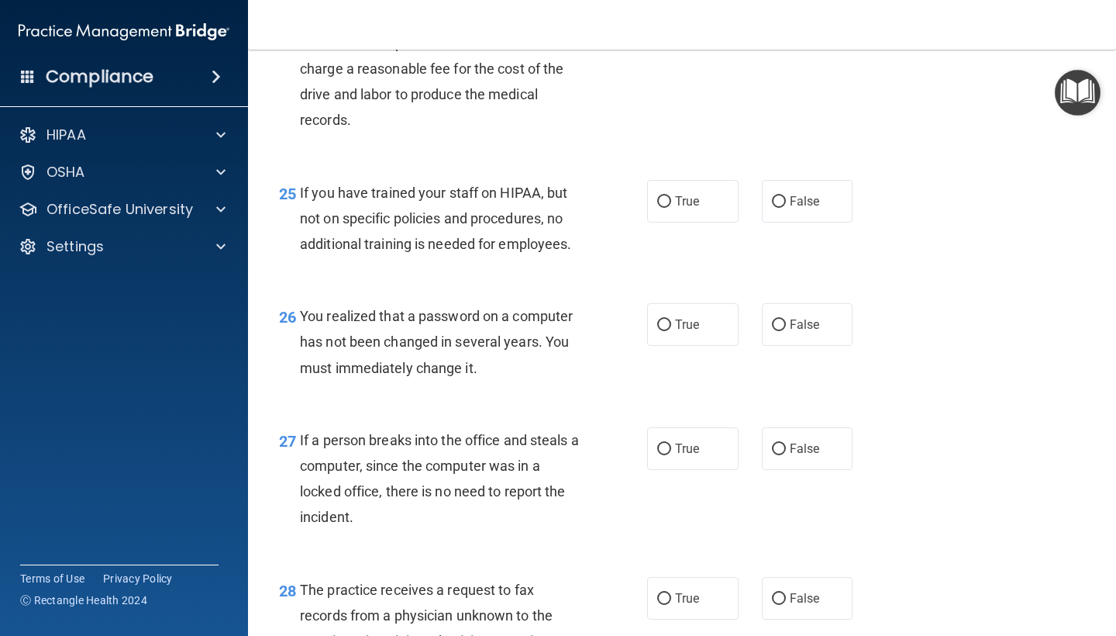
scroll to position [3430, 0]
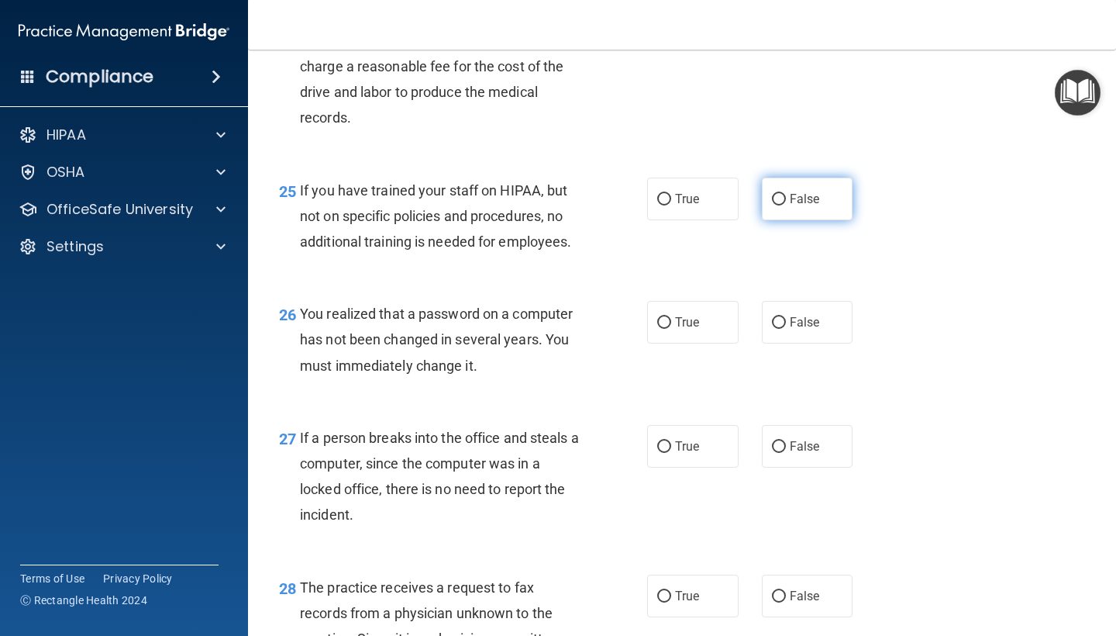
click at [808, 202] on span "False" at bounding box center [805, 198] width 30 height 15
click at [786, 202] on input "False" at bounding box center [779, 200] width 14 height 12
radio input "true"
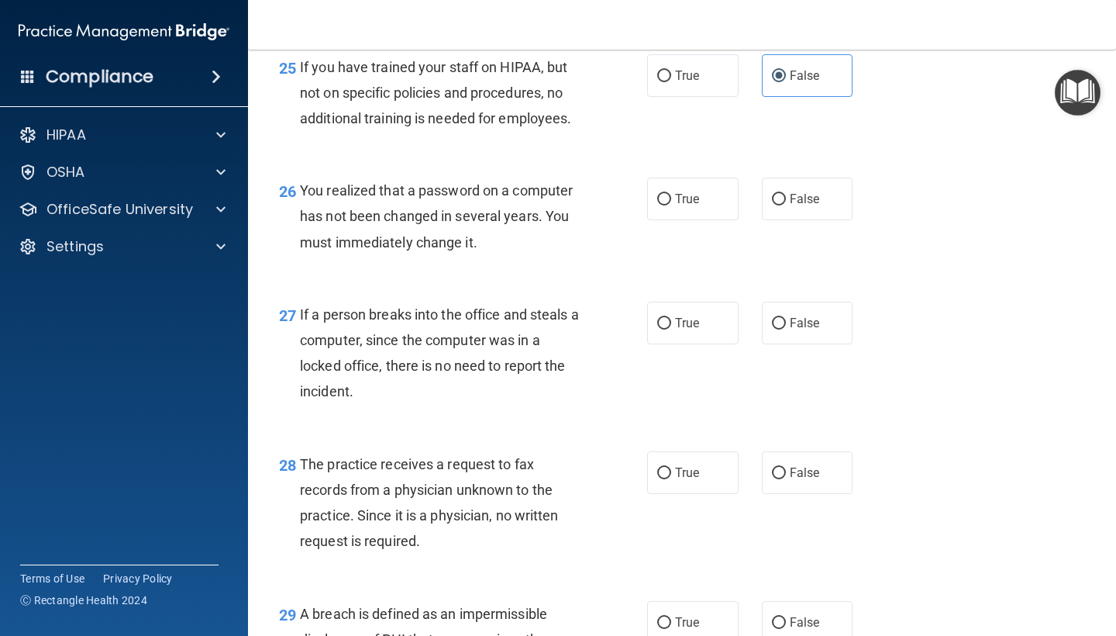
scroll to position [3557, 0]
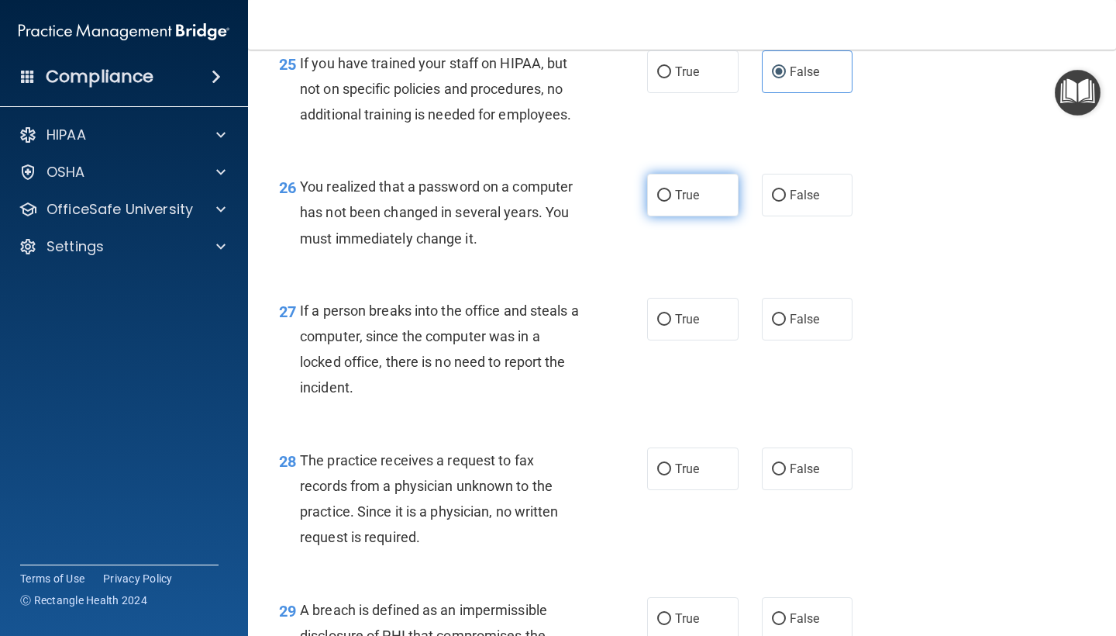
click at [661, 196] on label "True" at bounding box center [692, 195] width 91 height 43
click at [661, 196] on input "True" at bounding box center [664, 196] width 14 height 12
radio input "true"
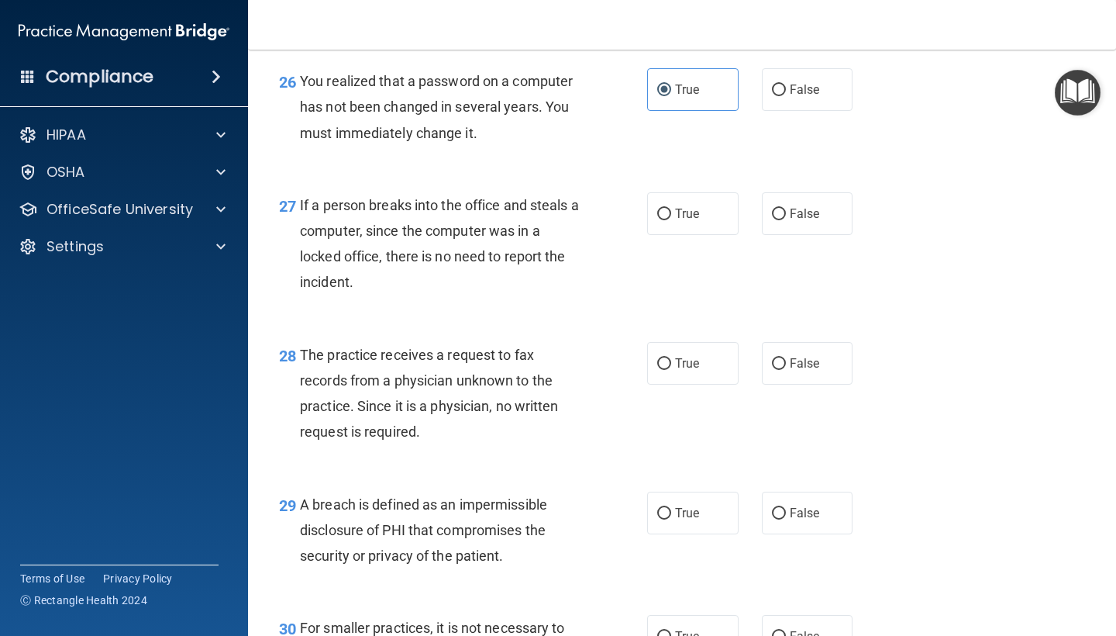
scroll to position [3665, 0]
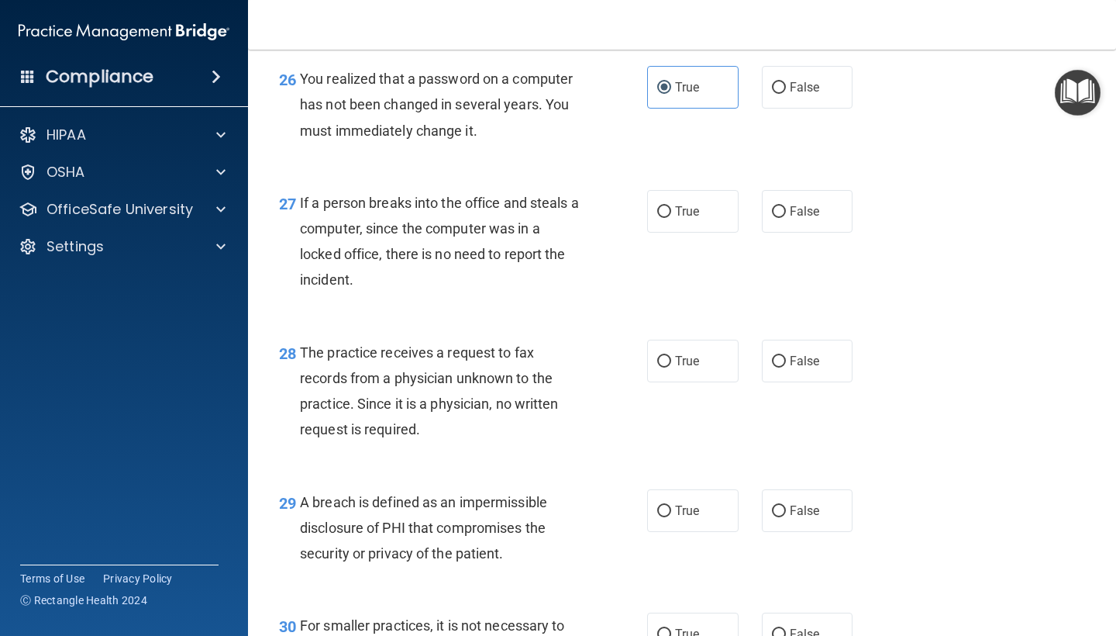
click at [864, 233] on div "True False" at bounding box center [756, 211] width 219 height 43
click at [820, 226] on label "False" at bounding box center [807, 211] width 91 height 43
click at [786, 218] on input "False" at bounding box center [779, 212] width 14 height 12
radio input "true"
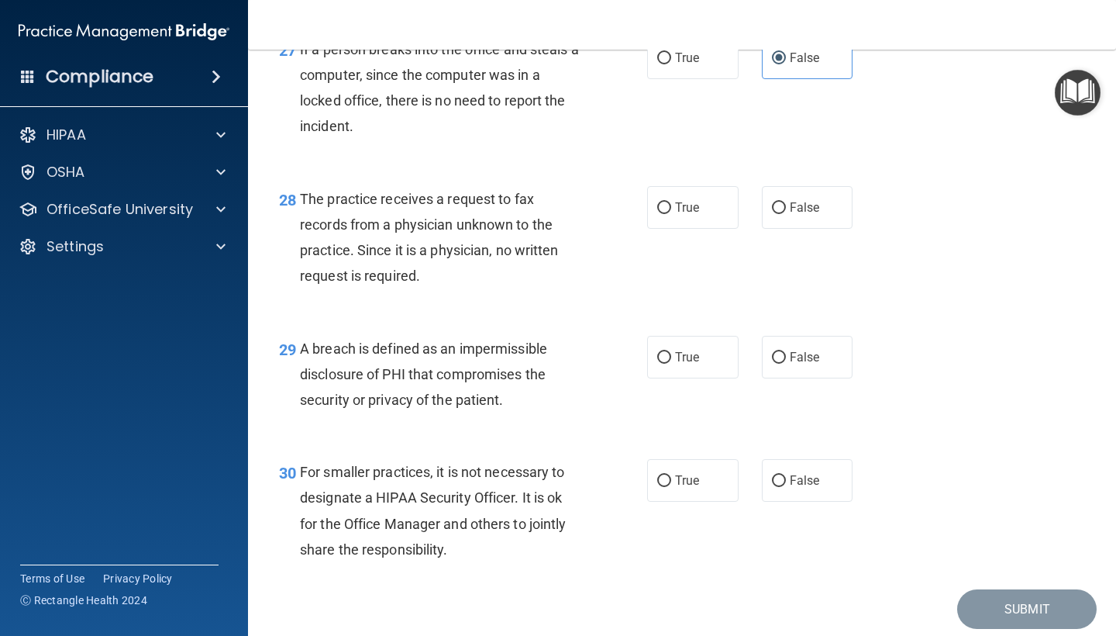
scroll to position [3819, 0]
click at [701, 209] on label "True" at bounding box center [692, 206] width 91 height 43
click at [671, 209] on input "True" at bounding box center [664, 208] width 14 height 12
radio input "true"
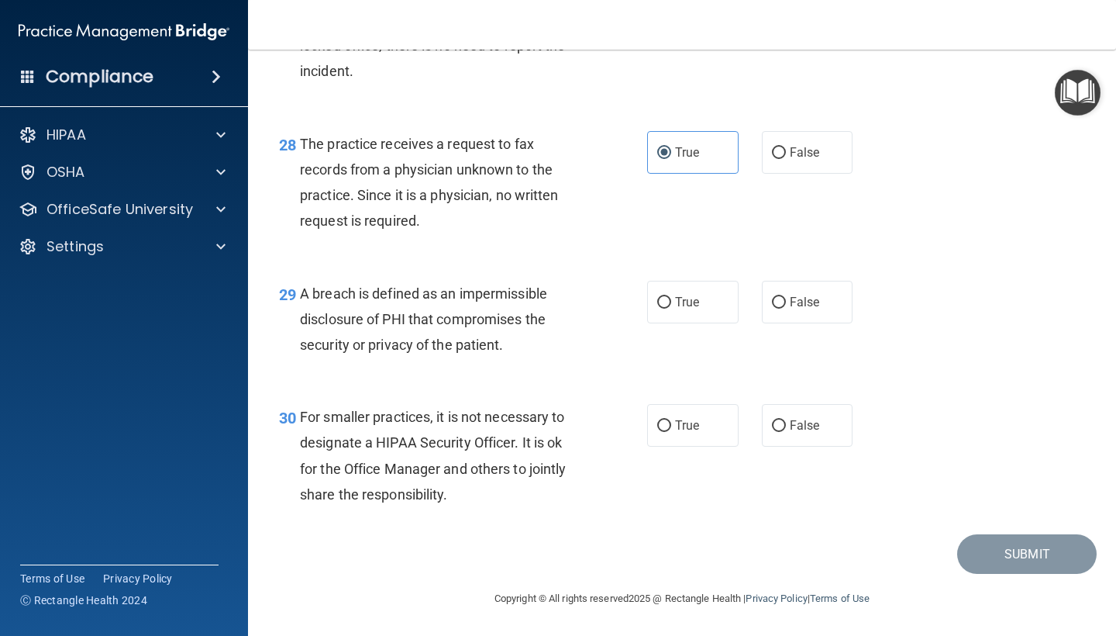
scroll to position [3879, 0]
click at [707, 308] on label "True" at bounding box center [692, 302] width 91 height 43
click at [671, 308] on input "True" at bounding box center [664, 303] width 14 height 12
radio input "true"
click at [781, 408] on label "False" at bounding box center [807, 425] width 91 height 43
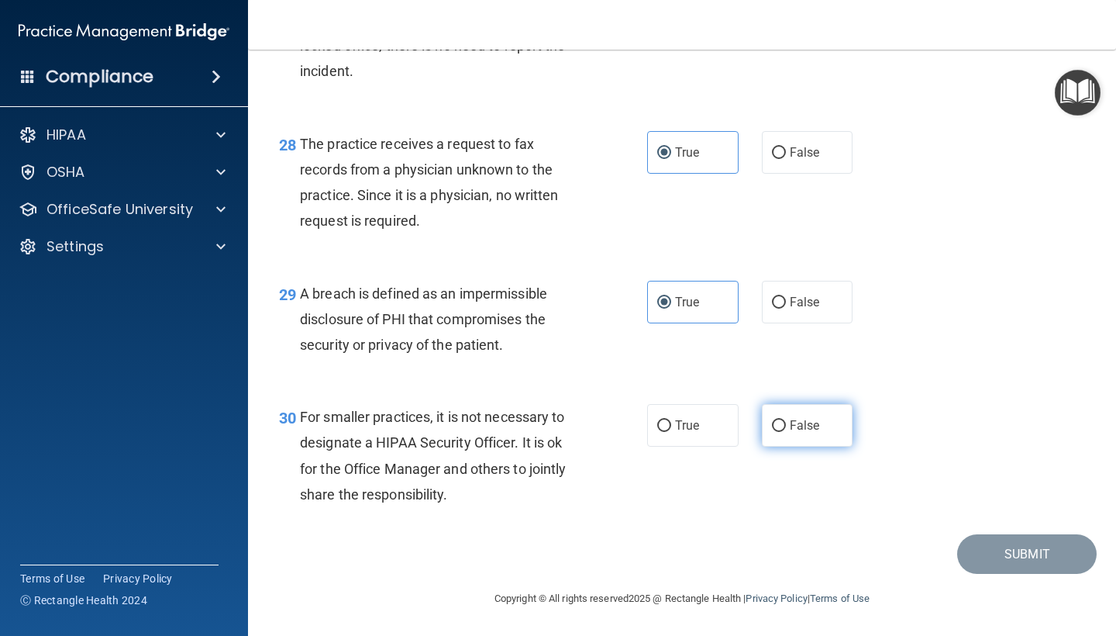
click at [781, 420] on input "False" at bounding box center [779, 426] width 14 height 12
radio input "true"
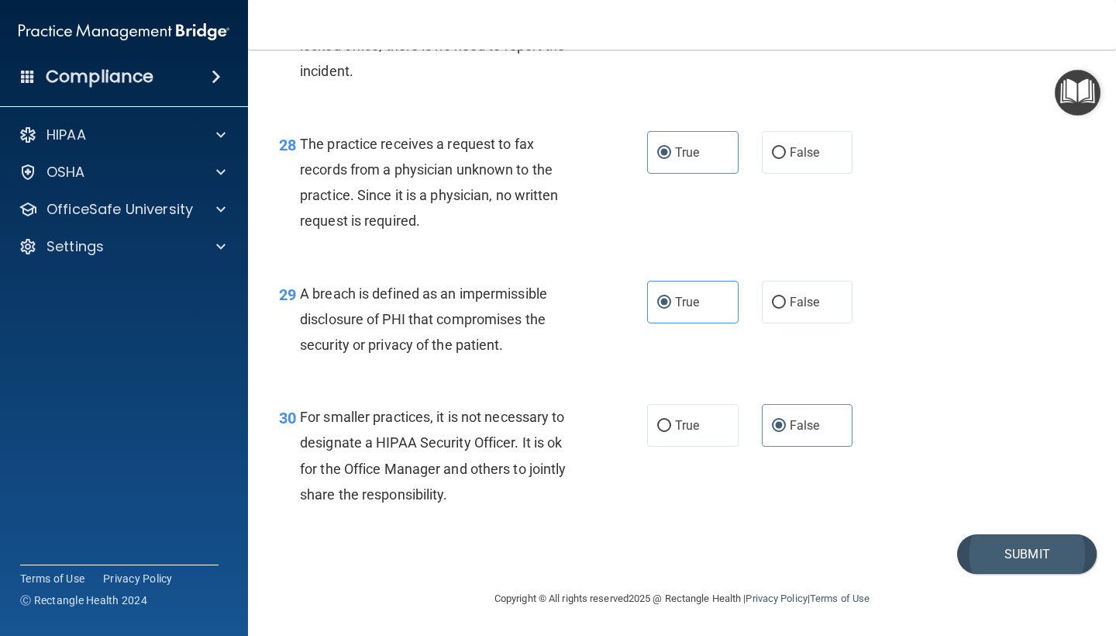
click at [1001, 553] on button "Submit" at bounding box center [1027, 554] width 140 height 40
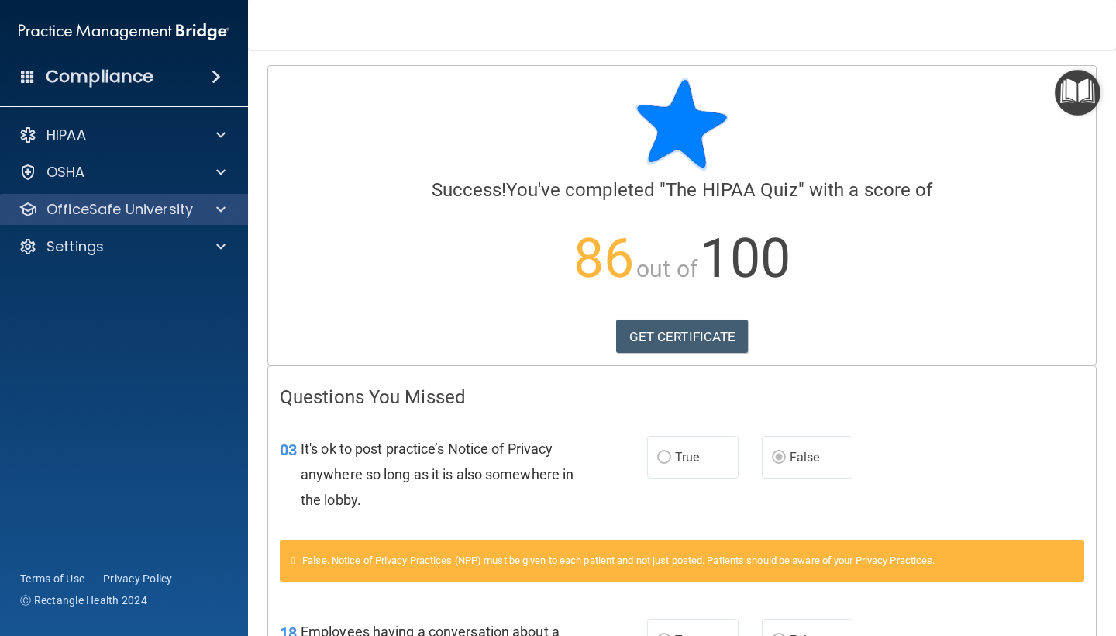
click at [167, 205] on p "OfficeSafe University" at bounding box center [120, 209] width 146 height 19
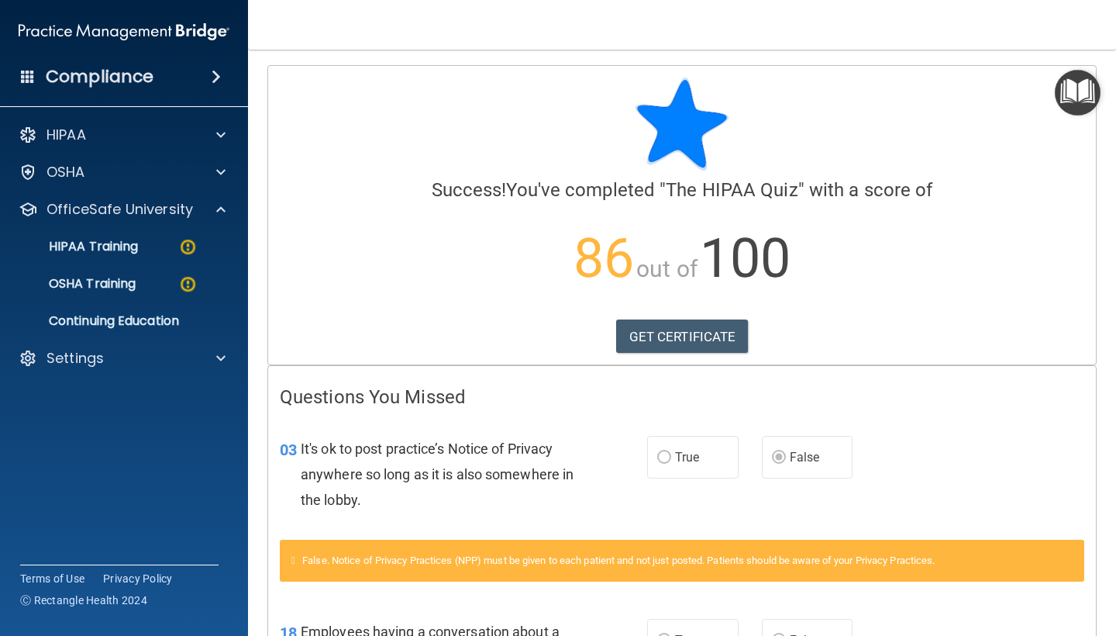
click at [509, 308] on p "86 out of 100" at bounding box center [682, 258] width 804 height 100
click at [164, 242] on div "HIPAA Training" at bounding box center [116, 247] width 212 height 16
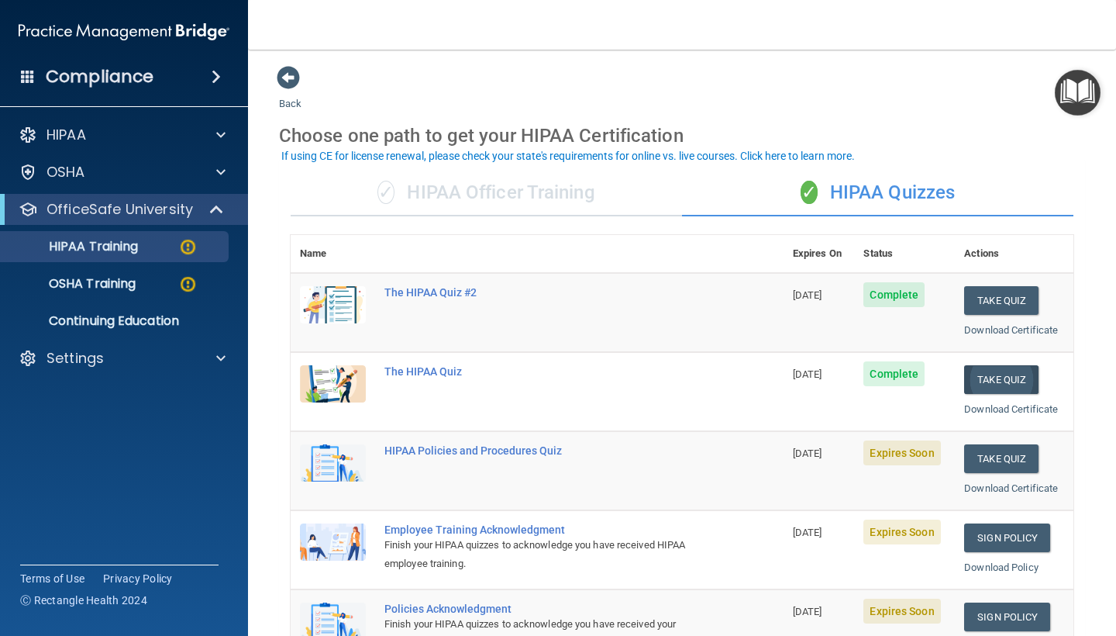
click at [1003, 381] on button "Take Quiz" at bounding box center [1001, 379] width 74 height 29
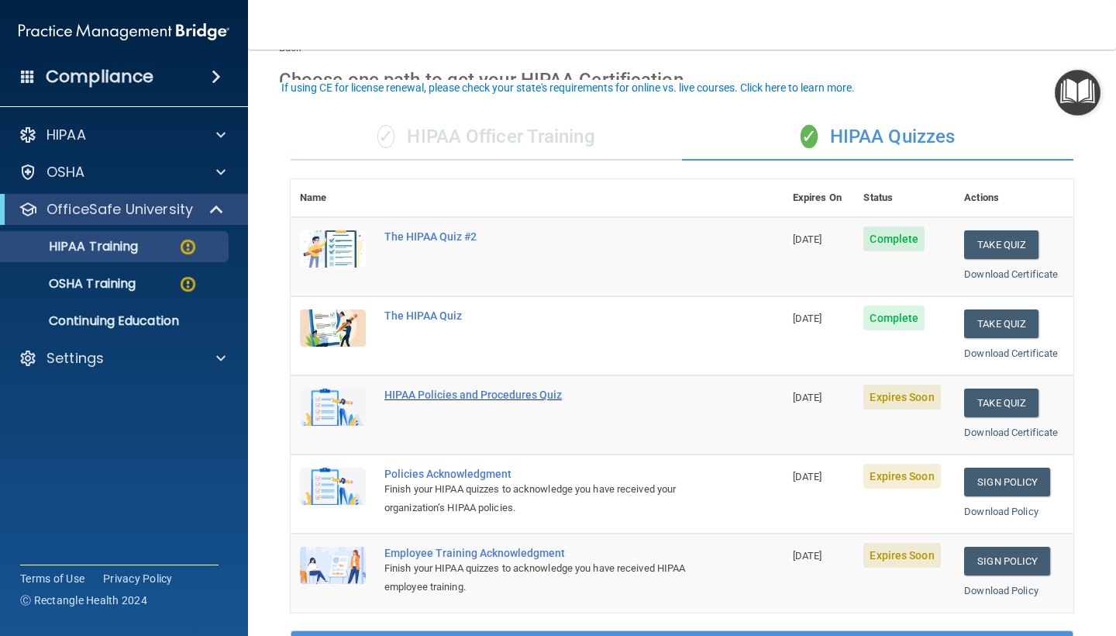
scroll to position [71, 0]
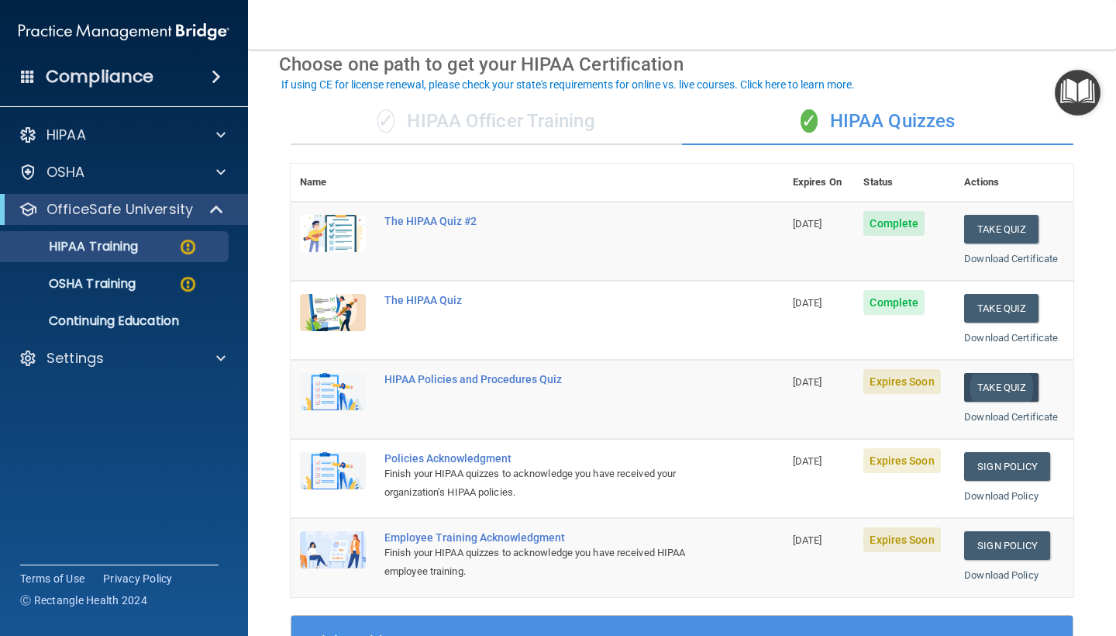
click at [1006, 377] on button "Take Quiz" at bounding box center [1001, 387] width 74 height 29
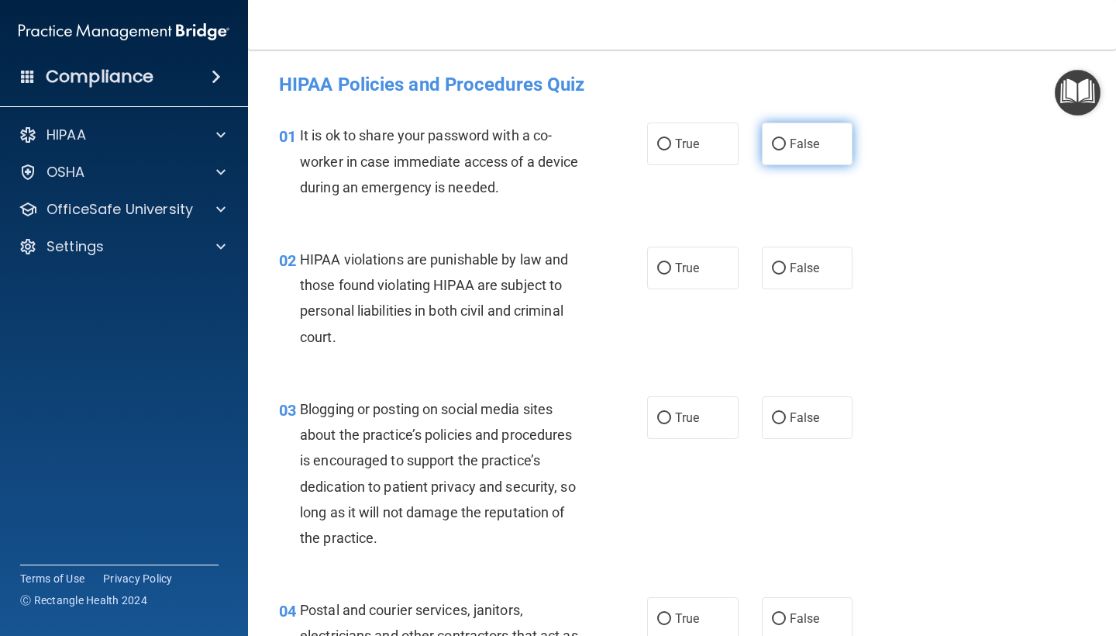
click at [845, 134] on label "False" at bounding box center [807, 143] width 91 height 43
click at [786, 139] on input "False" at bounding box center [779, 145] width 14 height 12
radio input "true"
click at [696, 276] on label "True" at bounding box center [692, 267] width 91 height 43
click at [671, 274] on input "True" at bounding box center [664, 269] width 14 height 12
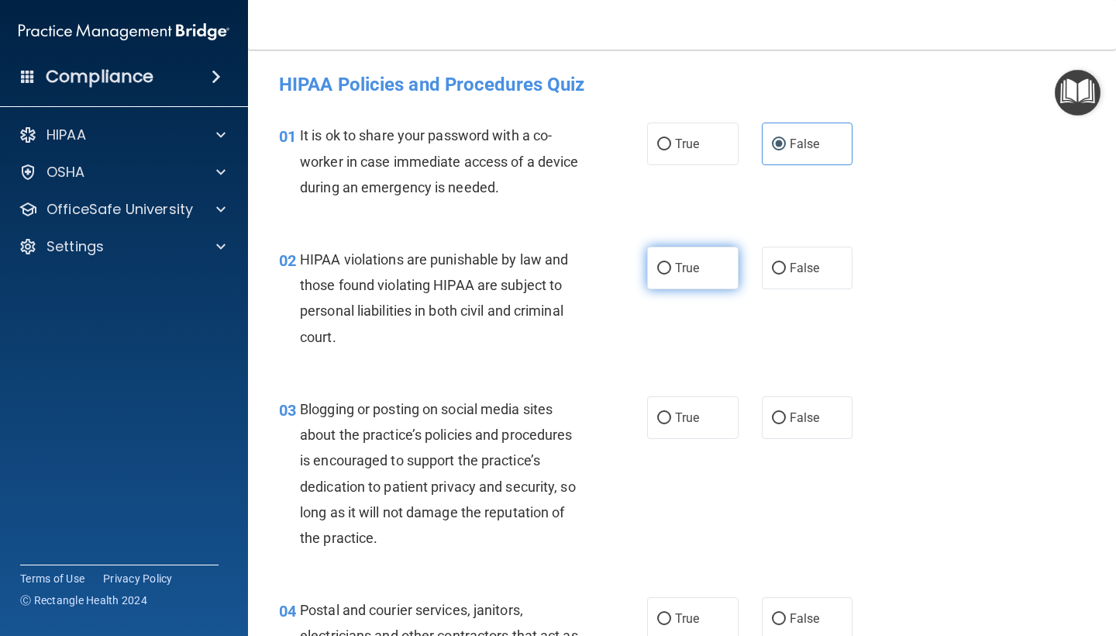
radio input "true"
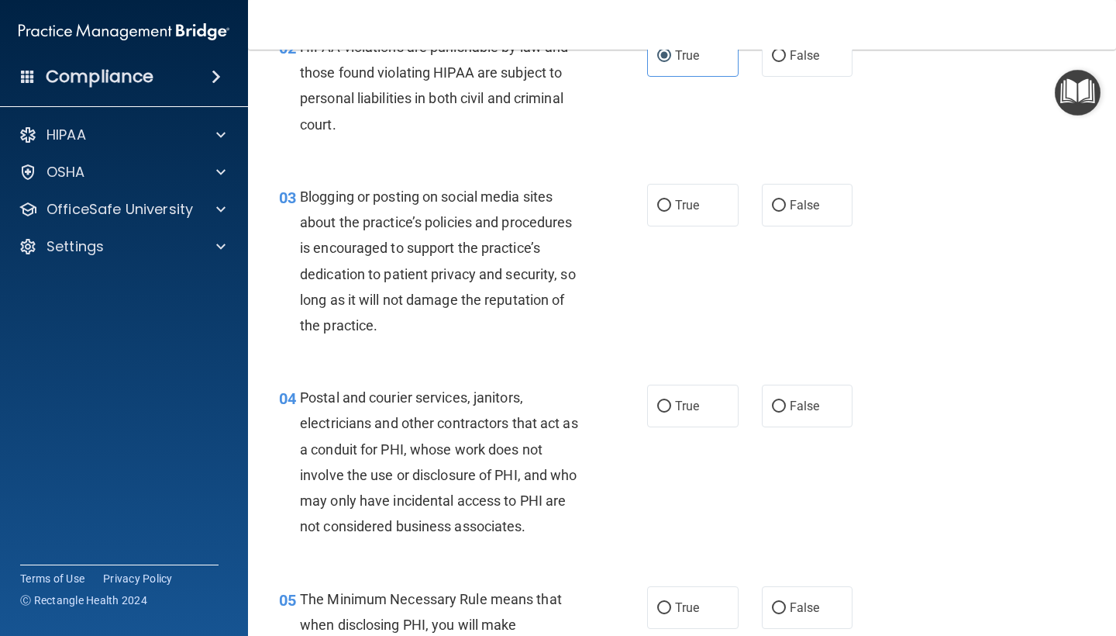
scroll to position [213, 0]
click at [832, 202] on label "False" at bounding box center [807, 204] width 91 height 43
click at [786, 202] on input "False" at bounding box center [779, 205] width 14 height 12
radio input "true"
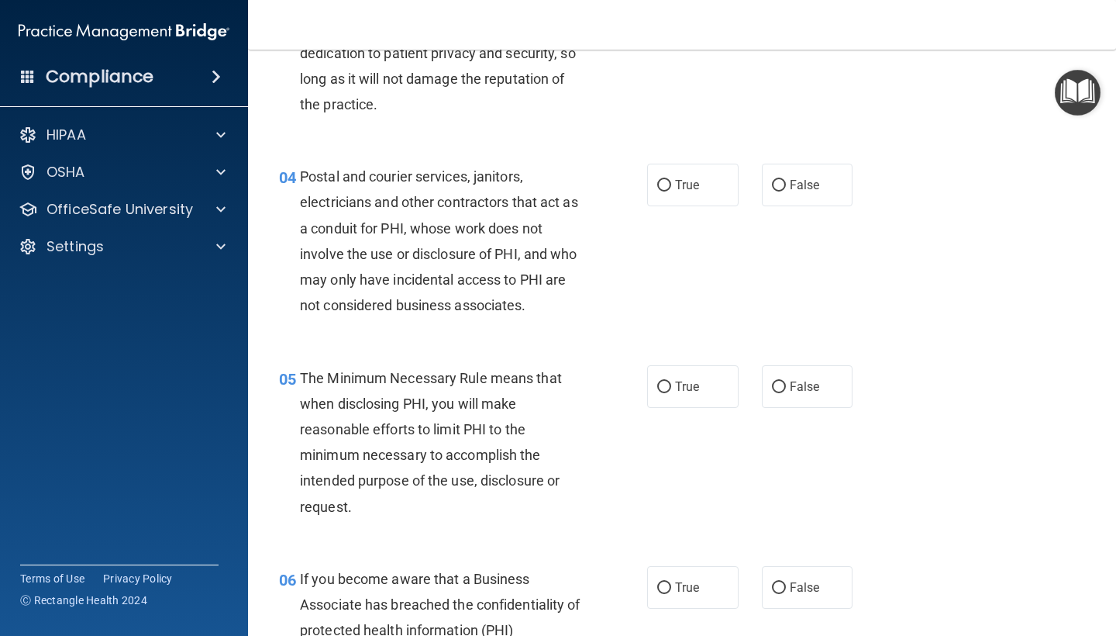
scroll to position [448, 0]
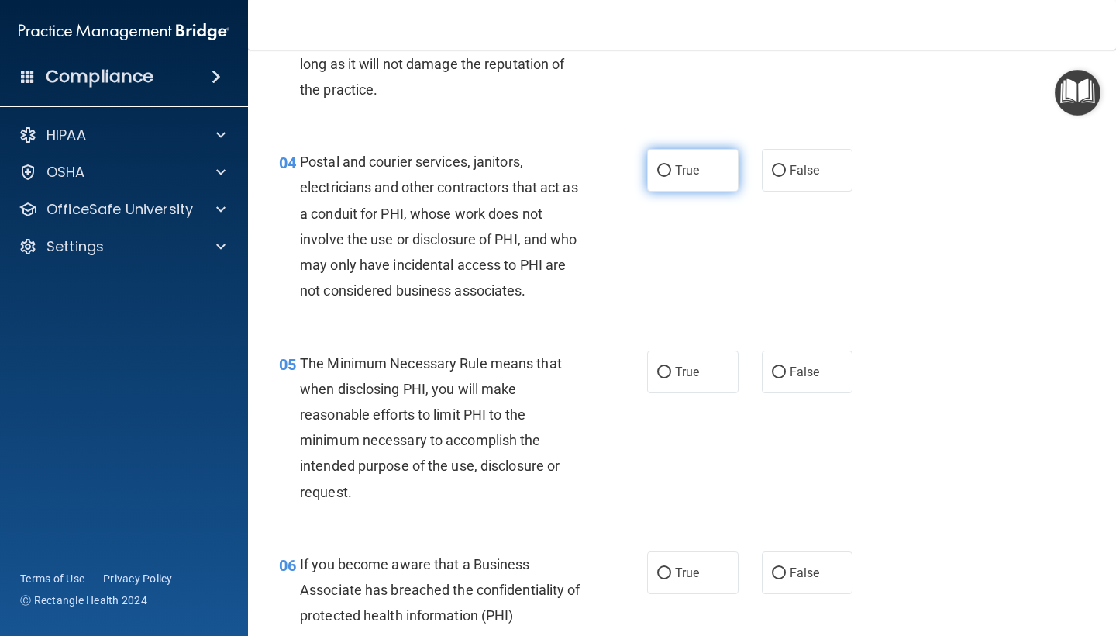
click at [679, 168] on span "True" at bounding box center [687, 170] width 24 height 15
click at [671, 168] on input "True" at bounding box center [664, 171] width 14 height 12
radio input "true"
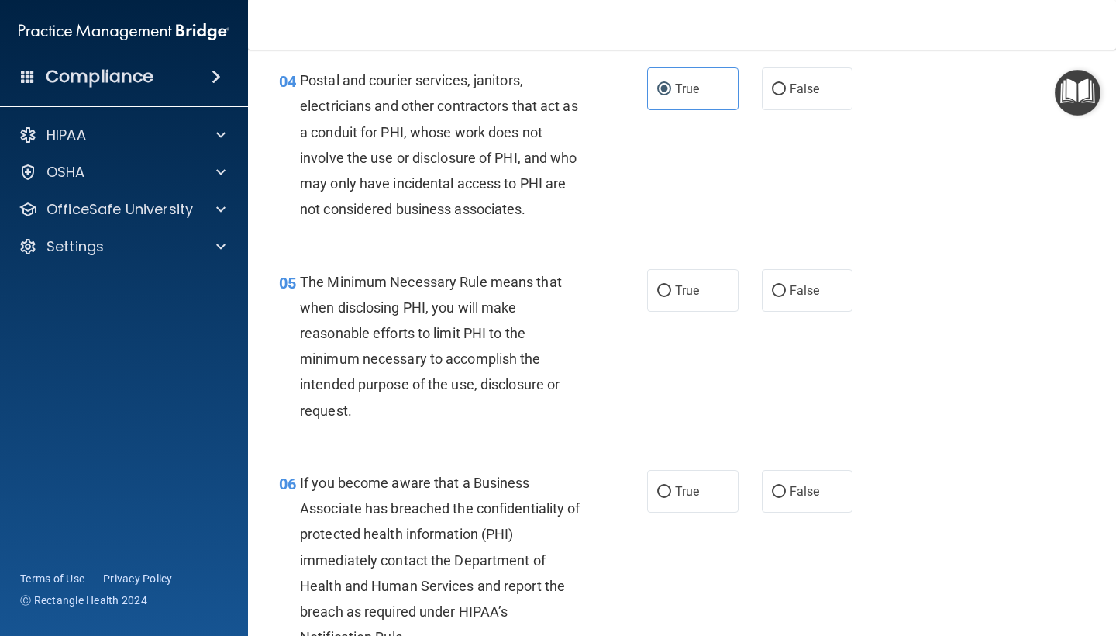
scroll to position [529, 0]
click at [682, 284] on span "True" at bounding box center [687, 291] width 24 height 15
click at [671, 286] on input "True" at bounding box center [664, 292] width 14 height 12
radio input "true"
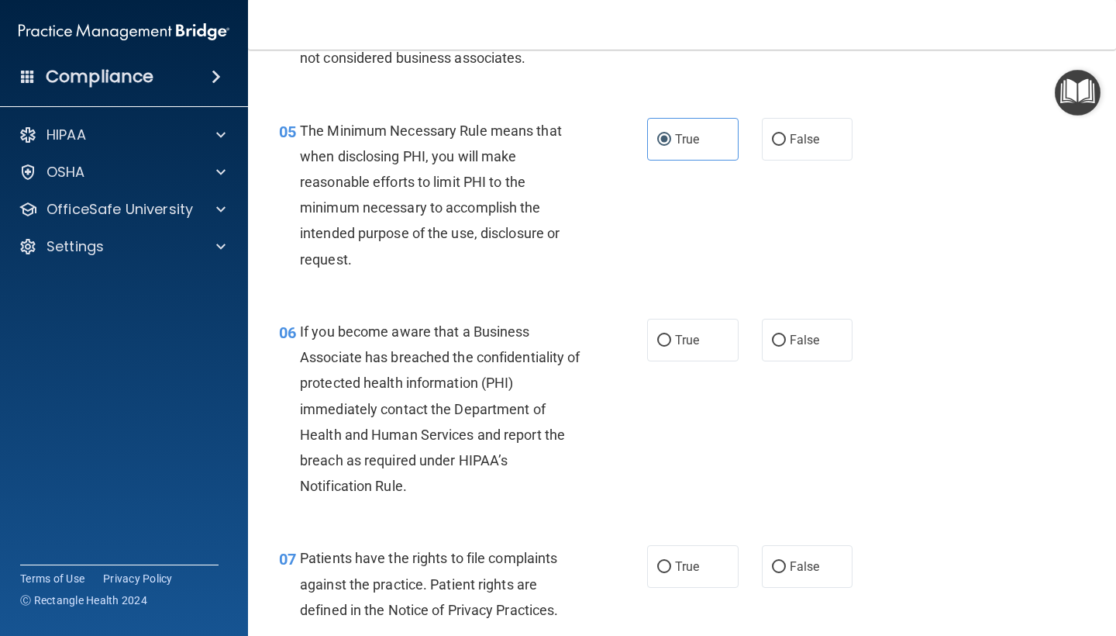
scroll to position [684, 0]
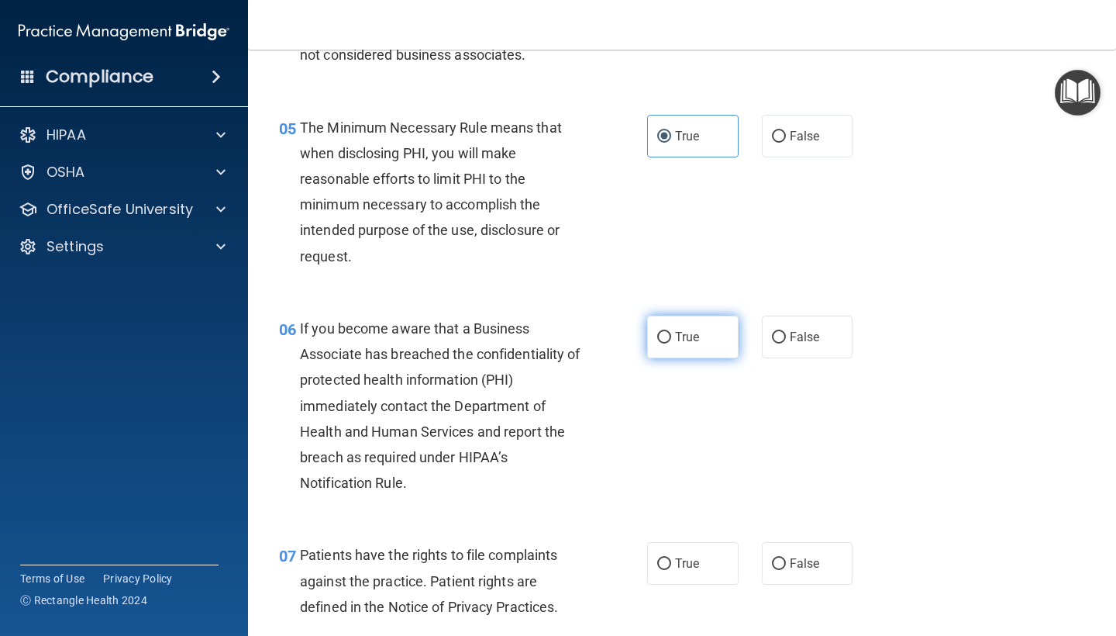
click at [660, 332] on input "True" at bounding box center [664, 338] width 14 height 12
radio input "true"
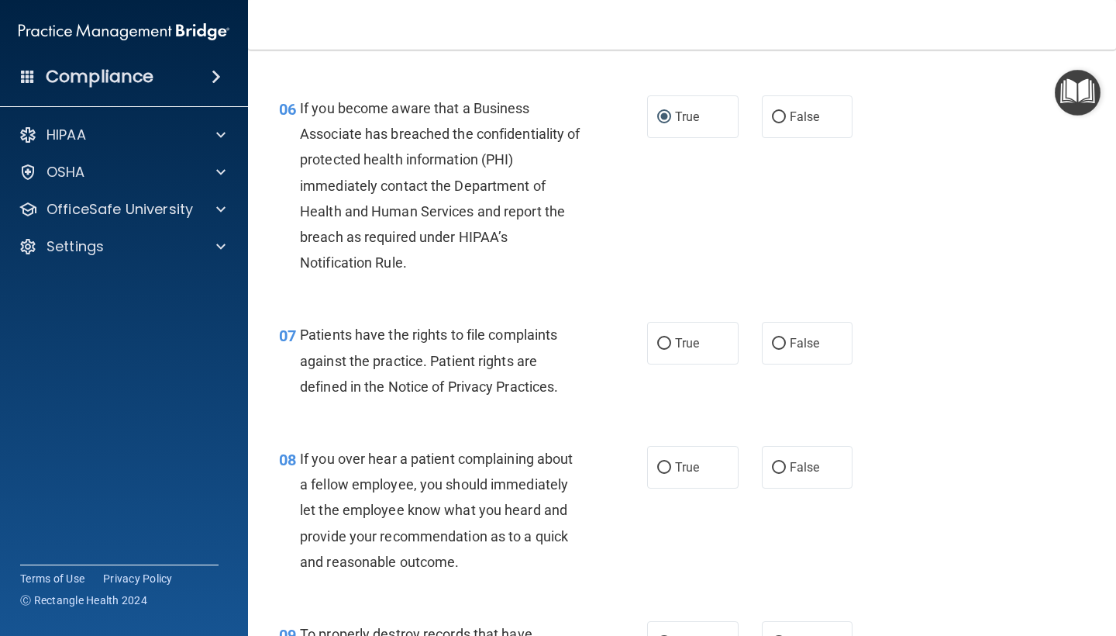
scroll to position [905, 0]
click at [680, 334] on span "True" at bounding box center [687, 341] width 24 height 15
click at [671, 336] on input "True" at bounding box center [664, 342] width 14 height 12
radio input "true"
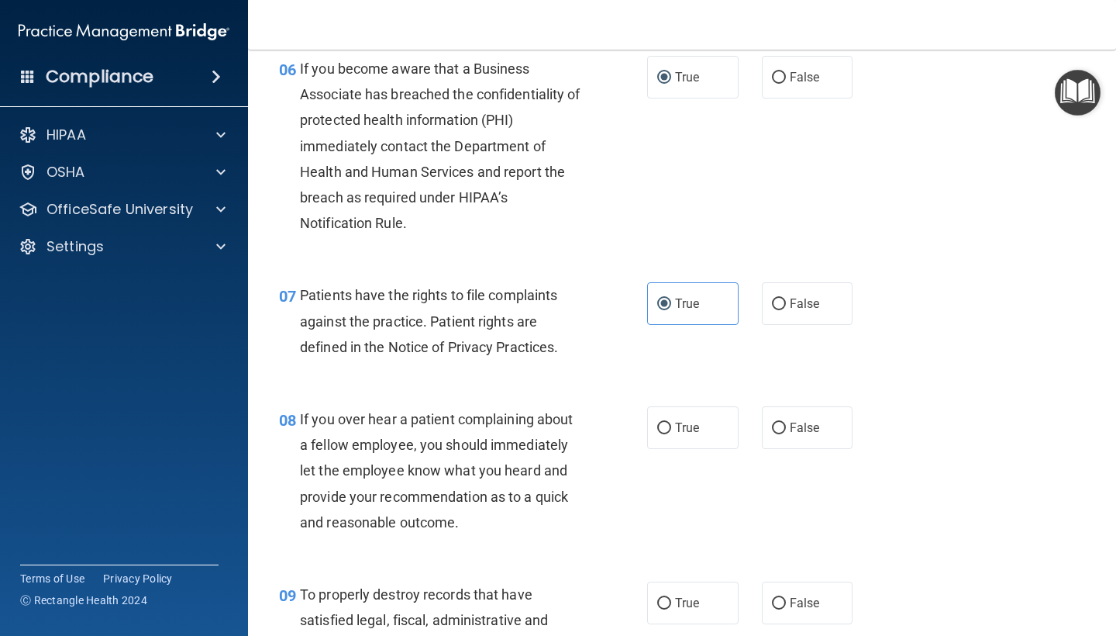
scroll to position [956, 0]
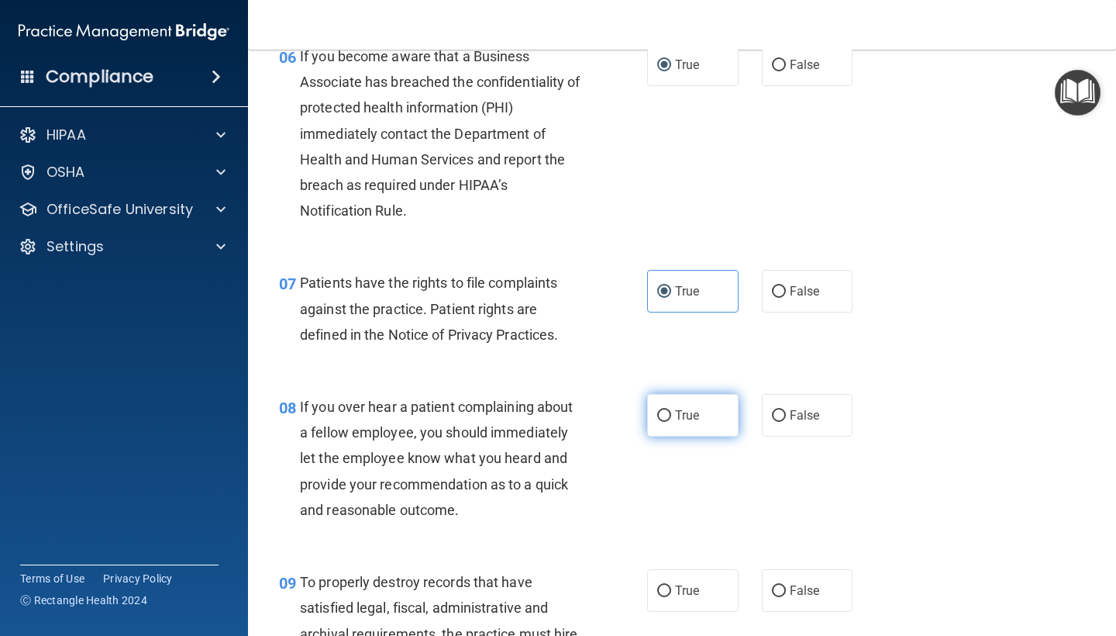
click at [677, 395] on label "True" at bounding box center [692, 415] width 91 height 43
click at [671, 410] on input "True" at bounding box center [664, 416] width 14 height 12
radio input "true"
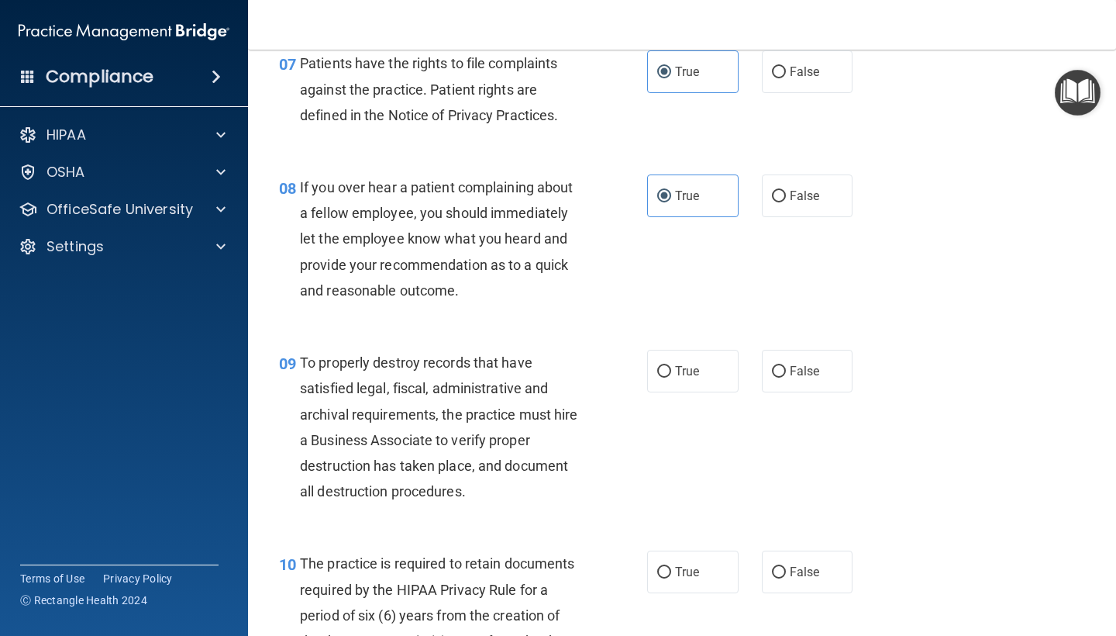
scroll to position [1176, 0]
click at [689, 375] on label "True" at bounding box center [692, 370] width 91 height 43
click at [671, 375] on input "True" at bounding box center [664, 371] width 14 height 12
radio input "true"
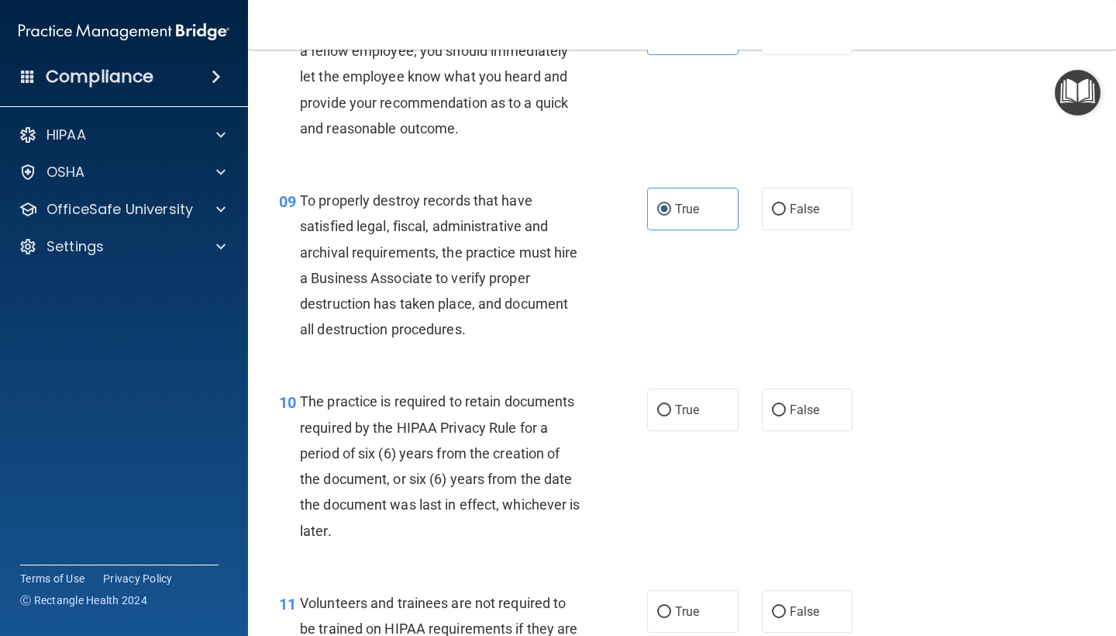
scroll to position [1338, 0]
click at [665, 408] on label "True" at bounding box center [692, 409] width 91 height 43
click at [665, 408] on input "True" at bounding box center [664, 410] width 14 height 12
radio input "true"
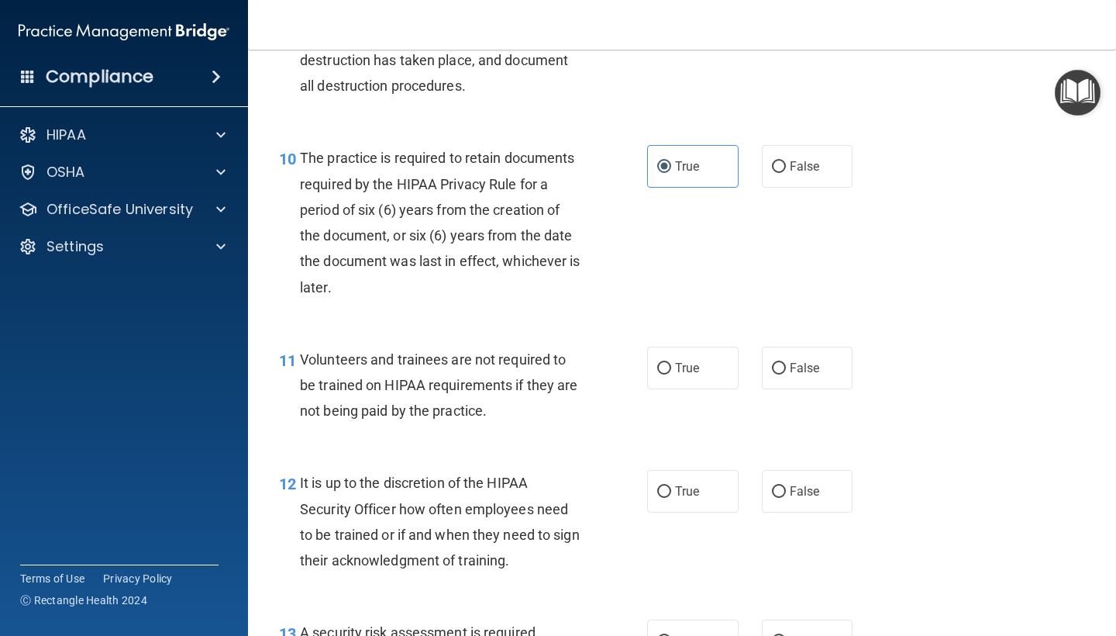
scroll to position [1581, 0]
click at [797, 346] on label "False" at bounding box center [807, 367] width 91 height 43
click at [786, 362] on input "False" at bounding box center [779, 368] width 14 height 12
radio input "true"
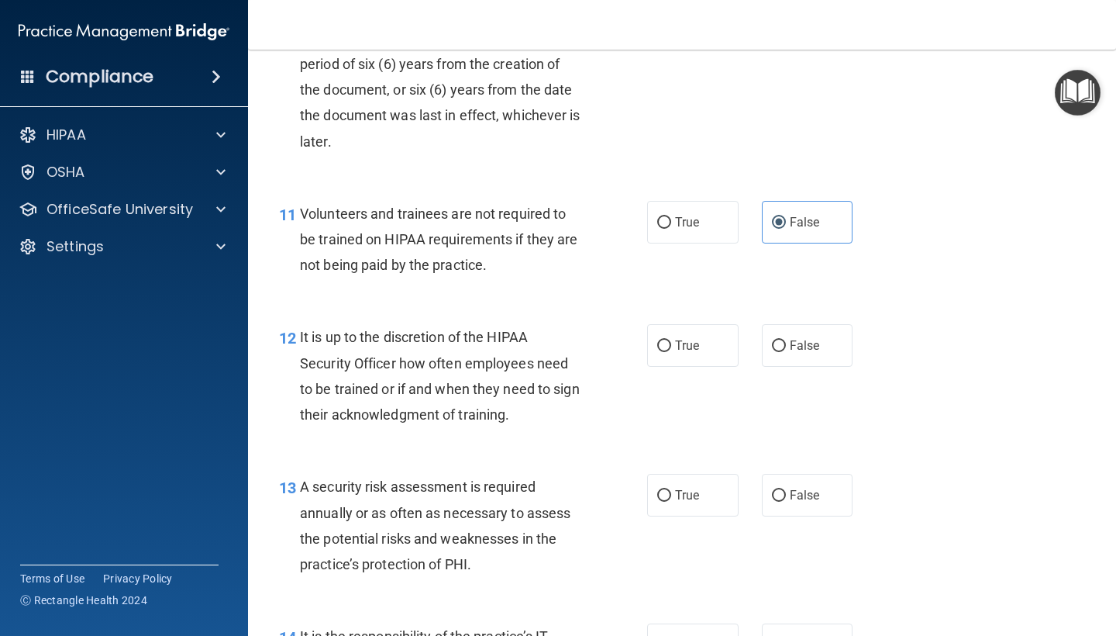
scroll to position [1727, 0]
click at [841, 332] on label "False" at bounding box center [807, 344] width 91 height 43
click at [786, 339] on input "False" at bounding box center [779, 345] width 14 height 12
radio input "true"
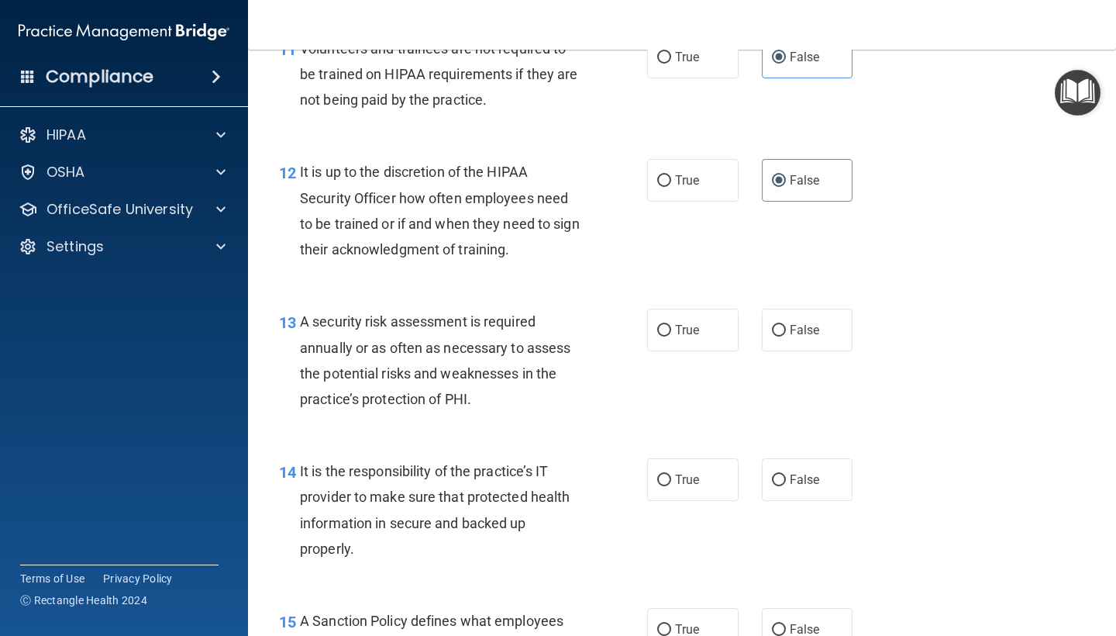
scroll to position [1892, 0]
click at [686, 322] on span "True" at bounding box center [687, 329] width 24 height 15
click at [671, 324] on input "True" at bounding box center [664, 330] width 14 height 12
radio input "true"
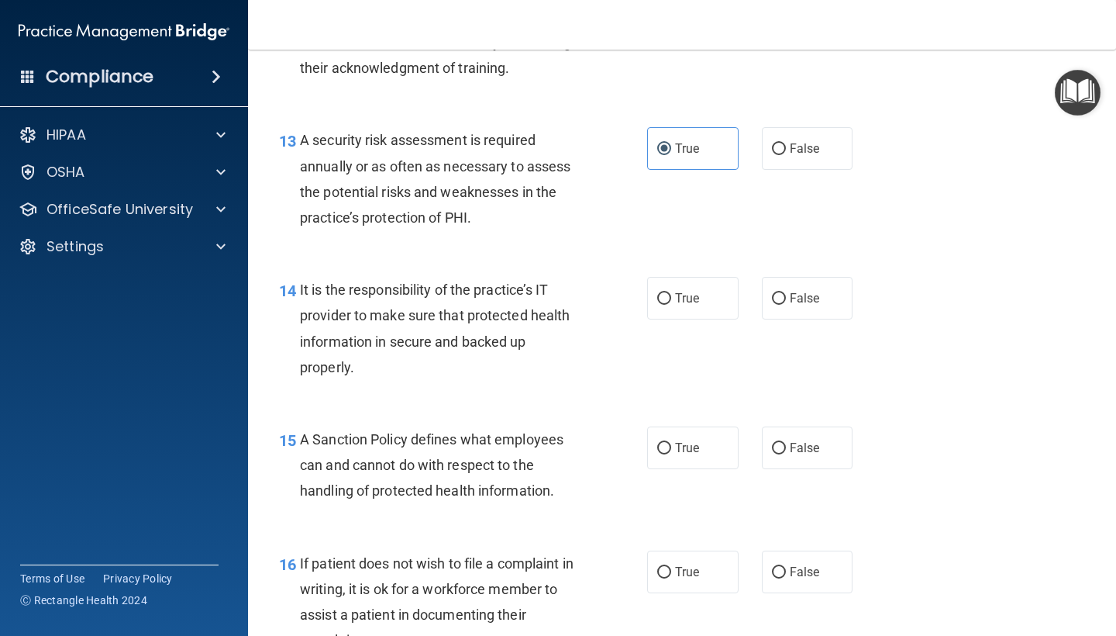
scroll to position [2073, 0]
click at [708, 288] on label "True" at bounding box center [692, 297] width 91 height 43
click at [671, 292] on input "True" at bounding box center [664, 298] width 14 height 12
radio input "true"
click at [837, 281] on label "False" at bounding box center [807, 297] width 91 height 43
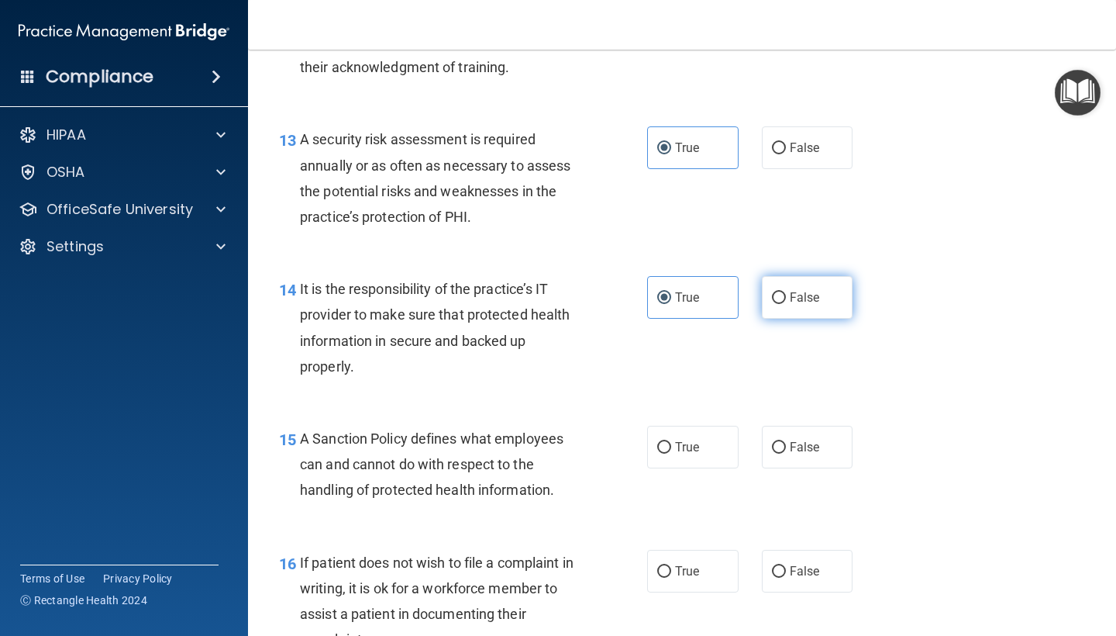
click at [786, 292] on input "False" at bounding box center [779, 298] width 14 height 12
radio input "true"
radio input "false"
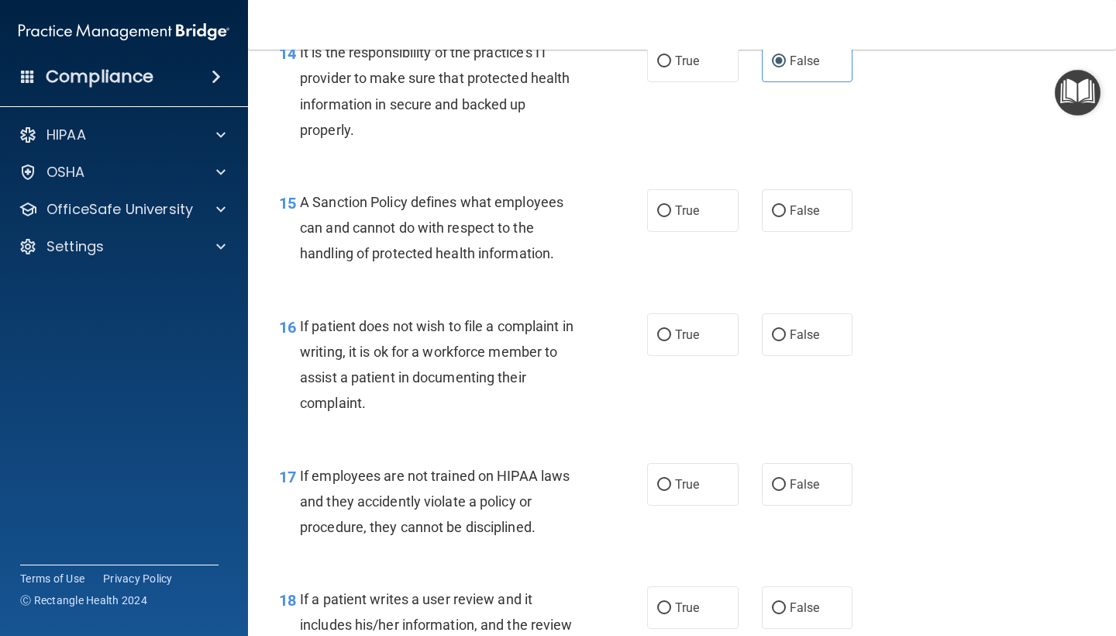
scroll to position [2310, 0]
click at [667, 205] on input "True" at bounding box center [664, 211] width 14 height 12
radio input "true"
click at [674, 329] on label "True" at bounding box center [692, 333] width 91 height 43
click at [671, 329] on input "True" at bounding box center [664, 335] width 14 height 12
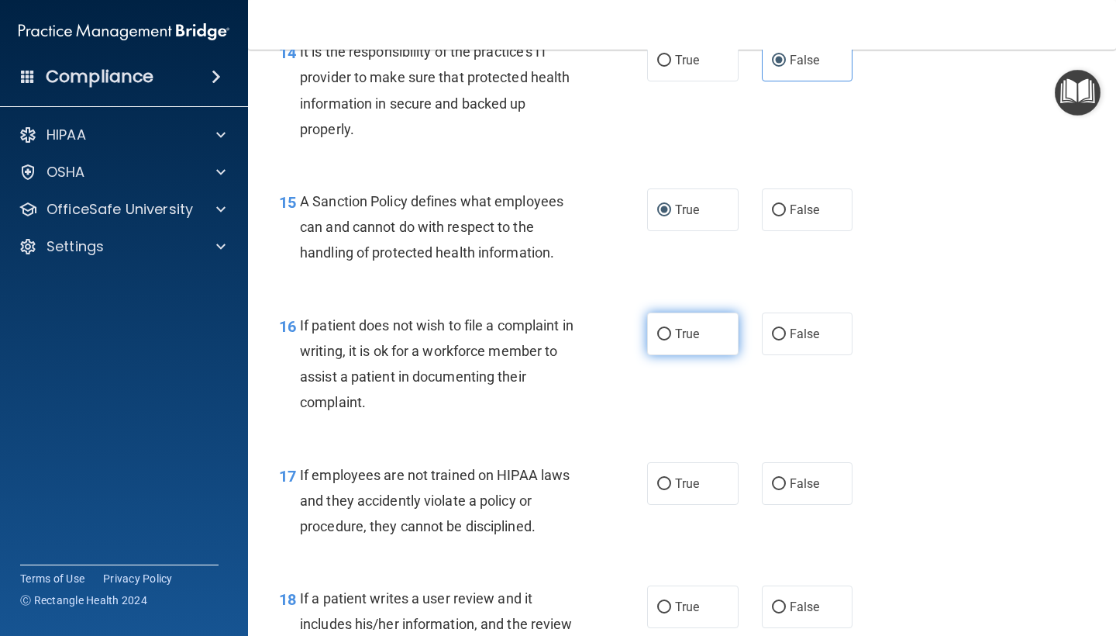
radio input "true"
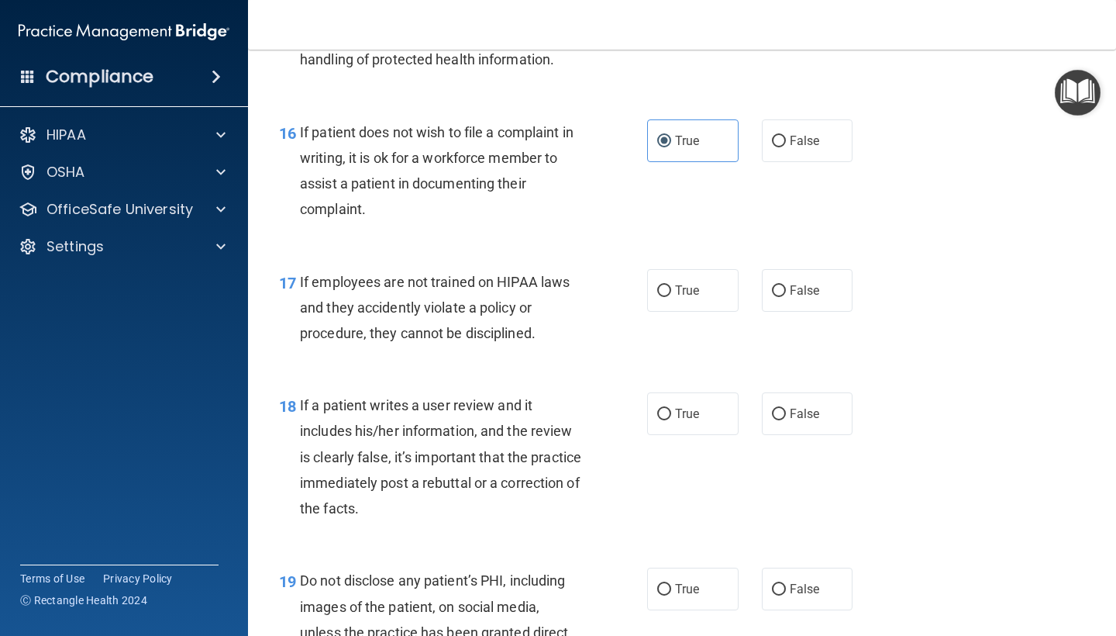
scroll to position [2501, 0]
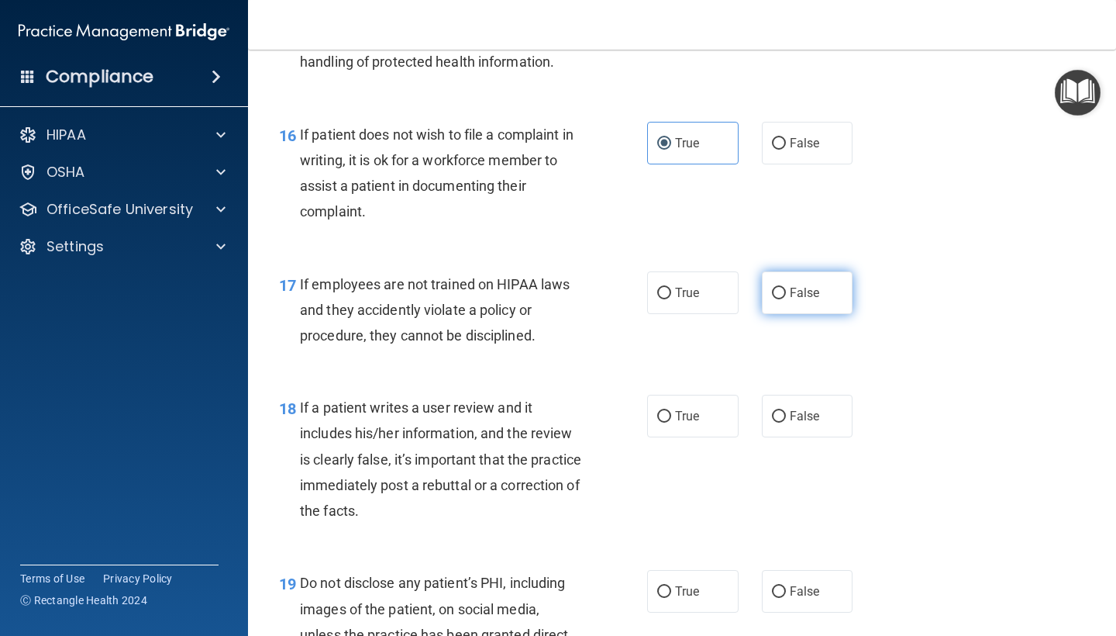
click at [804, 285] on span "False" at bounding box center [805, 292] width 30 height 15
click at [786, 288] on input "False" at bounding box center [779, 294] width 14 height 12
radio input "true"
click at [690, 291] on label "True" at bounding box center [692, 292] width 91 height 43
click at [671, 291] on input "True" at bounding box center [664, 294] width 14 height 12
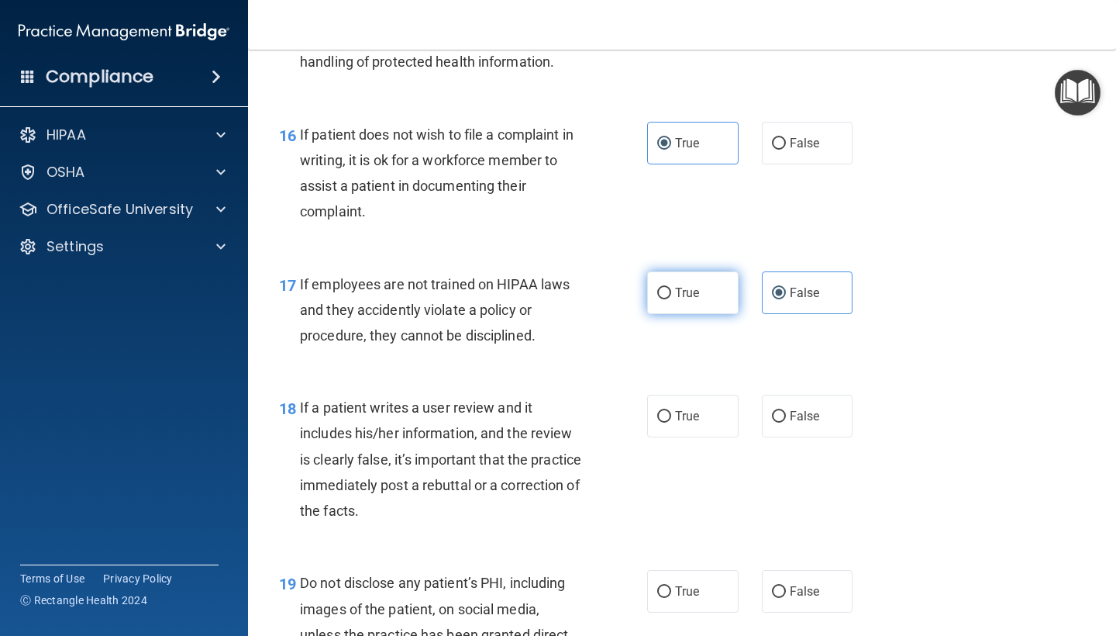
radio input "true"
click at [826, 288] on label "False" at bounding box center [807, 292] width 91 height 43
click at [786, 288] on input "False" at bounding box center [779, 294] width 14 height 12
radio input "true"
radio input "false"
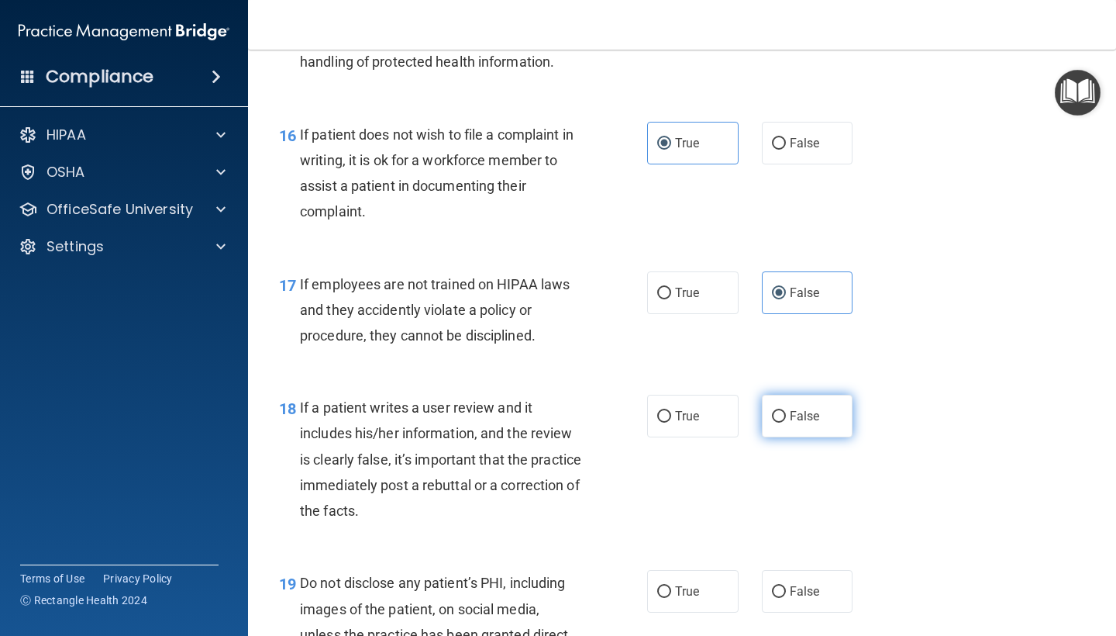
click at [790, 408] on span "False" at bounding box center [805, 415] width 30 height 15
click at [786, 411] on input "False" at bounding box center [779, 417] width 14 height 12
radio input "true"
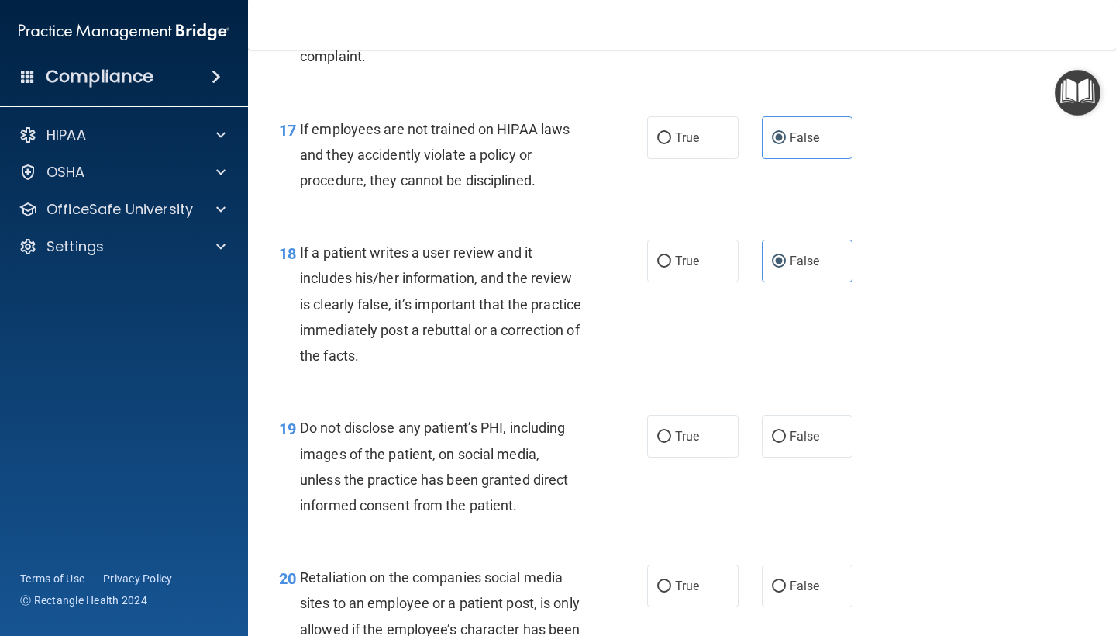
scroll to position [2657, 0]
click at [690, 428] on span "True" at bounding box center [687, 435] width 24 height 15
click at [671, 430] on input "True" at bounding box center [664, 436] width 14 height 12
radio input "true"
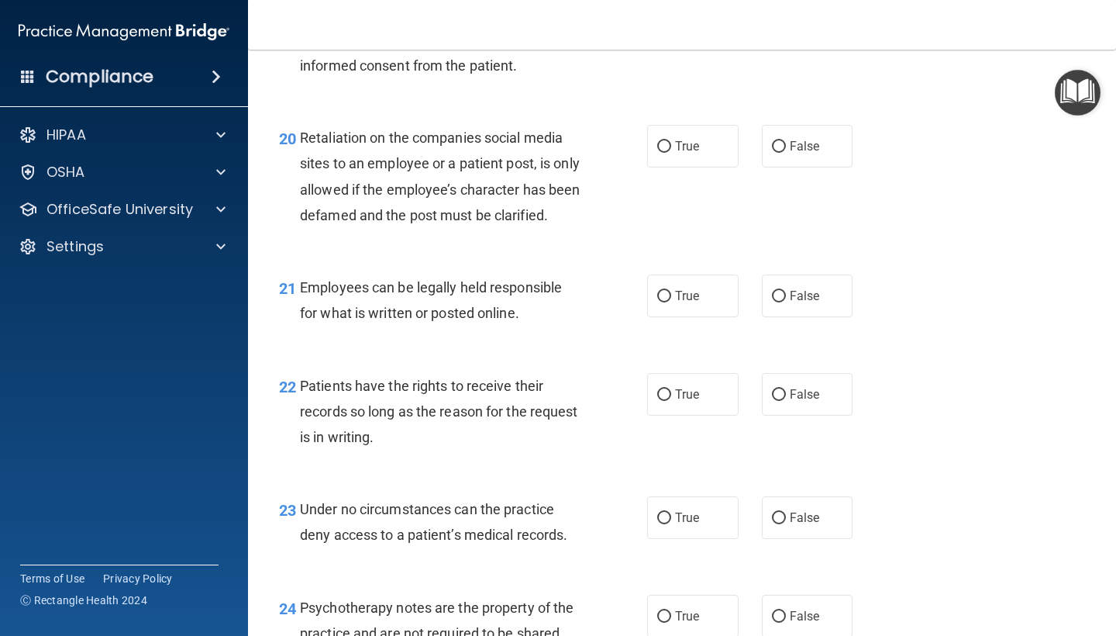
scroll to position [3096, 0]
click at [782, 147] on label "False" at bounding box center [807, 145] width 91 height 43
click at [782, 147] on input "False" at bounding box center [779, 146] width 14 height 12
radio input "true"
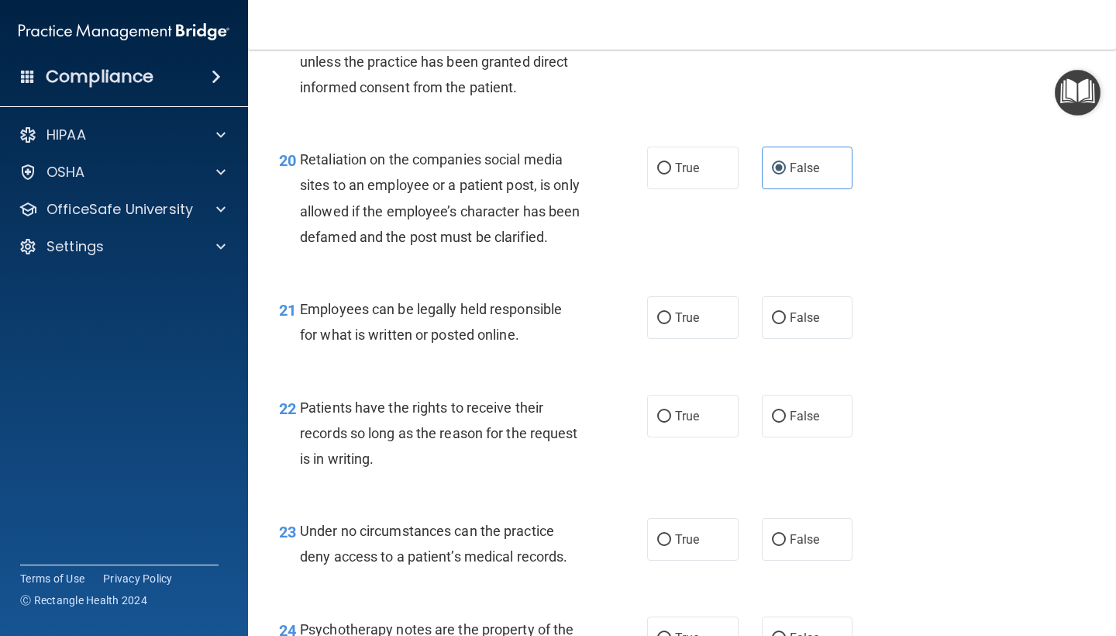
scroll to position [3071, 0]
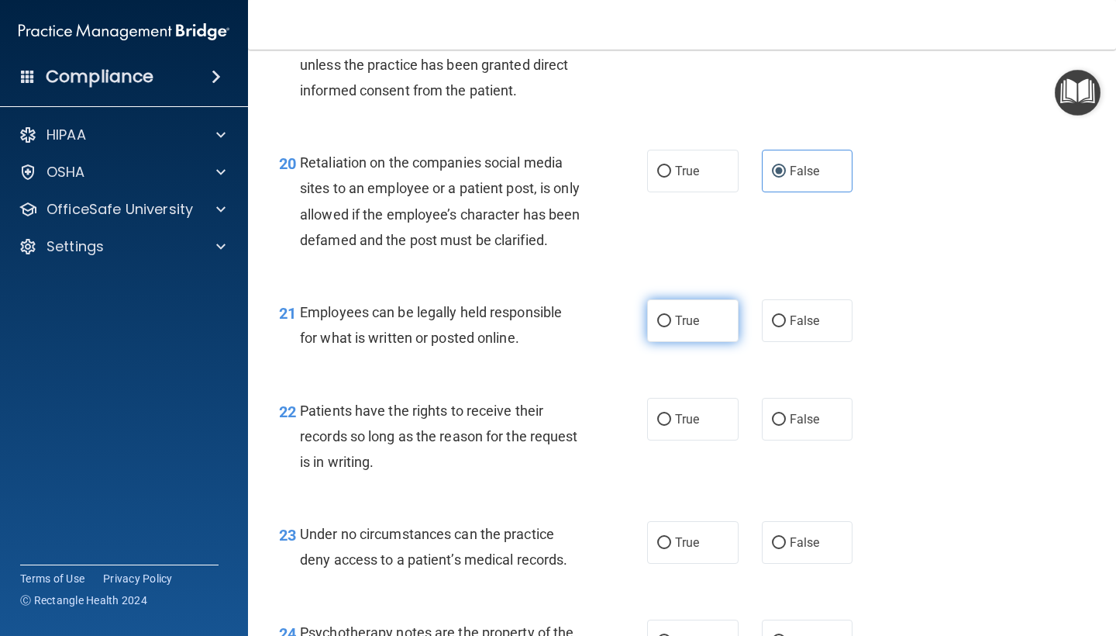
click at [675, 339] on label "True" at bounding box center [692, 320] width 91 height 43
click at [671, 327] on input "True" at bounding box center [664, 321] width 14 height 12
radio input "true"
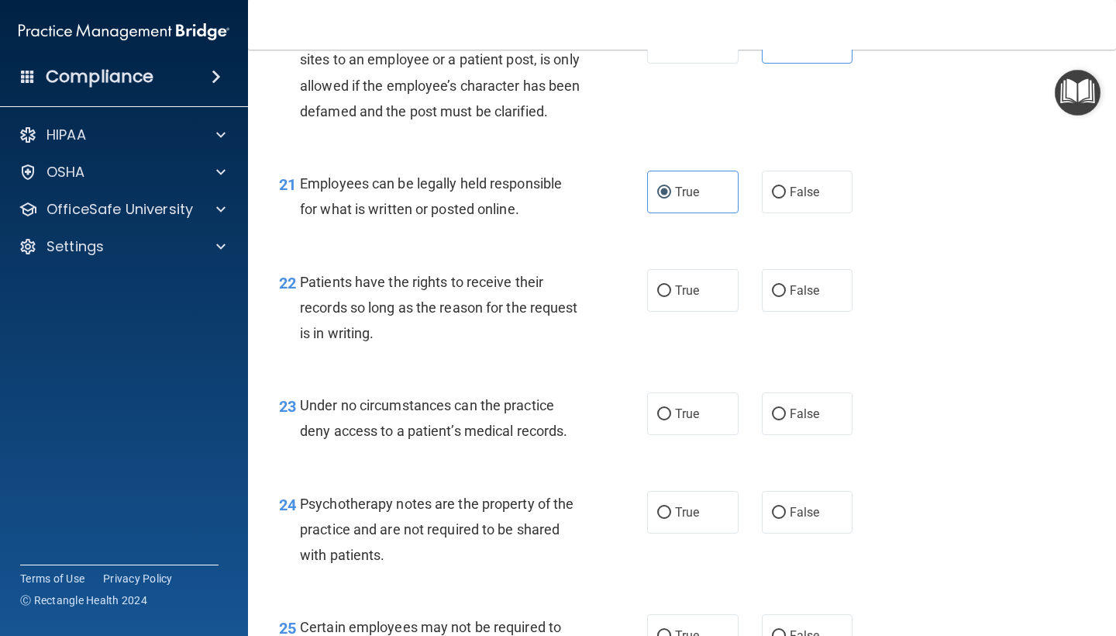
scroll to position [3200, 0]
click at [770, 306] on label "False" at bounding box center [807, 289] width 91 height 43
click at [772, 296] on input "False" at bounding box center [779, 290] width 14 height 12
radio input "true"
click at [792, 420] on span "False" at bounding box center [805, 412] width 30 height 15
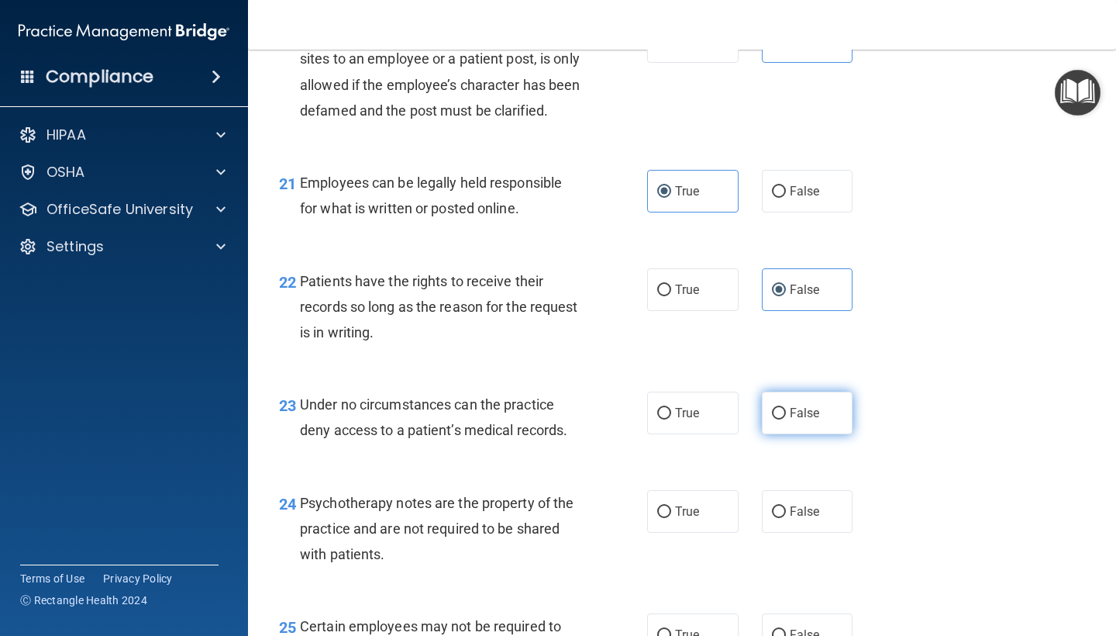
click at [786, 419] on input "False" at bounding box center [779, 414] width 14 height 12
radio input "true"
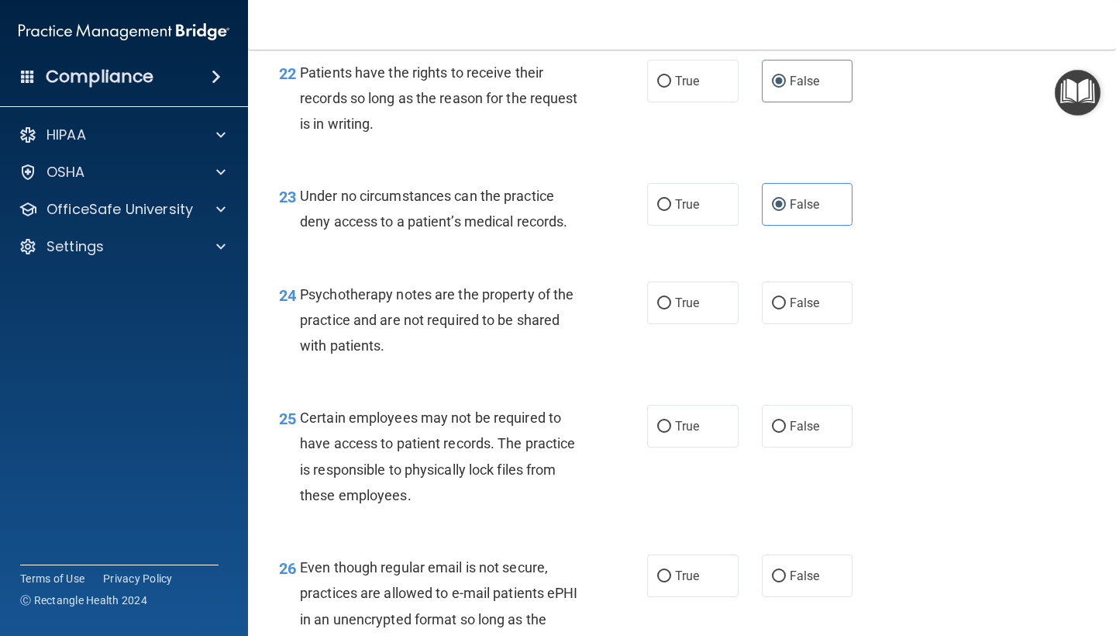
scroll to position [3409, 0]
click at [709, 315] on label "True" at bounding box center [692, 302] width 91 height 43
click at [671, 308] on input "True" at bounding box center [664, 303] width 14 height 12
radio input "true"
click at [668, 432] on input "True" at bounding box center [664, 426] width 14 height 12
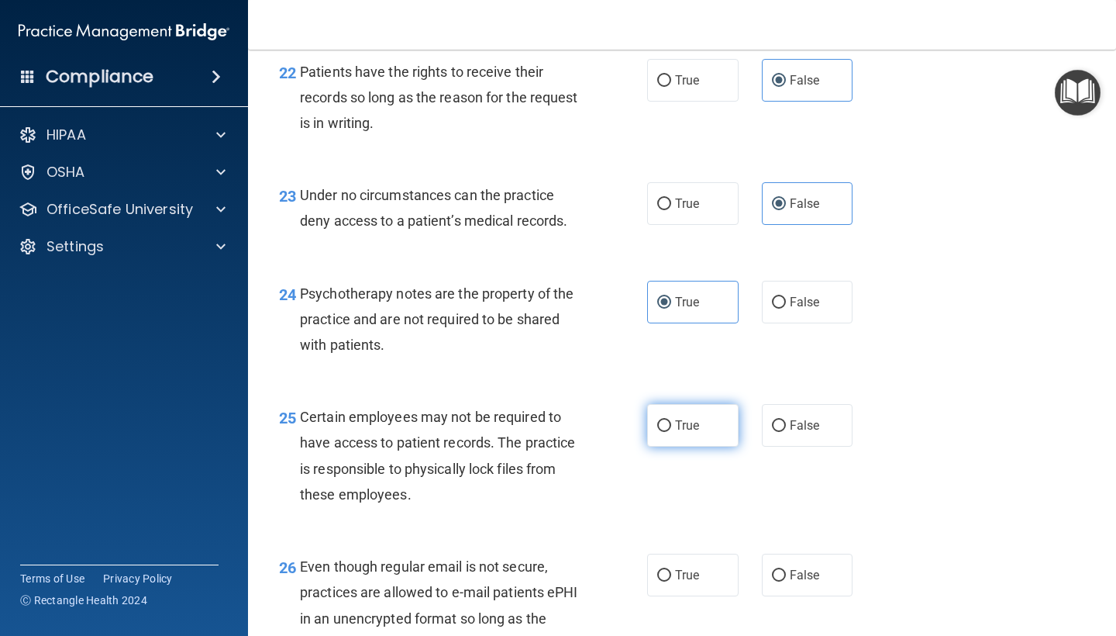
radio input "true"
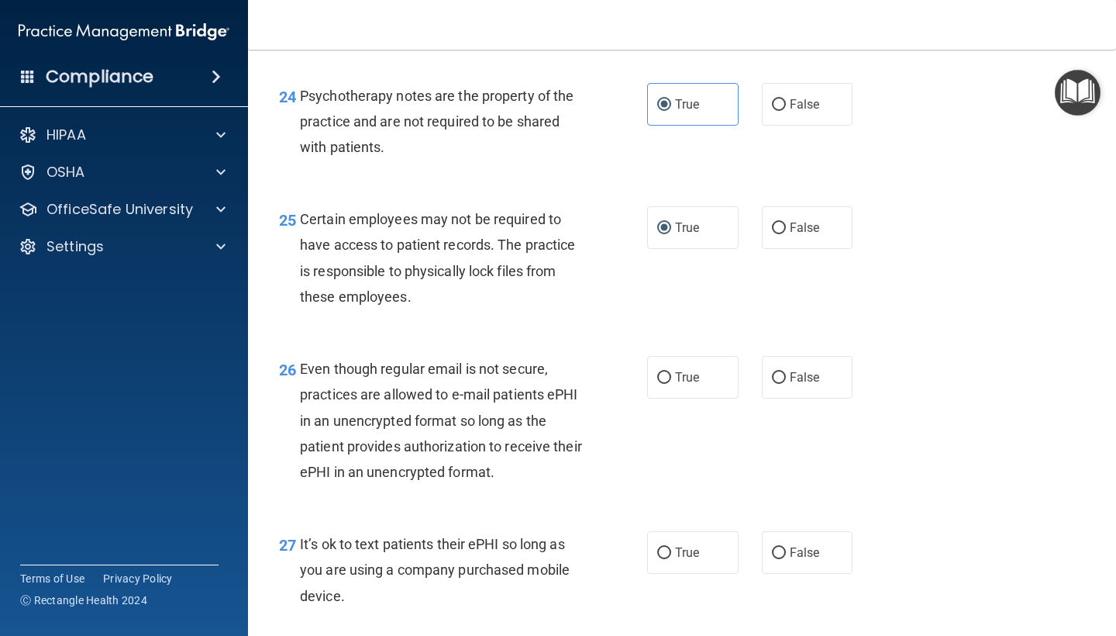
scroll to position [3605, 0]
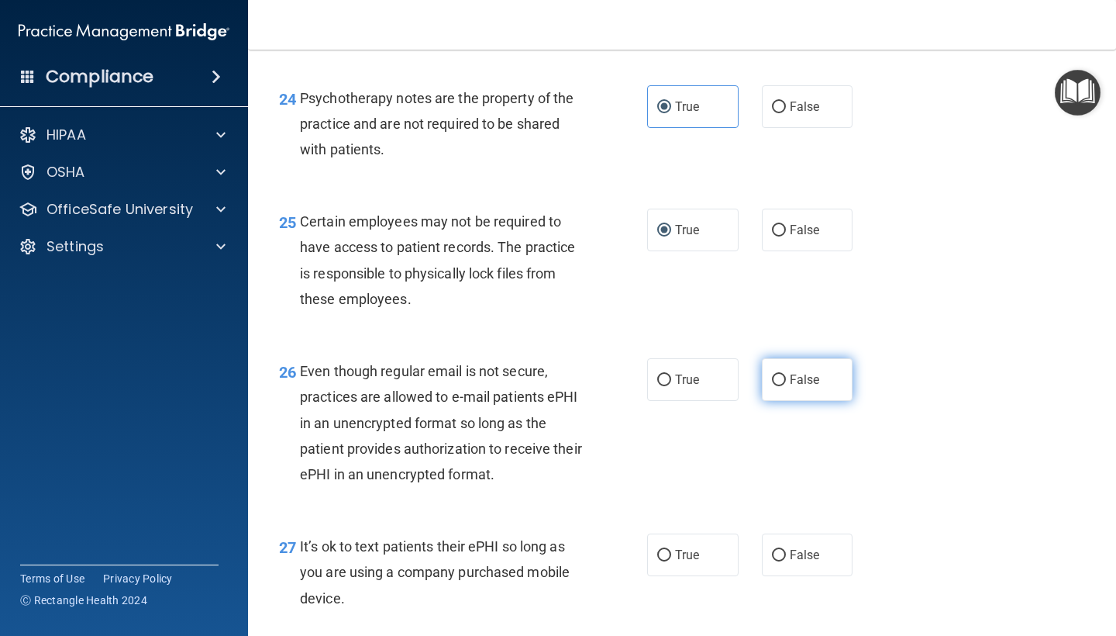
click at [796, 400] on label "False" at bounding box center [807, 379] width 91 height 43
click at [786, 386] on input "False" at bounding box center [779, 380] width 14 height 12
radio input "true"
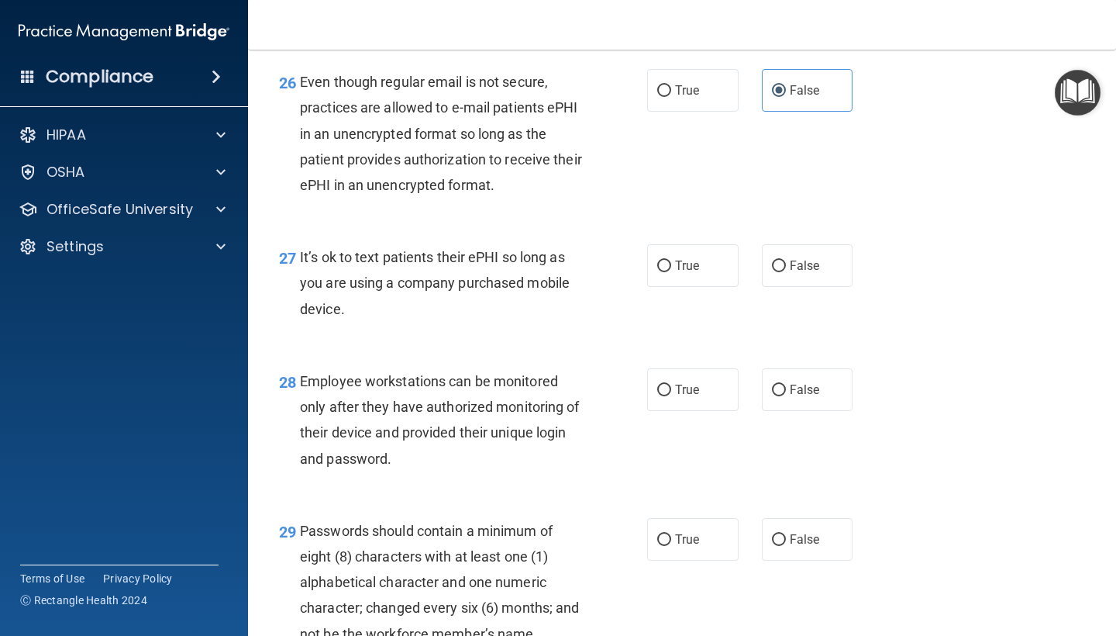
scroll to position [3894, 0]
click at [671, 293] on div "27 It’s ok to text patients their ePHI so long as you are using a company purch…" at bounding box center [681, 286] width 829 height 124
click at [677, 281] on label "True" at bounding box center [692, 264] width 91 height 43
click at [671, 271] on input "True" at bounding box center [664, 266] width 14 height 12
radio input "true"
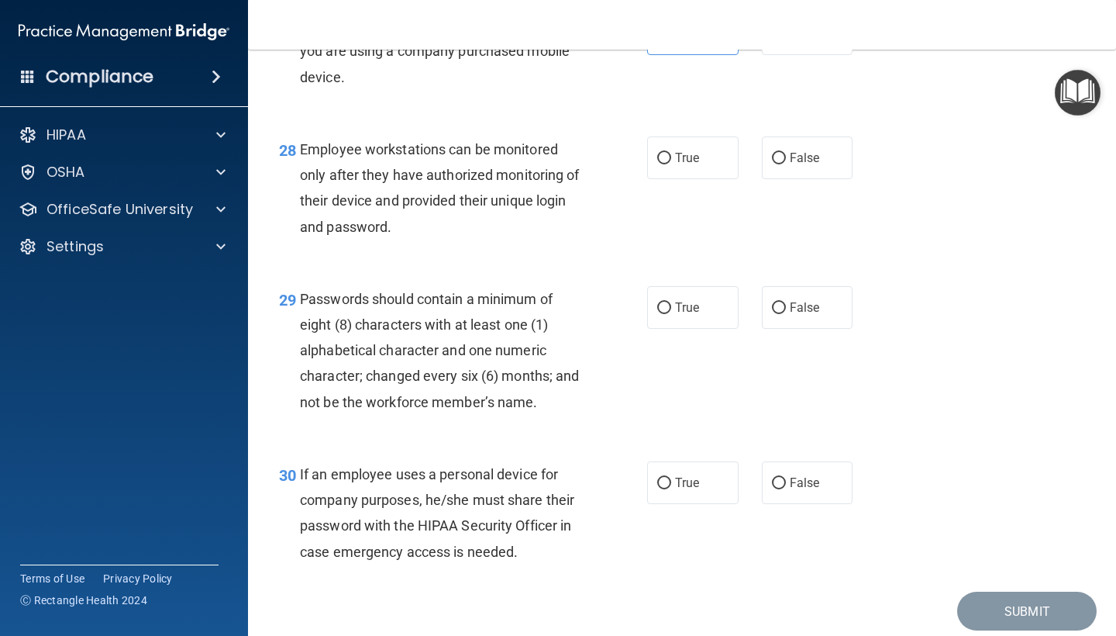
scroll to position [4125, 0]
click at [677, 307] on span "True" at bounding box center [687, 308] width 24 height 15
click at [671, 307] on input "True" at bounding box center [664, 309] width 14 height 12
radio input "true"
click at [684, 491] on span "True" at bounding box center [687, 483] width 24 height 15
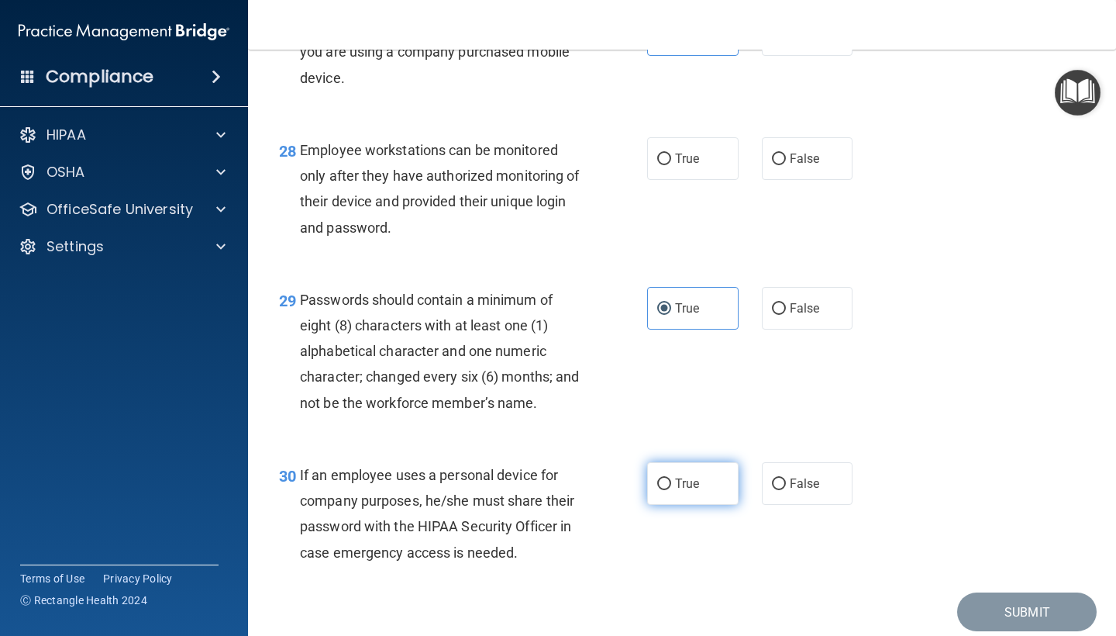
click at [671, 490] on input "True" at bounding box center [664, 484] width 14 height 12
radio input "true"
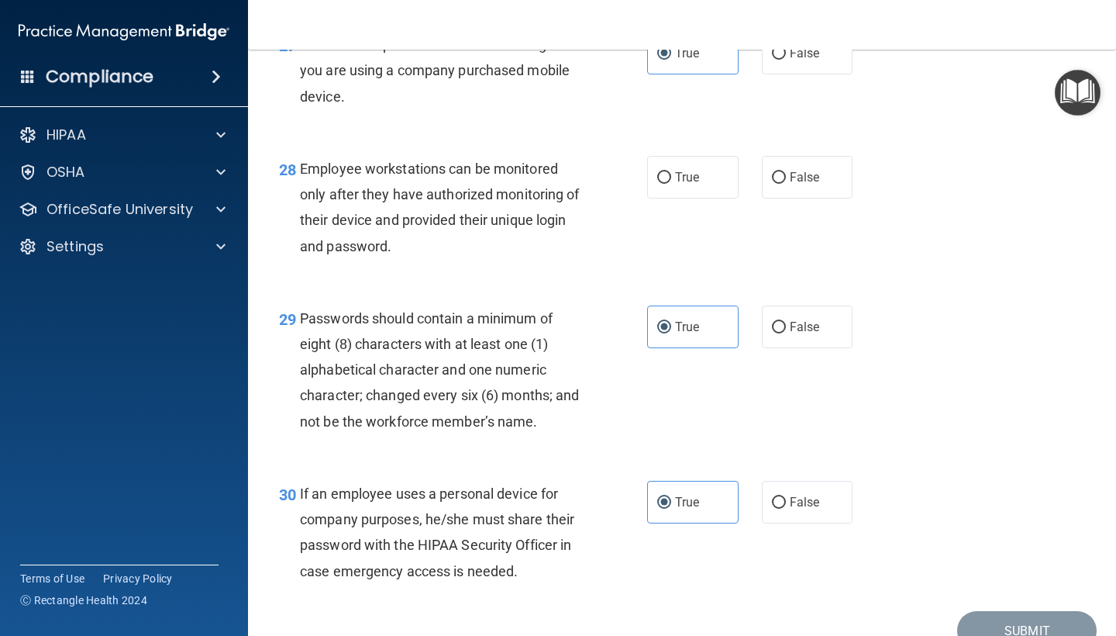
scroll to position [4104, 0]
click at [622, 275] on div "28 Employee workstations can be monitored only after they have authorized monit…" at bounding box center [681, 213] width 829 height 150
click at [797, 212] on div "28 Employee workstations can be monitored only after they have authorized monit…" at bounding box center [681, 213] width 829 height 150
click at [801, 195] on label "False" at bounding box center [807, 178] width 91 height 43
click at [786, 185] on input "False" at bounding box center [779, 180] width 14 height 12
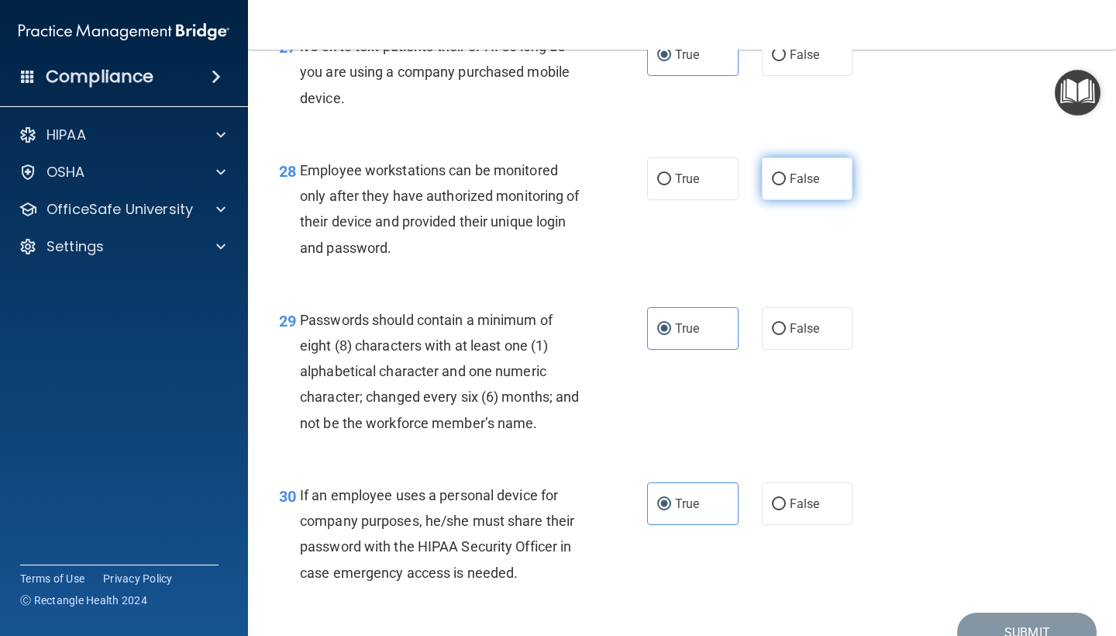
radio input "true"
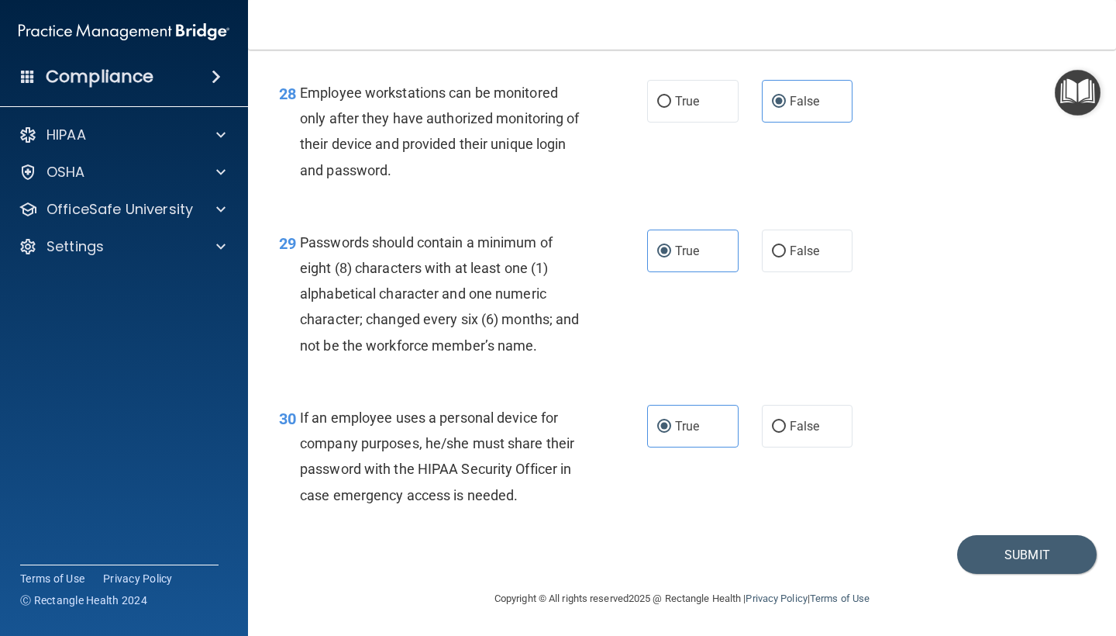
scroll to position [4186, 0]
click at [1041, 556] on button "Submit" at bounding box center [1027, 555] width 140 height 40
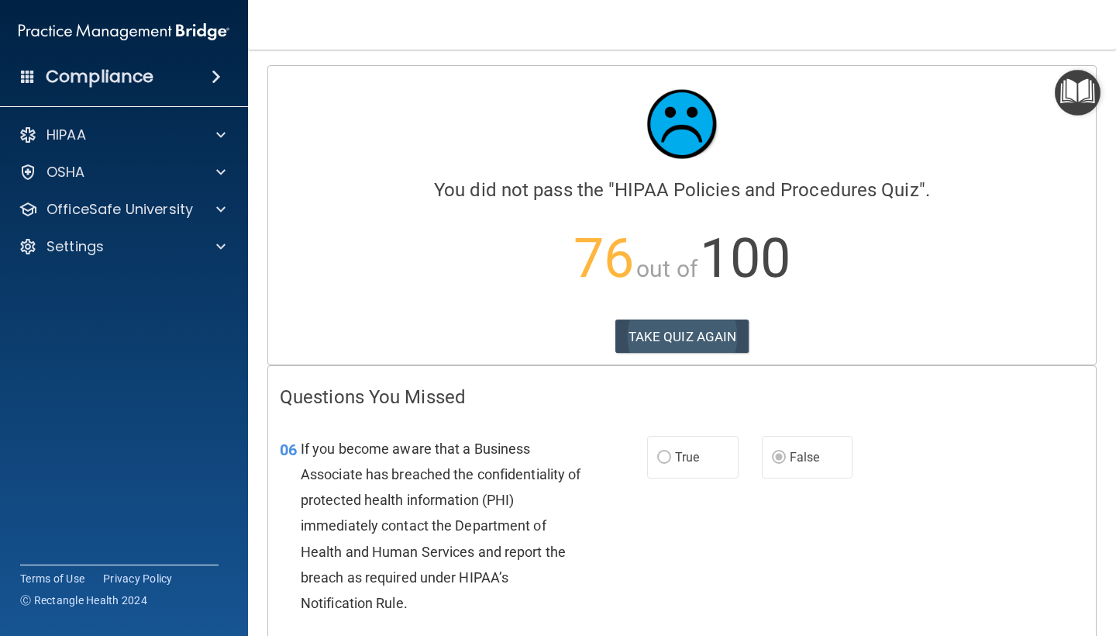
click at [694, 334] on button "TAKE QUIZ AGAIN" at bounding box center [682, 336] width 134 height 34
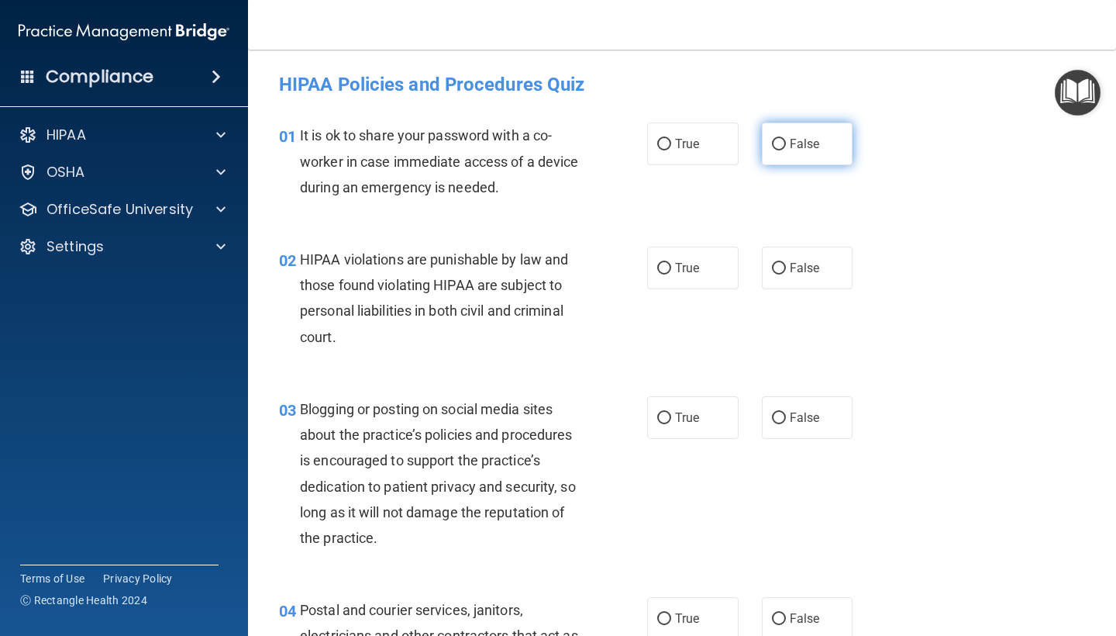
click at [790, 145] on span "False" at bounding box center [805, 143] width 30 height 15
click at [786, 145] on input "False" at bounding box center [779, 145] width 14 height 12
radio input "true"
click at [718, 272] on label "True" at bounding box center [692, 267] width 91 height 43
click at [671, 272] on input "True" at bounding box center [664, 269] width 14 height 12
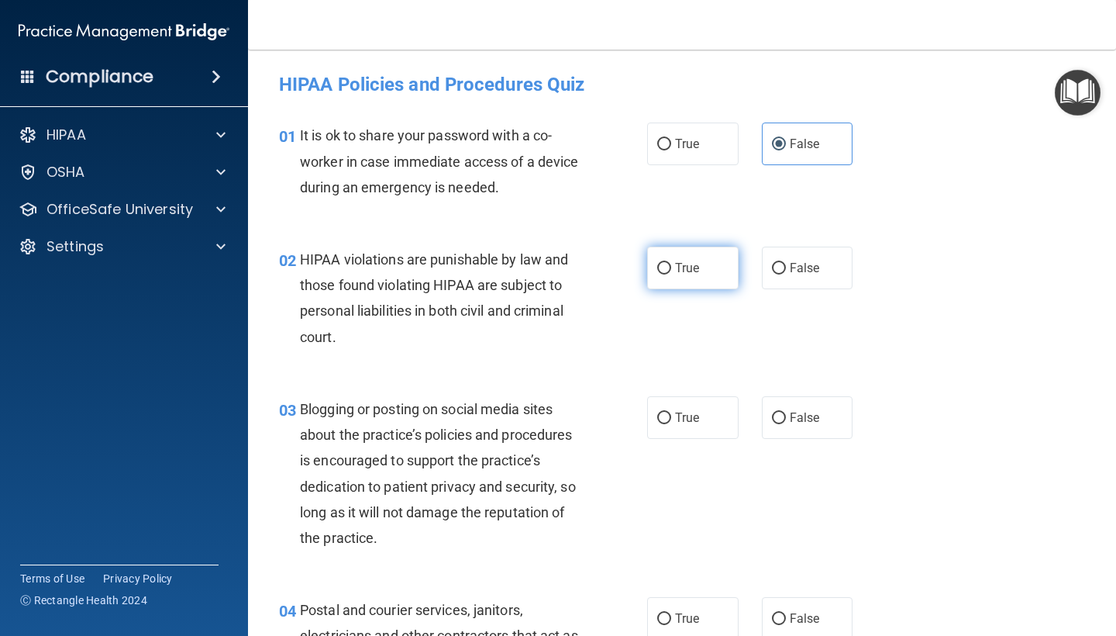
radio input "true"
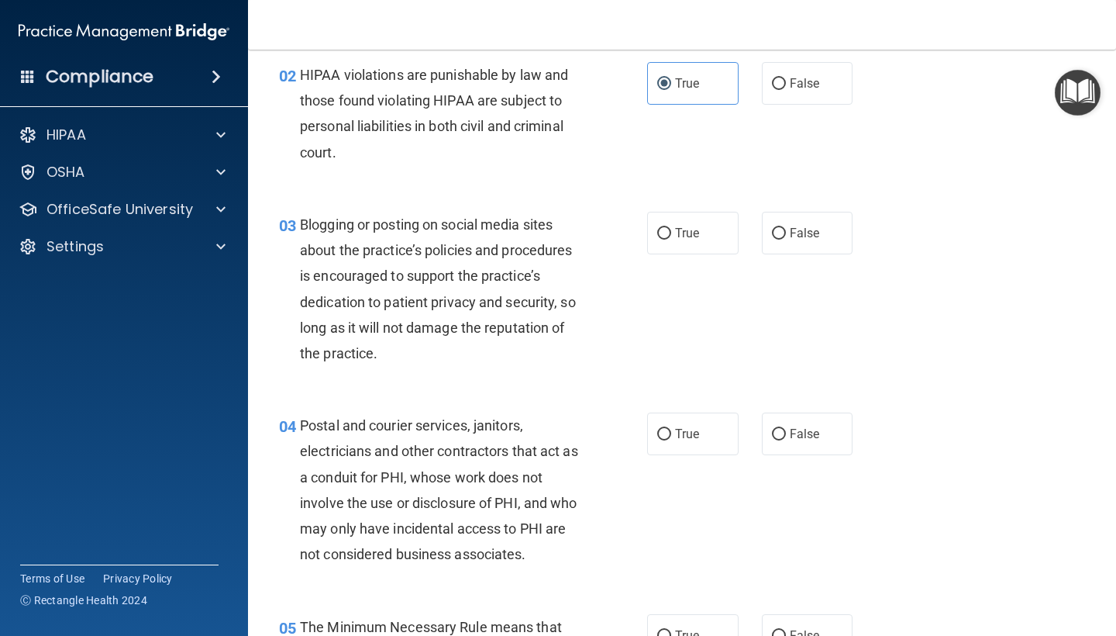
scroll to position [188, 0]
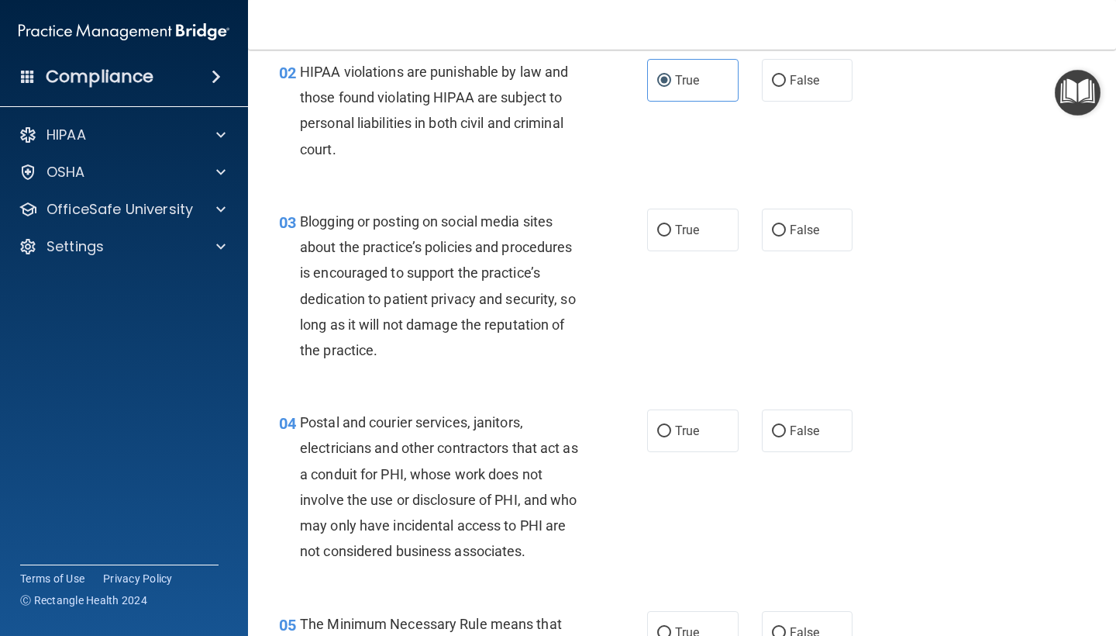
click at [785, 259] on div "03 Blogging or posting on social media sites about the practice’s policies and …" at bounding box center [681, 289] width 829 height 201
click at [788, 228] on label "False" at bounding box center [807, 229] width 91 height 43
click at [786, 228] on input "False" at bounding box center [779, 231] width 14 height 12
radio input "true"
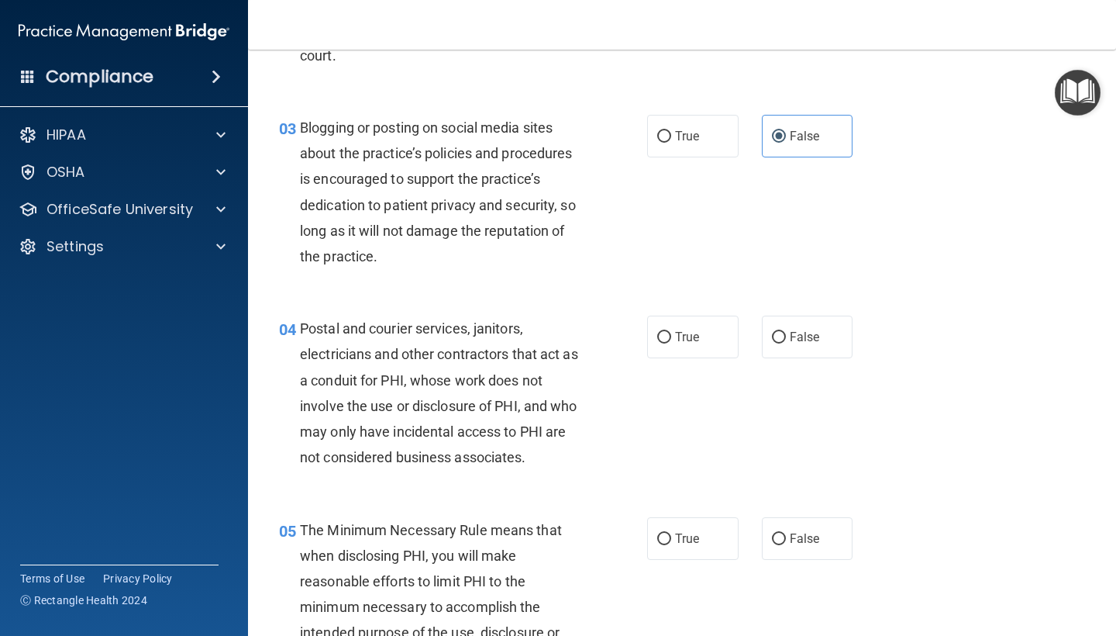
scroll to position [329, 0]
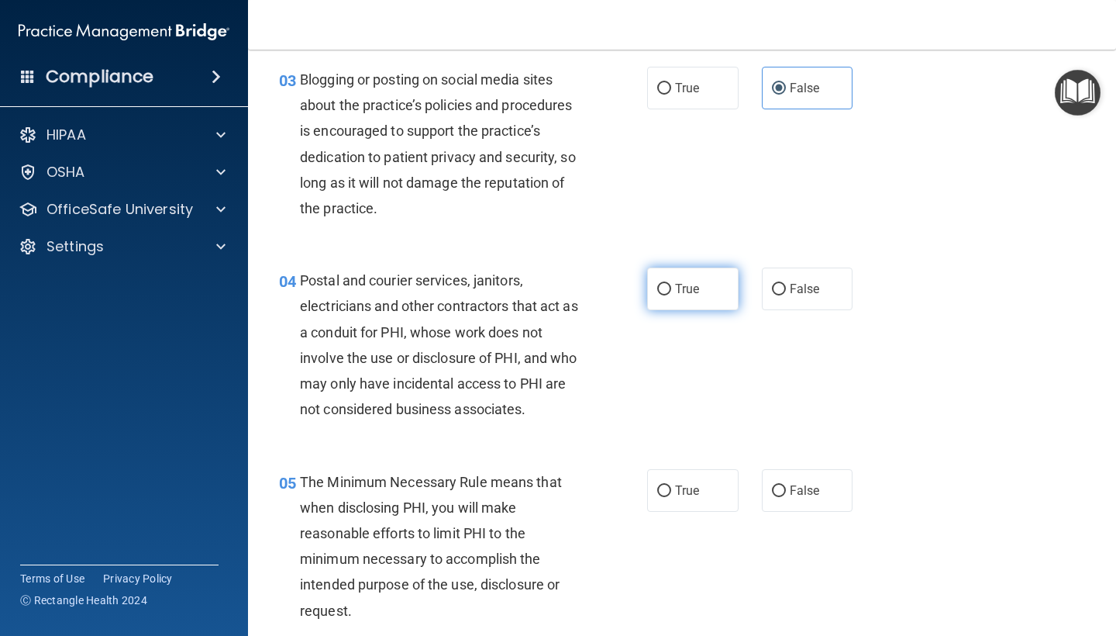
click at [692, 298] on label "True" at bounding box center [692, 288] width 91 height 43
click at [671, 295] on input "True" at bounding box center [664, 290] width 14 height 12
radio input "true"
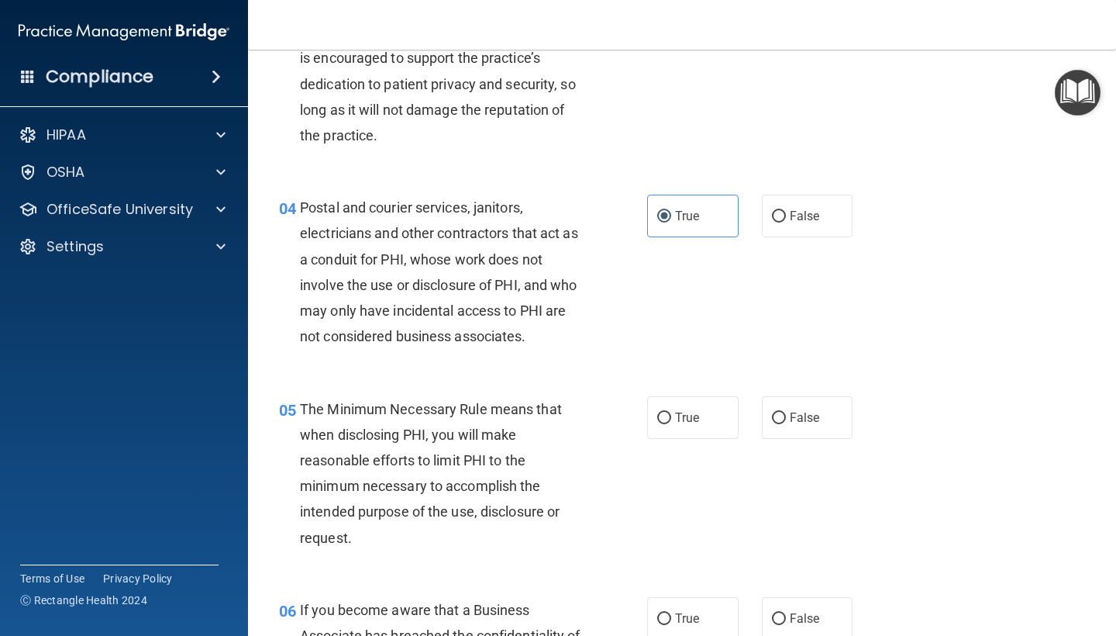
scroll to position [413, 0]
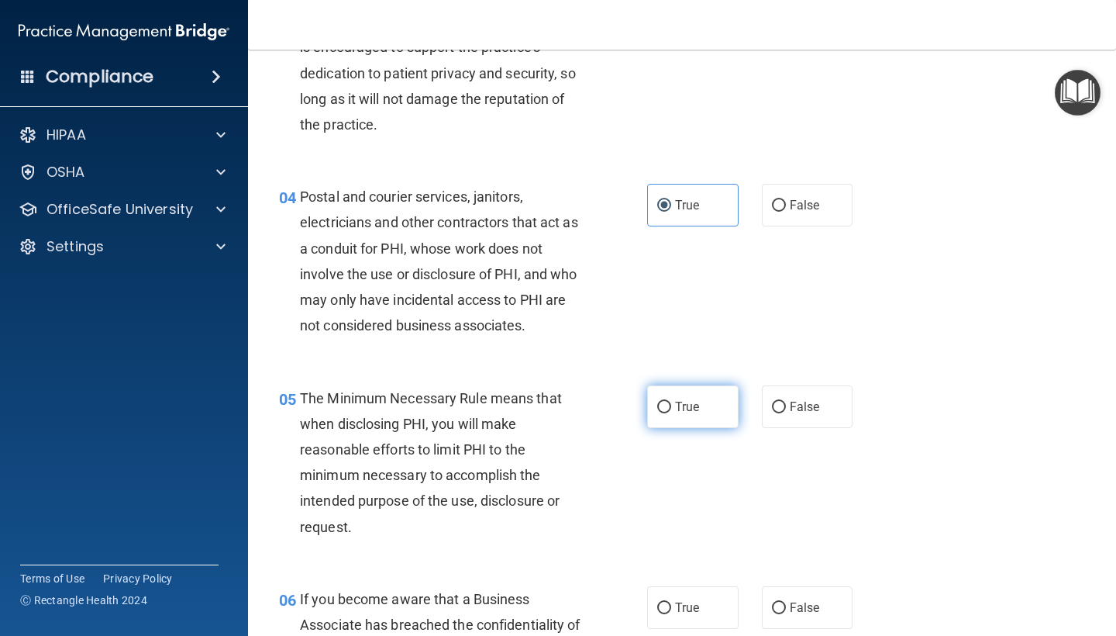
click at [671, 405] on label "True" at bounding box center [692, 406] width 91 height 43
click at [671, 405] on input "True" at bounding box center [664, 407] width 14 height 12
radio input "true"
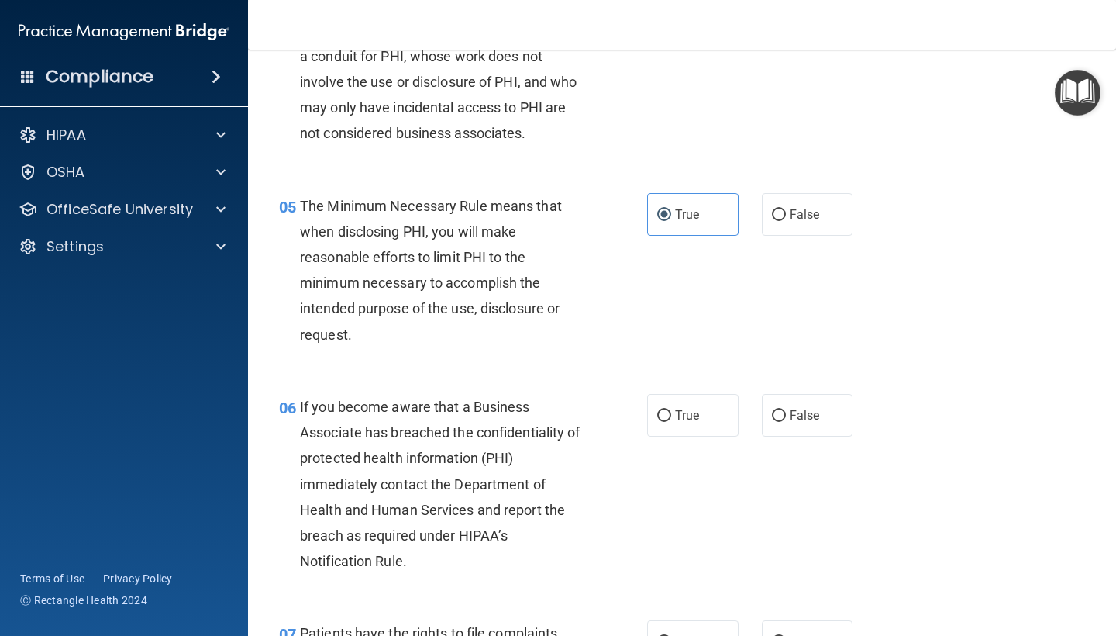
scroll to position [606, 0]
click at [799, 422] on label "False" at bounding box center [807, 414] width 91 height 43
click at [786, 421] on input "False" at bounding box center [779, 415] width 14 height 12
radio input "true"
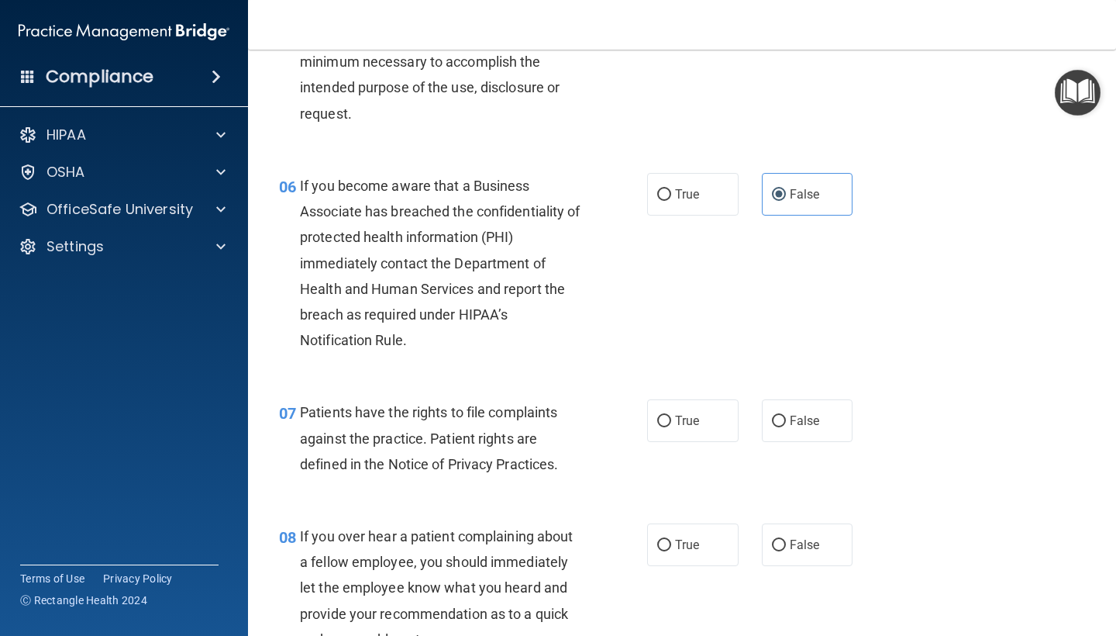
scroll to position [844, 0]
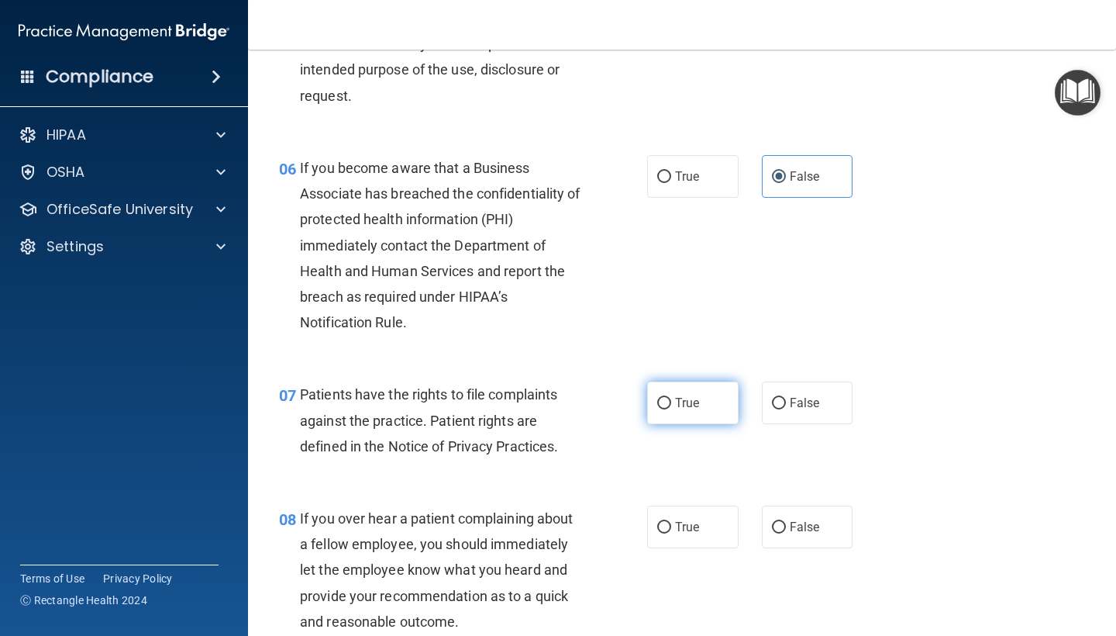
click at [695, 389] on label "True" at bounding box center [692, 402] width 91 height 43
click at [671, 398] on input "True" at bounding box center [664, 404] width 14 height 12
radio input "true"
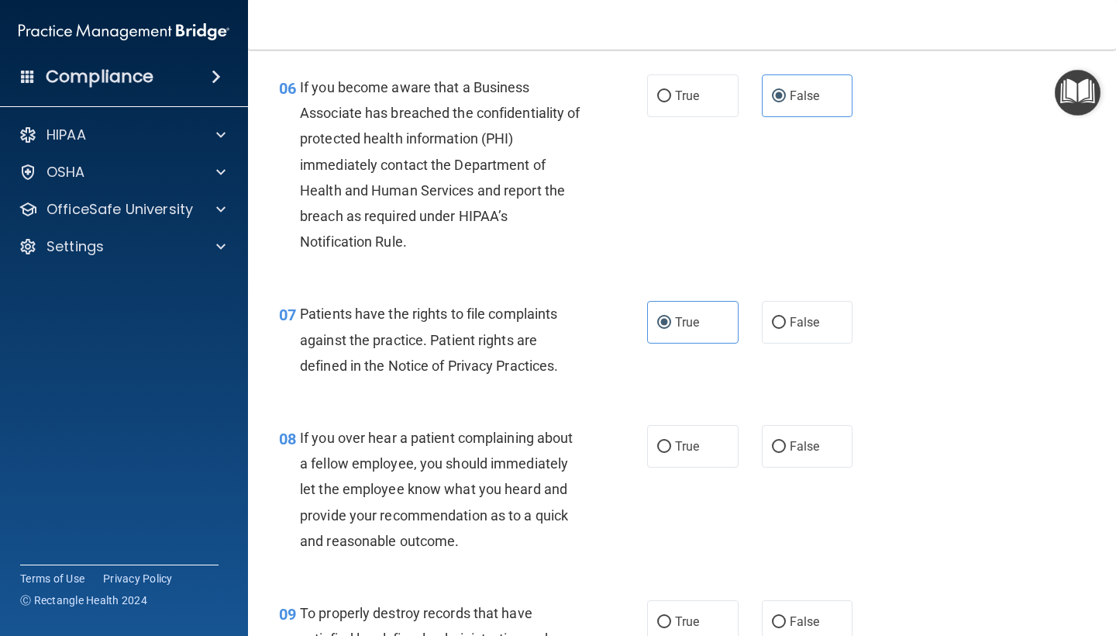
scroll to position [935, 0]
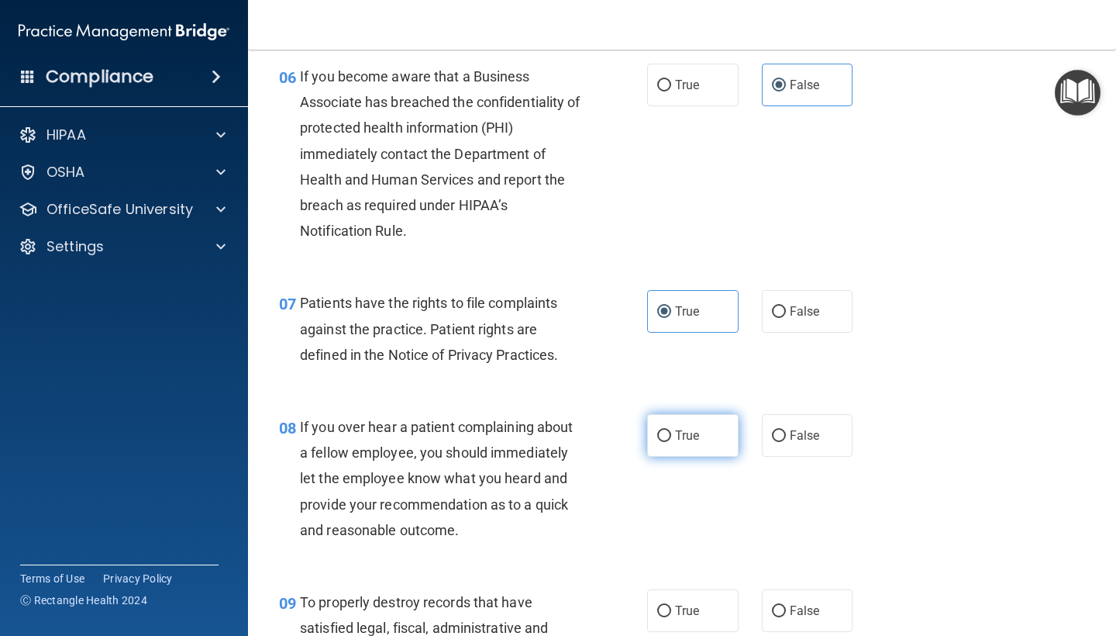
click at [704, 446] on label "True" at bounding box center [692, 435] width 91 height 43
click at [671, 442] on input "True" at bounding box center [664, 436] width 14 height 12
radio input "true"
click at [823, 425] on label "False" at bounding box center [807, 435] width 91 height 43
click at [786, 430] on input "False" at bounding box center [779, 436] width 14 height 12
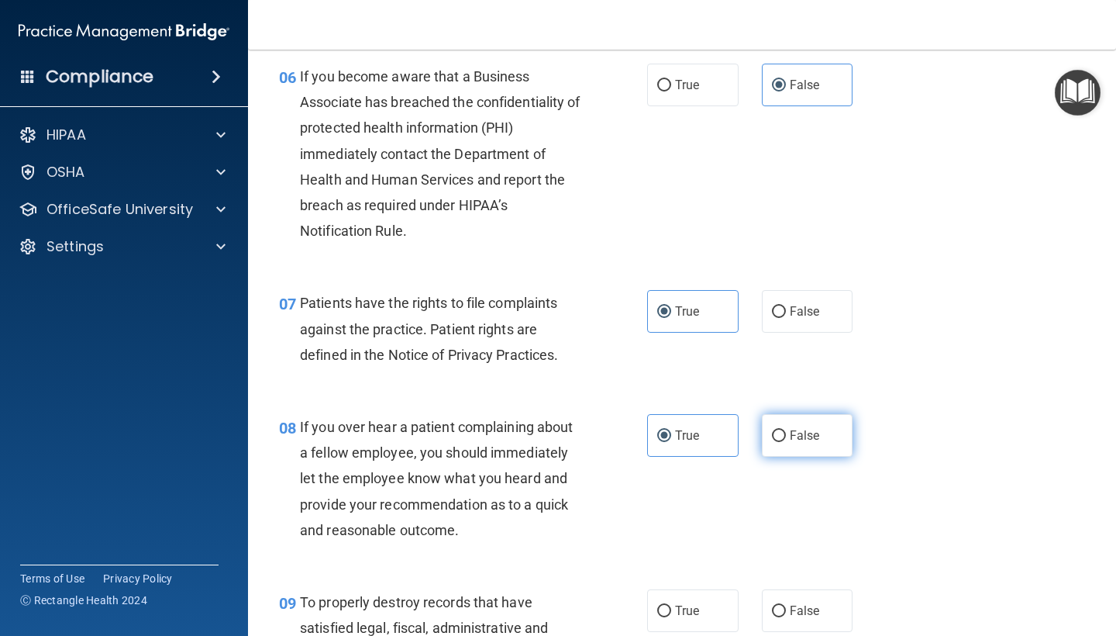
radio input "true"
radio input "false"
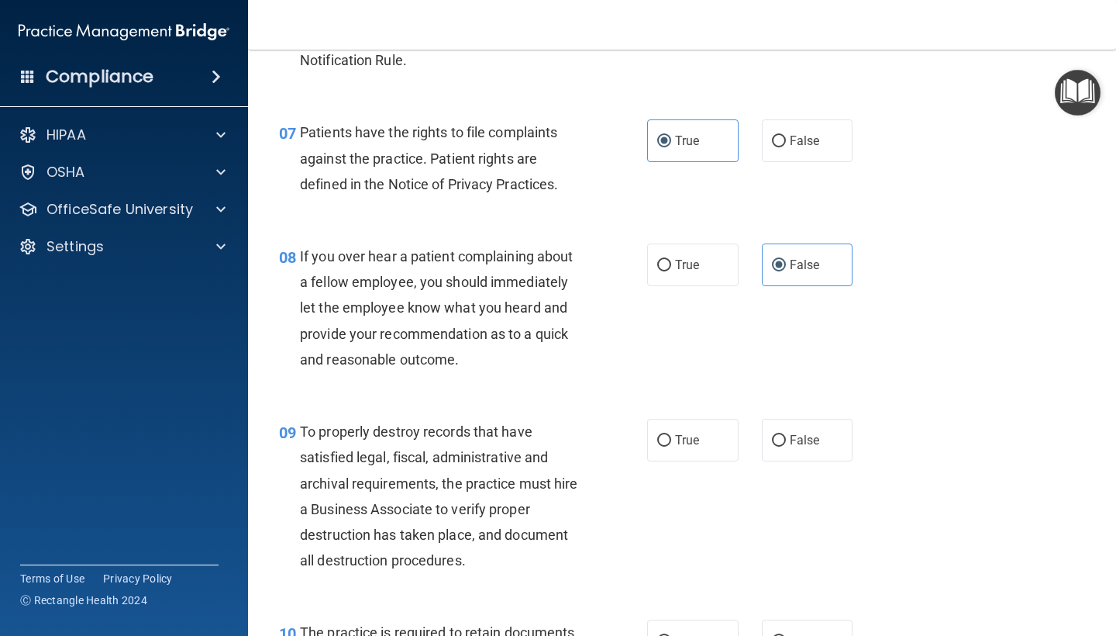
scroll to position [1107, 0]
click at [826, 432] on label "False" at bounding box center [807, 439] width 91 height 43
click at [786, 434] on input "False" at bounding box center [779, 440] width 14 height 12
radio input "true"
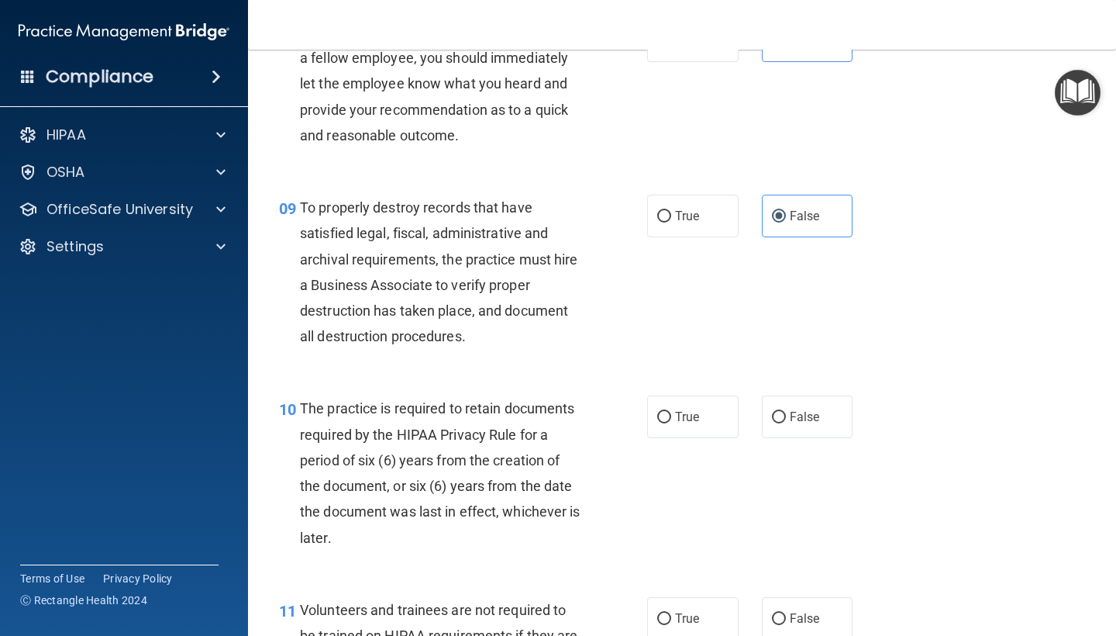
scroll to position [1331, 0]
click at [662, 424] on label "True" at bounding box center [692, 415] width 91 height 43
click at [662, 422] on input "True" at bounding box center [664, 417] width 14 height 12
radio input "true"
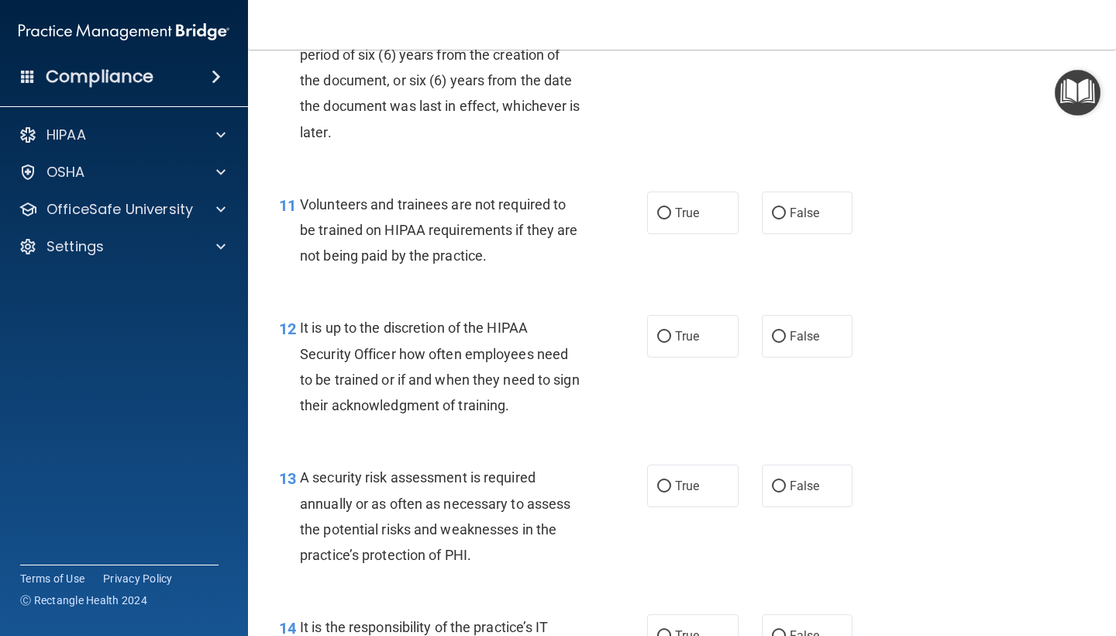
scroll to position [1736, 0]
click at [813, 212] on label "False" at bounding box center [807, 212] width 91 height 43
click at [786, 212] on input "False" at bounding box center [779, 213] width 14 height 12
radio input "true"
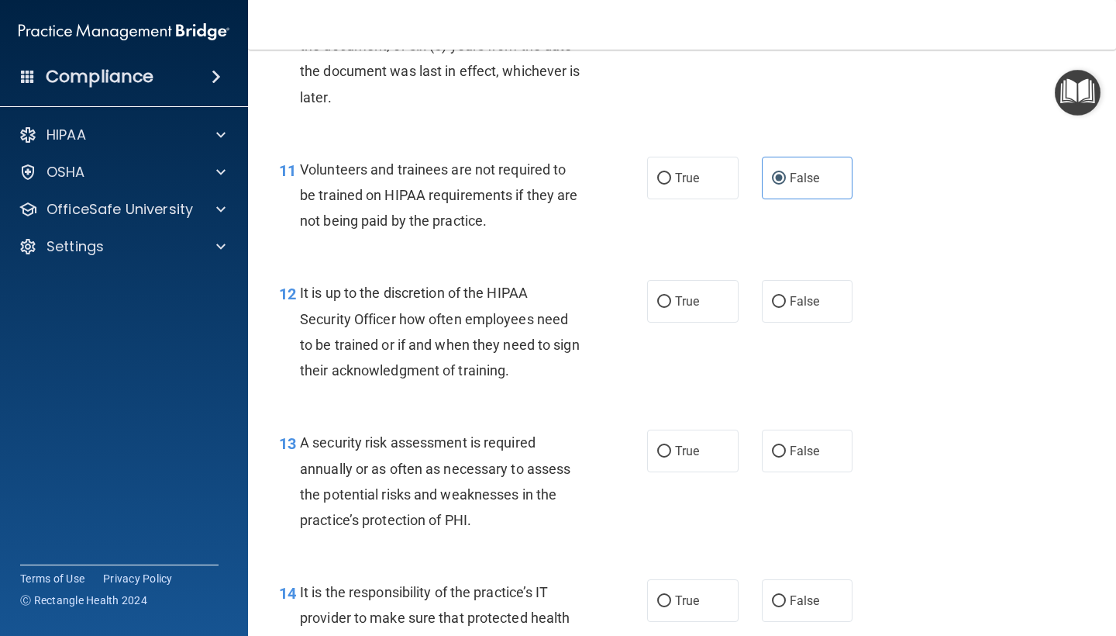
scroll to position [1773, 0]
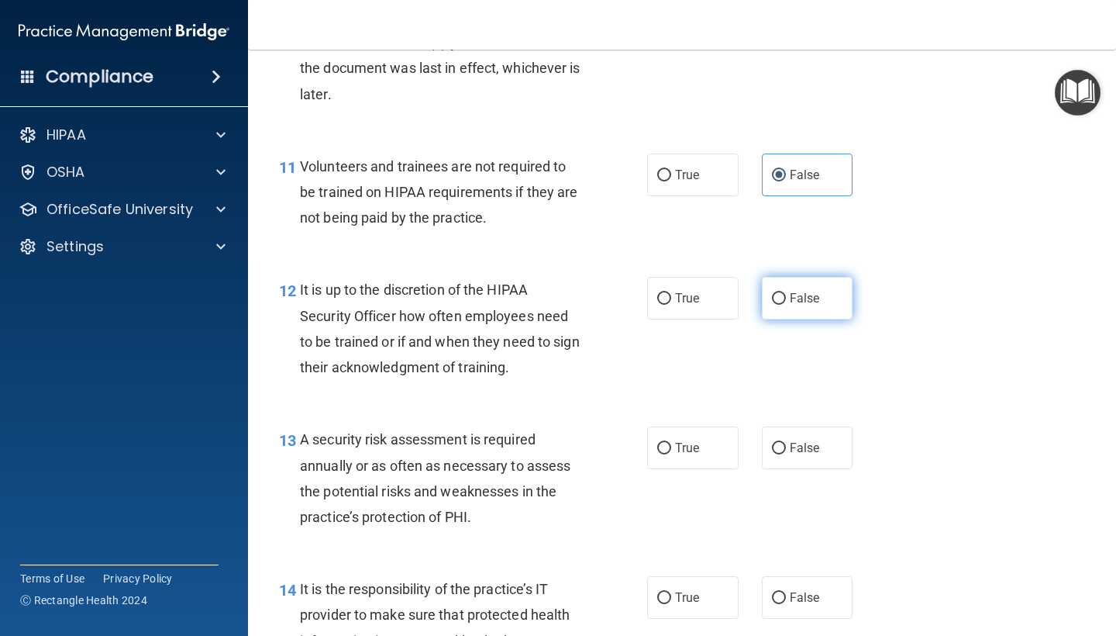
click at [787, 295] on label "False" at bounding box center [807, 298] width 91 height 43
click at [786, 295] on input "False" at bounding box center [779, 299] width 14 height 12
radio input "true"
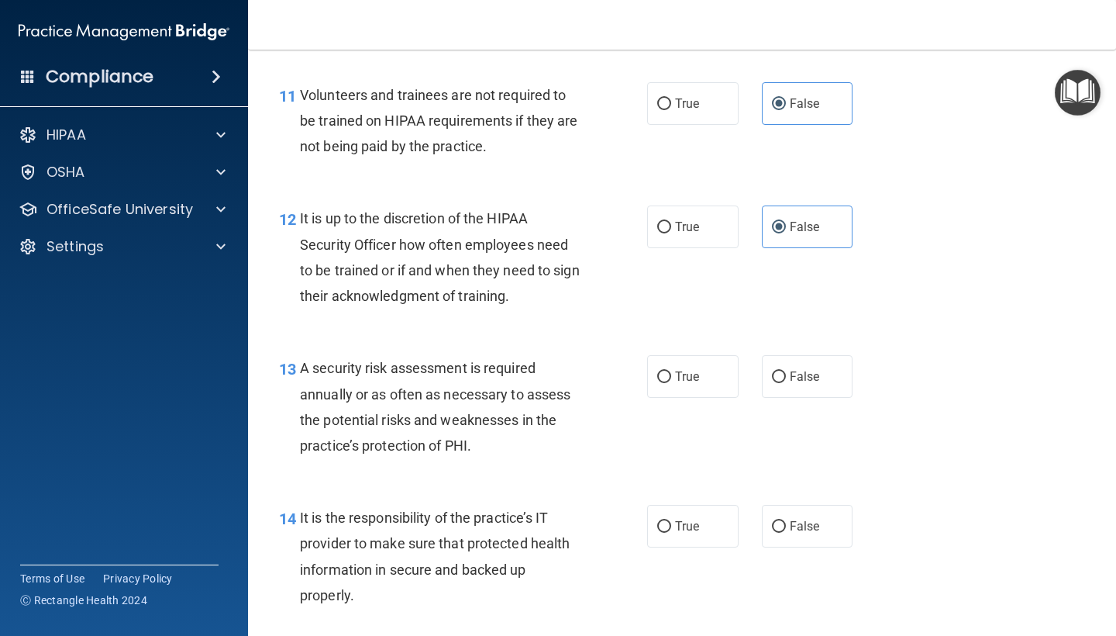
scroll to position [1854, 0]
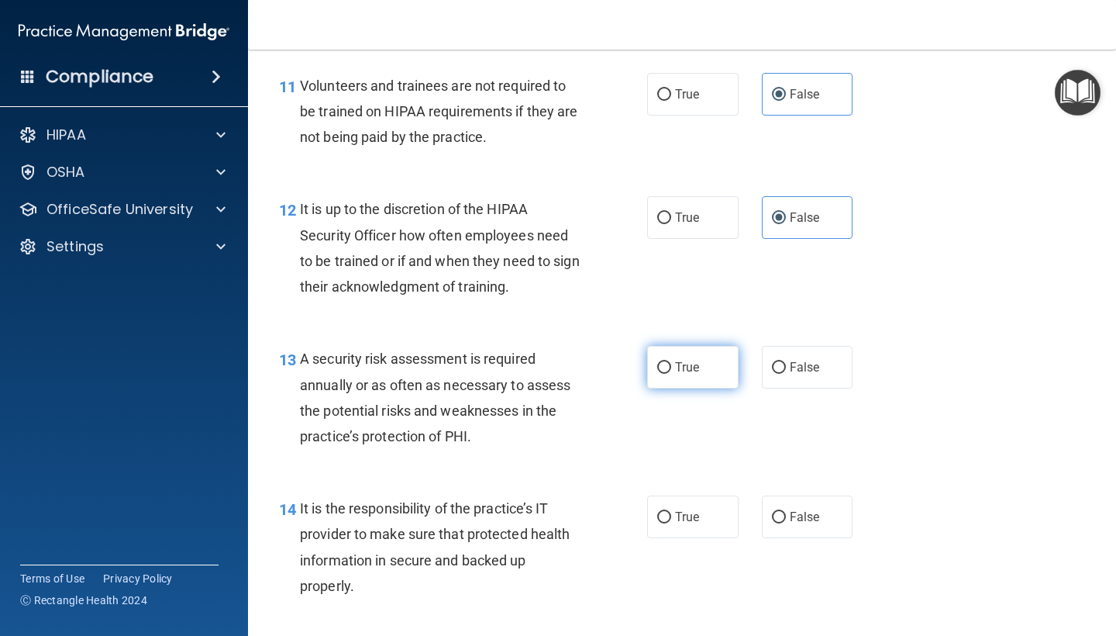
click at [670, 363] on input "True" at bounding box center [664, 368] width 14 height 12
radio input "true"
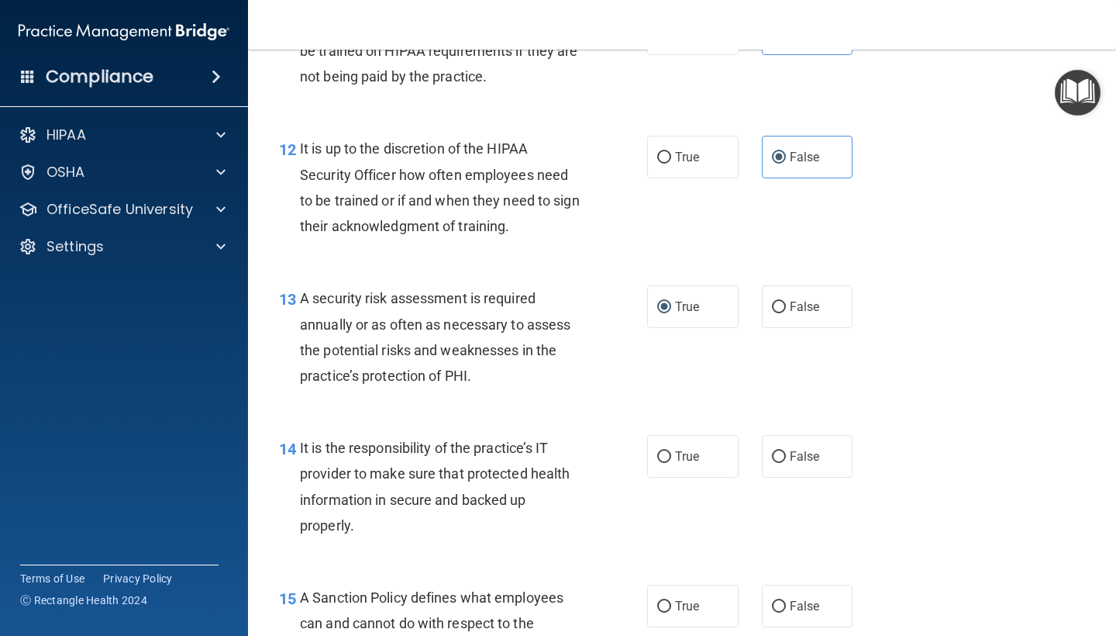
scroll to position [1923, 0]
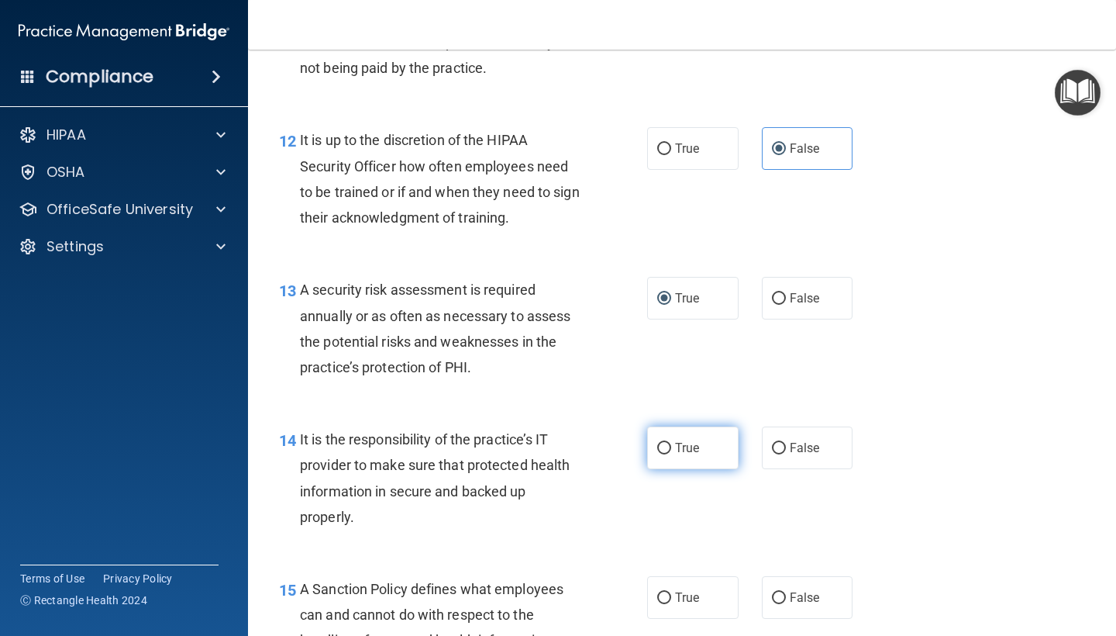
click at [660, 446] on label "True" at bounding box center [692, 447] width 91 height 43
click at [660, 446] on input "True" at bounding box center [664, 449] width 14 height 12
radio input "true"
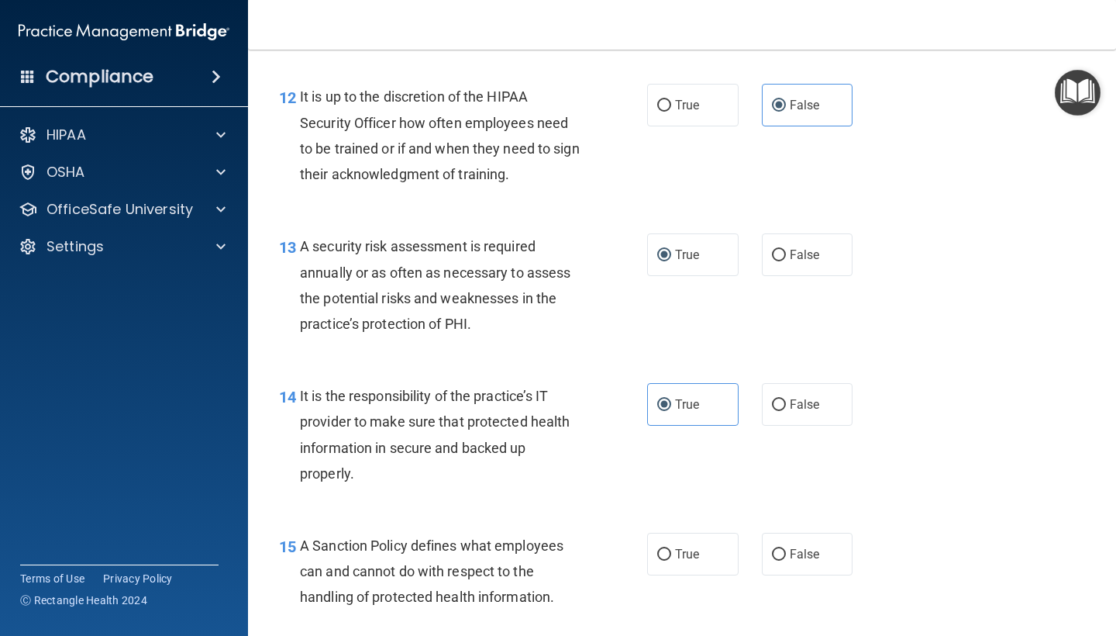
scroll to position [2030, 0]
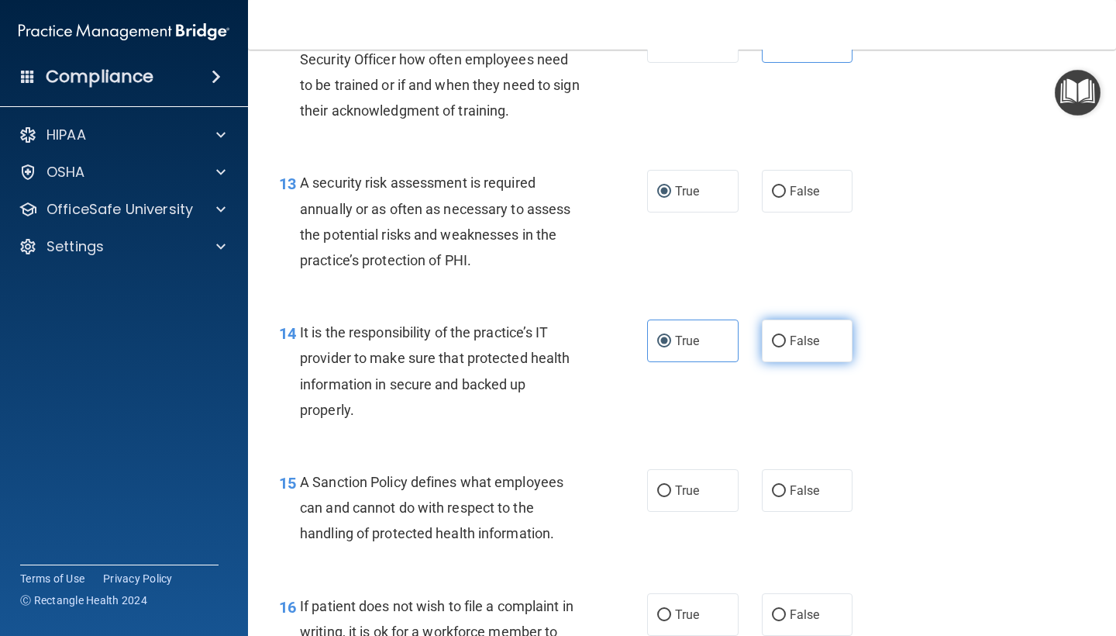
click at [809, 333] on span "False" at bounding box center [805, 340] width 30 height 15
click at [786, 336] on input "False" at bounding box center [779, 342] width 14 height 12
radio input "true"
radio input "false"
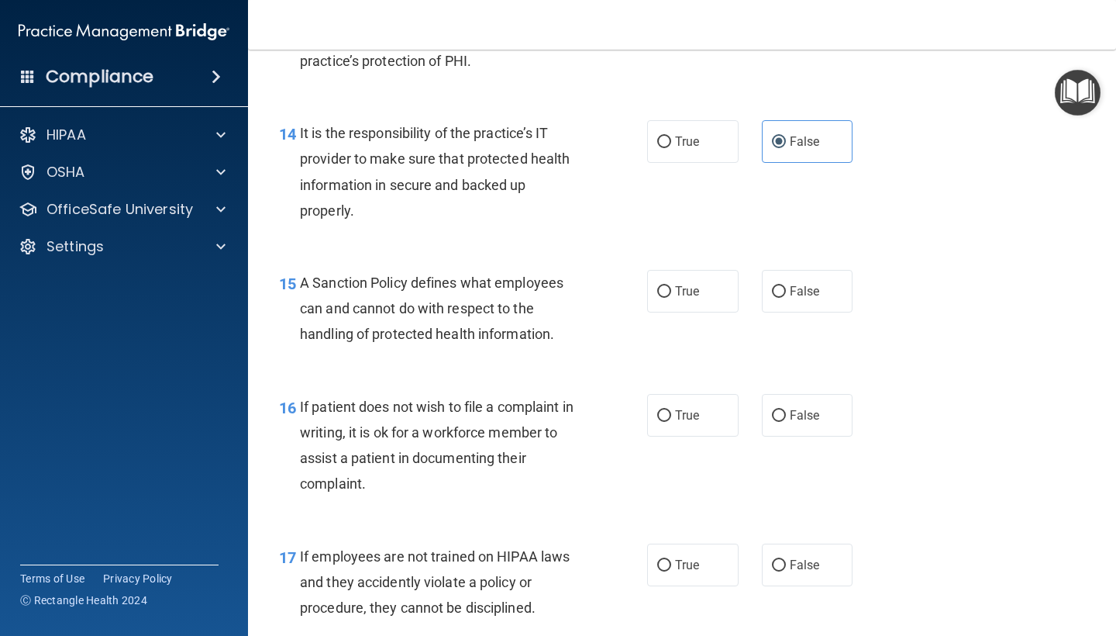
scroll to position [2231, 0]
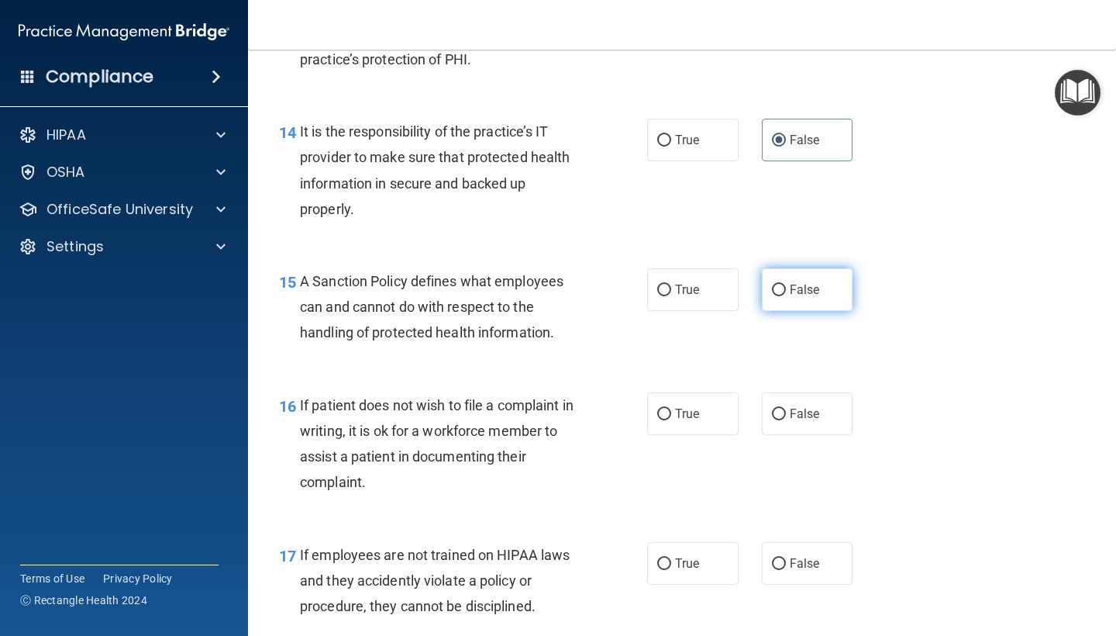
click at [781, 284] on input "False" at bounding box center [779, 290] width 14 height 12
radio input "true"
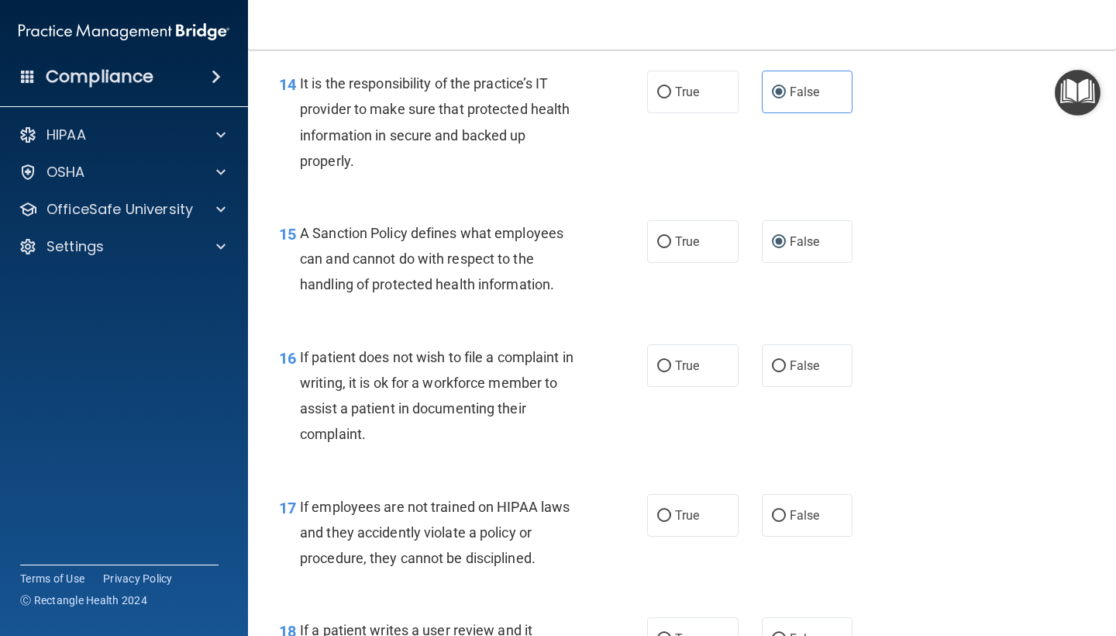
scroll to position [2309, 0]
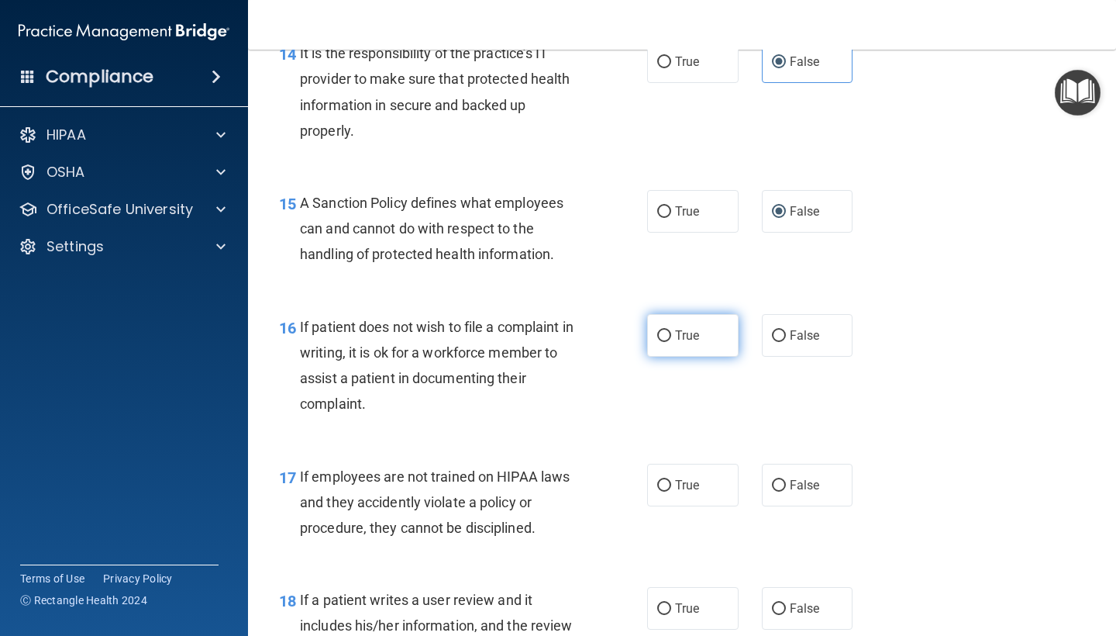
click at [673, 326] on label "True" at bounding box center [692, 335] width 91 height 43
click at [671, 330] on input "True" at bounding box center [664, 336] width 14 height 12
radio input "true"
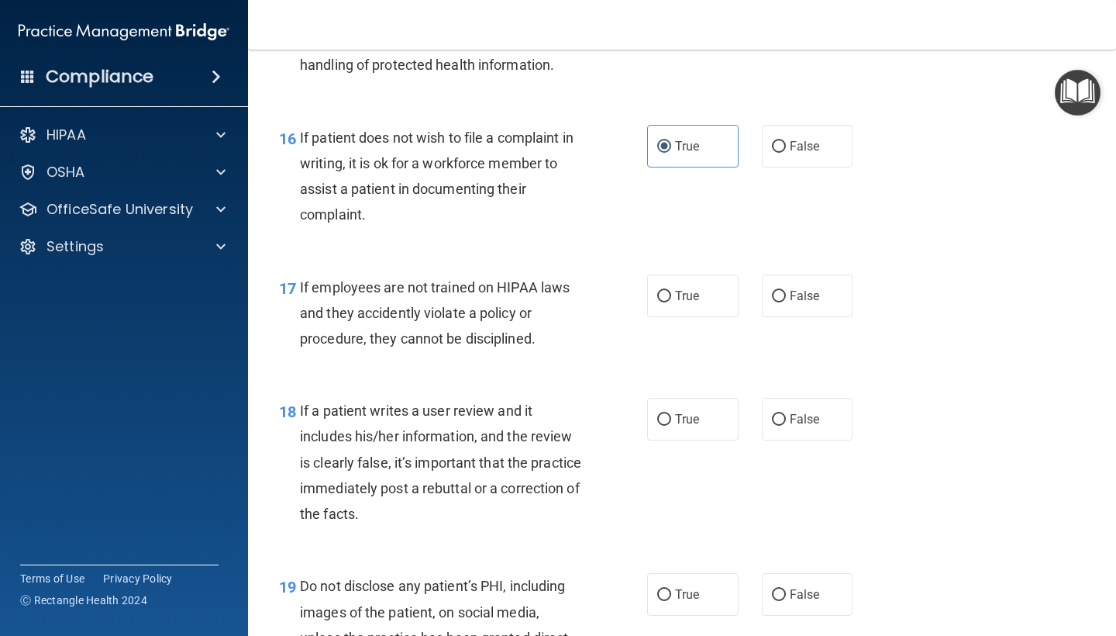
scroll to position [2499, 0]
click at [805, 288] on span "False" at bounding box center [805, 295] width 30 height 15
click at [786, 290] on input "False" at bounding box center [779, 296] width 14 height 12
radio input "true"
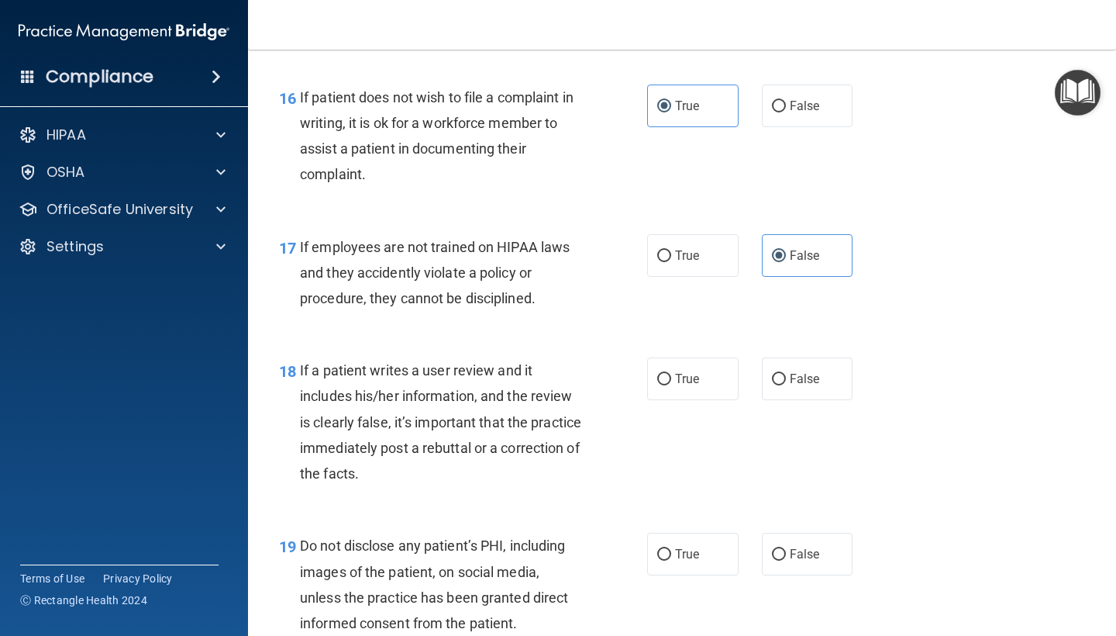
scroll to position [2548, 0]
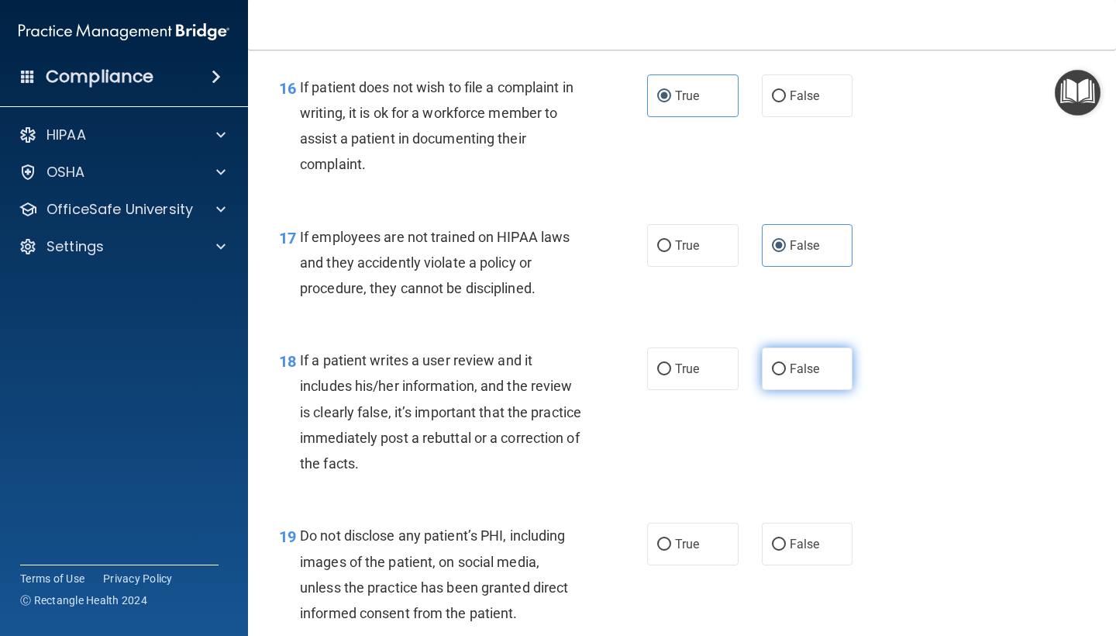
click at [785, 370] on label "False" at bounding box center [807, 368] width 91 height 43
click at [785, 370] on input "False" at bounding box center [779, 369] width 14 height 12
radio input "true"
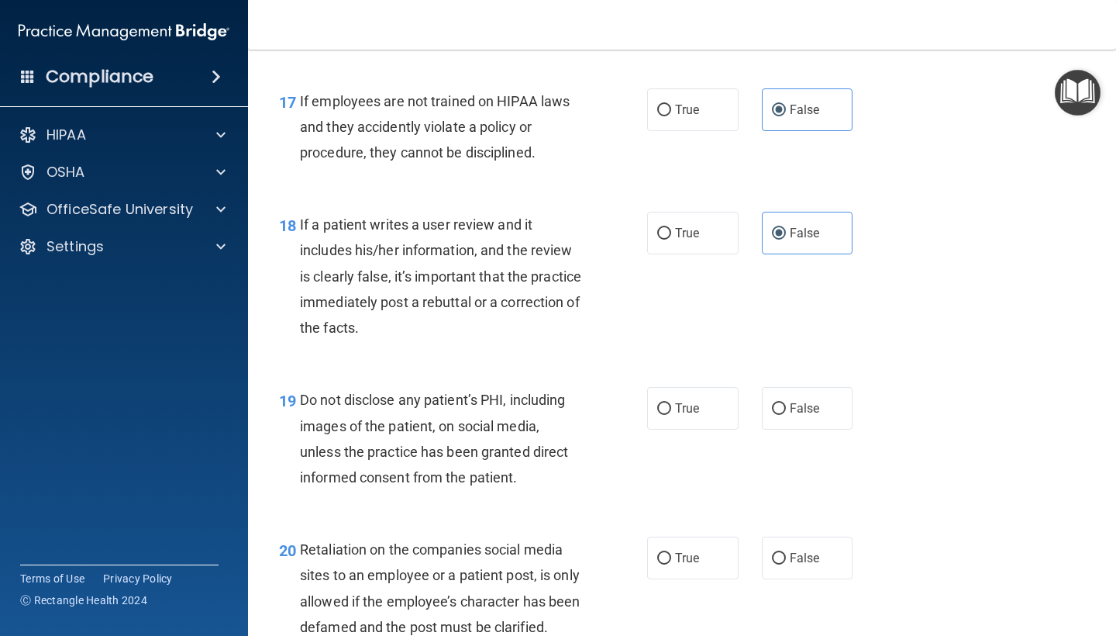
scroll to position [2685, 0]
click at [684, 400] on span "True" at bounding box center [687, 407] width 24 height 15
click at [671, 402] on input "True" at bounding box center [664, 408] width 14 height 12
radio input "true"
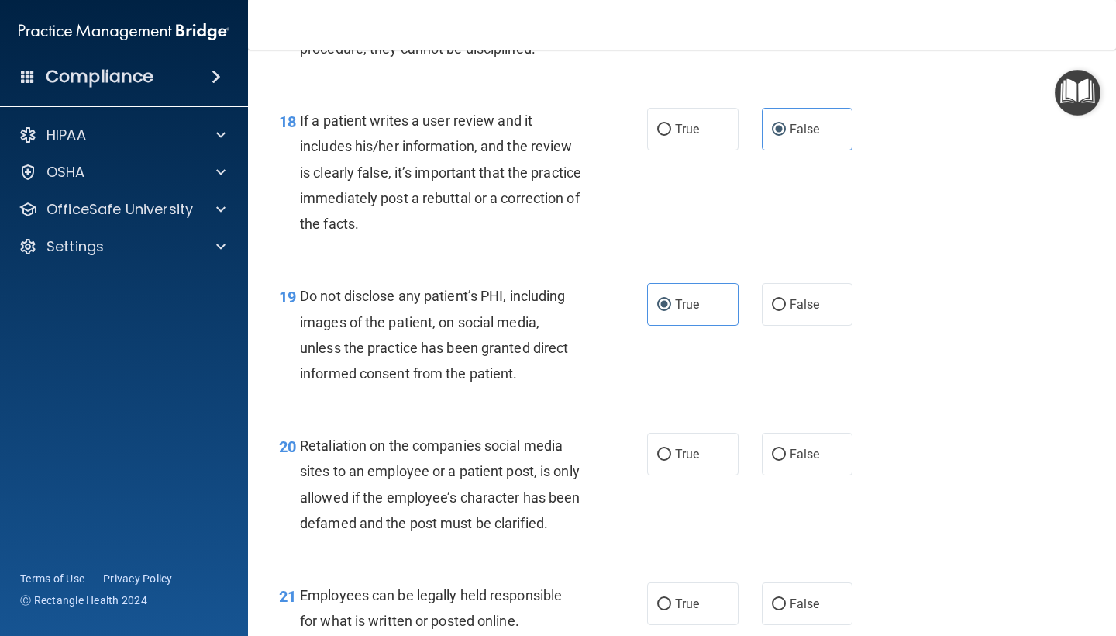
scroll to position [2838, 0]
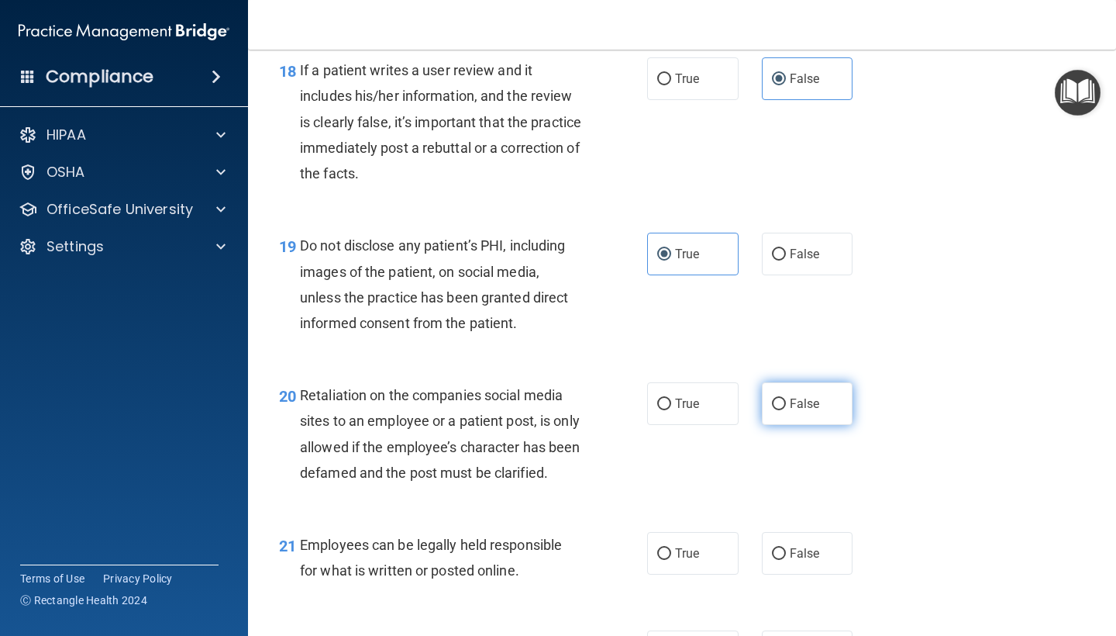
click at [834, 382] on label "False" at bounding box center [807, 403] width 91 height 43
click at [786, 398] on input "False" at bounding box center [779, 404] width 14 height 12
radio input "true"
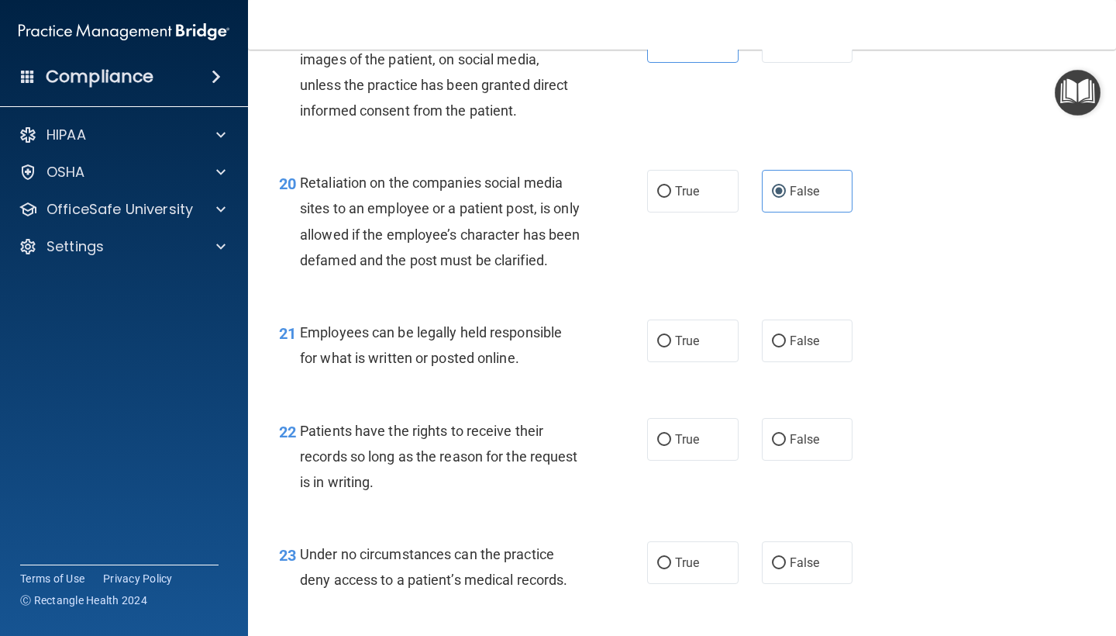
scroll to position [3051, 0]
click at [671, 346] on label "True" at bounding box center [692, 340] width 91 height 43
click at [671, 346] on input "True" at bounding box center [664, 341] width 14 height 12
radio input "true"
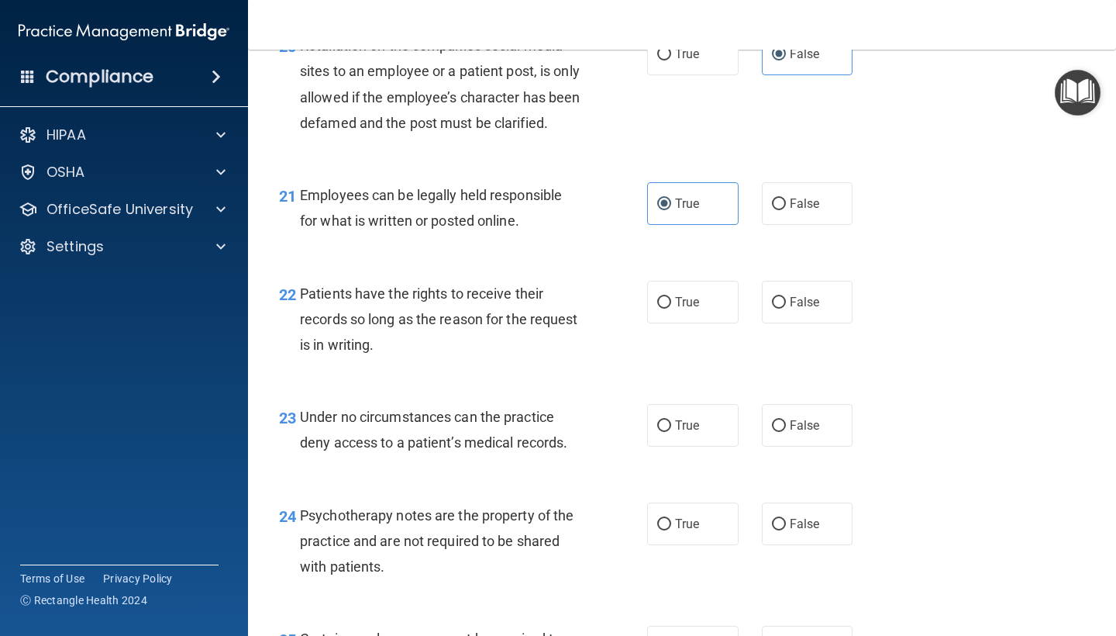
scroll to position [3188, 0]
click at [765, 322] on label "False" at bounding box center [807, 301] width 91 height 43
click at [772, 308] on input "False" at bounding box center [779, 302] width 14 height 12
radio input "true"
click at [689, 429] on span "True" at bounding box center [687, 424] width 24 height 15
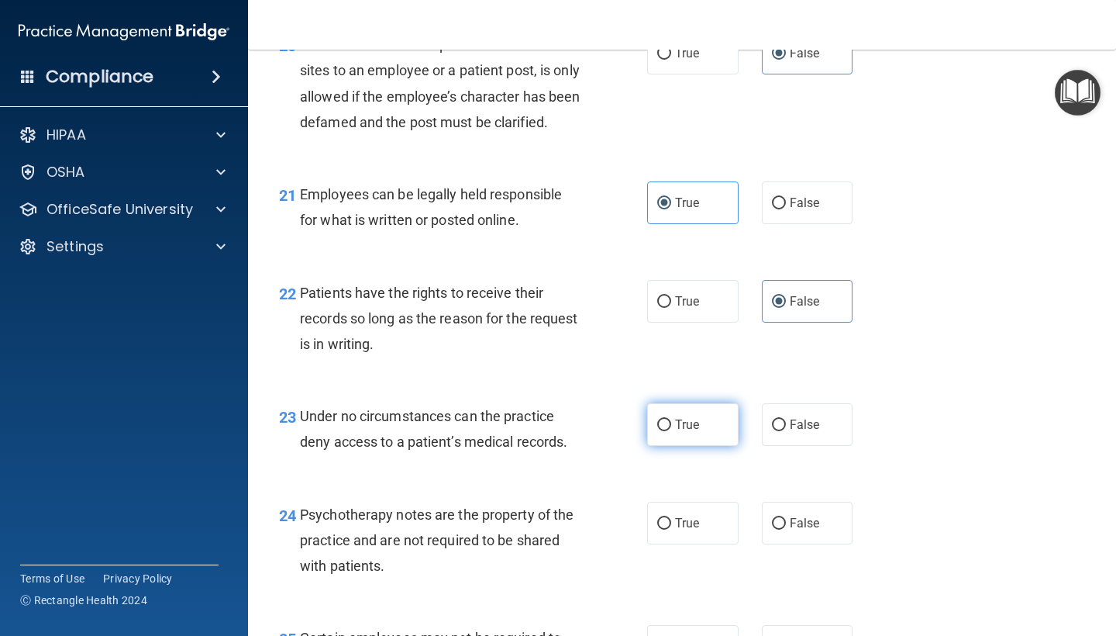
click at [671, 429] on input "True" at bounding box center [664, 425] width 14 height 12
radio input "true"
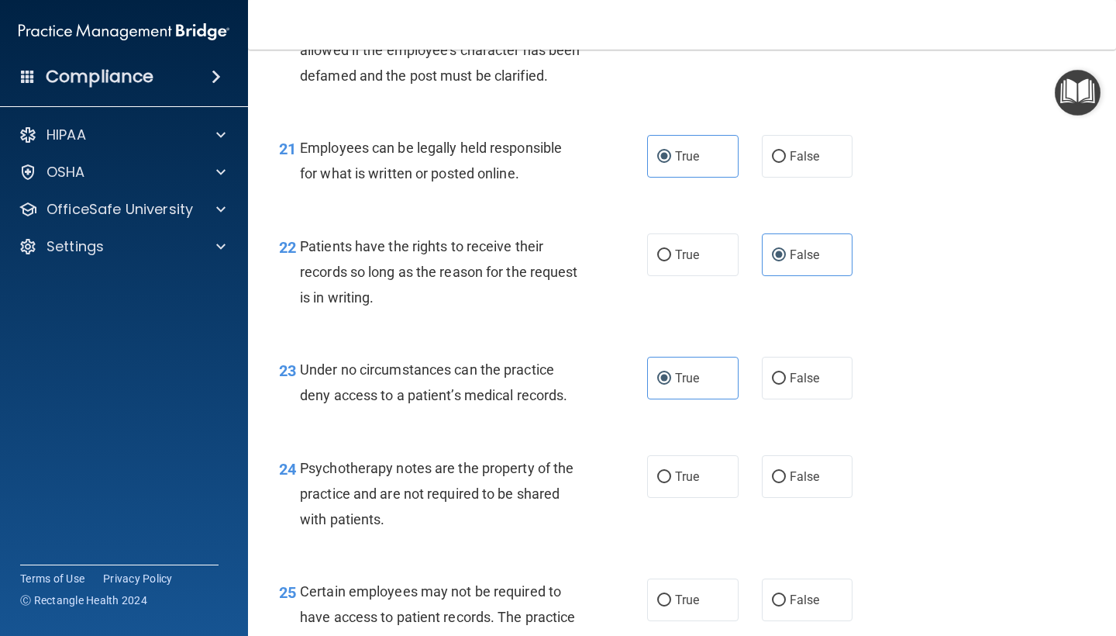
scroll to position [3237, 0]
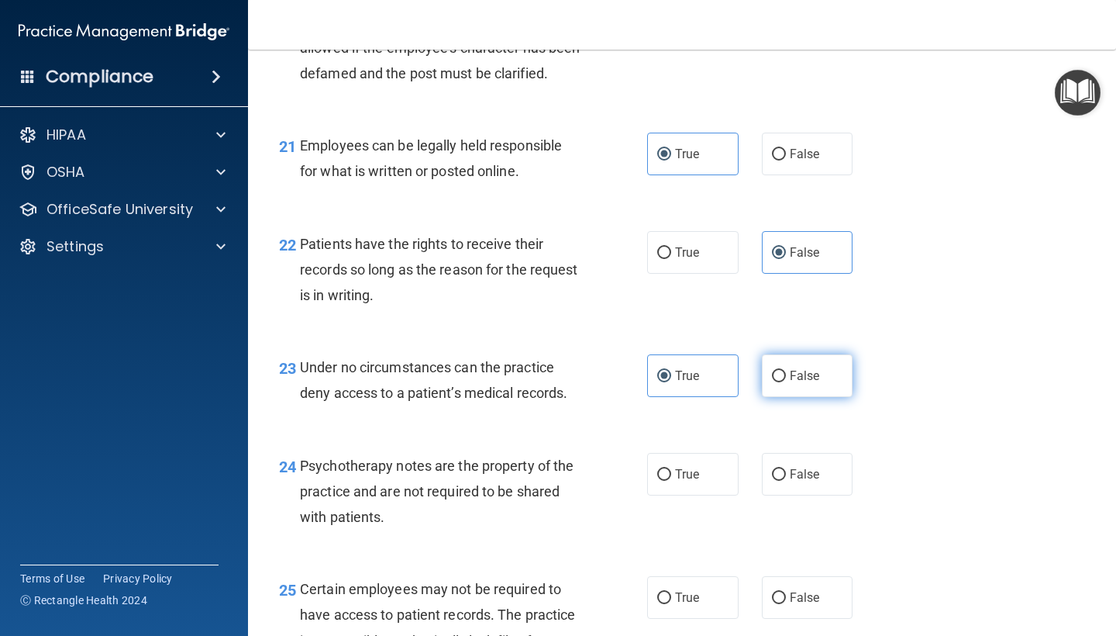
click at [805, 383] on span "False" at bounding box center [805, 375] width 30 height 15
click at [786, 382] on input "False" at bounding box center [779, 376] width 14 height 12
radio input "true"
radio input "false"
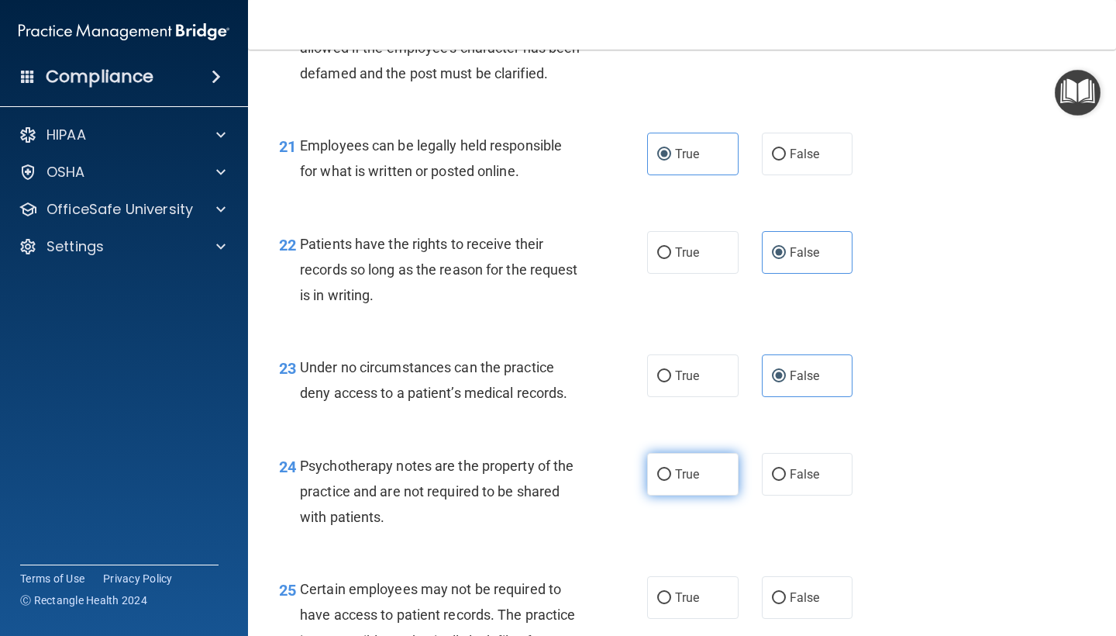
click at [667, 494] on label "True" at bounding box center [692, 474] width 91 height 43
click at [667, 481] on input "True" at bounding box center [664, 475] width 14 height 12
radio input "true"
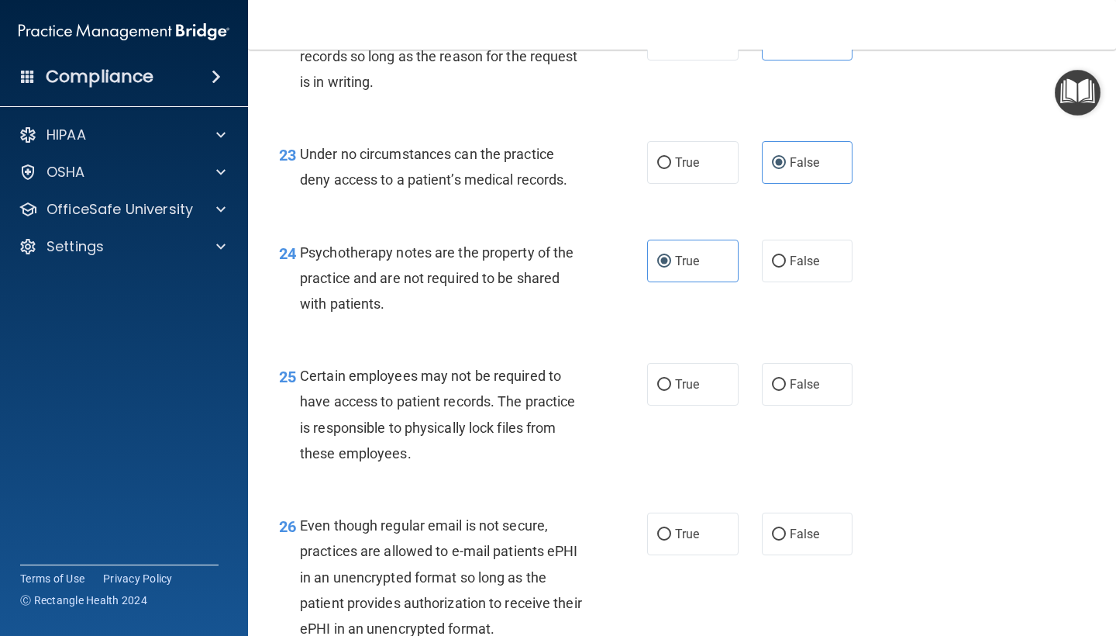
scroll to position [3451, 0]
click at [680, 403] on label "True" at bounding box center [692, 383] width 91 height 43
click at [671, 390] on input "True" at bounding box center [664, 384] width 14 height 12
radio input "true"
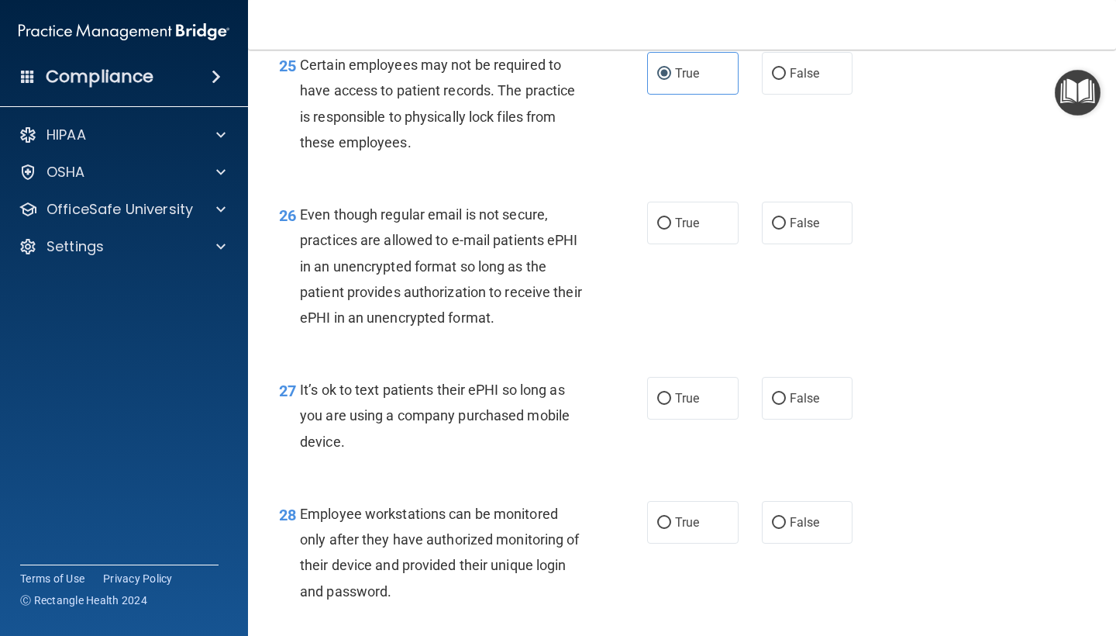
scroll to position [3767, 0]
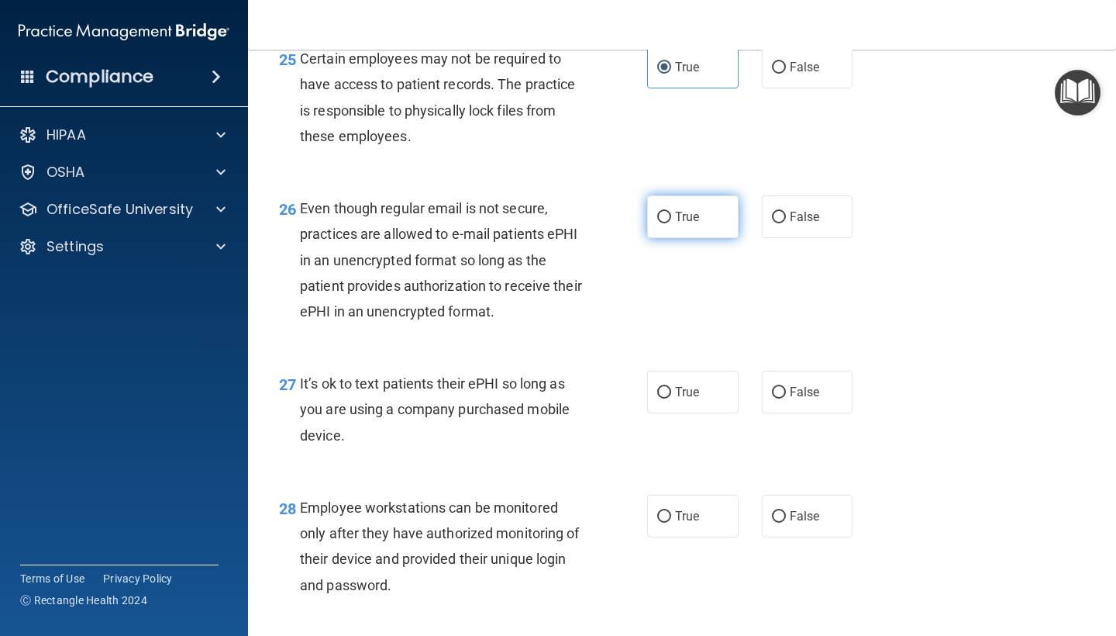
click at [699, 224] on span "True" at bounding box center [687, 216] width 24 height 15
click at [671, 223] on input "True" at bounding box center [664, 218] width 14 height 12
radio input "true"
click at [801, 407] on label "False" at bounding box center [807, 391] width 91 height 43
click at [786, 398] on input "False" at bounding box center [779, 393] width 14 height 12
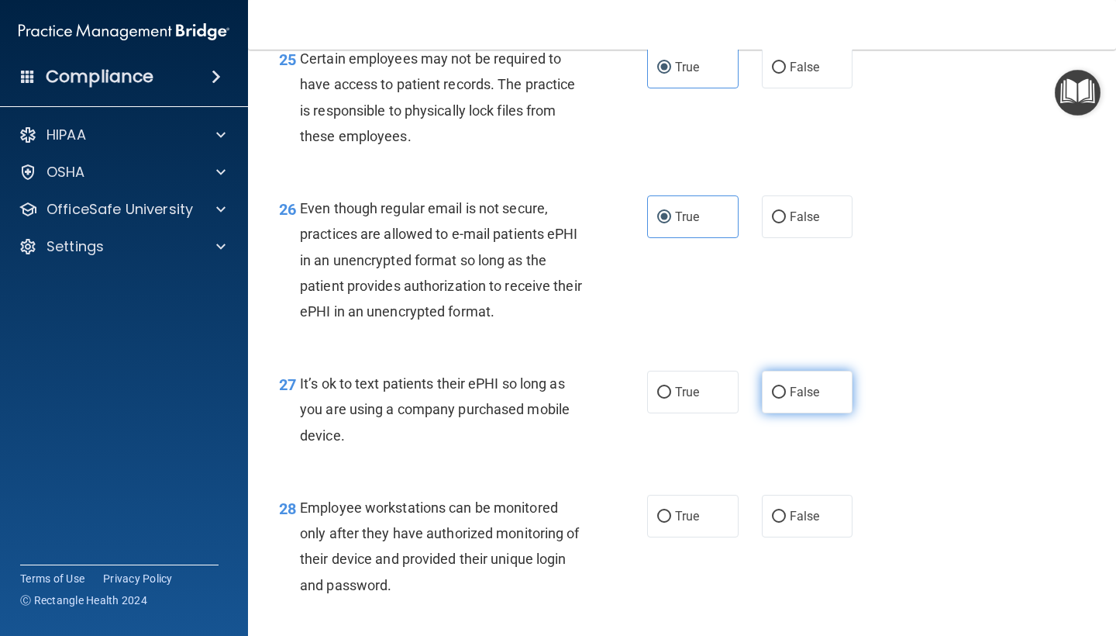
radio input "true"
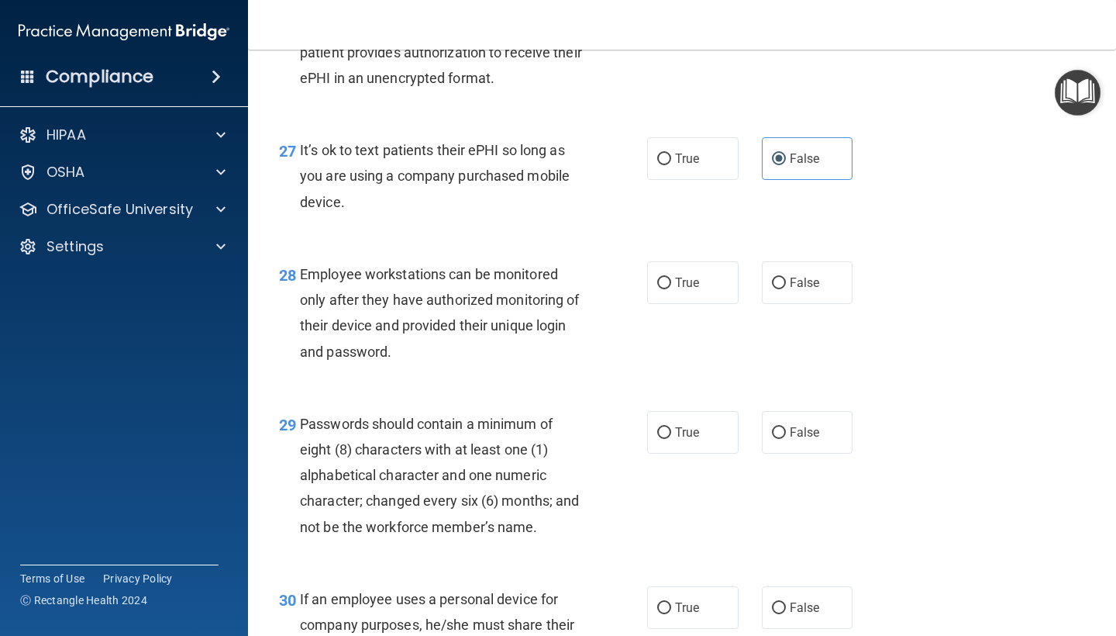
scroll to position [4001, 0]
click at [818, 279] on label "False" at bounding box center [807, 281] width 91 height 43
click at [786, 279] on input "False" at bounding box center [779, 283] width 14 height 12
radio input "true"
click at [707, 453] on label "True" at bounding box center [692, 431] width 91 height 43
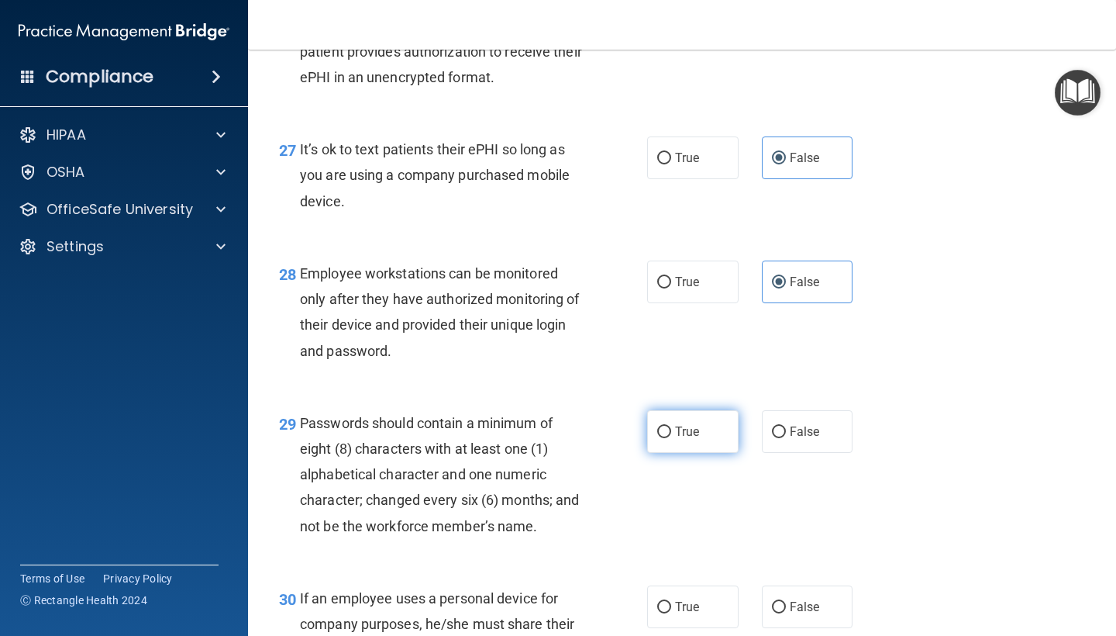
click at [671, 438] on input "True" at bounding box center [664, 432] width 14 height 12
radio input "true"
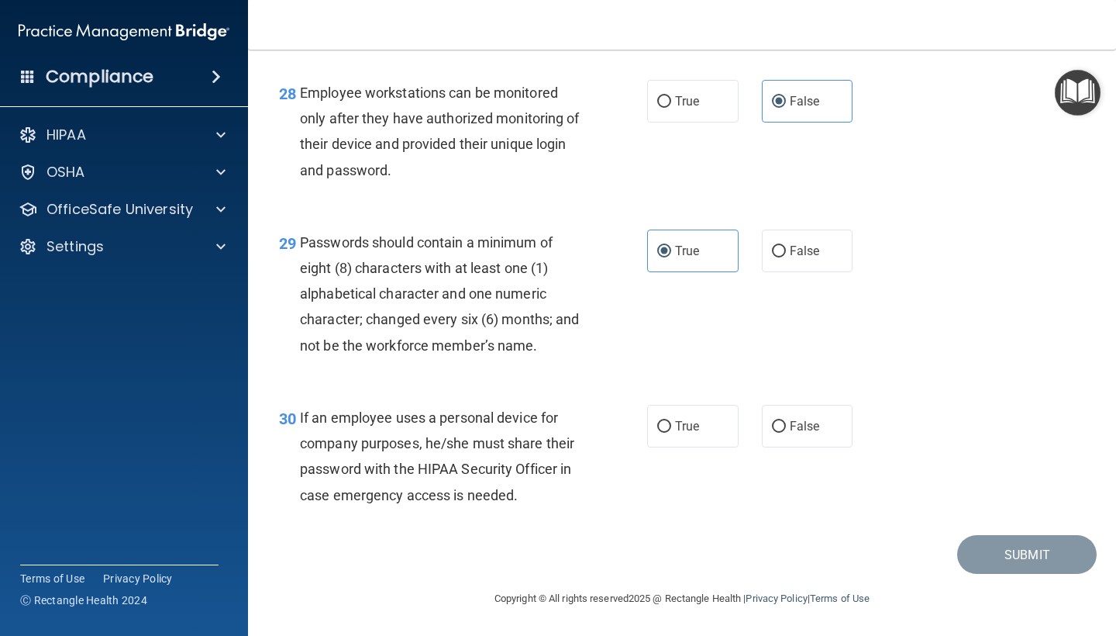
scroll to position [4186, 0]
click at [806, 435] on label "False" at bounding box center [807, 426] width 91 height 43
click at [786, 432] on input "False" at bounding box center [779, 427] width 14 height 12
radio input "true"
click at [980, 548] on button "Submit" at bounding box center [1027, 555] width 140 height 40
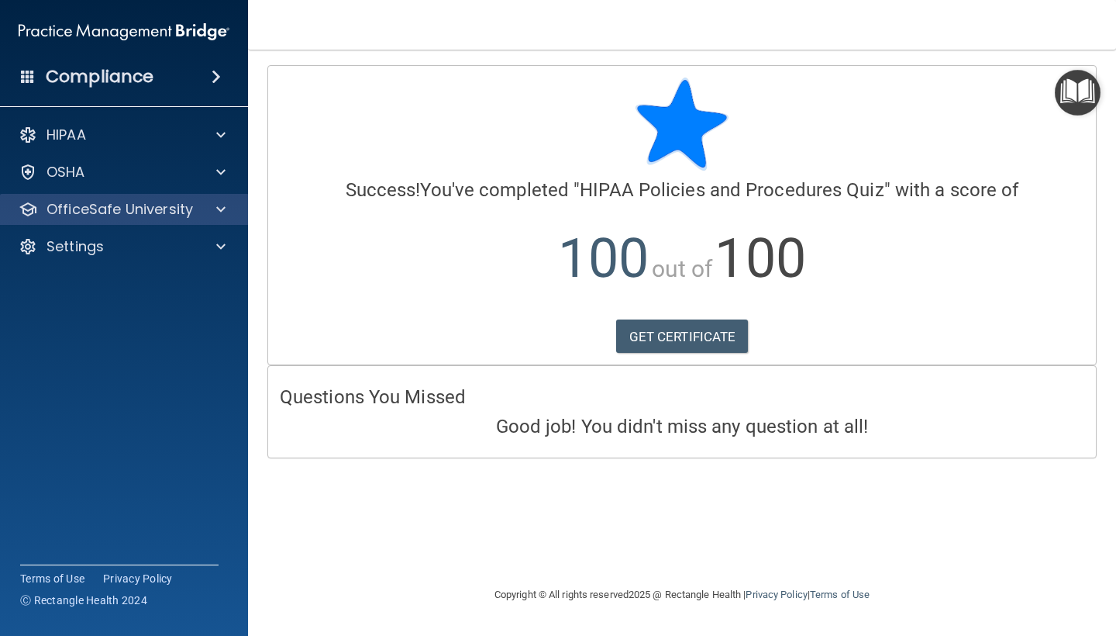
click at [107, 210] on p "OfficeSafe University" at bounding box center [120, 209] width 146 height 19
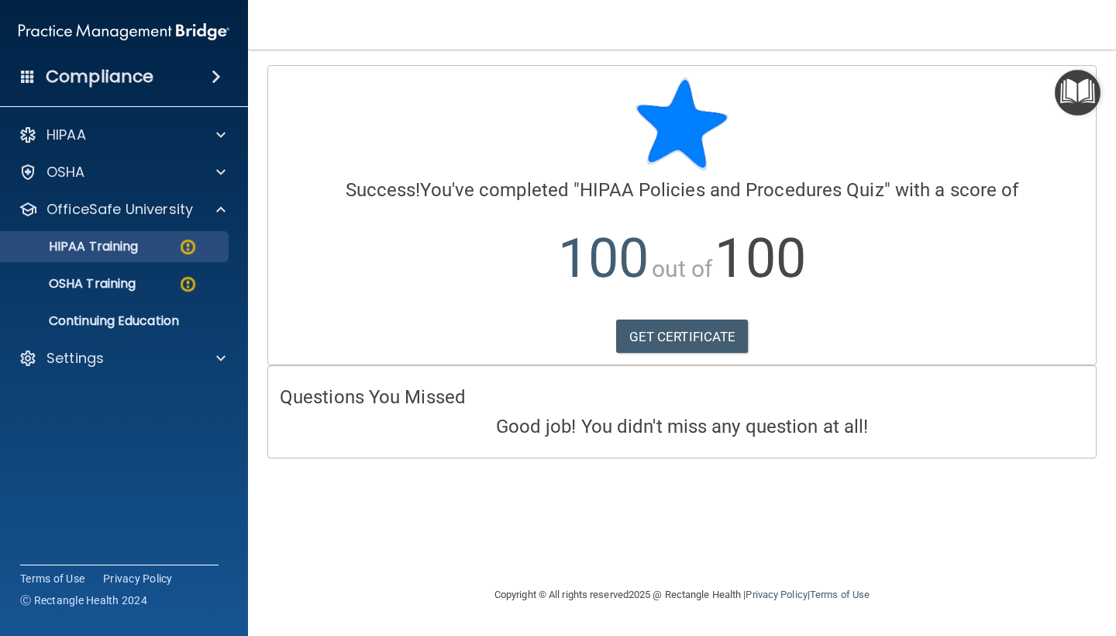
click at [132, 250] on p "HIPAA Training" at bounding box center [74, 247] width 128 height 16
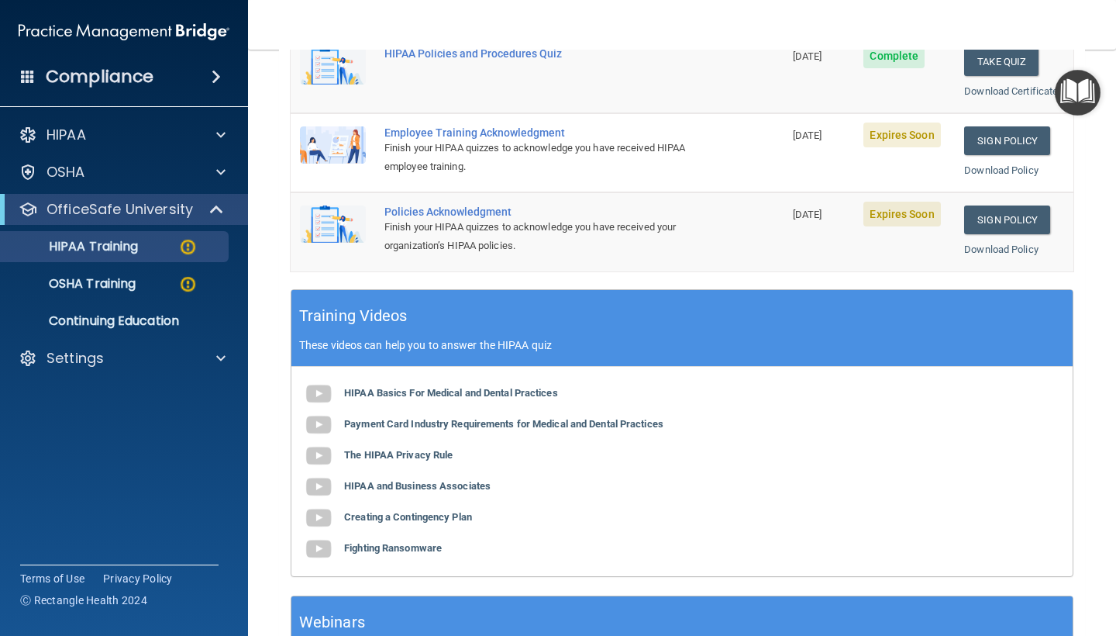
scroll to position [406, 0]
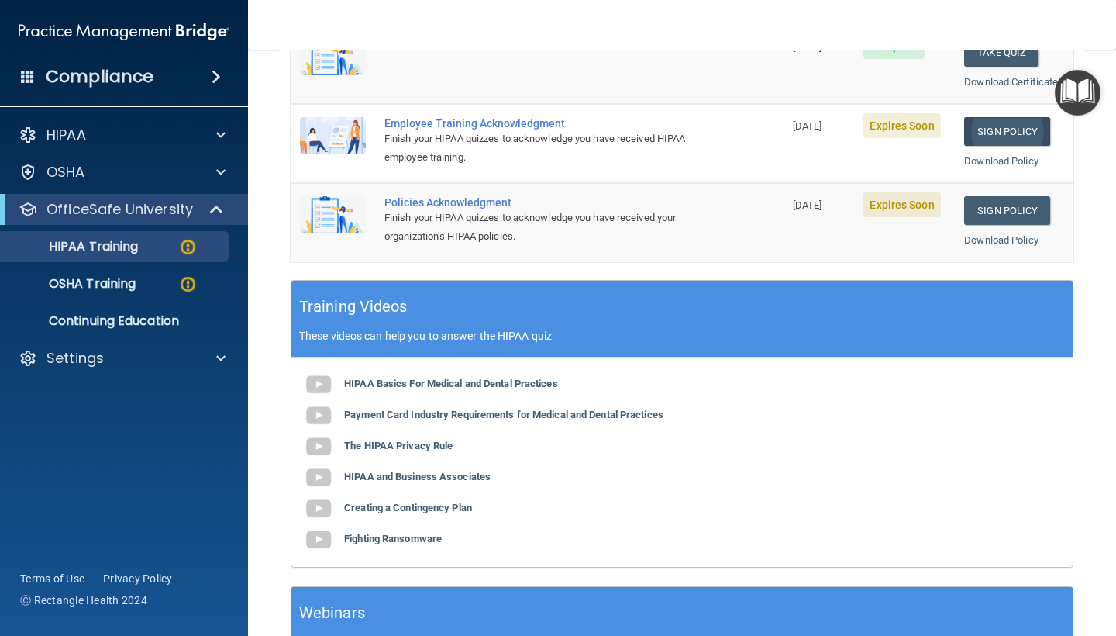
click at [1021, 126] on link "Sign Policy" at bounding box center [1007, 131] width 86 height 29
click at [111, 249] on p "HIPAA Training" at bounding box center [74, 247] width 128 height 16
click at [113, 250] on p "HIPAA Training" at bounding box center [74, 247] width 128 height 16
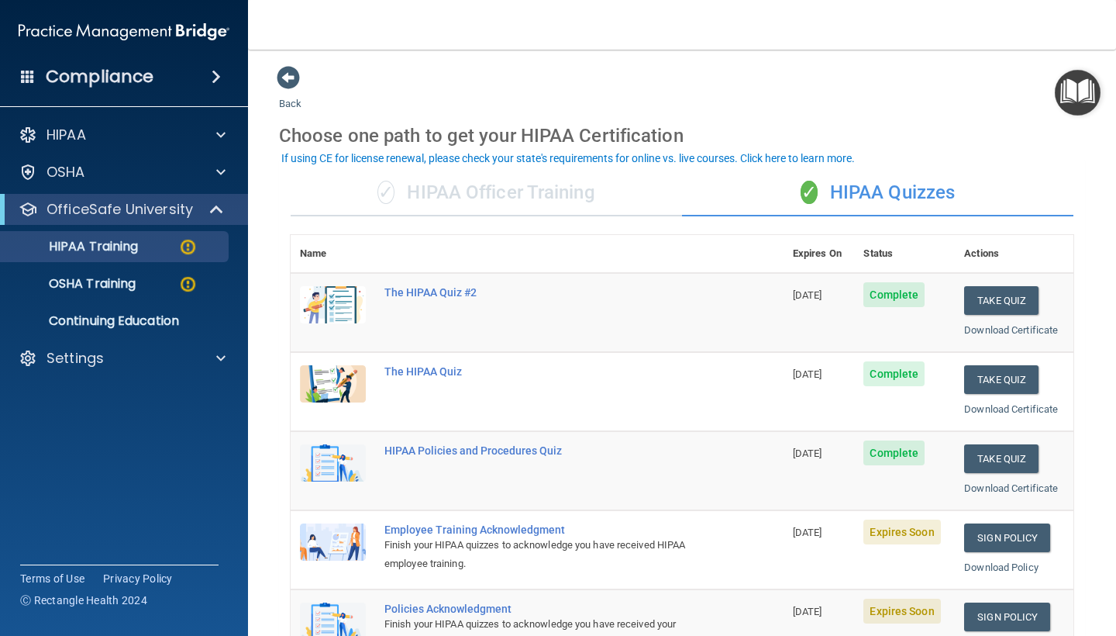
scroll to position [0, 0]
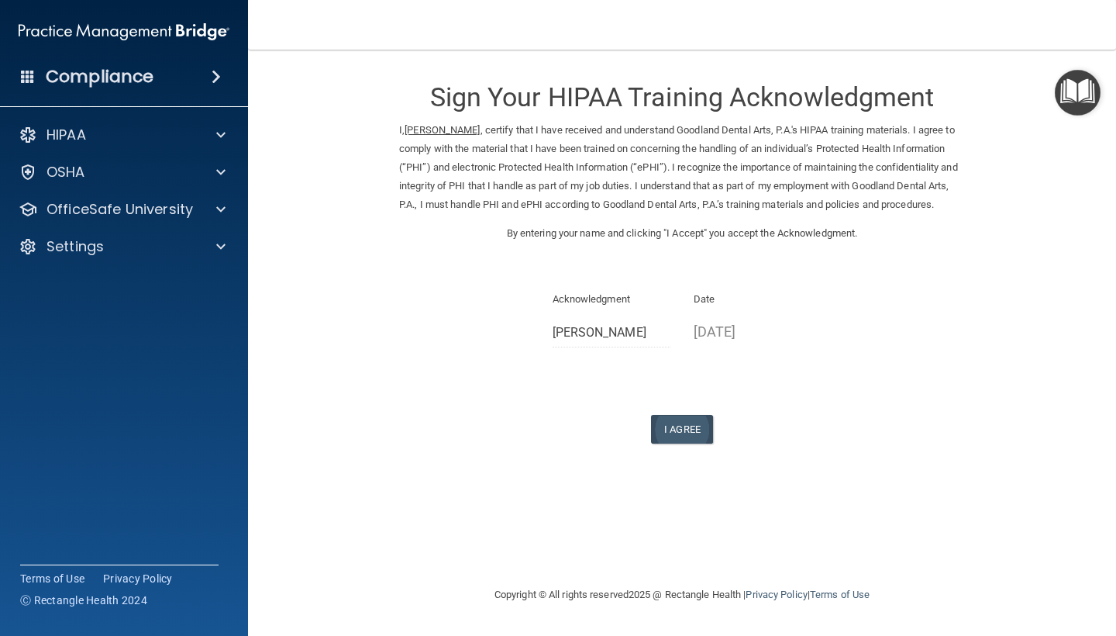
click at [707, 436] on button "I Agree" at bounding box center [682, 429] width 62 height 29
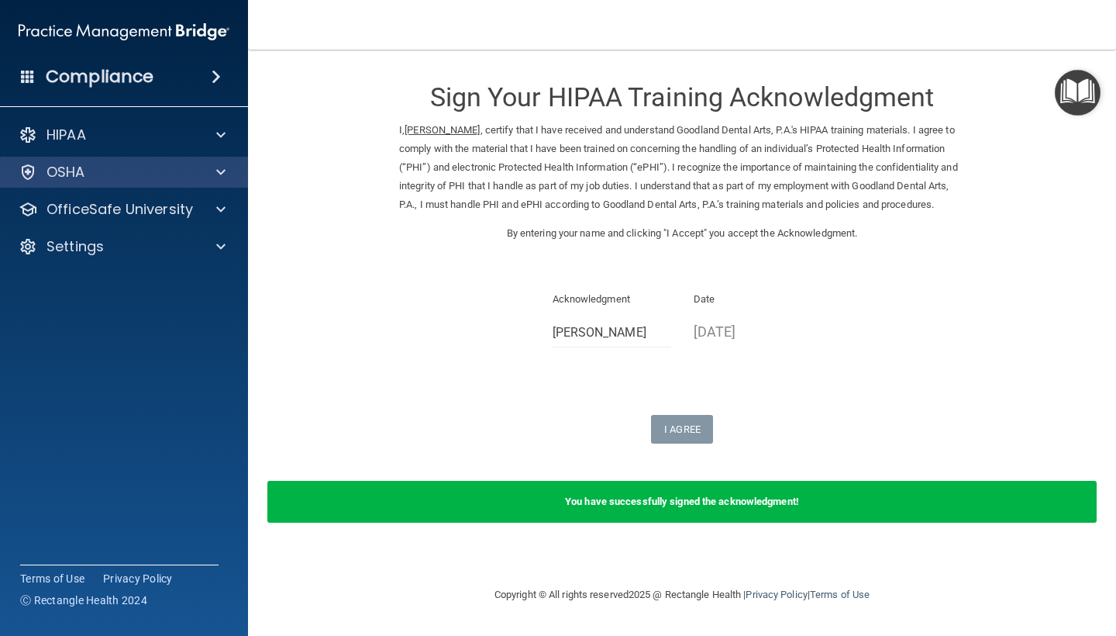
click at [179, 176] on div "OSHA" at bounding box center [103, 172] width 192 height 19
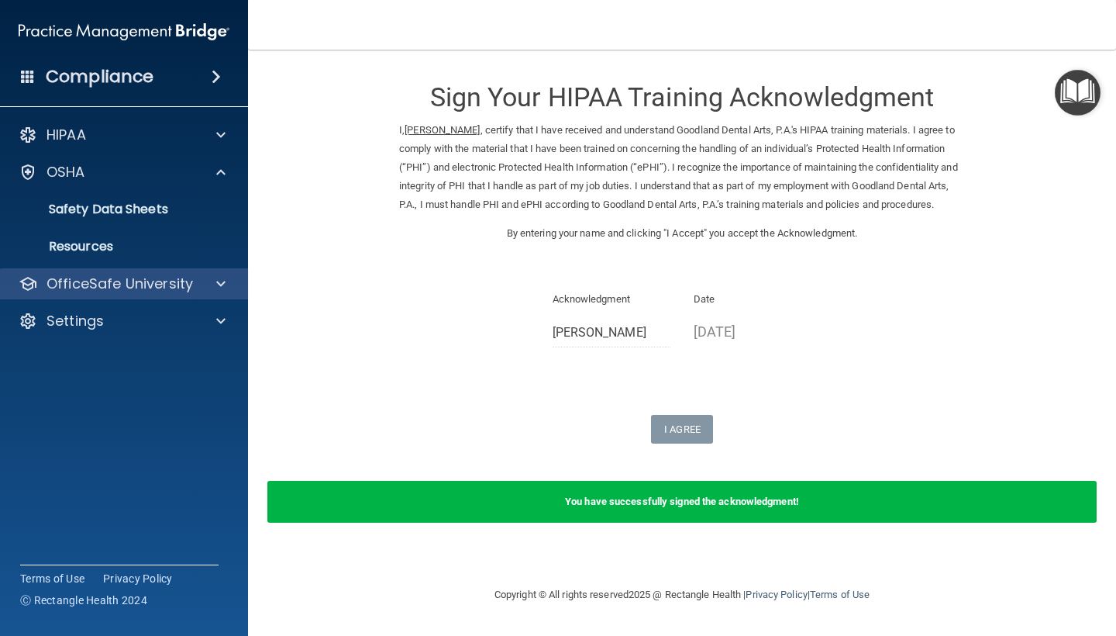
click at [152, 284] on p "OfficeSafe University" at bounding box center [120, 283] width 146 height 19
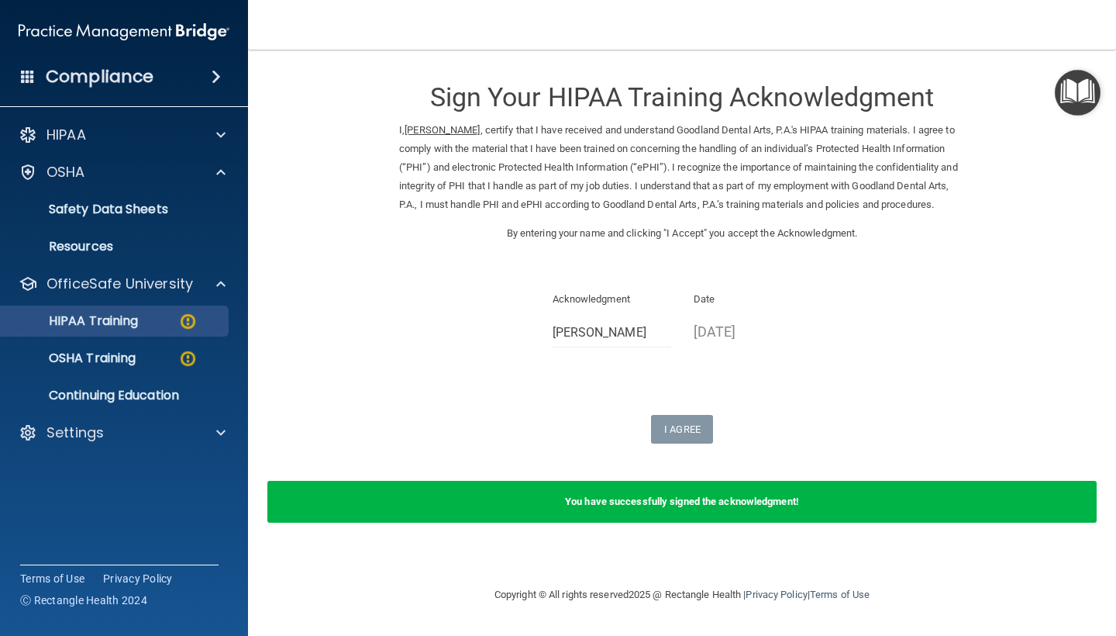
click at [156, 324] on div "HIPAA Training" at bounding box center [116, 321] width 212 height 16
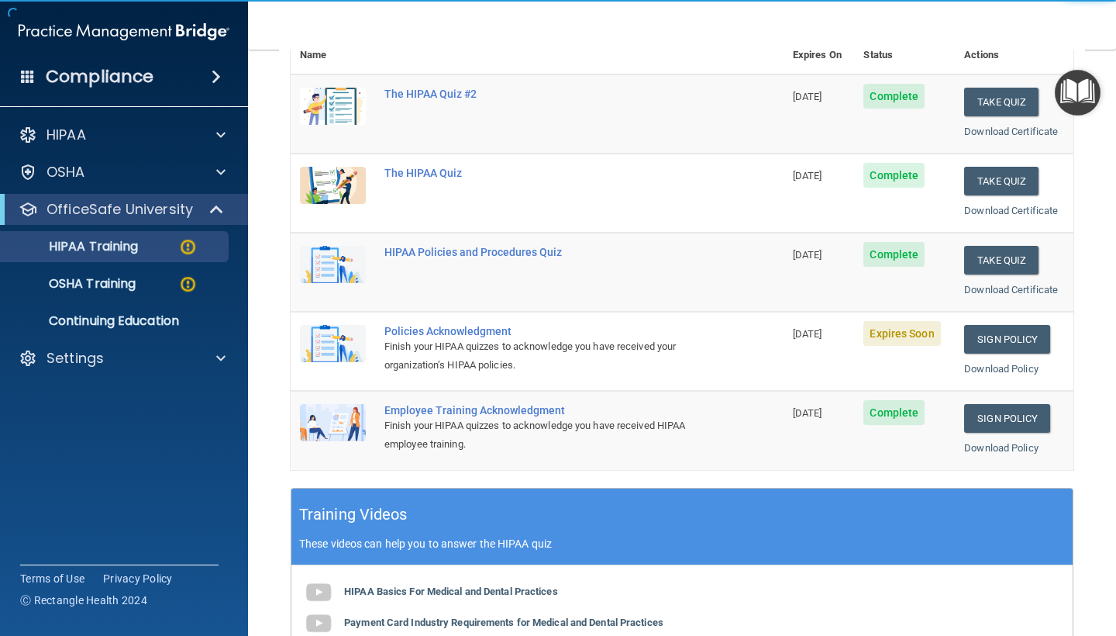
scroll to position [226, 0]
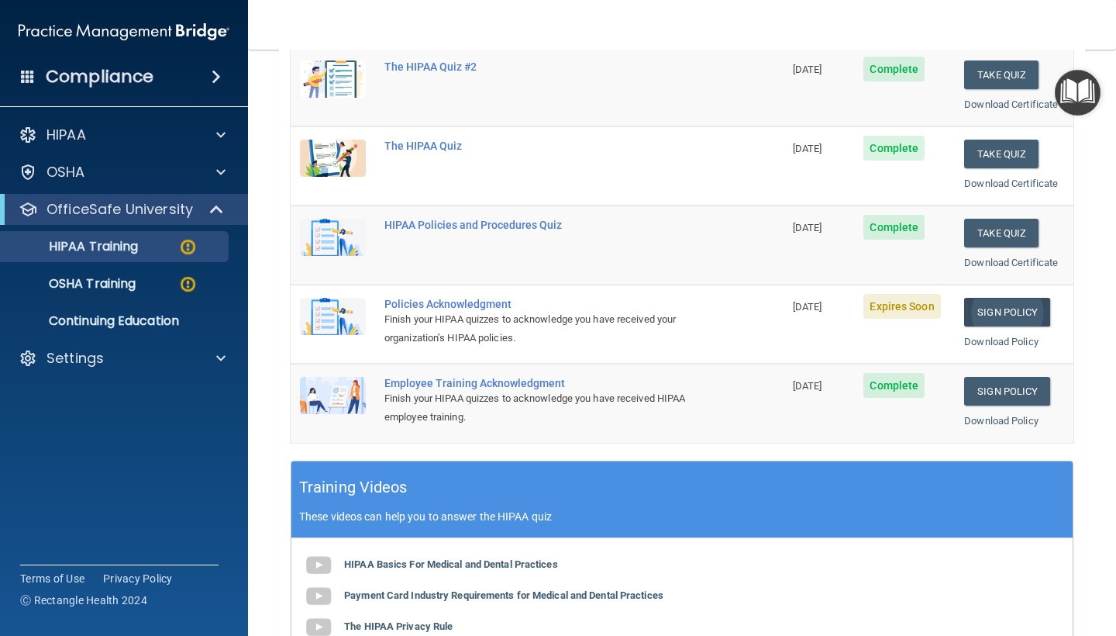
click at [1030, 298] on link "Sign Policy" at bounding box center [1007, 312] width 86 height 29
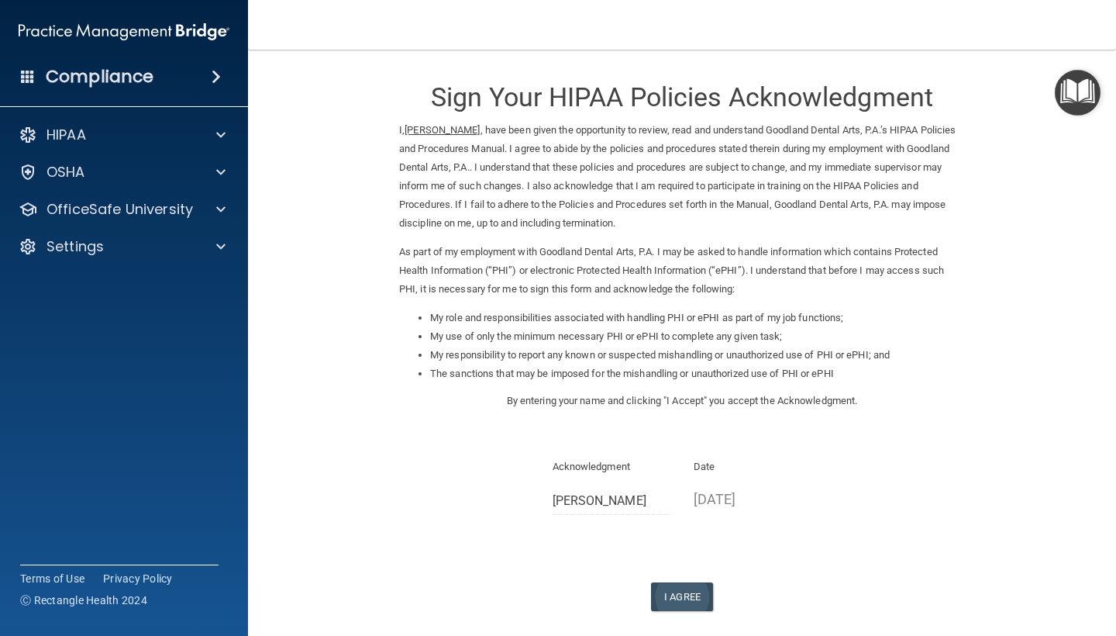
click at [673, 582] on button "I Agree" at bounding box center [682, 596] width 62 height 29
click at [634, 488] on input "[PERSON_NAME]" at bounding box center [612, 500] width 119 height 29
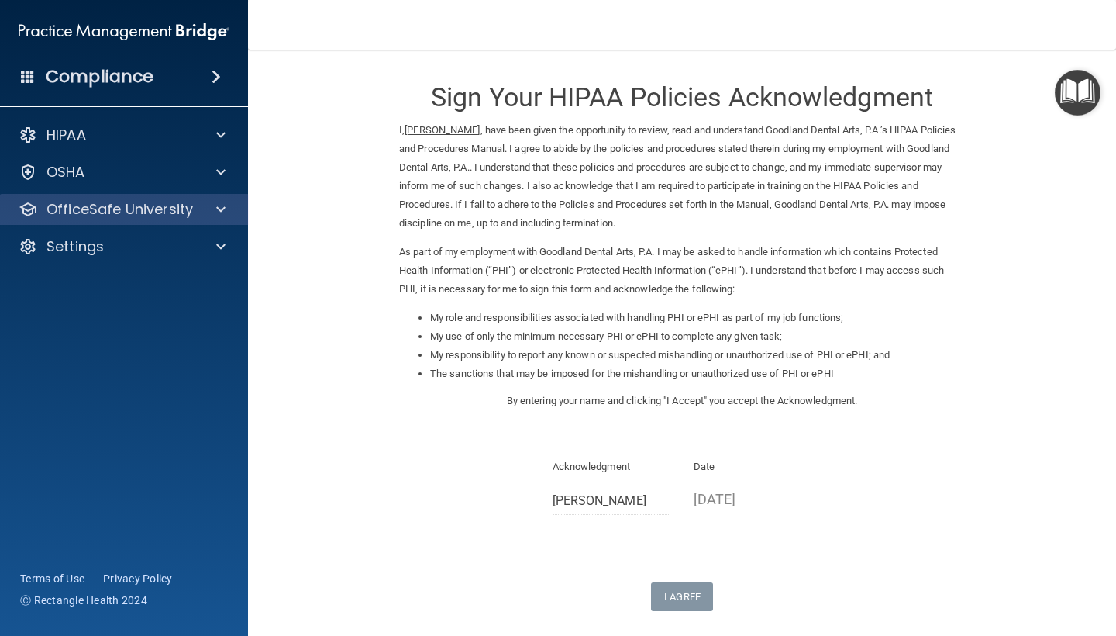
click at [192, 222] on div "OfficeSafe University" at bounding box center [124, 209] width 249 height 31
click at [167, 219] on div "OfficeSafe University" at bounding box center [124, 209] width 249 height 31
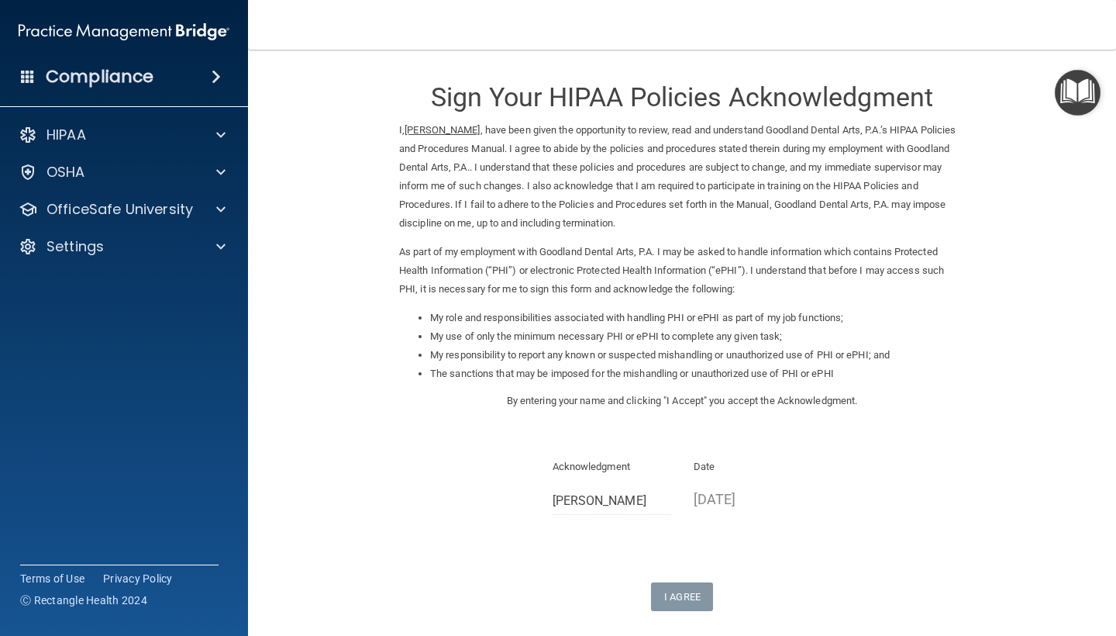
click at [686, 565] on div "Sign Your HIPAA Policies Acknowledgment I, [PERSON_NAME] , have been given the …" at bounding box center [682, 338] width 566 height 546
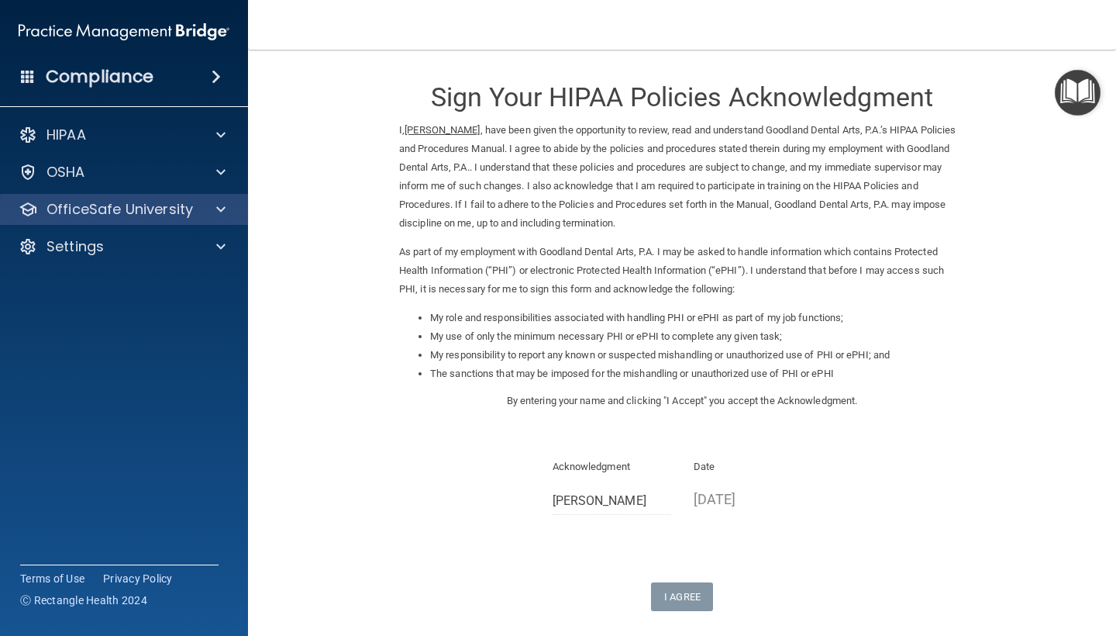
click at [167, 208] on p "OfficeSafe University" at bounding box center [120, 209] width 146 height 19
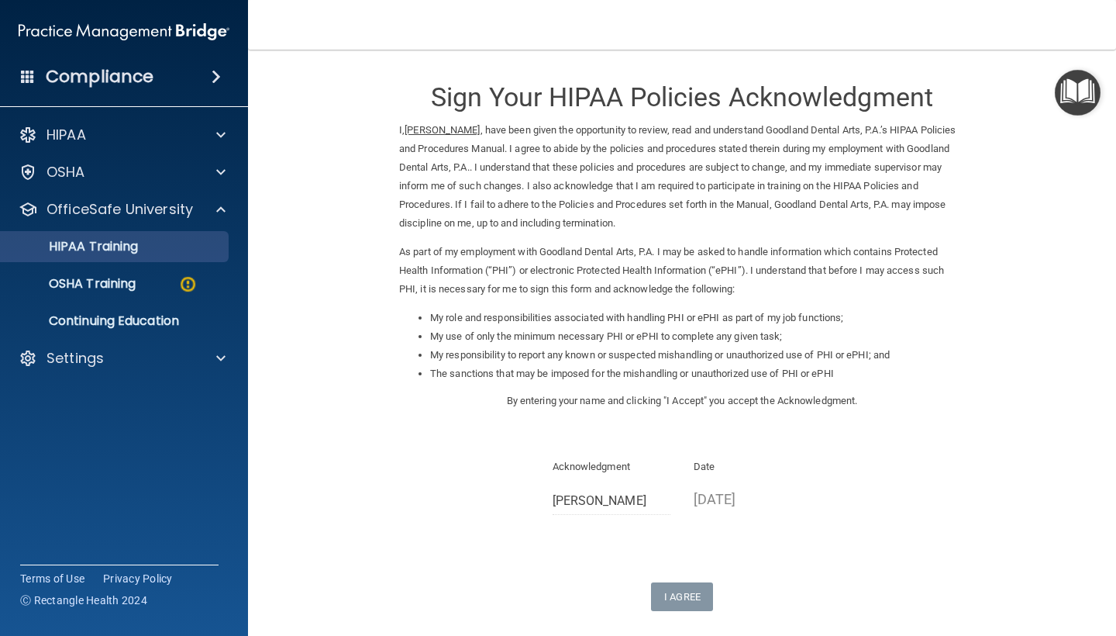
click at [164, 246] on div "HIPAA Training" at bounding box center [116, 247] width 212 height 16
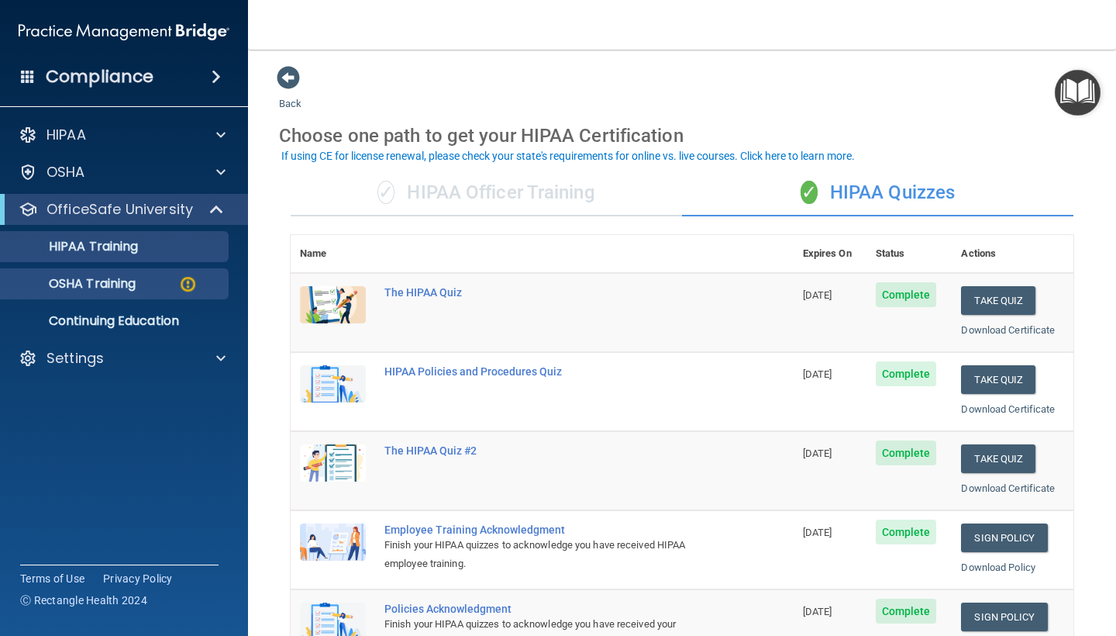
click at [158, 287] on div "OSHA Training" at bounding box center [116, 284] width 212 height 16
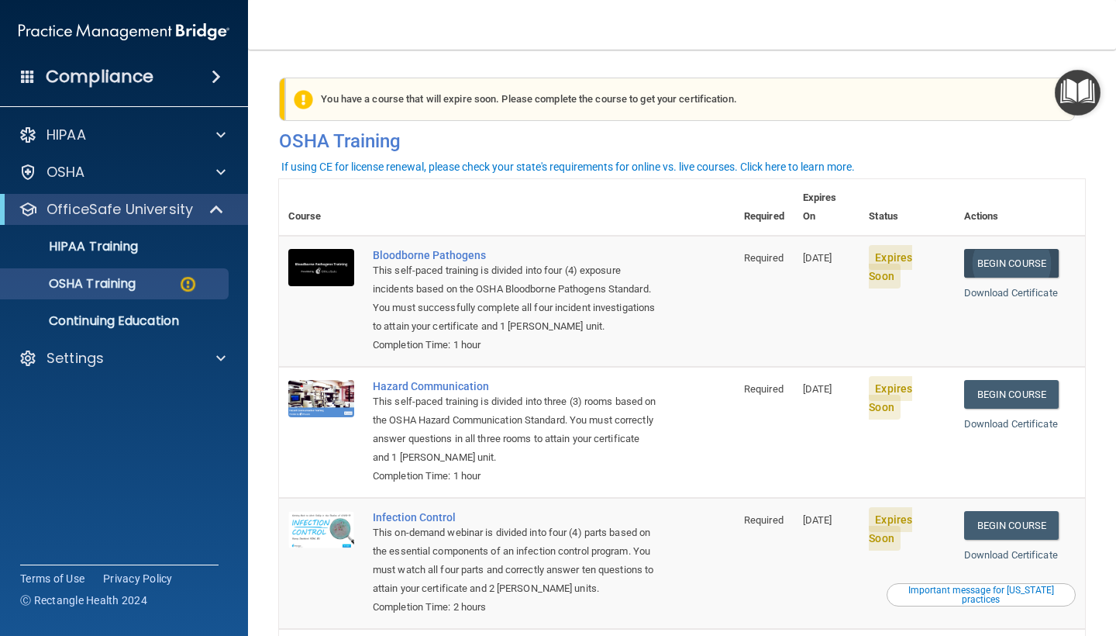
click at [1017, 249] on link "Begin Course" at bounding box center [1011, 263] width 95 height 29
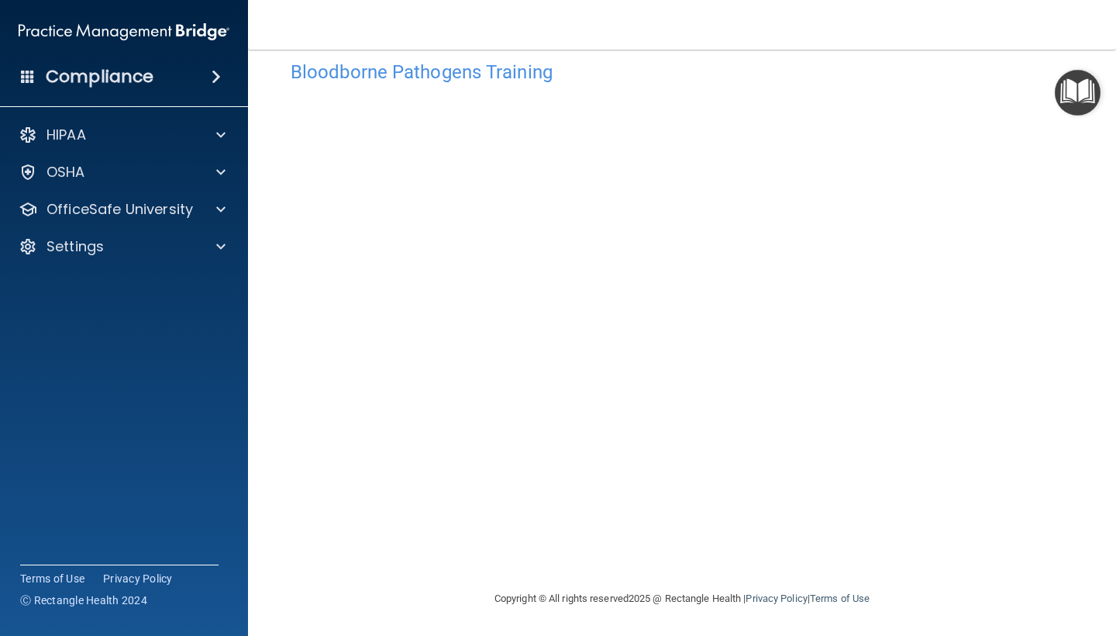
scroll to position [27, 0]
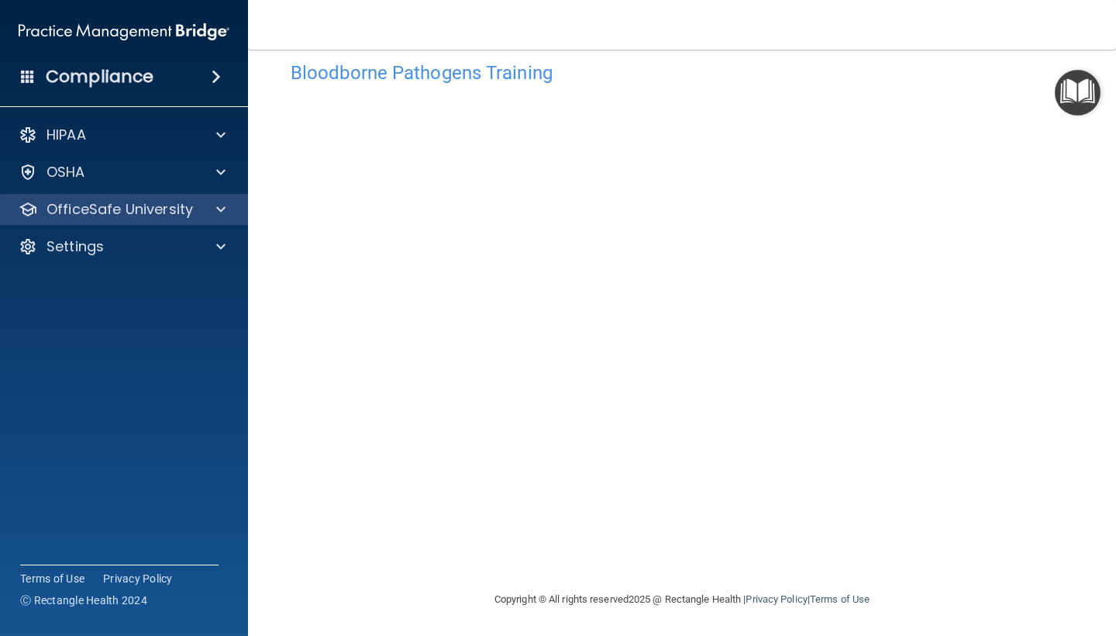
click at [128, 208] on p "OfficeSafe University" at bounding box center [120, 209] width 146 height 19
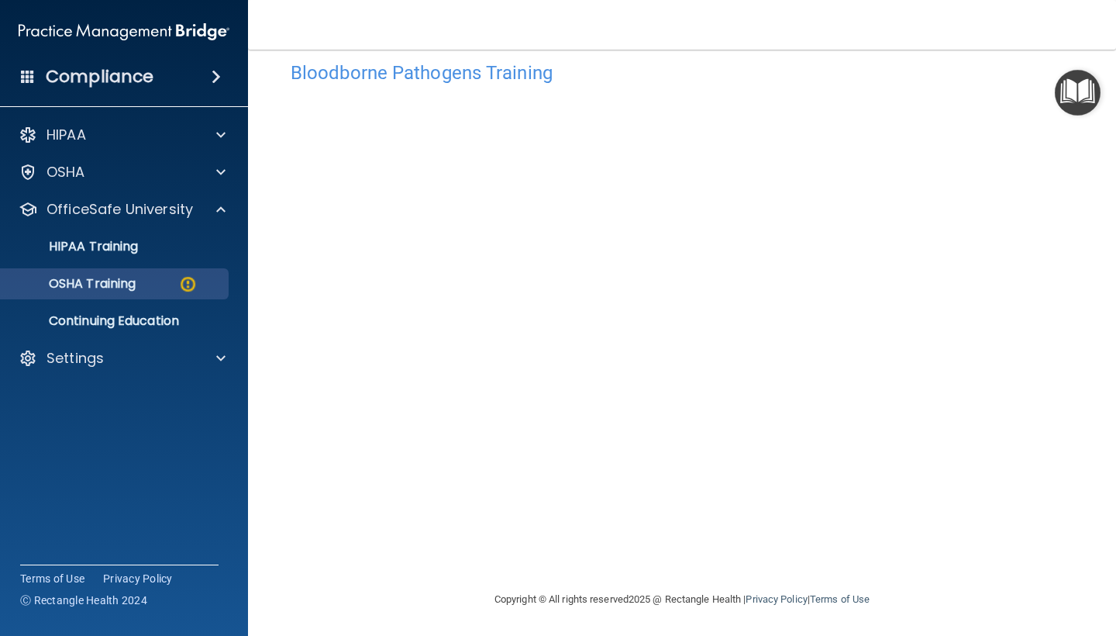
click at [131, 284] on p "OSHA Training" at bounding box center [73, 284] width 126 height 16
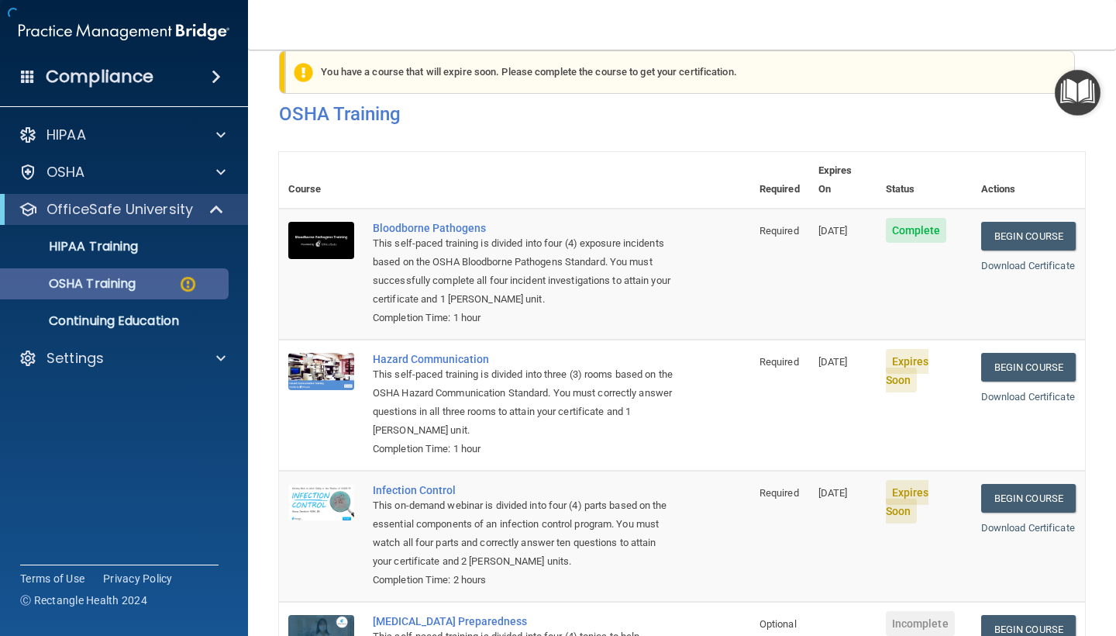
click at [136, 281] on p "OSHA Training" at bounding box center [73, 284] width 126 height 16
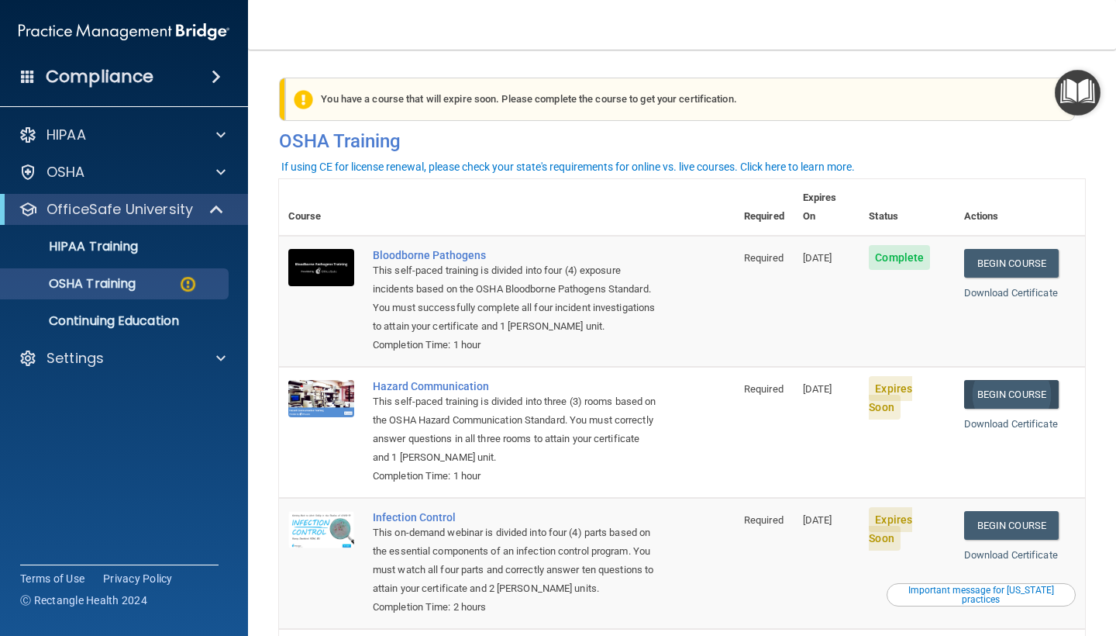
click at [1042, 380] on link "Begin Course" at bounding box center [1011, 394] width 95 height 29
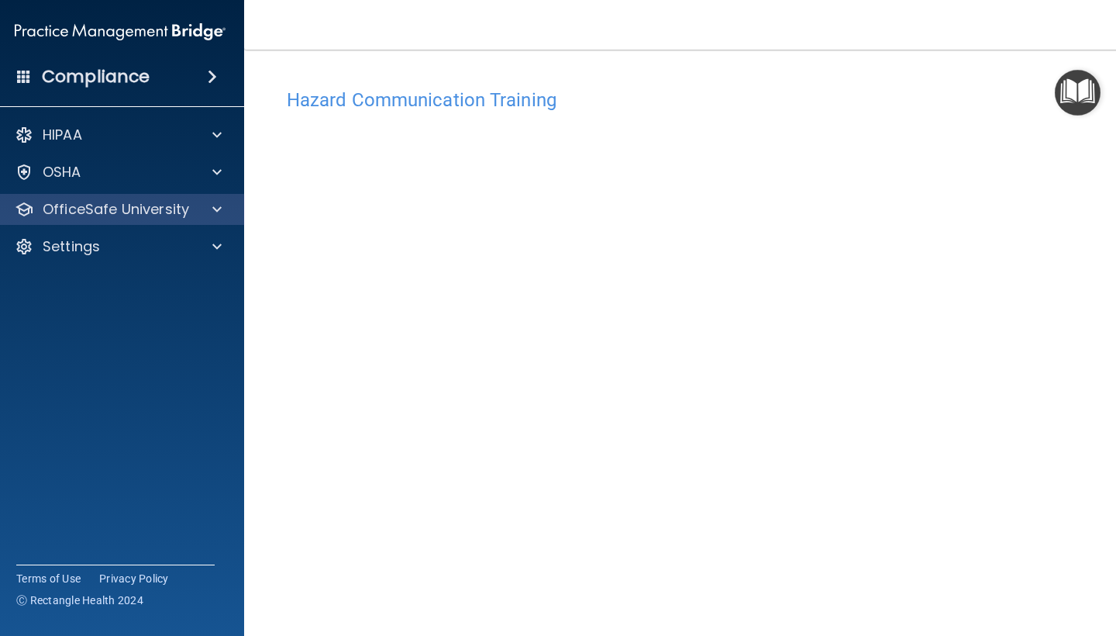
click at [128, 215] on p "OfficeSafe University" at bounding box center [116, 209] width 146 height 19
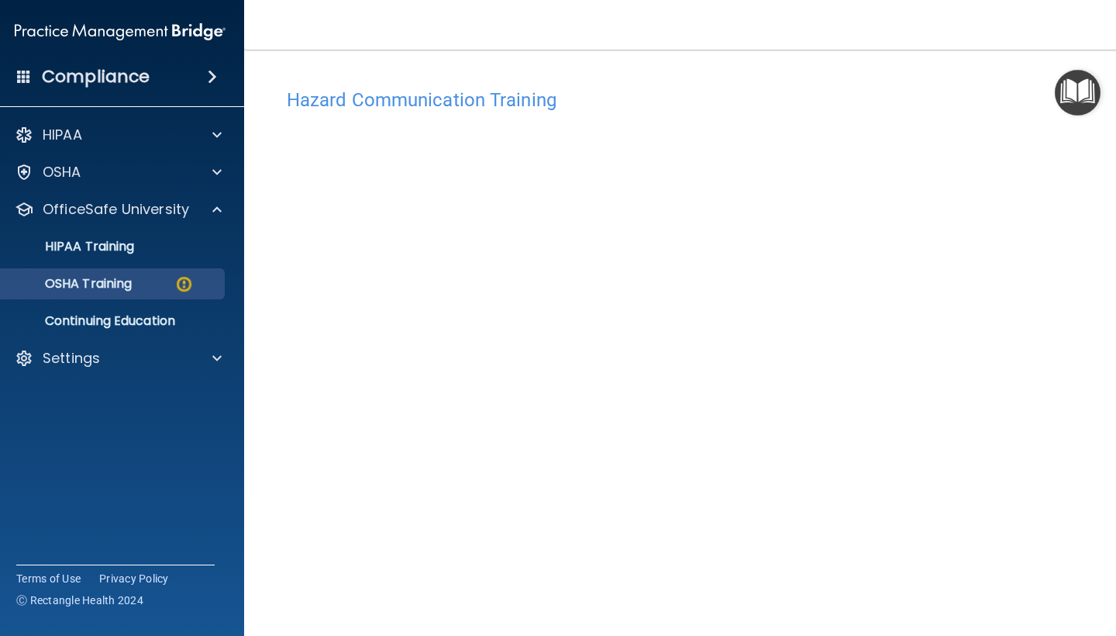
click at [120, 287] on p "OSHA Training" at bounding box center [69, 284] width 126 height 16
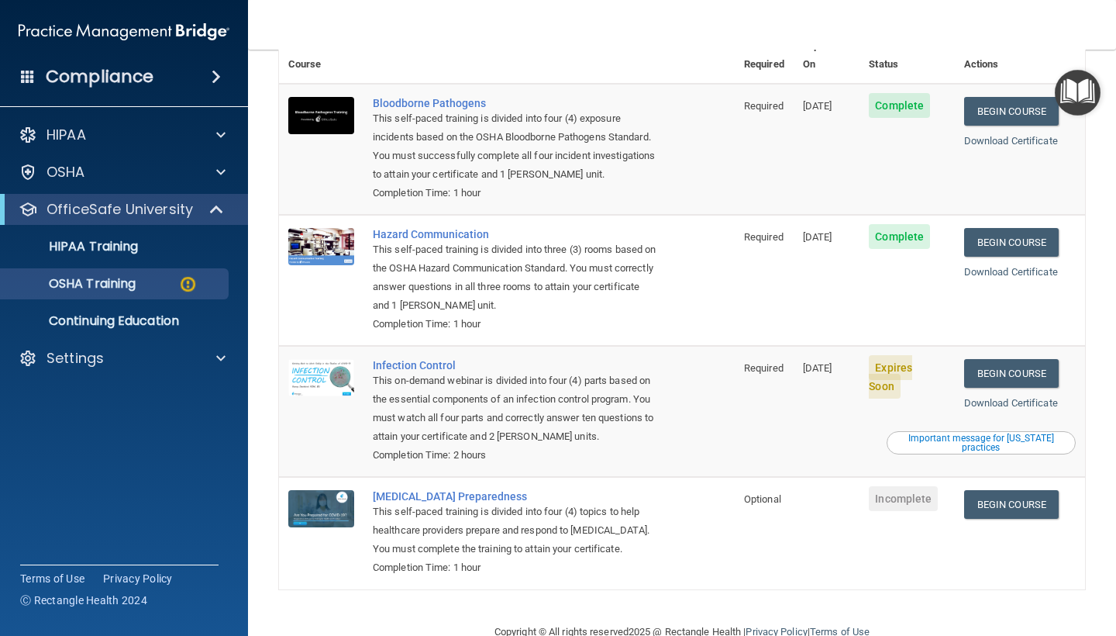
scroll to position [151, 0]
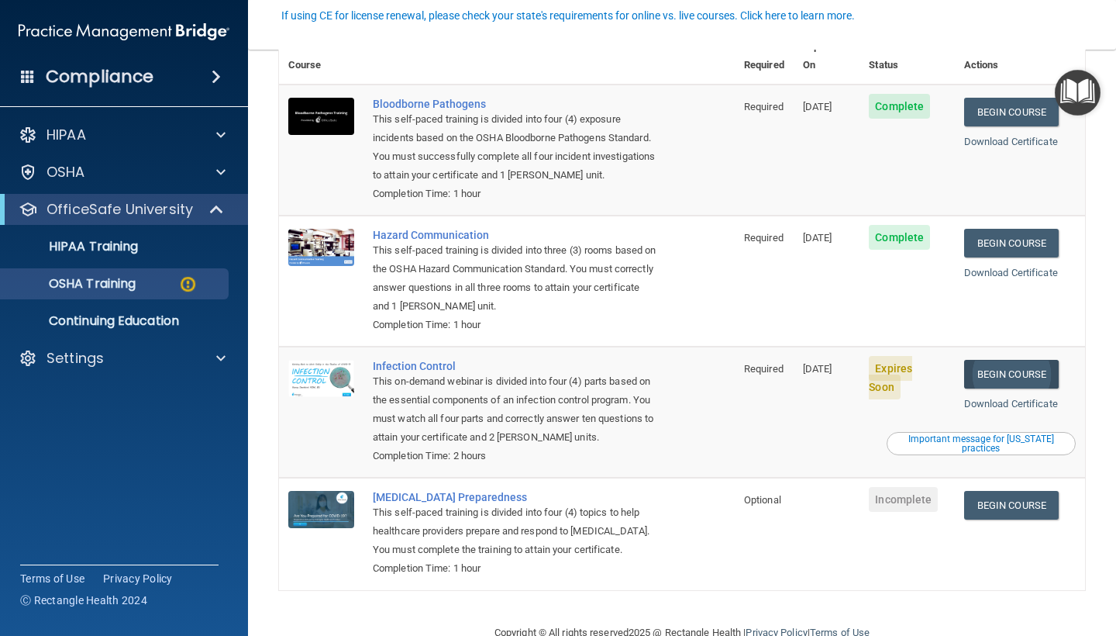
click at [1043, 360] on link "Begin Course" at bounding box center [1011, 374] width 95 height 29
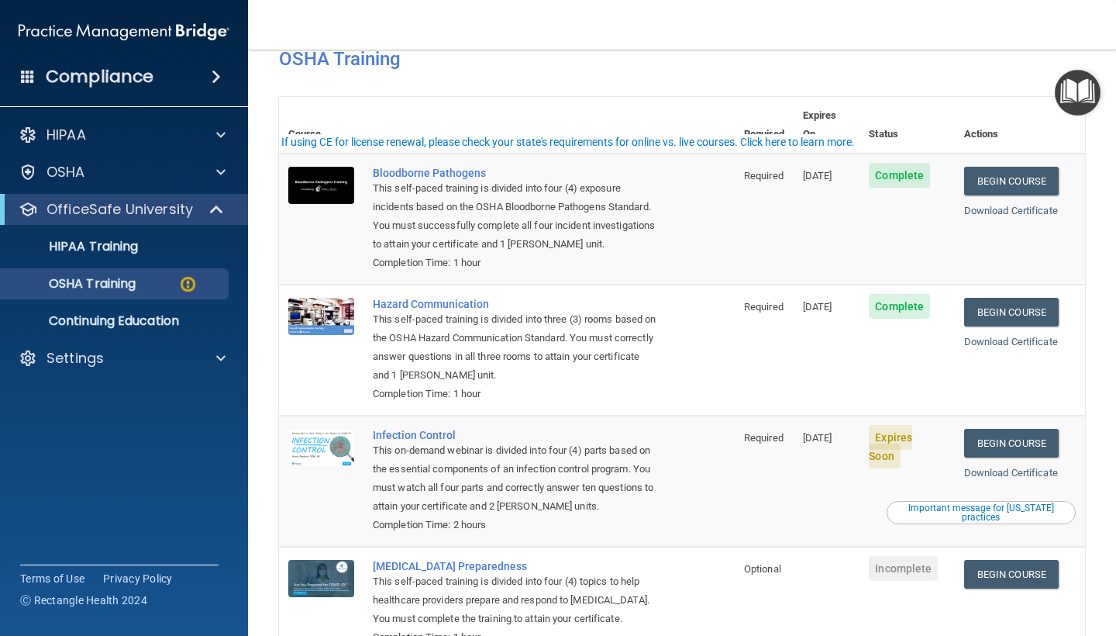
scroll to position [107, 0]
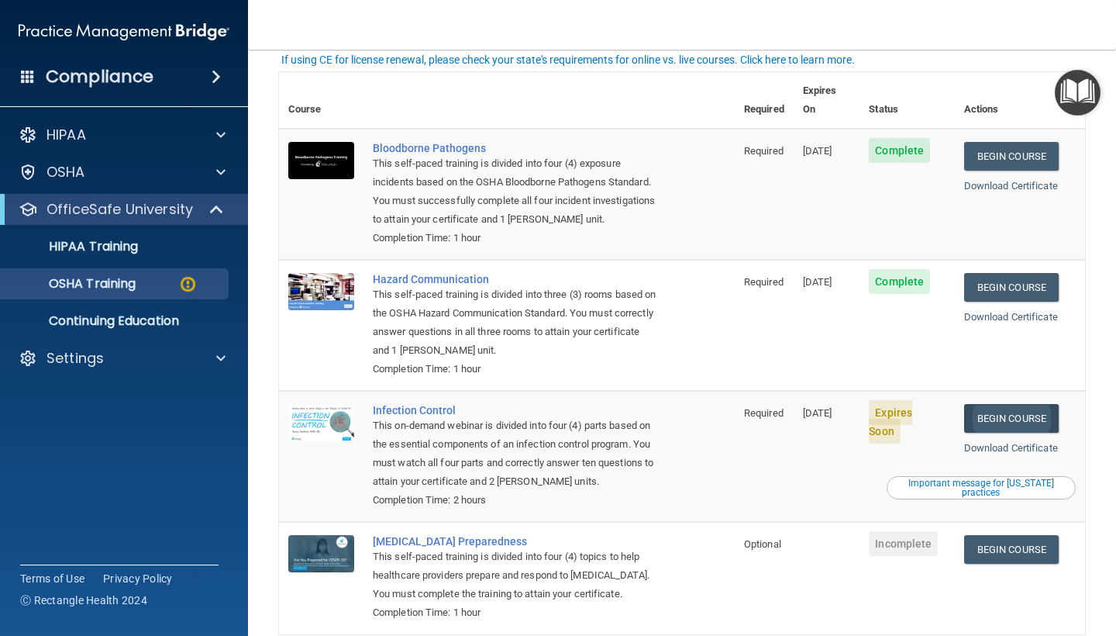
click at [1000, 404] on link "Begin Course" at bounding box center [1011, 418] width 95 height 29
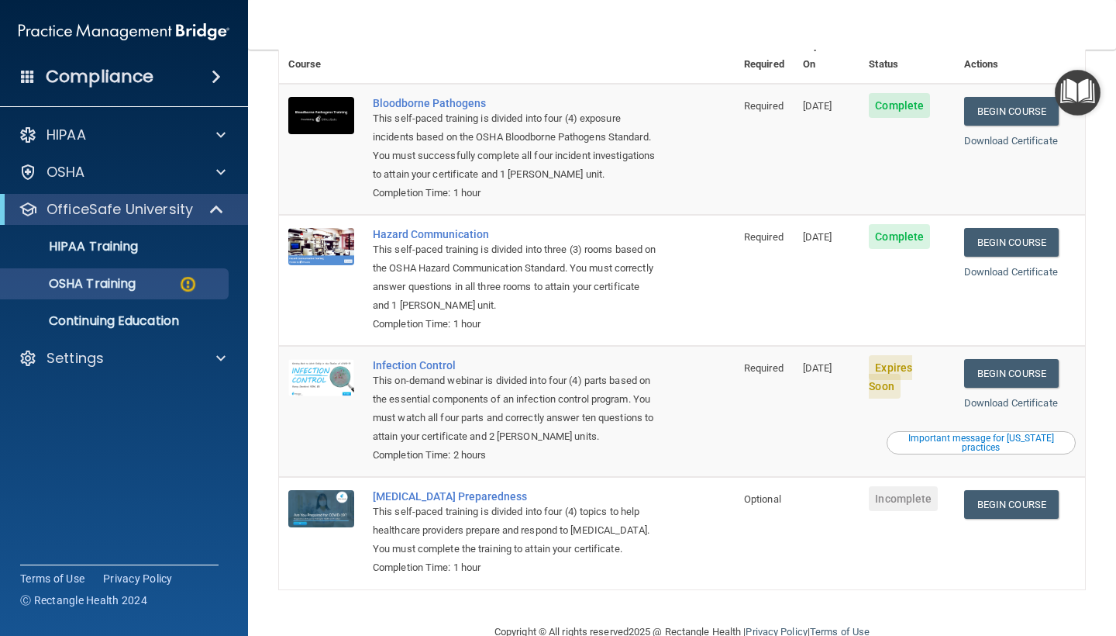
scroll to position [151, 0]
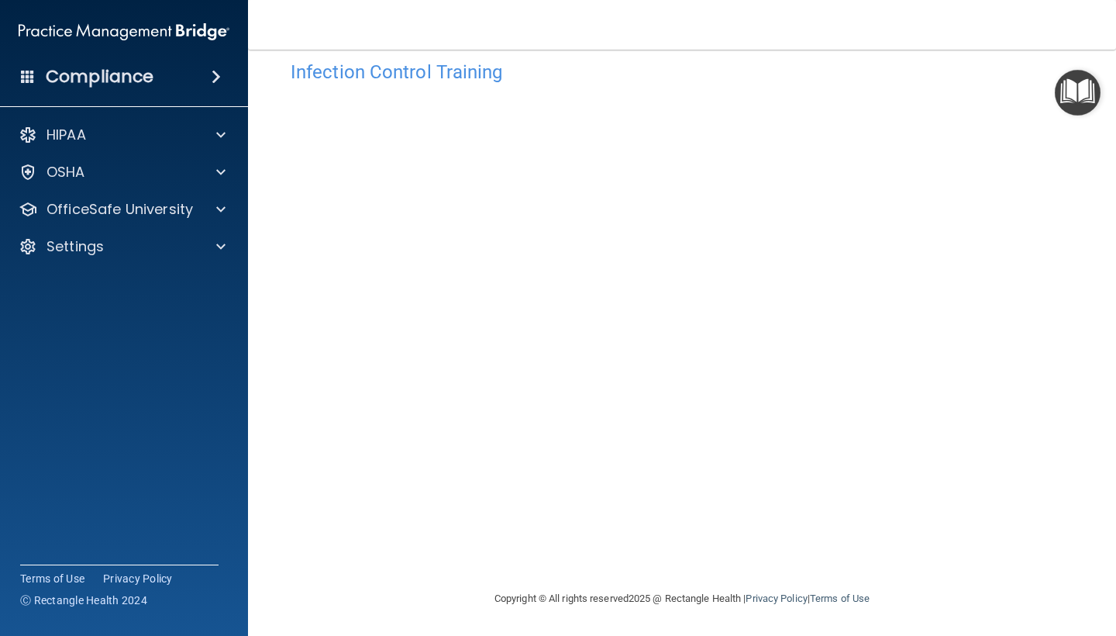
scroll to position [27, 0]
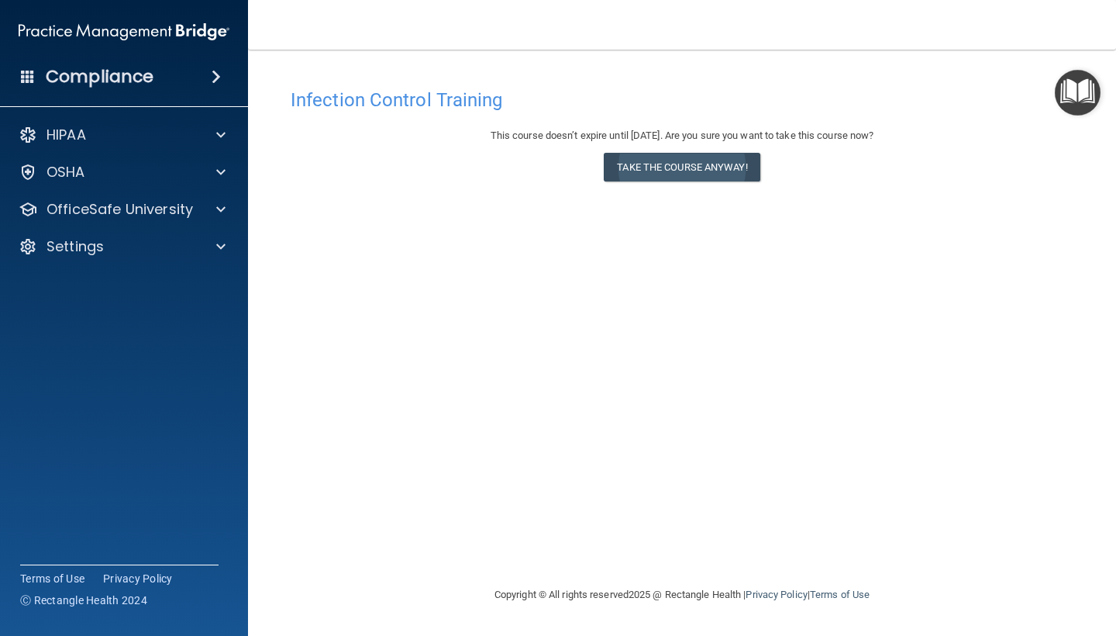
click at [672, 166] on button "Take the course anyway!" at bounding box center [682, 167] width 156 height 29
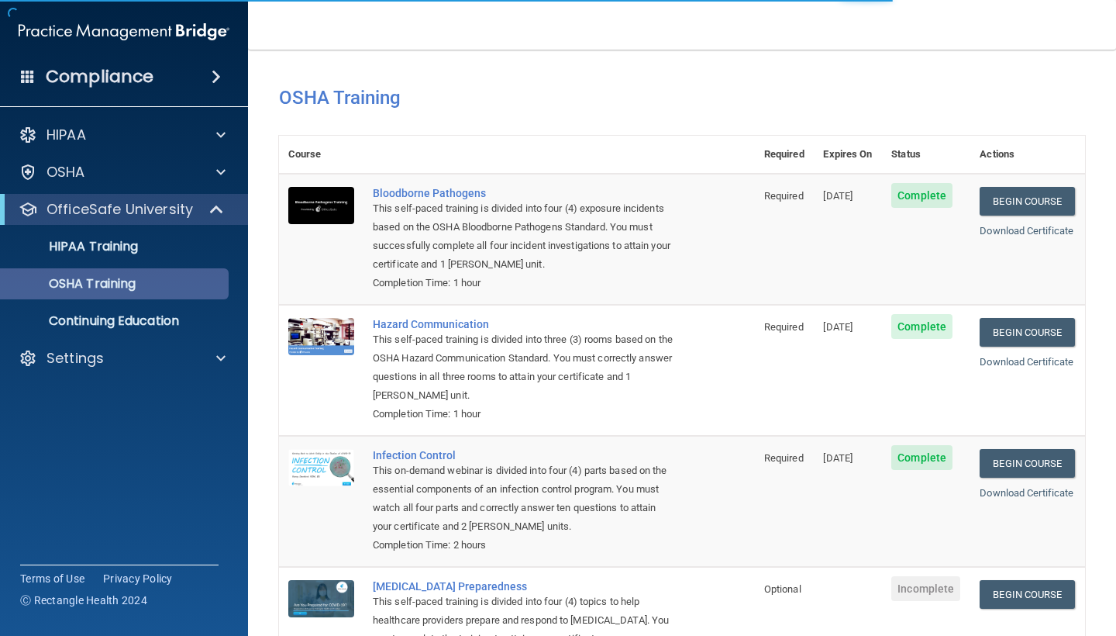
click at [115, 277] on p "OSHA Training" at bounding box center [73, 284] width 126 height 16
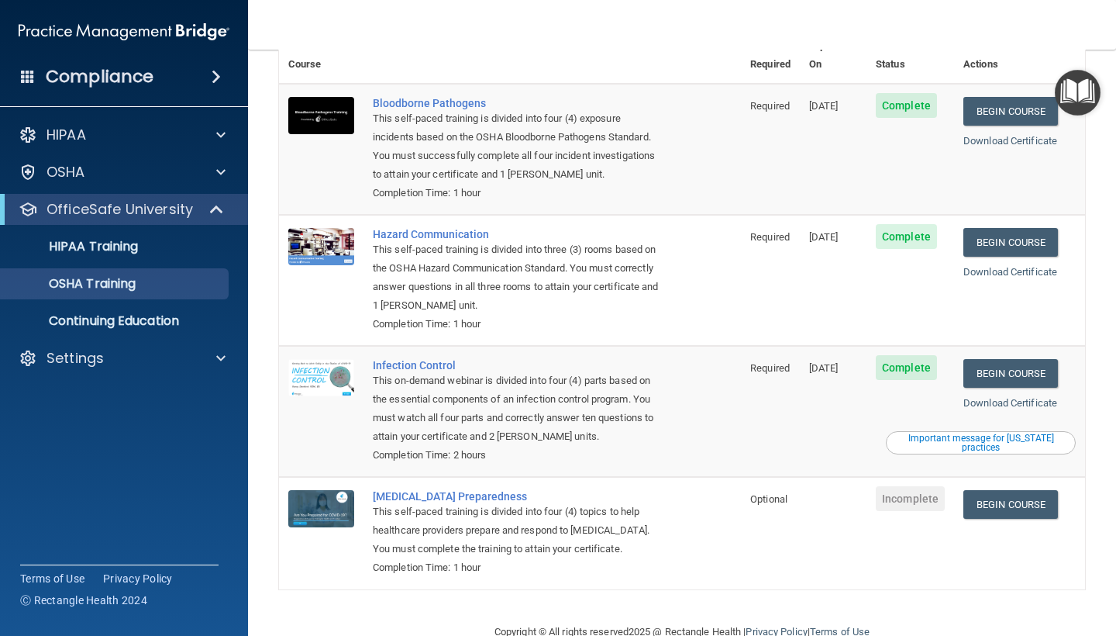
scroll to position [108, 0]
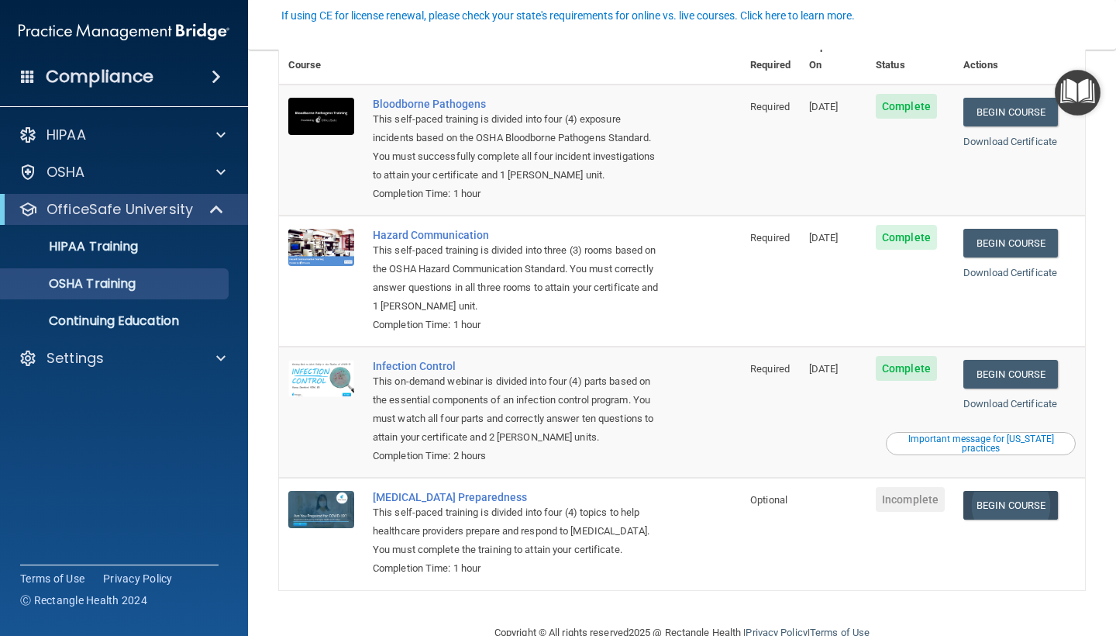
click at [1012, 491] on link "Begin Course" at bounding box center [1010, 505] width 95 height 29
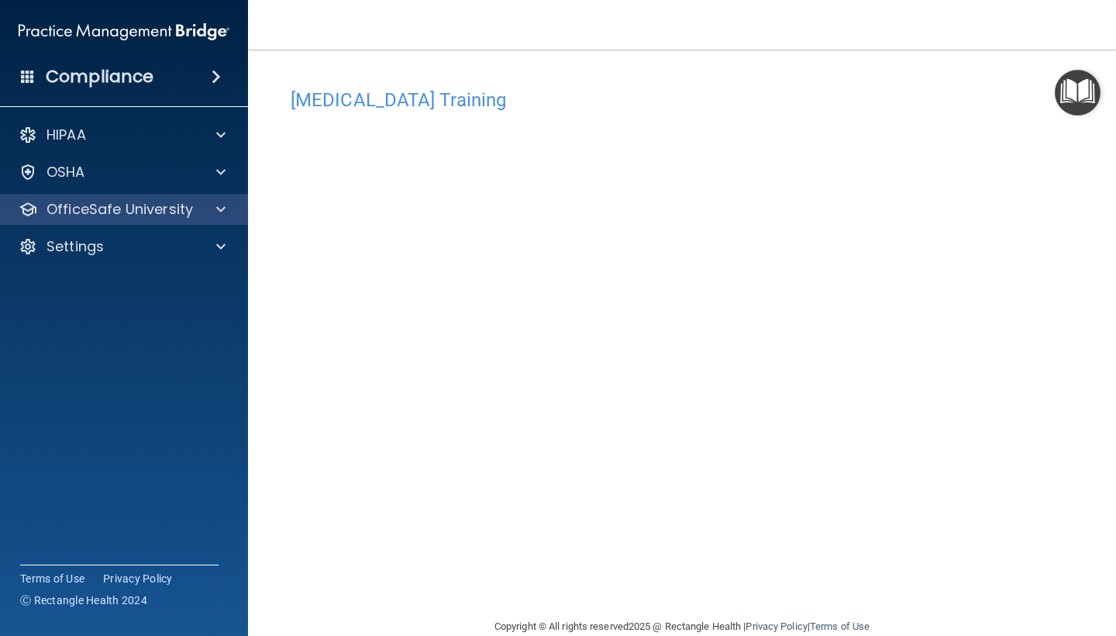
click at [173, 211] on p "OfficeSafe University" at bounding box center [120, 209] width 146 height 19
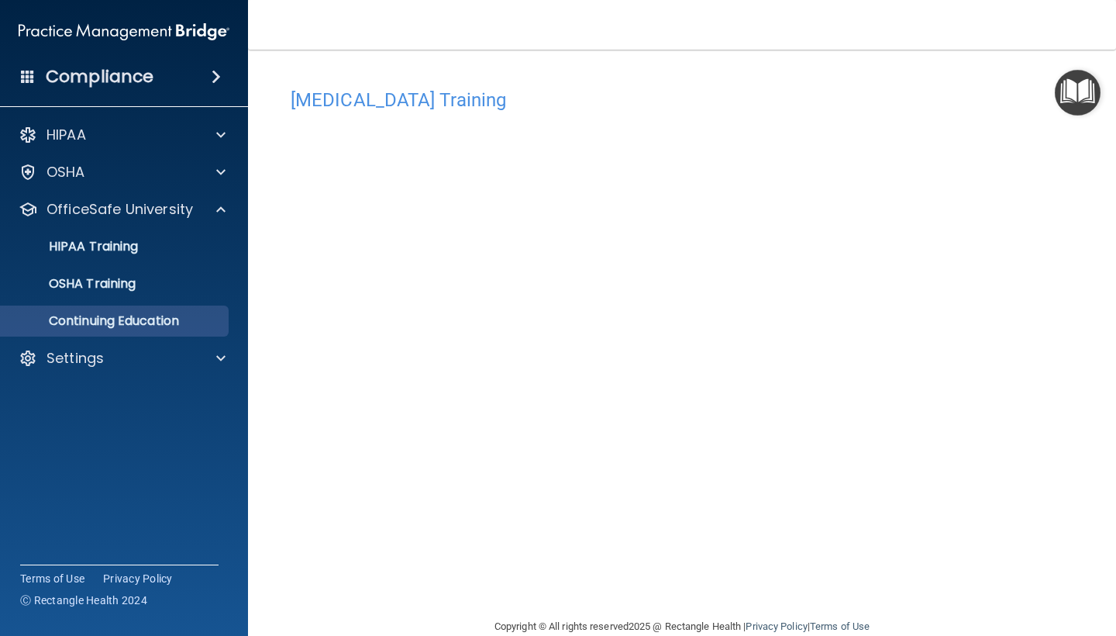
click at [138, 319] on p "Continuing Education" at bounding box center [116, 321] width 212 height 16
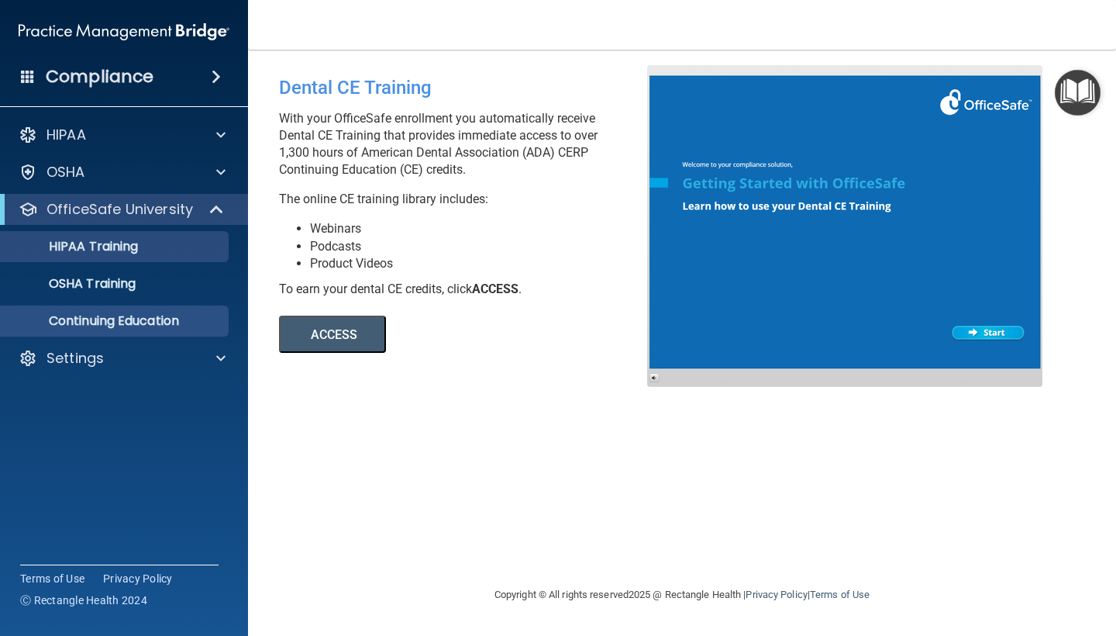
click at [118, 243] on p "HIPAA Training" at bounding box center [74, 247] width 128 height 16
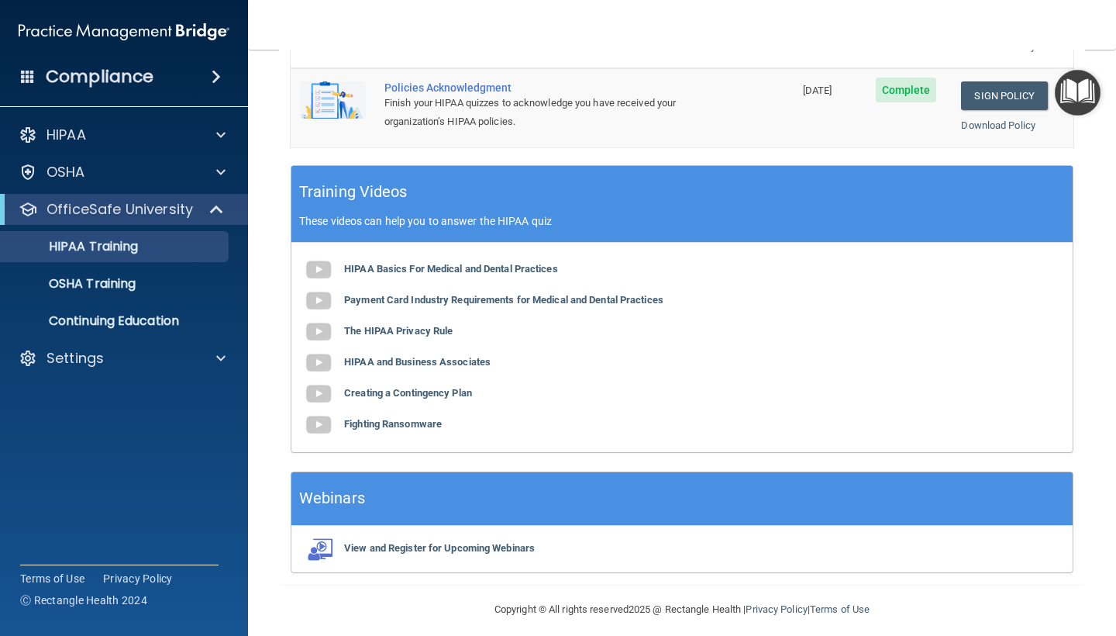
scroll to position [520, 0]
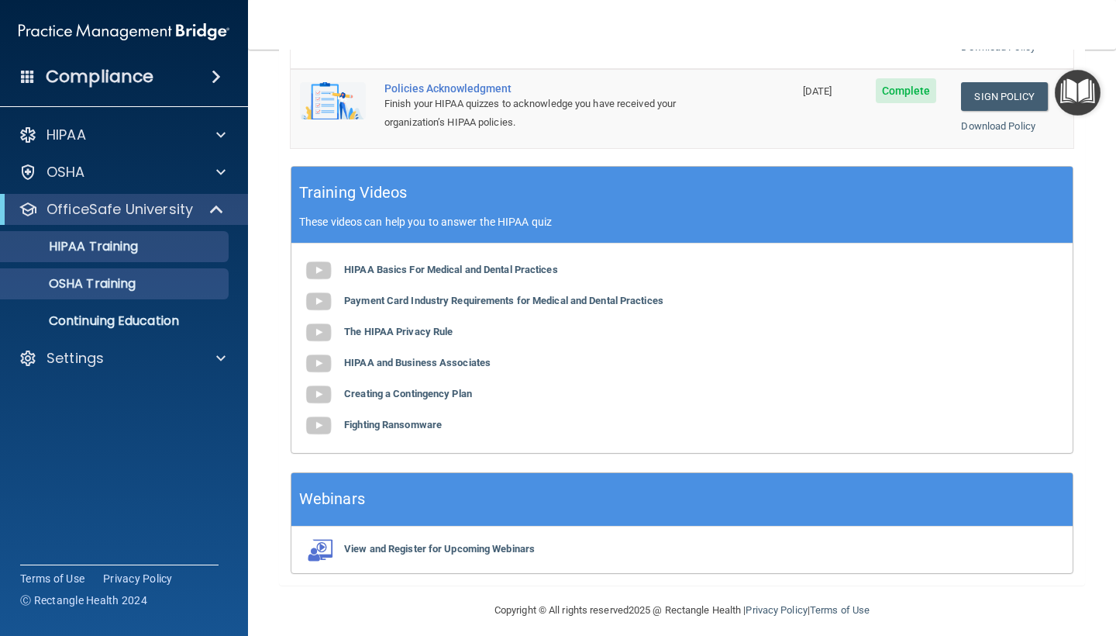
click at [136, 288] on p "OSHA Training" at bounding box center [73, 284] width 126 height 16
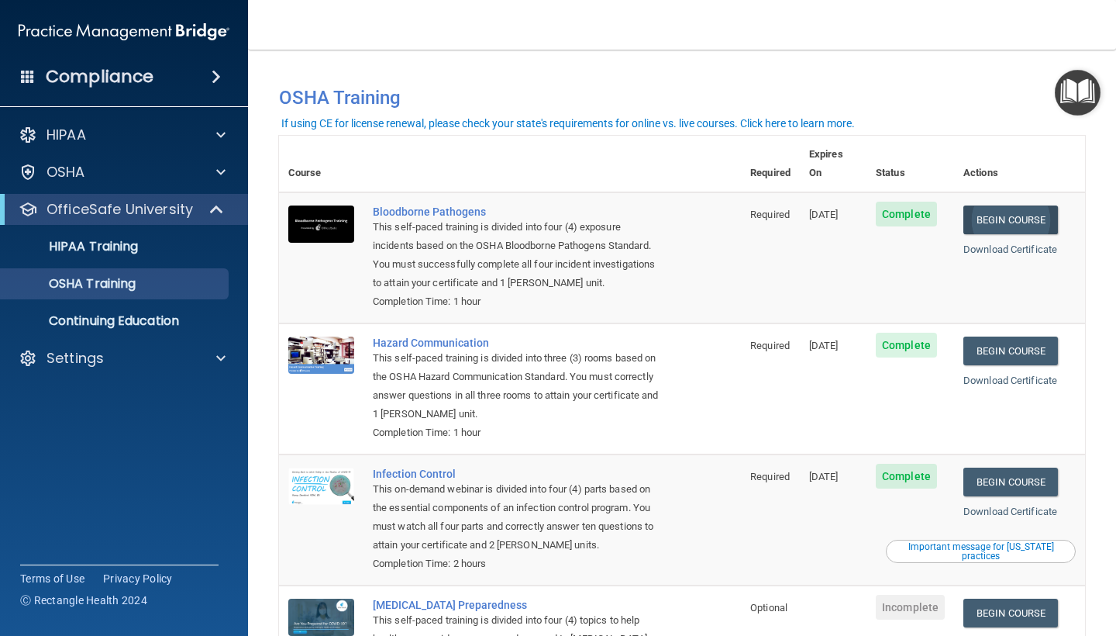
click at [991, 205] on link "Begin Course" at bounding box center [1010, 219] width 95 height 29
click at [1001, 336] on link "Begin Course" at bounding box center [1010, 350] width 95 height 29
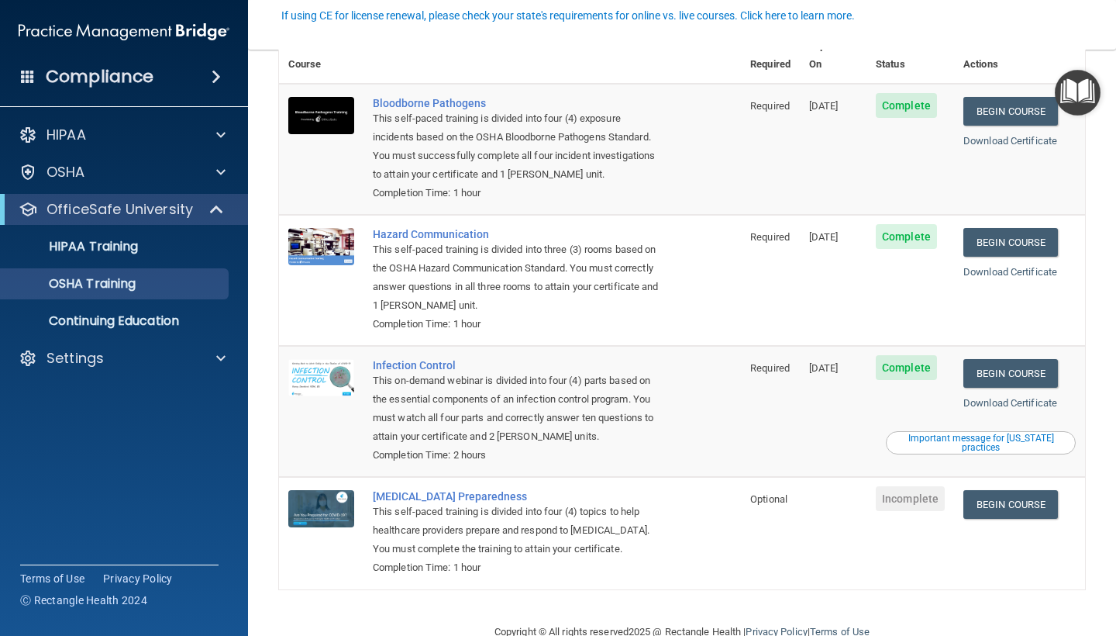
scroll to position [108, 0]
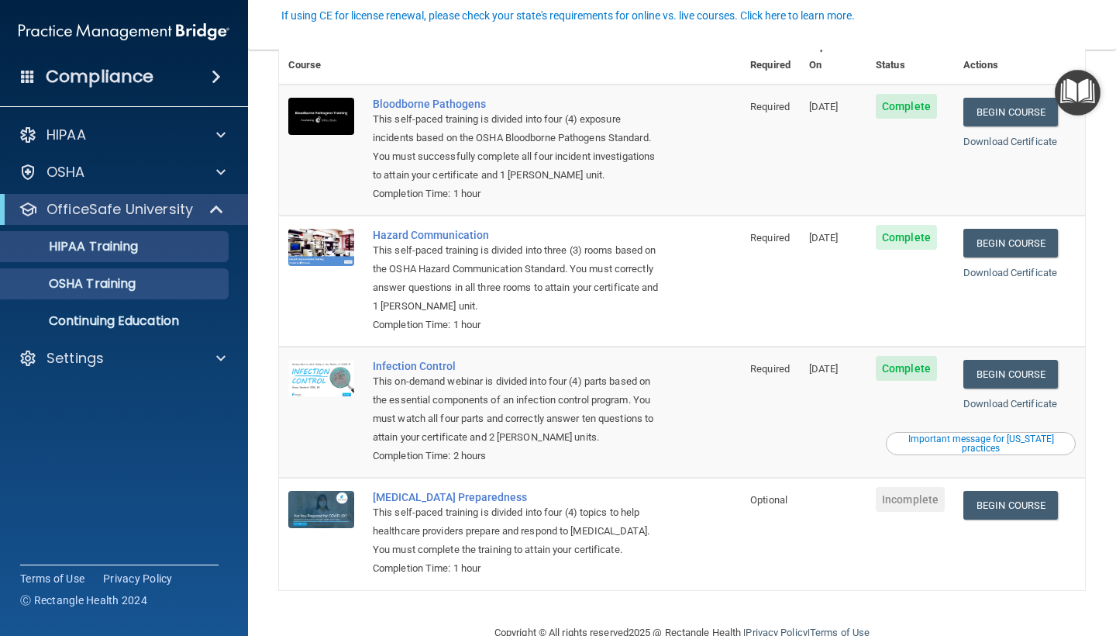
click at [158, 255] on link "HIPAA Training" at bounding box center [106, 246] width 244 height 31
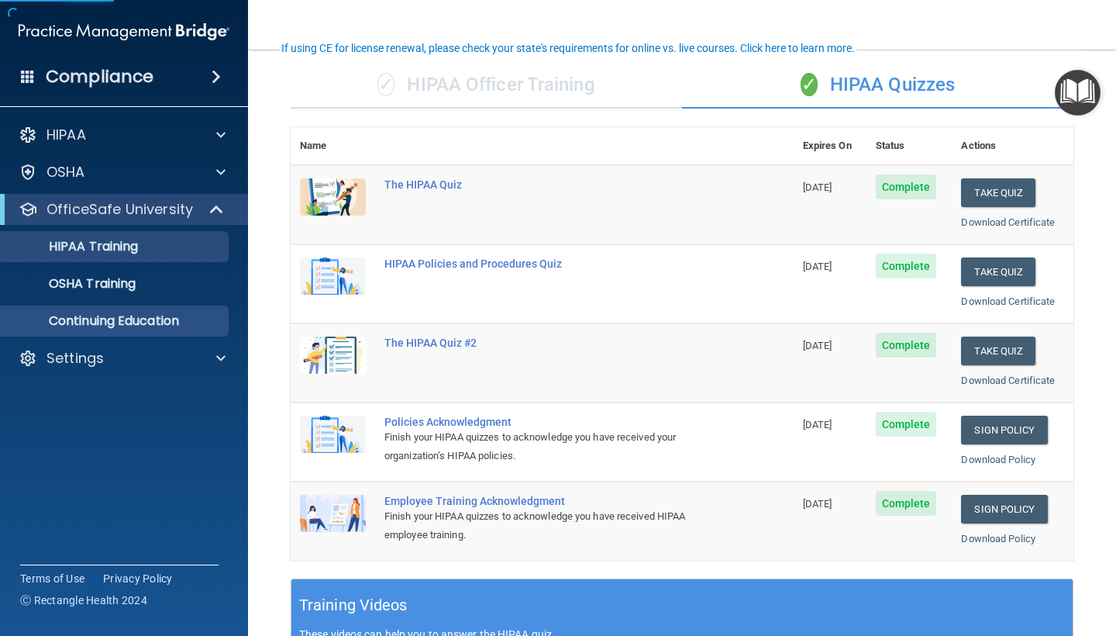
click at [140, 325] on p "Continuing Education" at bounding box center [116, 321] width 212 height 16
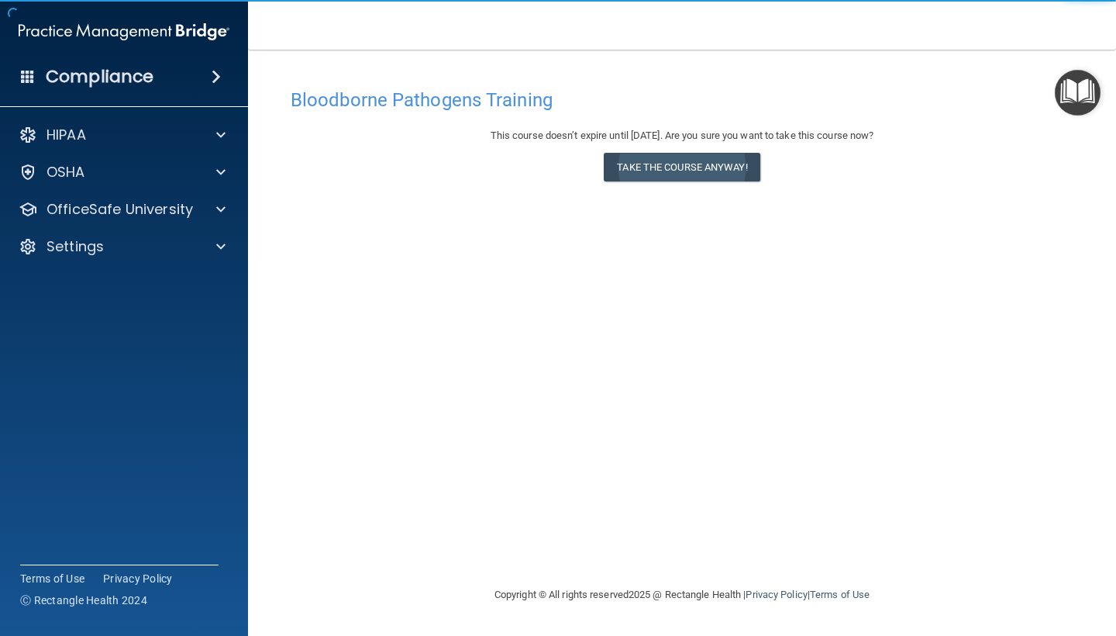
click at [653, 169] on button "Take the course anyway!" at bounding box center [682, 167] width 156 height 29
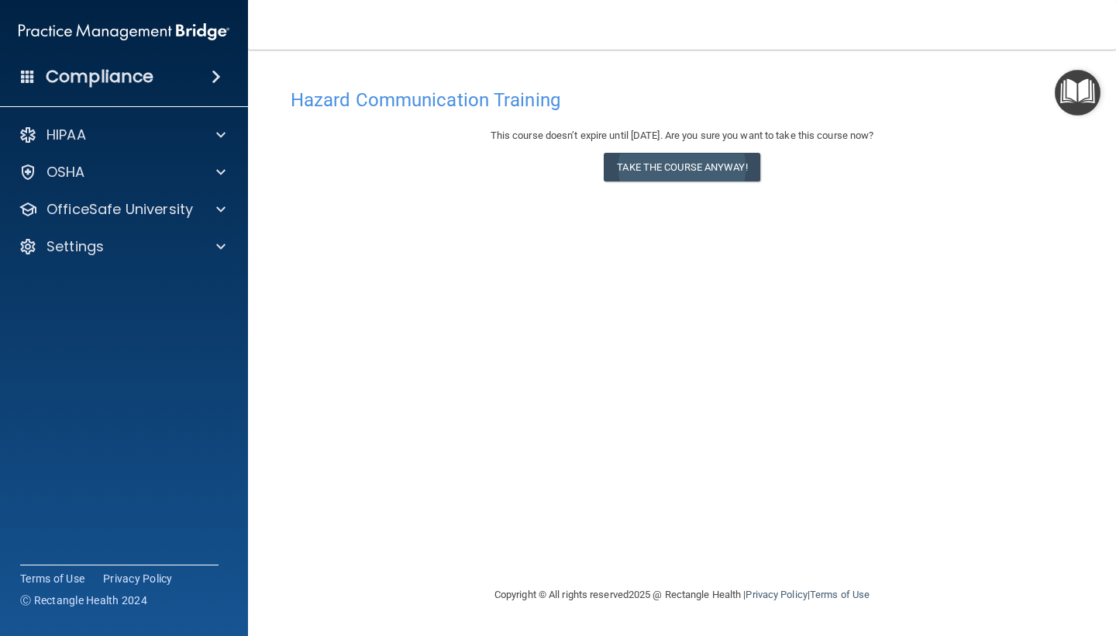
click at [735, 160] on button "Take the course anyway!" at bounding box center [682, 167] width 156 height 29
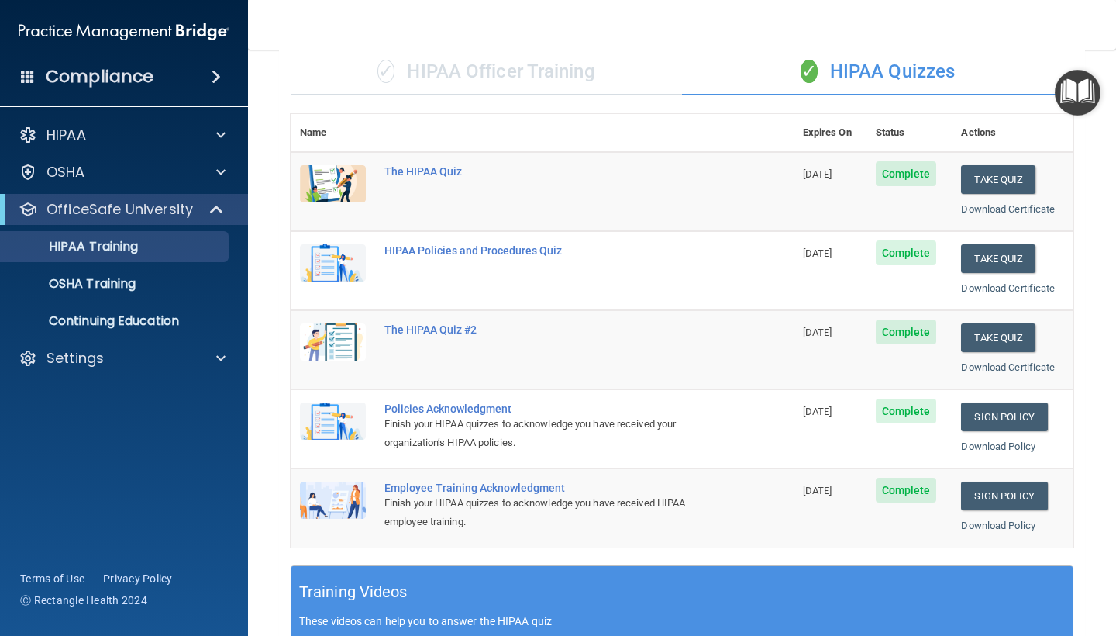
scroll to position [104, 0]
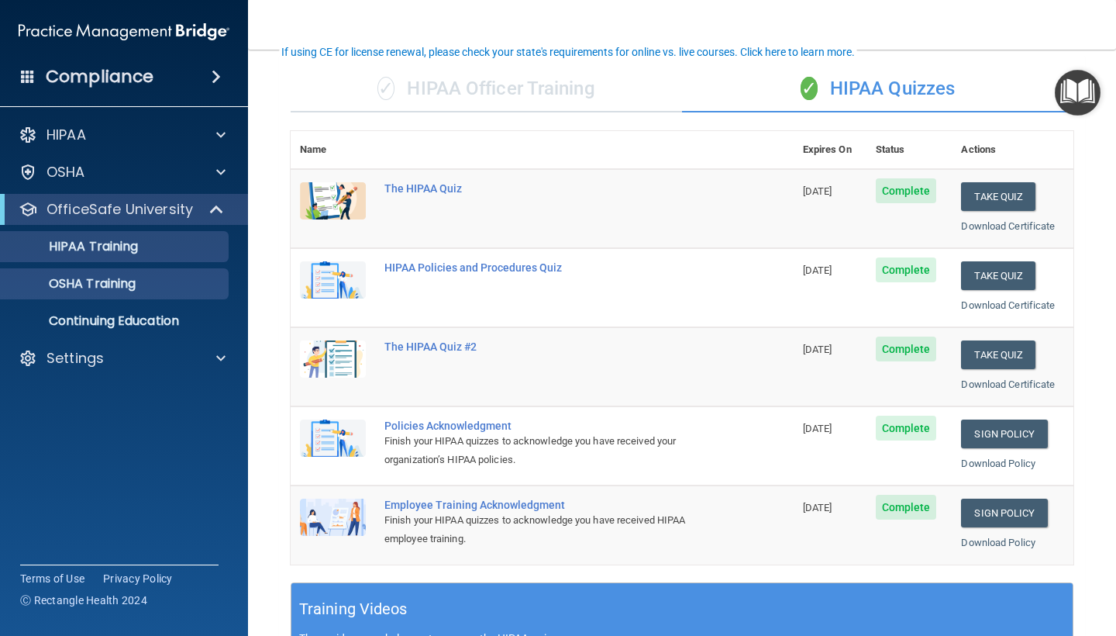
click at [177, 279] on div "OSHA Training" at bounding box center [116, 284] width 212 height 16
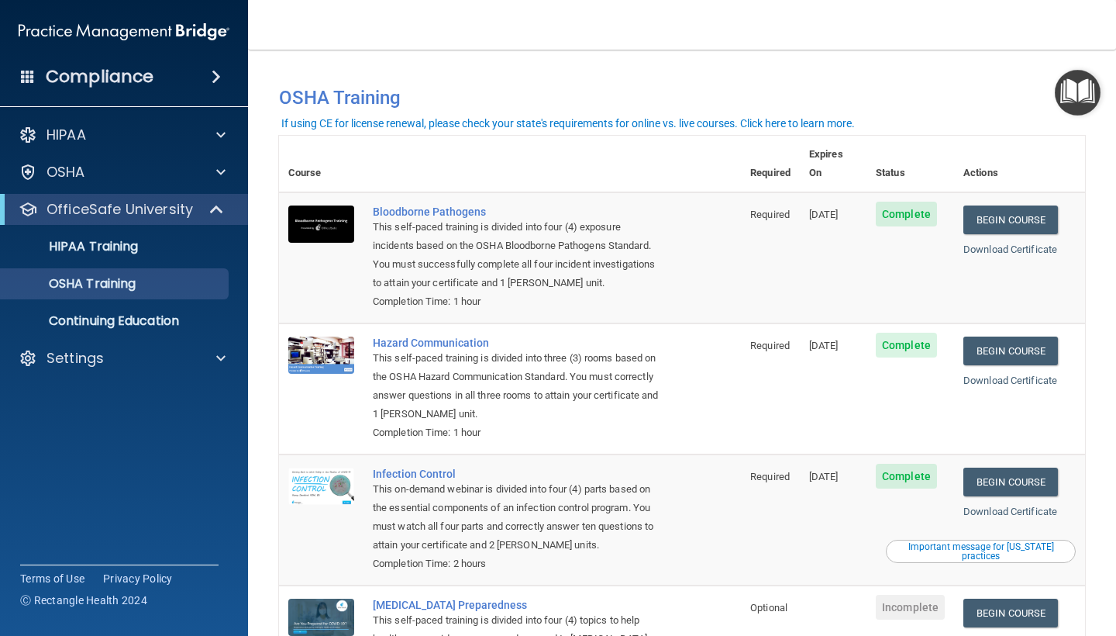
click at [939, 69] on div "You have a course that has expired or is incomplete. Please complete the course…" at bounding box center [681, 91] width 829 height 52
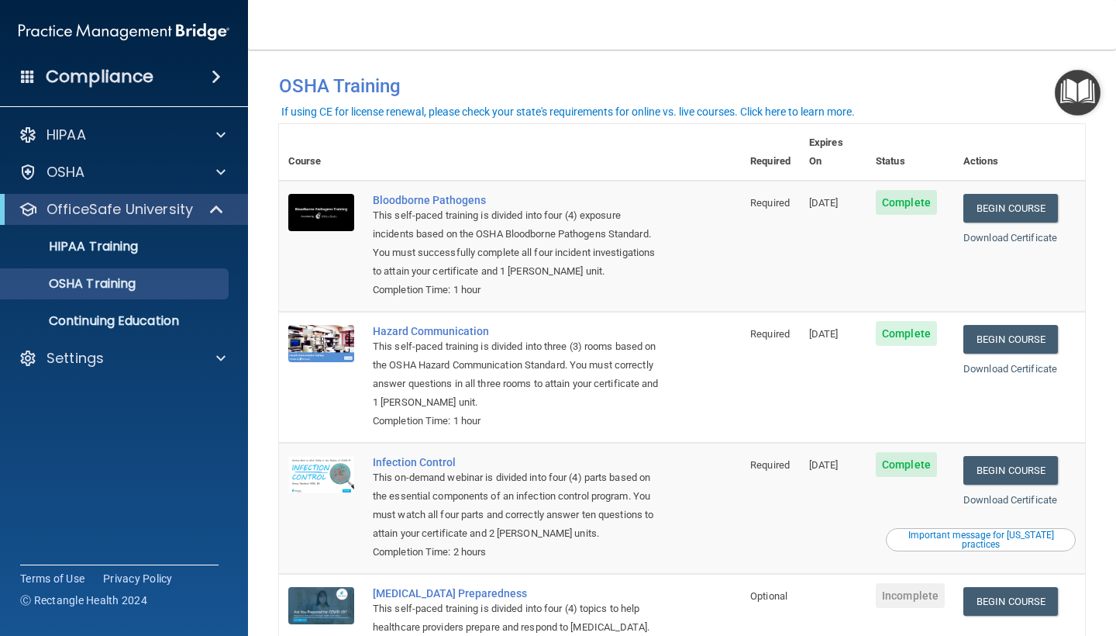
scroll to position [13, 0]
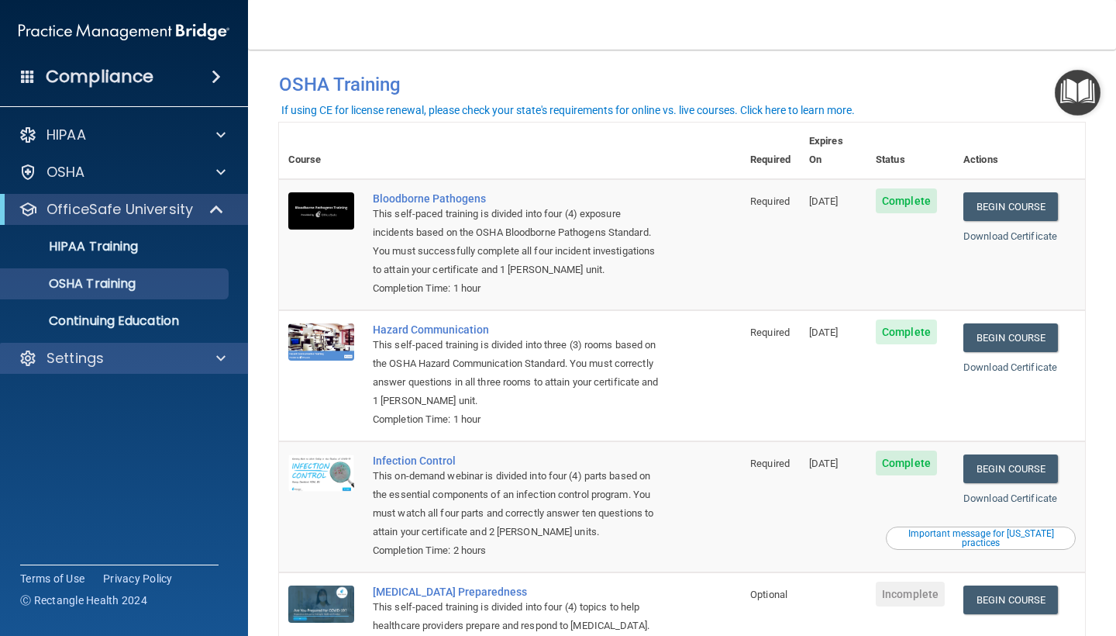
click at [195, 368] on div "Settings" at bounding box center [124, 358] width 249 height 31
click at [78, 363] on p "Settings" at bounding box center [75, 358] width 57 height 19
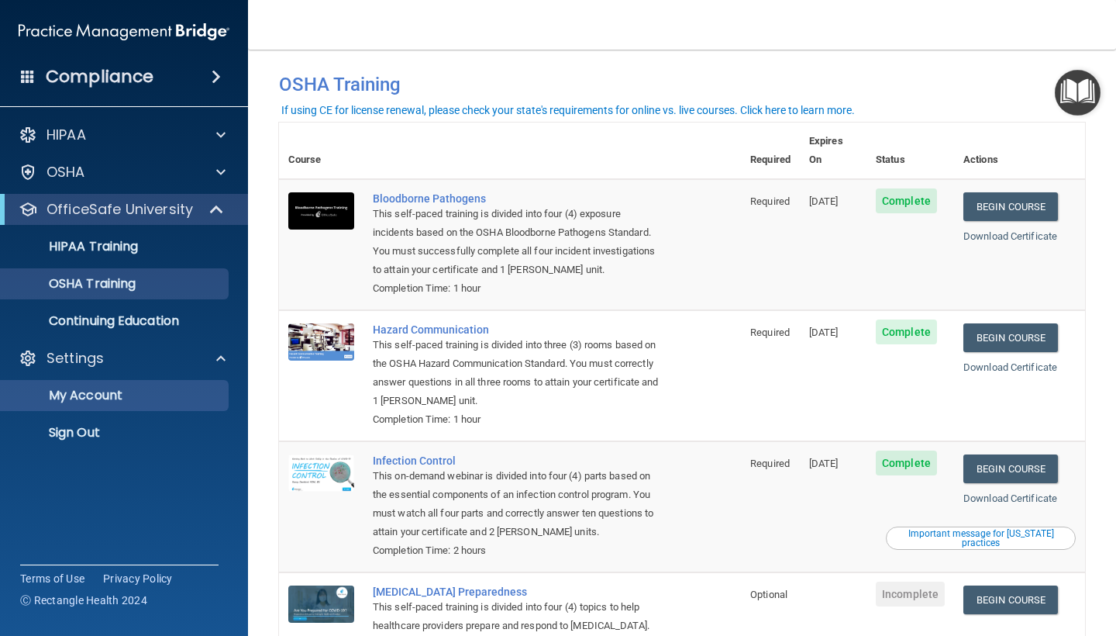
click at [79, 401] on p "My Account" at bounding box center [116, 396] width 212 height 16
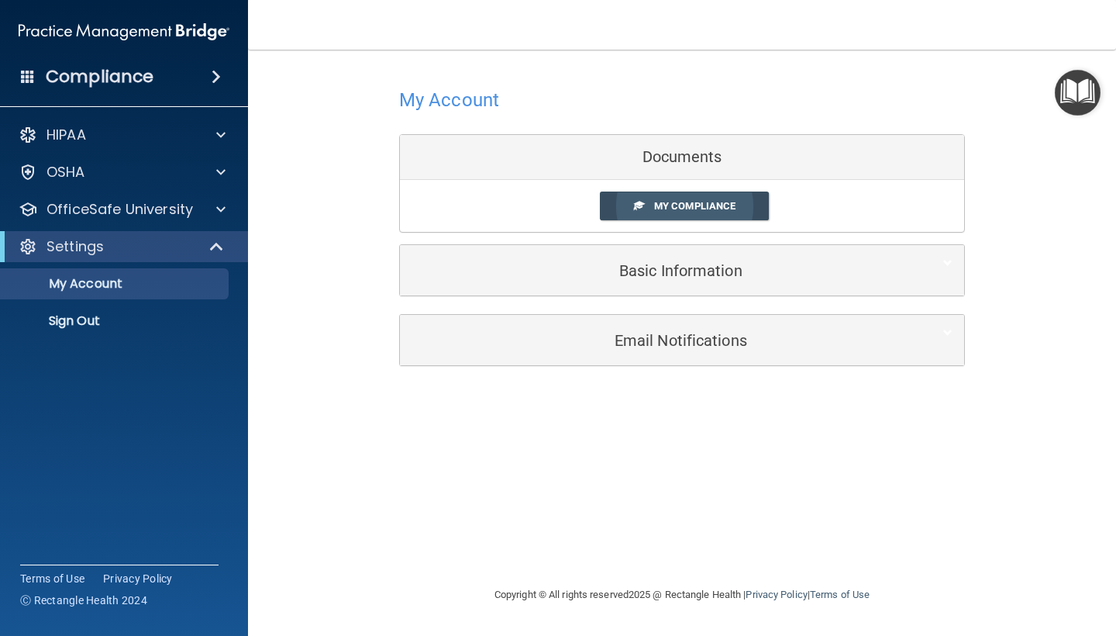
click at [680, 212] on link "My Compliance" at bounding box center [685, 205] width 170 height 29
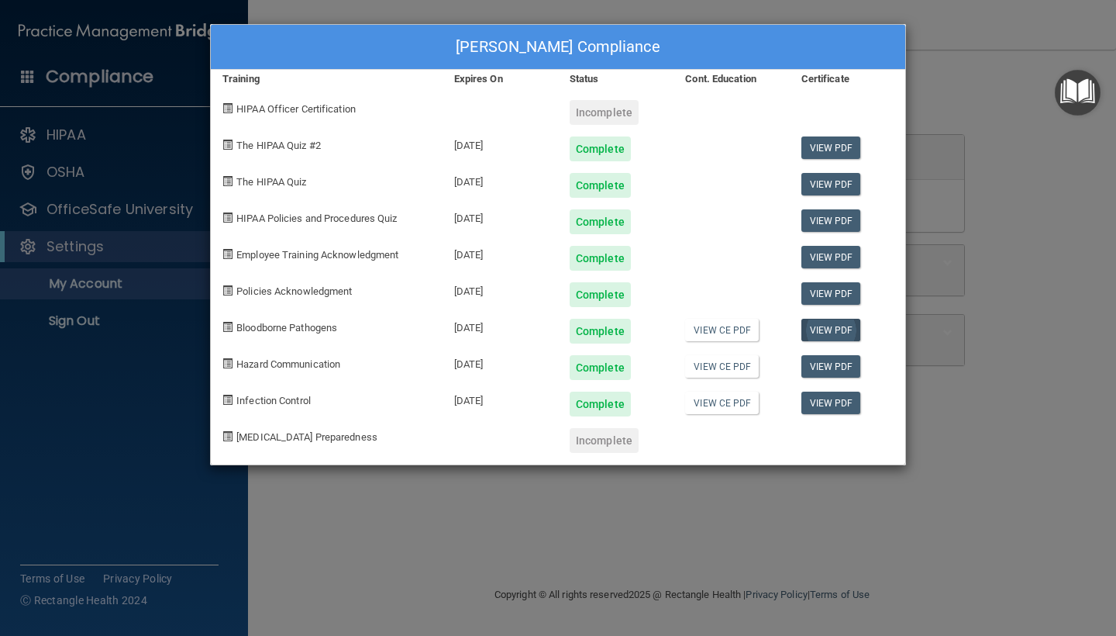
click at [818, 329] on link "View PDF" at bounding box center [831, 330] width 60 height 22
click at [723, 329] on link "View CE PDF" at bounding box center [722, 330] width 74 height 22
click at [708, 363] on link "View CE PDF" at bounding box center [722, 366] width 74 height 22
click at [716, 406] on link "View CE PDF" at bounding box center [722, 402] width 74 height 22
